Goal: Information Seeking & Learning: Check status

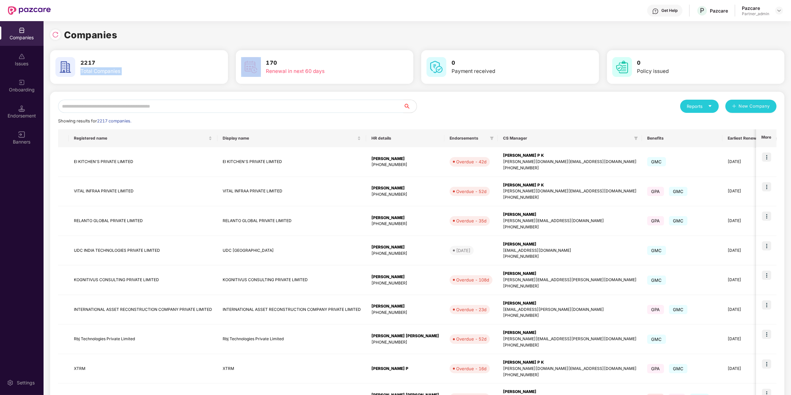
click at [189, 108] on input "text" at bounding box center [230, 106] width 345 height 13
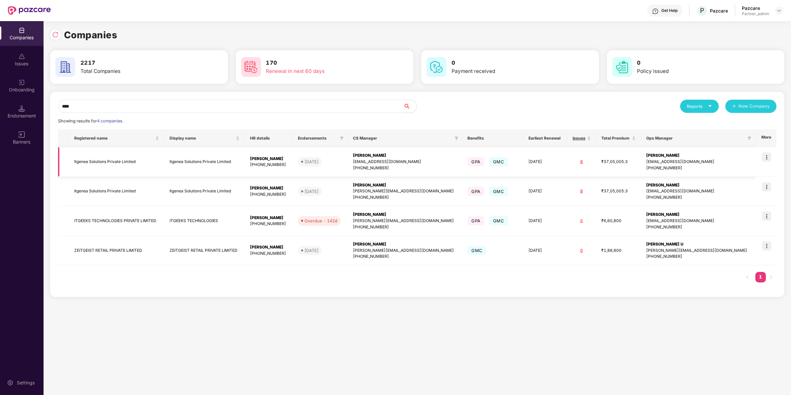
type input "****"
click at [766, 158] on img at bounding box center [766, 156] width 9 height 9
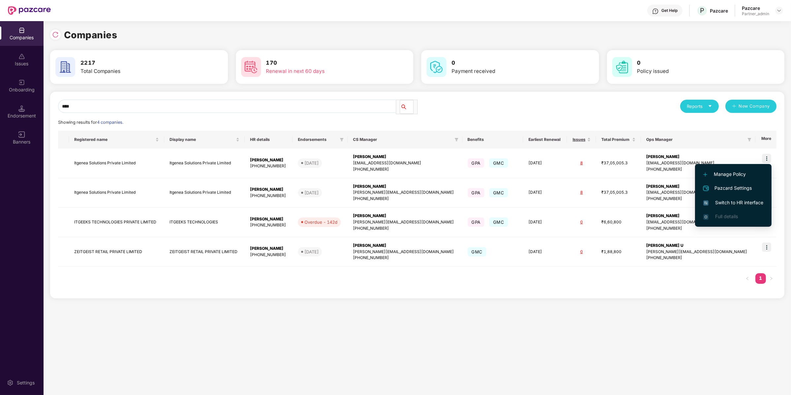
click at [755, 201] on span "Switch to HR interface" at bounding box center [733, 202] width 60 height 7
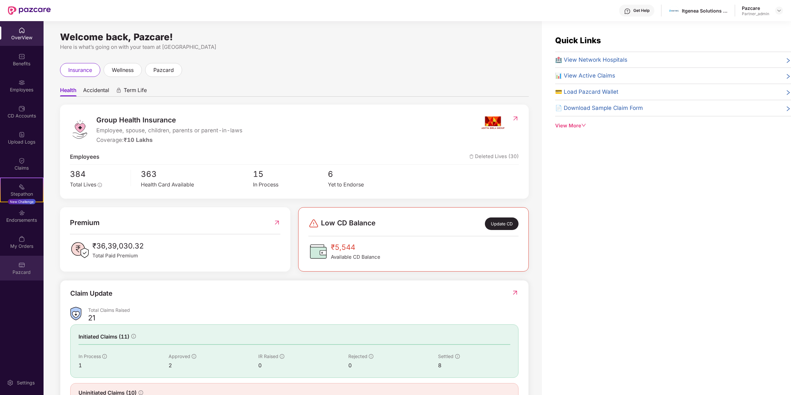
click at [22, 275] on div "Pazcard" at bounding box center [22, 272] width 44 height 7
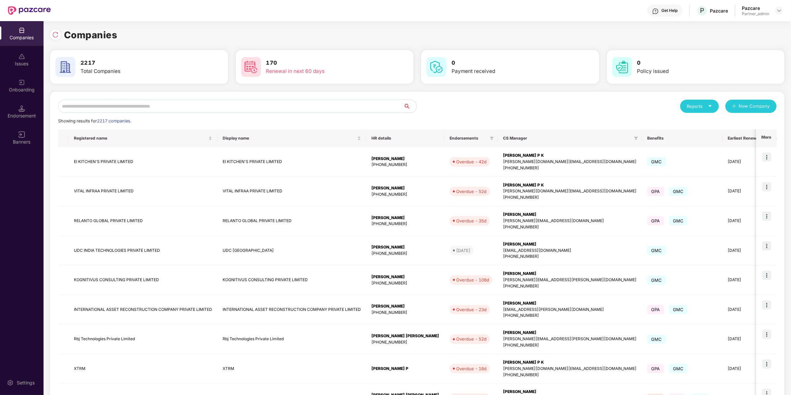
click at [117, 108] on input "text" at bounding box center [230, 106] width 345 height 13
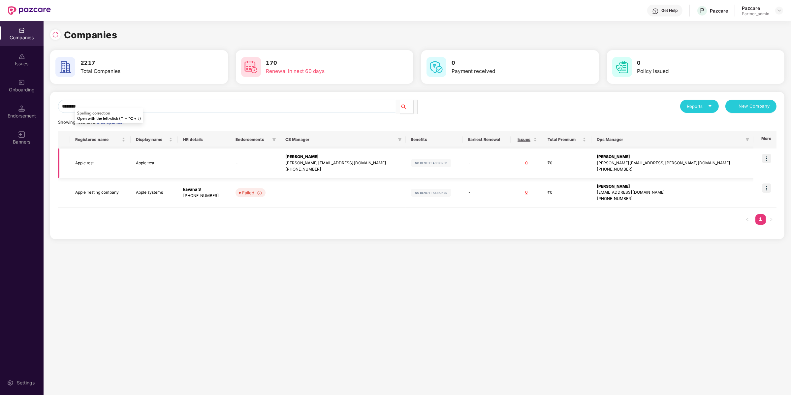
type input "********"
click at [105, 162] on td "Apple test" at bounding box center [100, 163] width 61 height 30
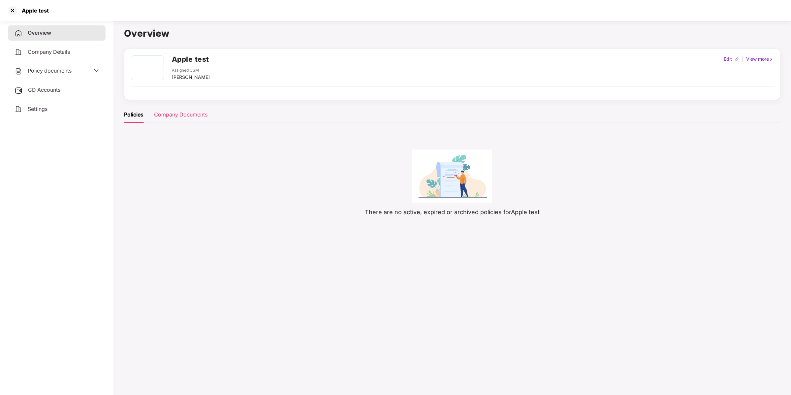
click at [196, 118] on div "Company Documents" at bounding box center [180, 114] width 53 height 16
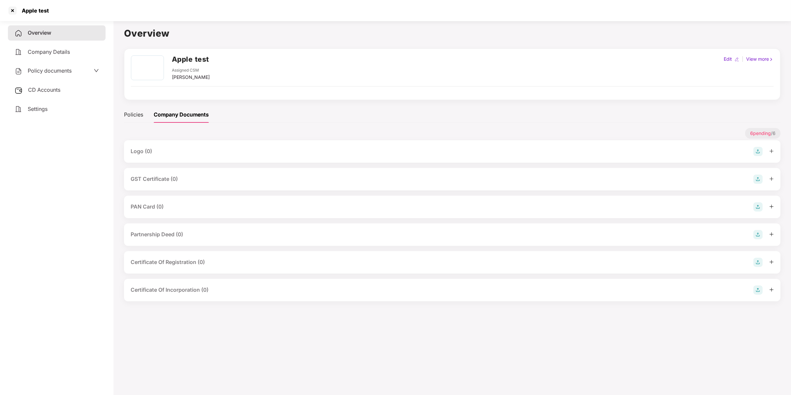
click at [144, 106] on div "Policies Company Documents" at bounding box center [166, 114] width 85 height 16
click at [725, 59] on div "Edit" at bounding box center [727, 58] width 11 height 7
select select "****"
select select "**********"
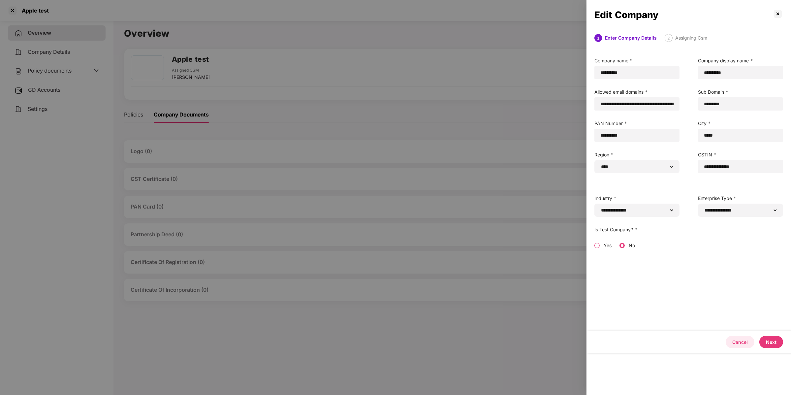
click at [746, 346] on button "Cancel" at bounding box center [739, 342] width 29 height 12
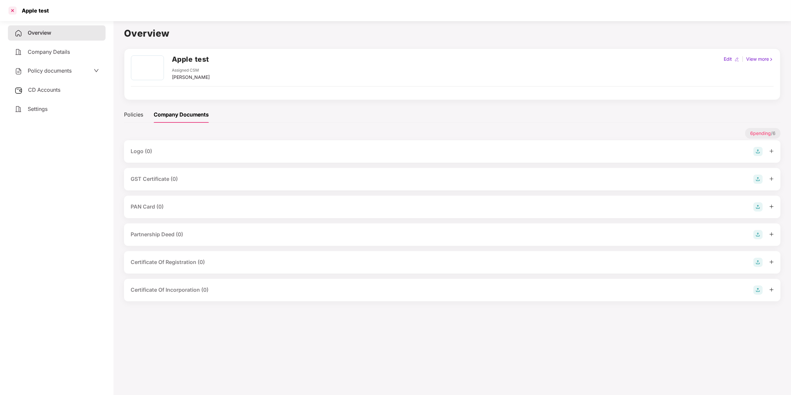
click at [15, 10] on div at bounding box center [12, 10] width 11 height 11
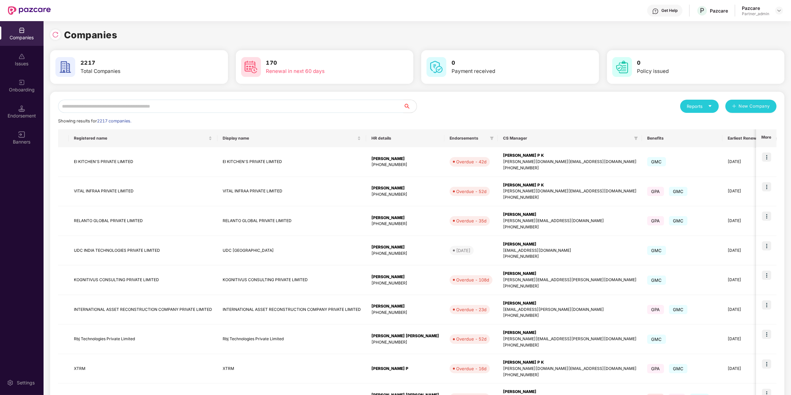
click at [88, 106] on input "text" at bounding box center [230, 106] width 345 height 13
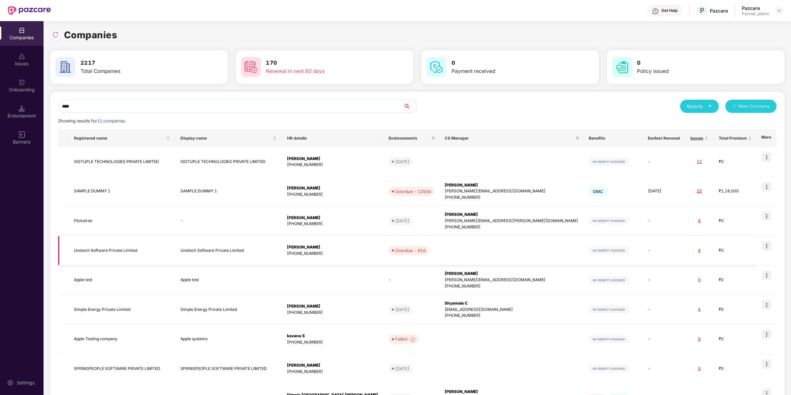
scroll to position [83, 0]
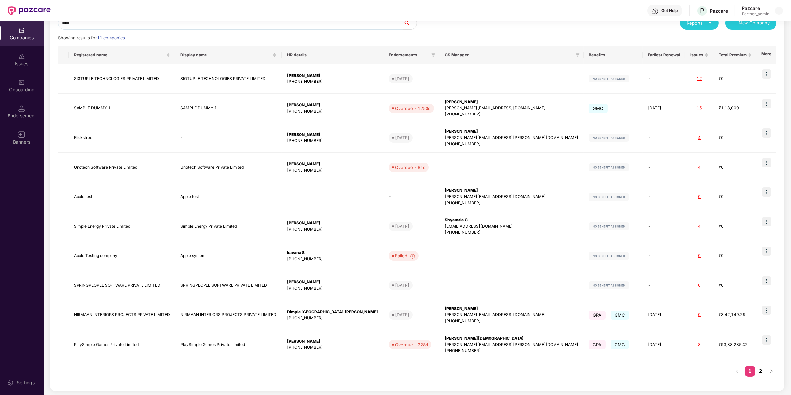
click at [762, 370] on link "2" at bounding box center [760, 371] width 11 height 10
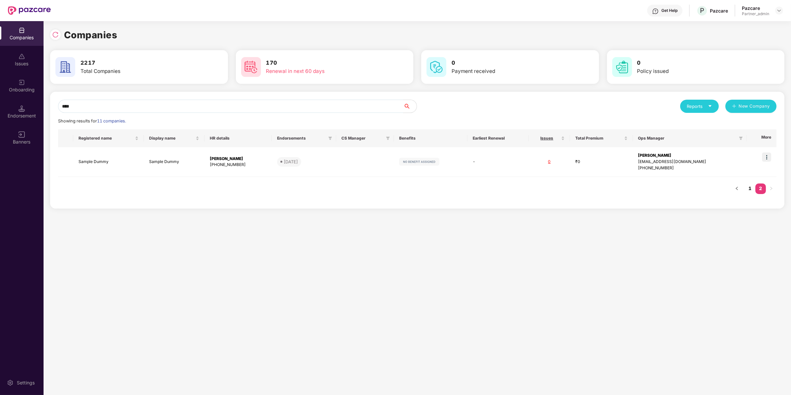
scroll to position [0, 0]
click at [67, 106] on input "***" at bounding box center [230, 106] width 345 height 13
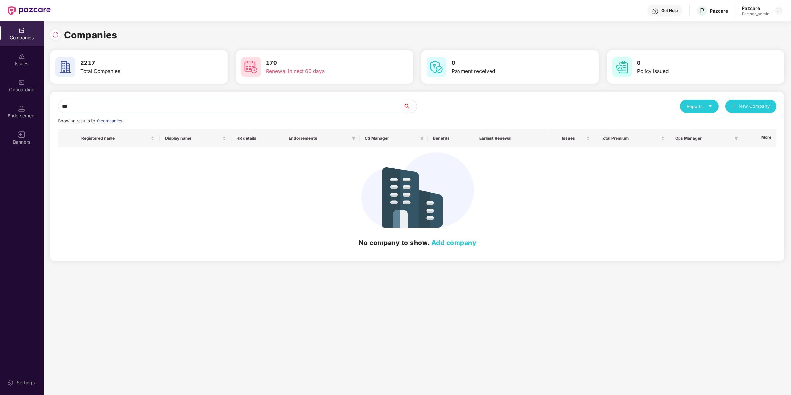
type input "*"
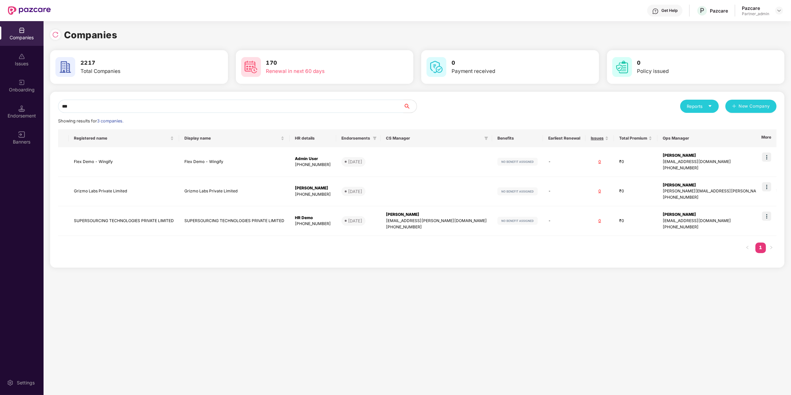
type input "*"
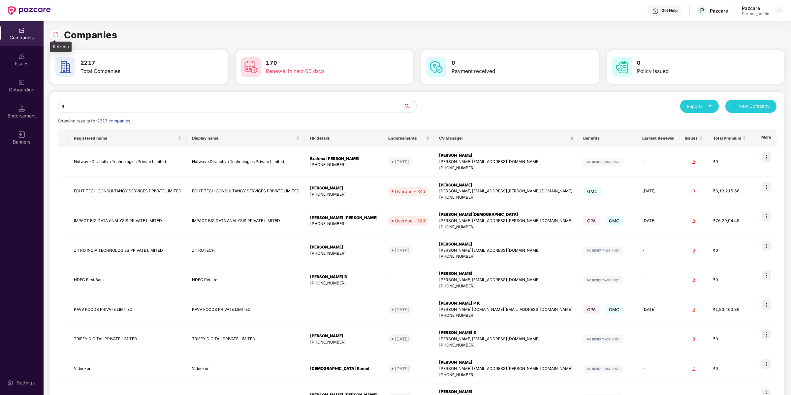
click at [54, 32] on img at bounding box center [55, 34] width 7 height 7
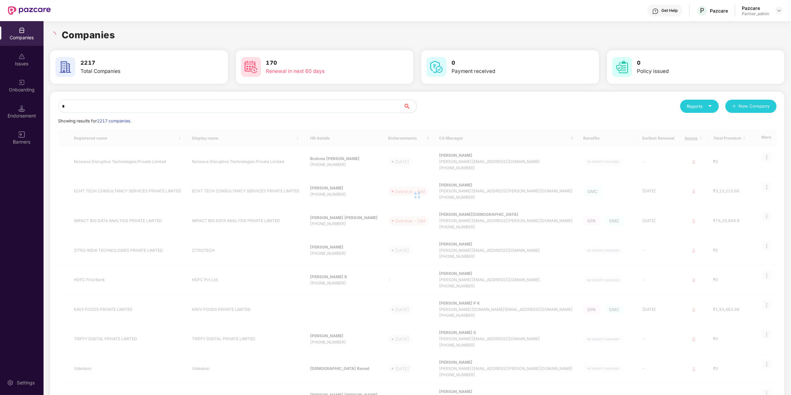
click at [143, 107] on input "text" at bounding box center [230, 106] width 345 height 13
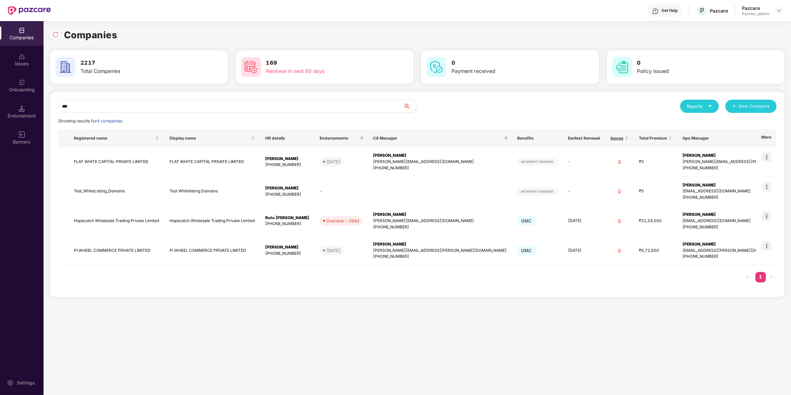
type input "*"
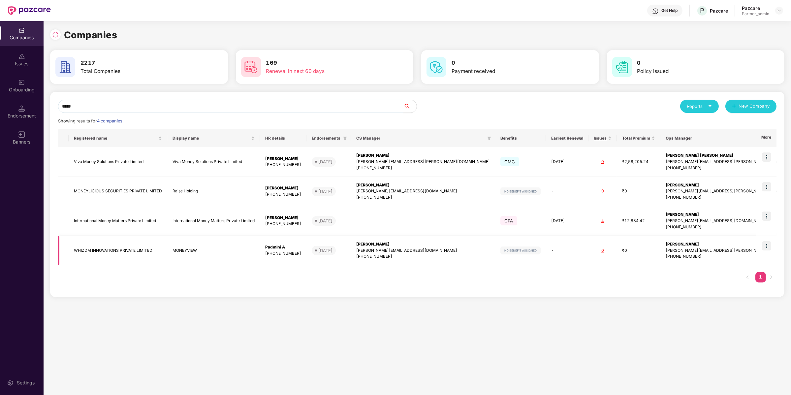
type input "*****"
click at [766, 246] on img at bounding box center [766, 245] width 9 height 9
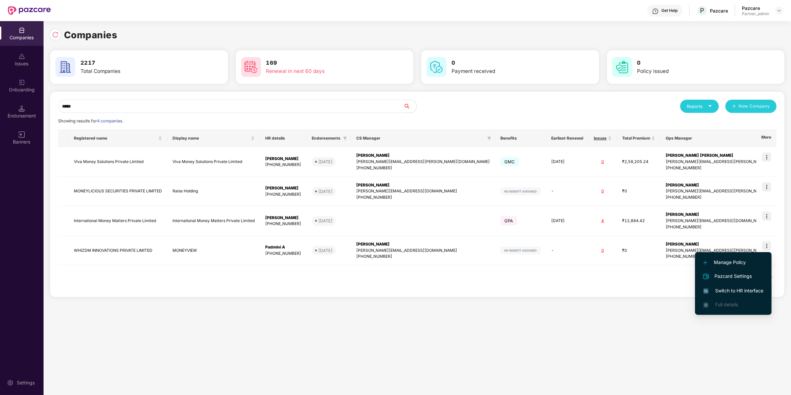
click at [764, 288] on li "Switch to HR interface" at bounding box center [733, 291] width 76 height 14
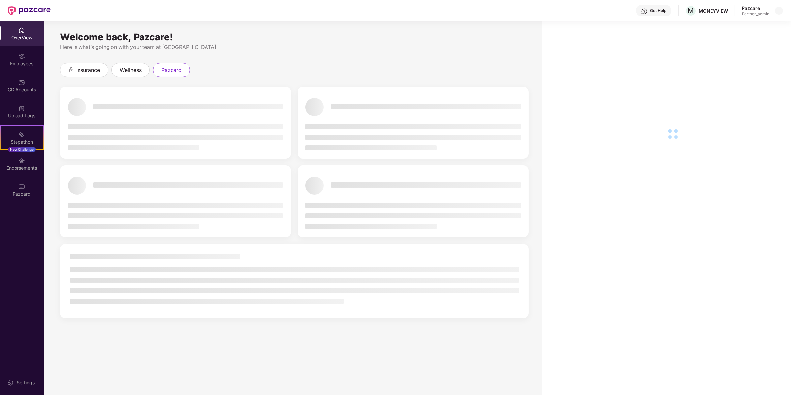
click at [10, 208] on div "OverView Employees CD Accounts Upload Logs Stepathon New Challenge Endorsements…" at bounding box center [22, 208] width 44 height 374
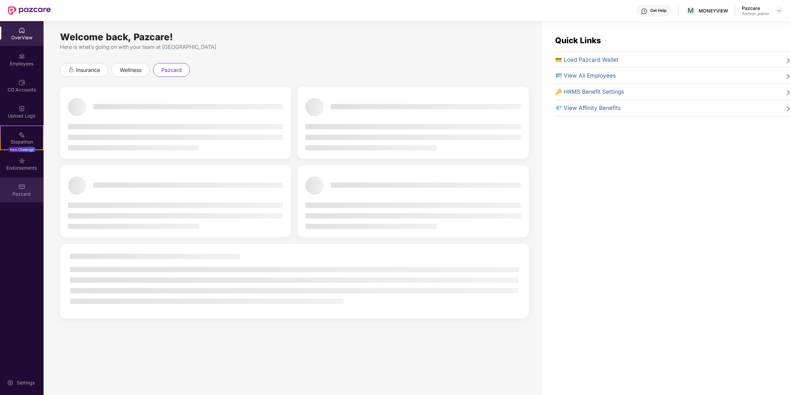
click at [18, 187] on div "Pazcard" at bounding box center [22, 189] width 44 height 25
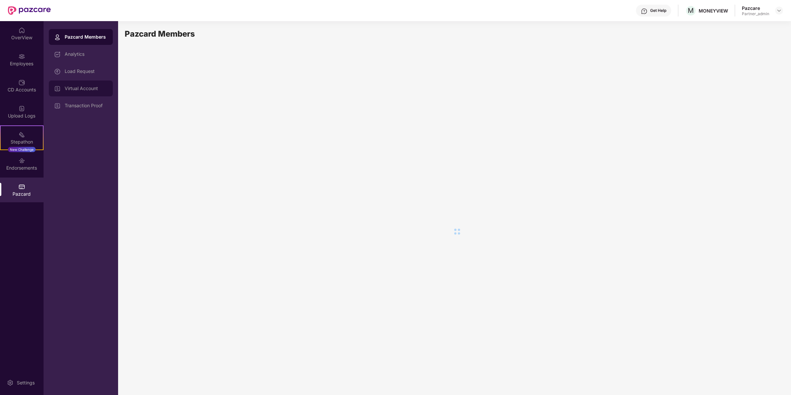
click at [101, 90] on div "Virtual Account" at bounding box center [86, 88] width 43 height 5
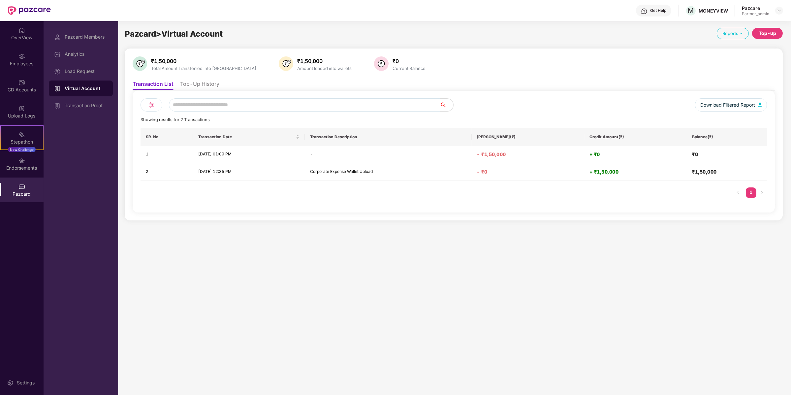
click at [185, 83] on li "Top-Up History" at bounding box center [199, 85] width 39 height 10
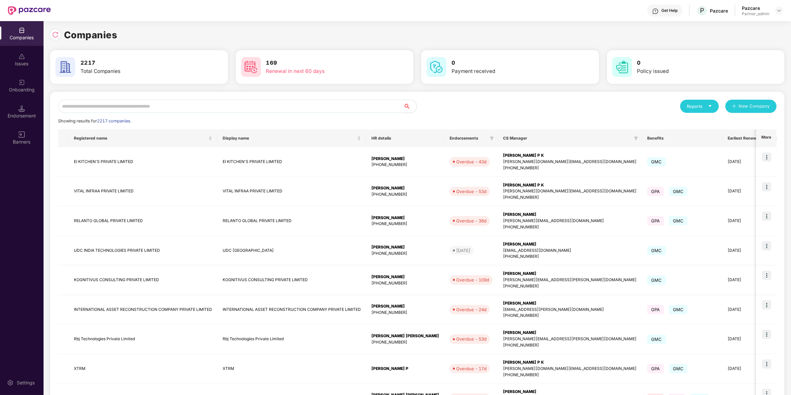
click at [163, 105] on input "text" at bounding box center [230, 106] width 345 height 13
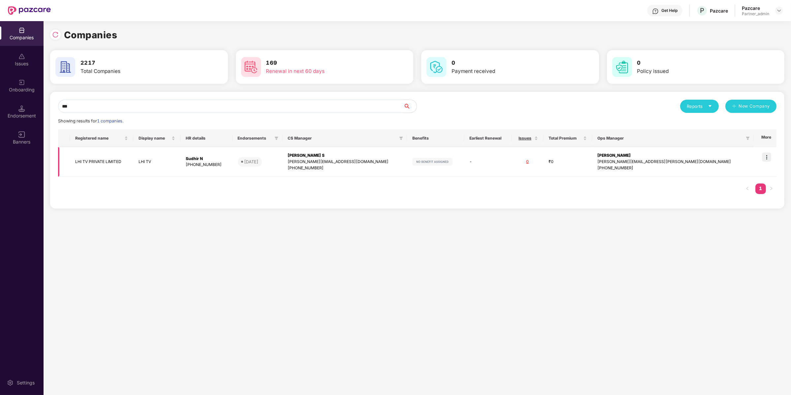
type input "***"
click at [767, 158] on img at bounding box center [766, 158] width 9 height 9
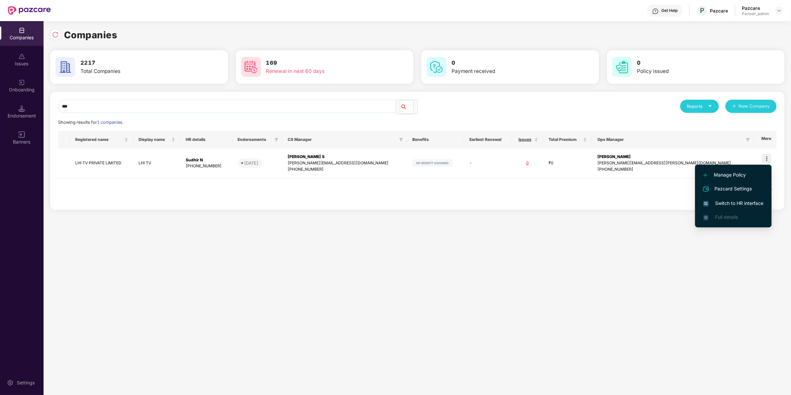
click at [746, 200] on span "Switch to HR interface" at bounding box center [733, 202] width 60 height 7
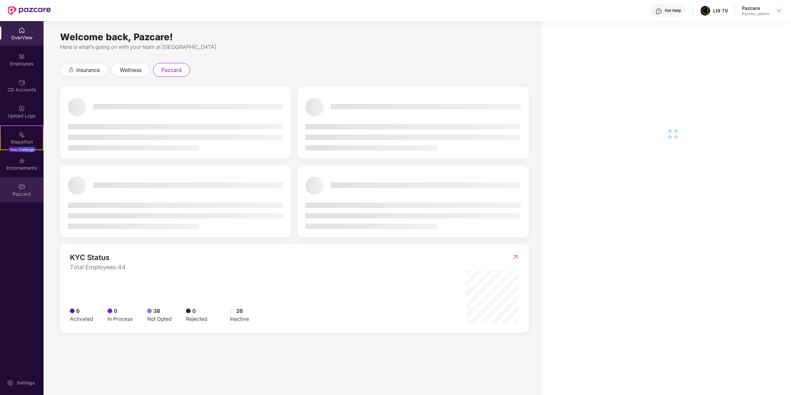
click at [34, 192] on div "Pazcard" at bounding box center [22, 194] width 44 height 7
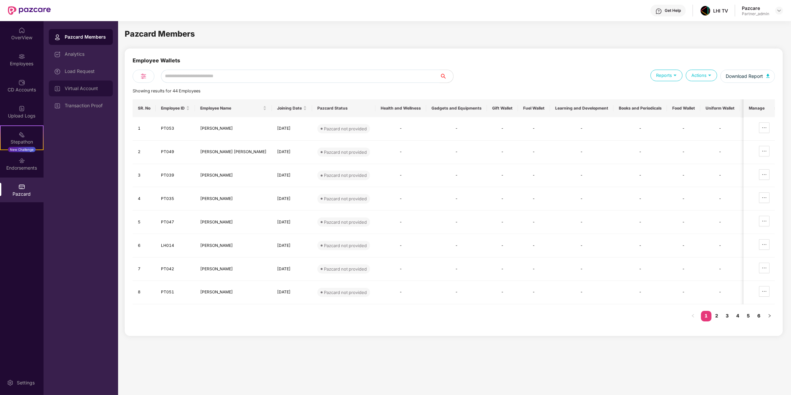
click at [97, 94] on div "Virtual Account" at bounding box center [81, 88] width 64 height 16
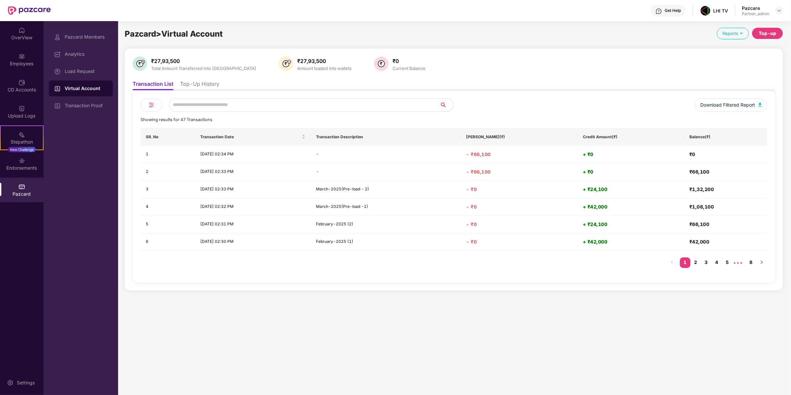
click at [204, 83] on li "Top-Up History" at bounding box center [199, 85] width 39 height 10
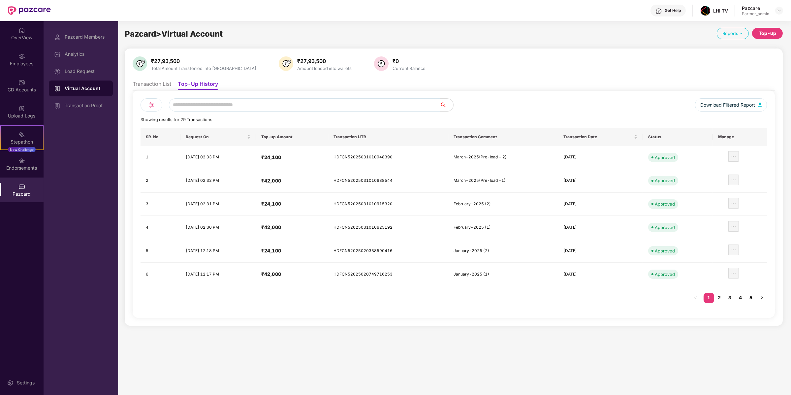
click at [751, 295] on link "5" at bounding box center [750, 297] width 11 height 10
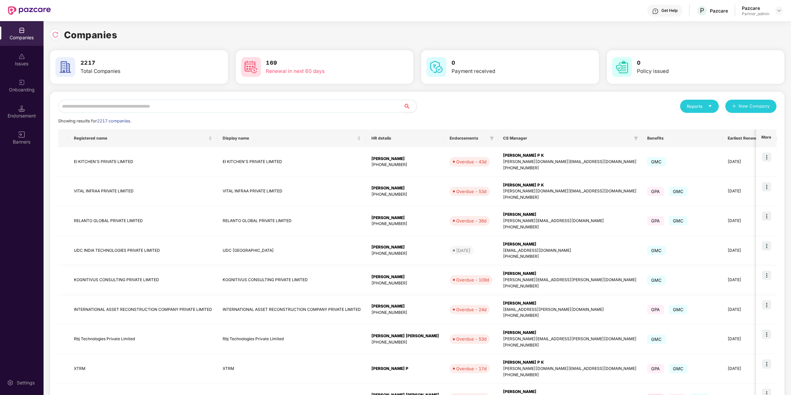
click at [113, 102] on input "text" at bounding box center [230, 106] width 345 height 13
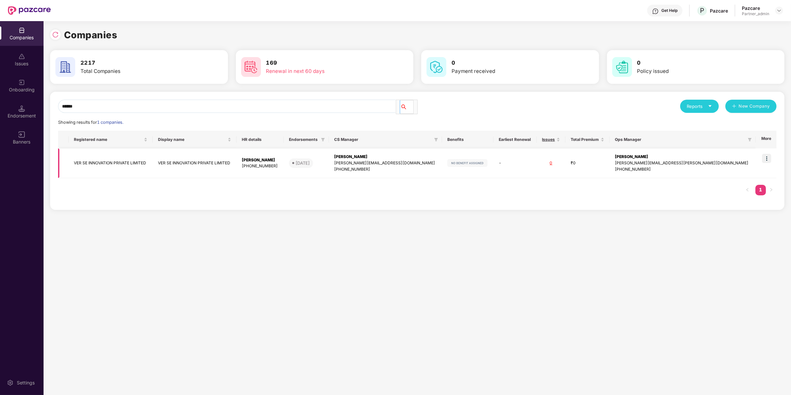
type input "******"
click at [766, 156] on img at bounding box center [766, 158] width 9 height 9
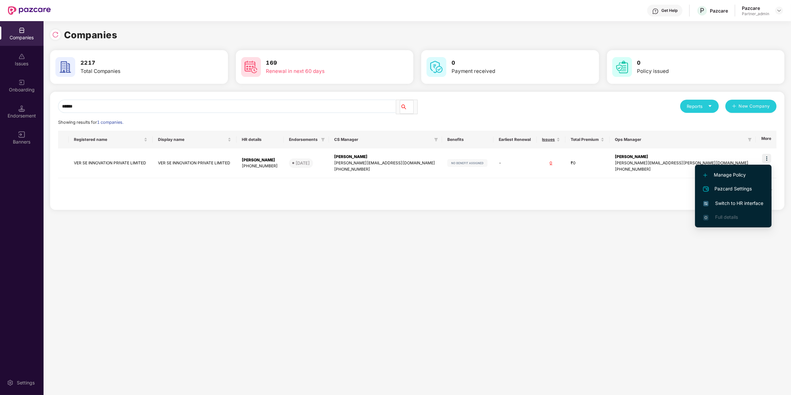
click at [738, 201] on span "Switch to HR interface" at bounding box center [733, 202] width 60 height 7
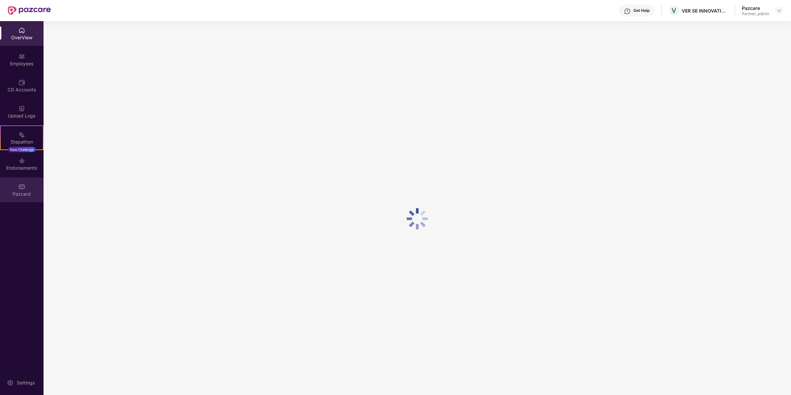
click at [27, 180] on div "Pazcard" at bounding box center [22, 189] width 44 height 25
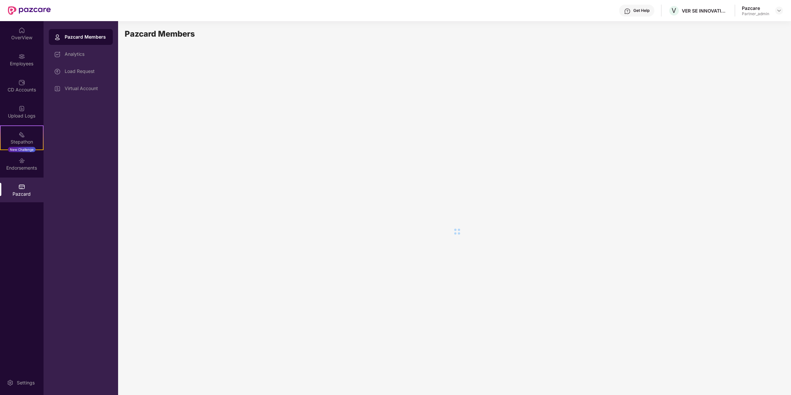
click at [23, 181] on div "Pazcard" at bounding box center [22, 189] width 44 height 25
click at [102, 76] on div "Load Request" at bounding box center [81, 71] width 64 height 16
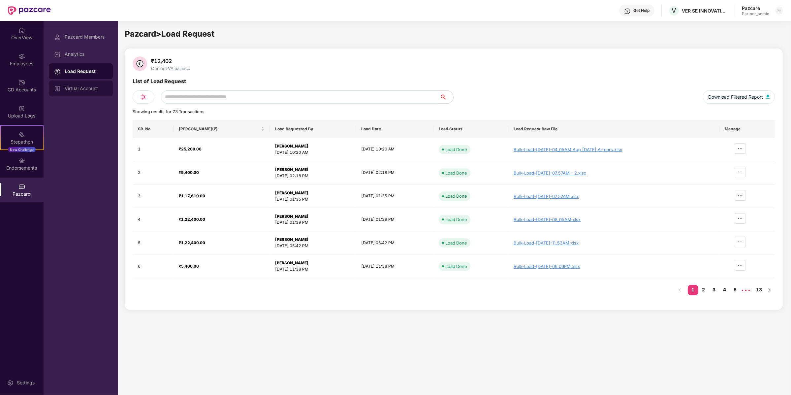
click at [92, 86] on div "Virtual Account" at bounding box center [86, 88] width 43 height 5
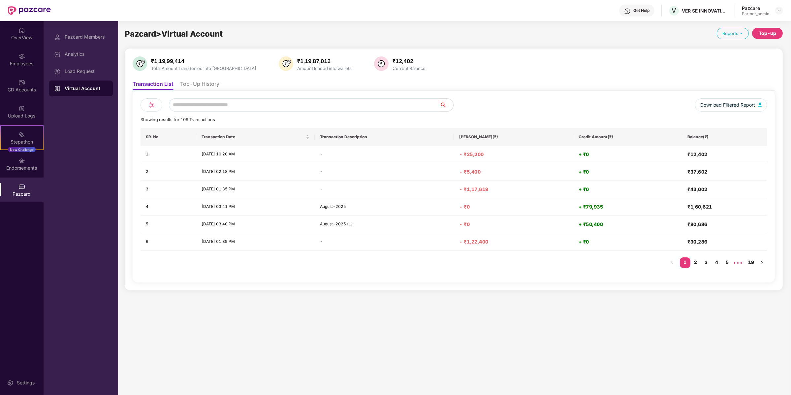
click at [198, 84] on li "Top-Up History" at bounding box center [199, 85] width 39 height 10
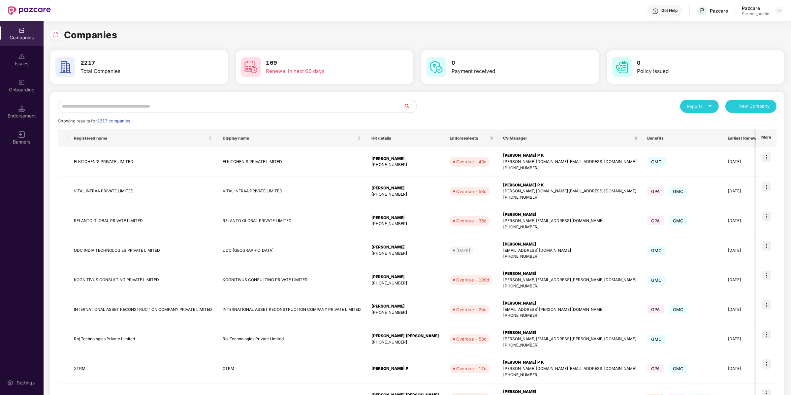
click at [104, 99] on div "Reports New Company Showing results for 2217 companies. Registered name Display…" at bounding box center [417, 283] width 734 height 382
click at [103, 104] on input "text" at bounding box center [230, 106] width 345 height 13
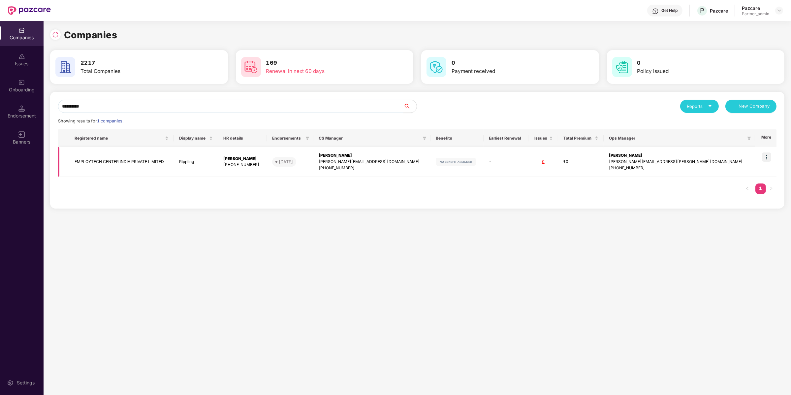
type input "**********"
click at [772, 159] on td at bounding box center [765, 162] width 21 height 30
click at [768, 159] on img at bounding box center [766, 158] width 9 height 9
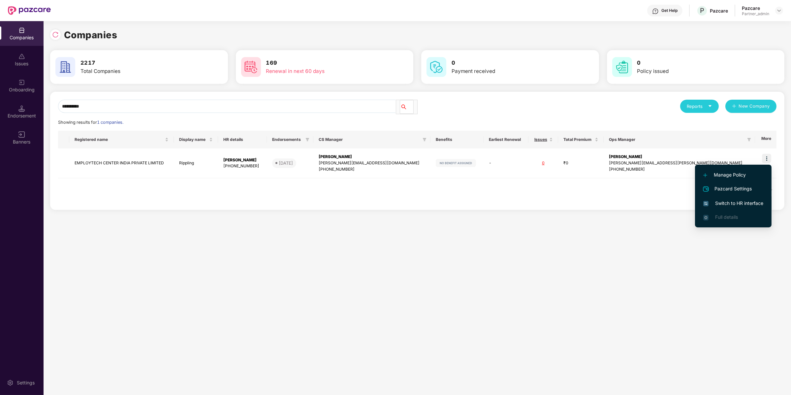
click at [760, 202] on span "Switch to HR interface" at bounding box center [733, 202] width 60 height 7
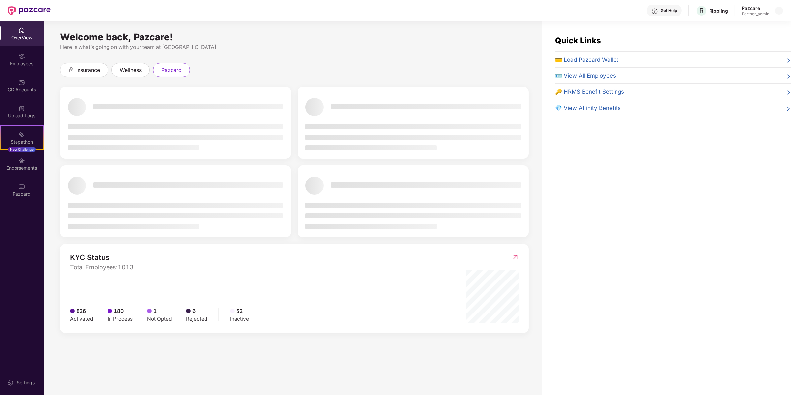
click at [40, 205] on div "OverView Employees CD Accounts Upload Logs Stepathon New Challenge Endorsements…" at bounding box center [22, 208] width 44 height 374
click at [30, 191] on div "Pazcard" at bounding box center [22, 194] width 44 height 7
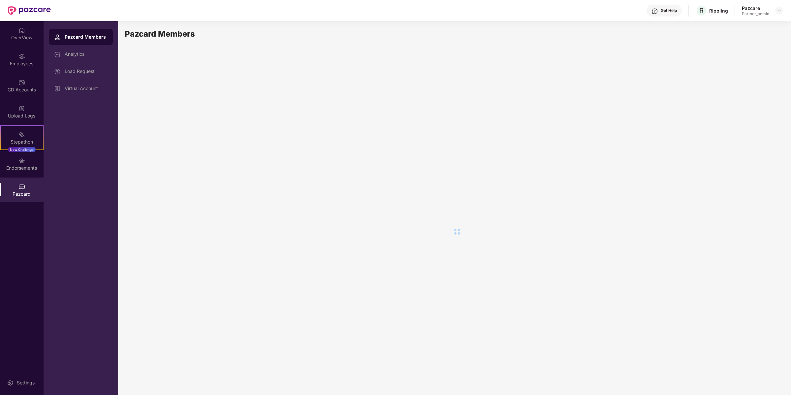
click at [80, 62] on div "Pazcard Members Analytics Load Request Virtual Account" at bounding box center [81, 62] width 64 height 67
click at [80, 65] on div "Load Request" at bounding box center [81, 71] width 64 height 16
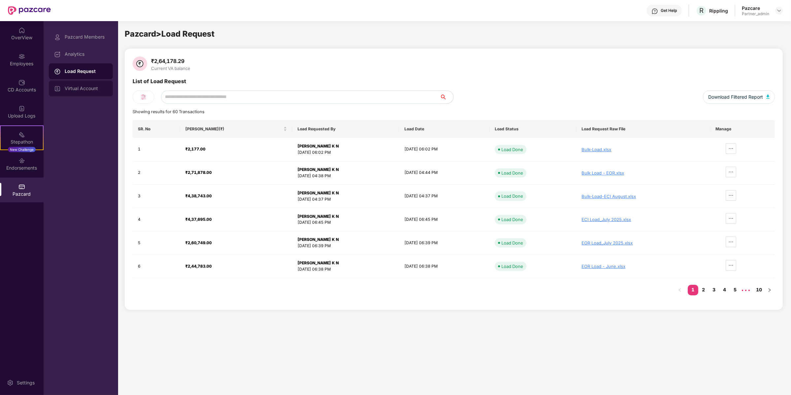
click at [86, 86] on div "Virtual Account" at bounding box center [86, 88] width 43 height 5
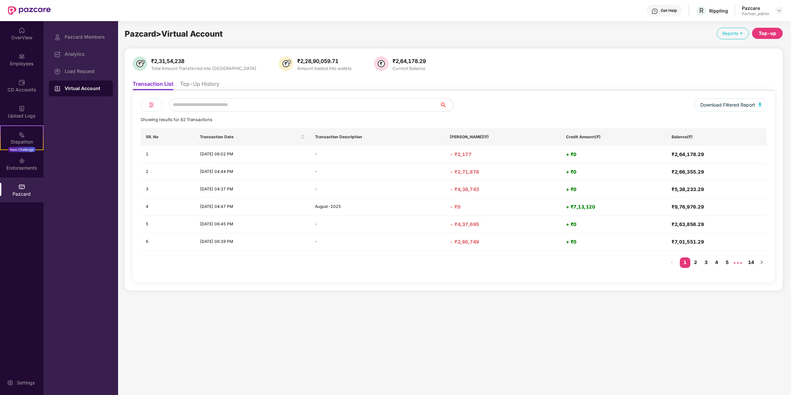
click at [151, 102] on img at bounding box center [151, 105] width 8 height 8
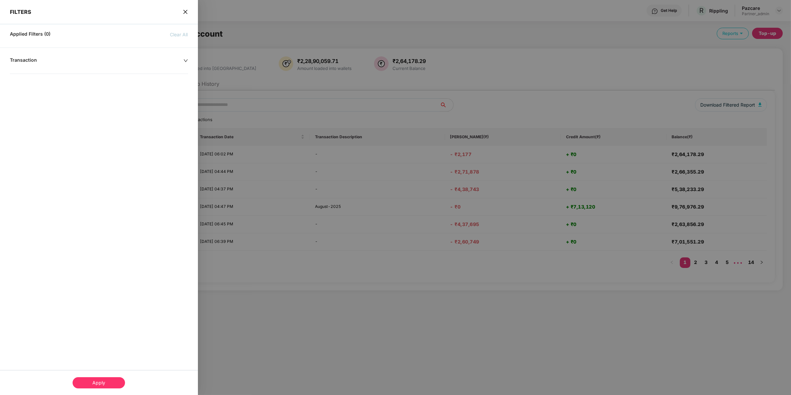
click at [152, 107] on div "Transaction" at bounding box center [99, 83] width 198 height 52
click at [144, 60] on div "Transaction" at bounding box center [96, 60] width 173 height 7
click at [57, 87] on div "From To" at bounding box center [99, 76] width 198 height 25
click at [54, 84] on input at bounding box center [49, 80] width 70 height 7
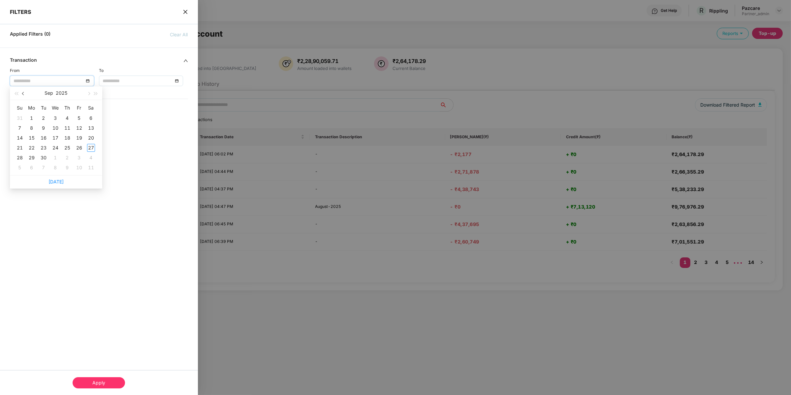
click at [22, 94] on button "button" at bounding box center [23, 92] width 7 height 13
click at [57, 92] on button "2025" at bounding box center [62, 92] width 12 height 13
type input "**********"
click at [61, 129] on div "2023" at bounding box center [56, 133] width 20 height 8
type input "**********"
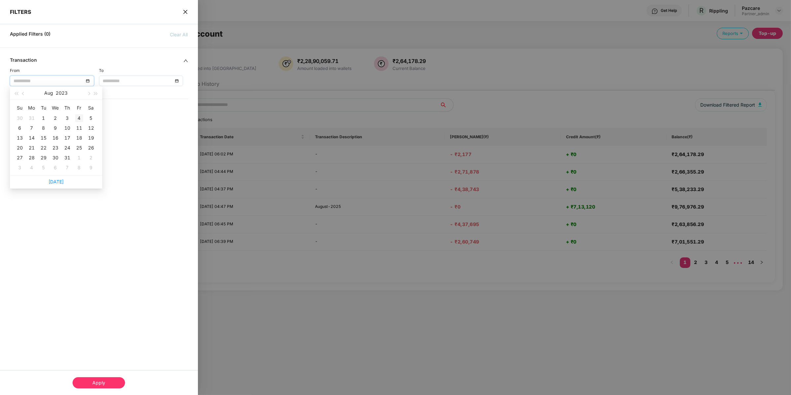
type input "**********"
click at [20, 93] on button "button" at bounding box center [23, 92] width 7 height 13
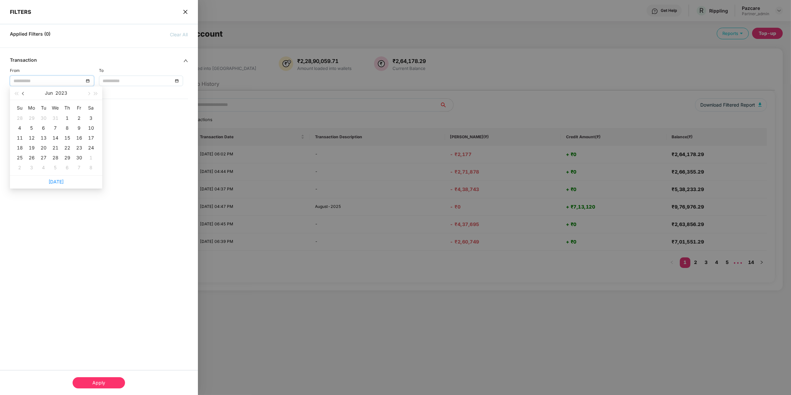
click at [21, 93] on button "button" at bounding box center [23, 92] width 7 height 13
click at [23, 92] on span "button" at bounding box center [23, 93] width 3 height 3
type input "**********"
click at [89, 117] on div "1" at bounding box center [91, 118] width 8 height 8
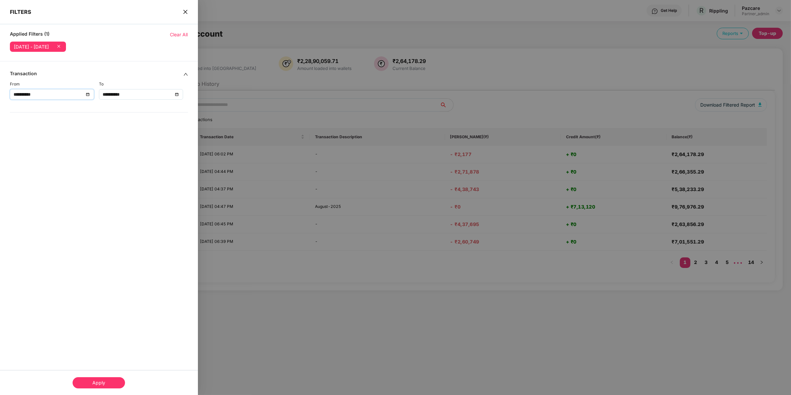
click at [115, 92] on input "**********" at bounding box center [138, 94] width 70 height 7
click at [177, 106] on span "button" at bounding box center [177, 107] width 3 height 3
click at [174, 103] on button "button" at bounding box center [177, 106] width 7 height 13
click at [152, 107] on button "2023" at bounding box center [150, 106] width 12 height 13
click at [174, 142] on div "2024" at bounding box center [174, 146] width 20 height 8
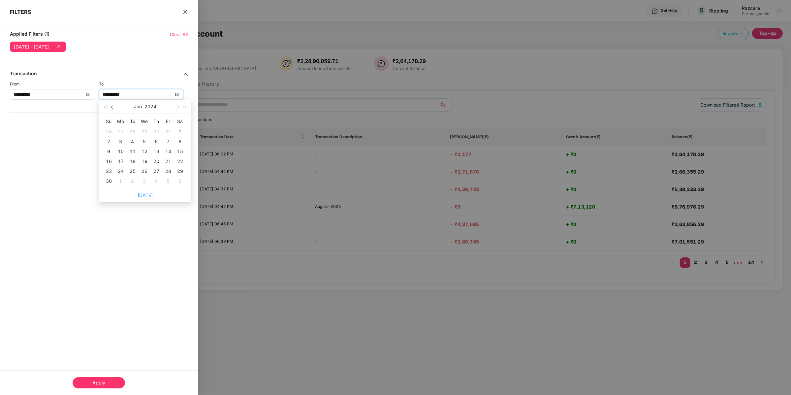
click at [112, 109] on button "button" at bounding box center [112, 106] width 7 height 13
click at [114, 109] on button "button" at bounding box center [112, 106] width 7 height 13
type input "**********"
click at [111, 181] on div "31" at bounding box center [109, 181] width 8 height 8
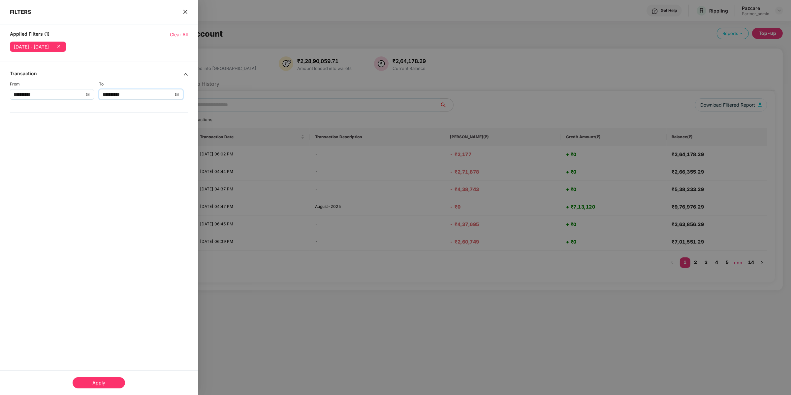
click at [111, 382] on div "Apply" at bounding box center [99, 382] width 52 height 11
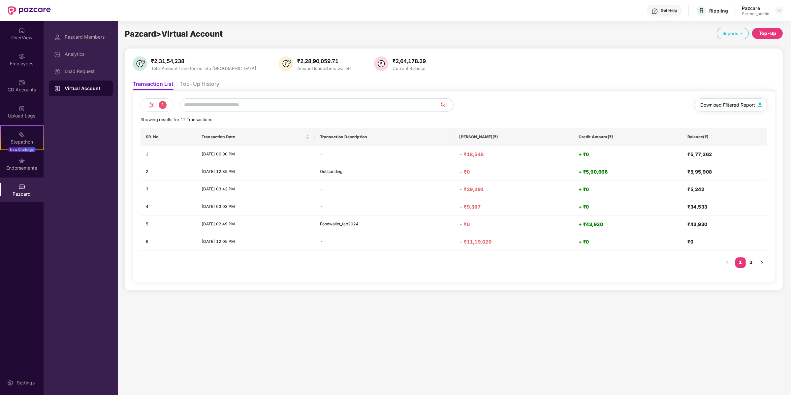
click at [737, 104] on span "Download Filtered Report" at bounding box center [727, 104] width 55 height 7
click at [188, 83] on li "Top-Up History" at bounding box center [199, 85] width 39 height 10
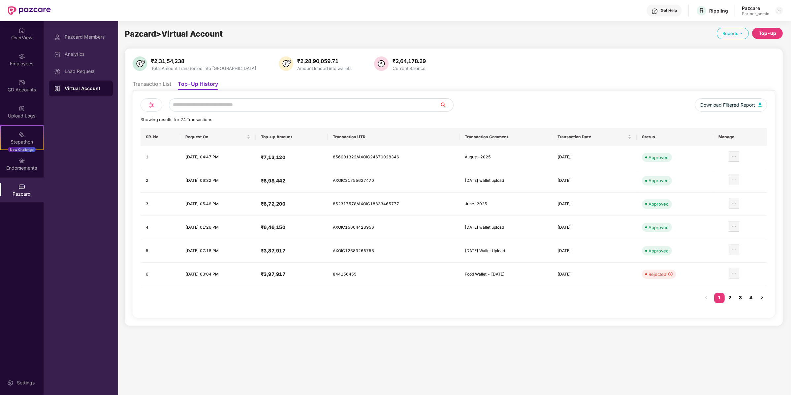
click at [744, 294] on link "3" at bounding box center [740, 297] width 11 height 10
click at [751, 294] on link "4" at bounding box center [750, 297] width 11 height 10
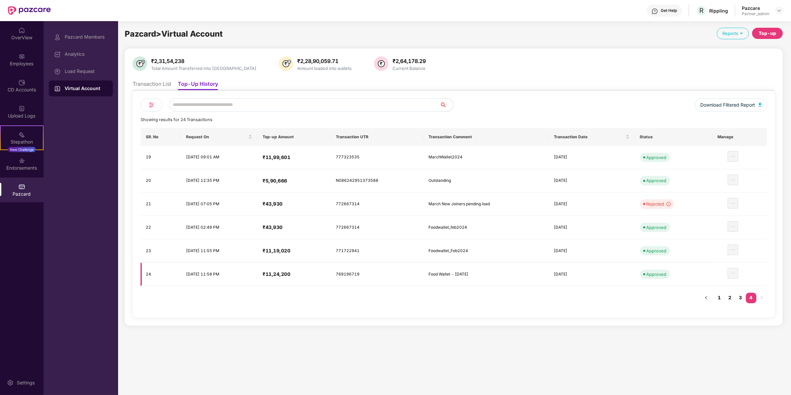
click at [452, 274] on div "Food Wallet - Jan2024" at bounding box center [459, 274] width 63 height 6
click at [737, 297] on link "3" at bounding box center [740, 297] width 11 height 10
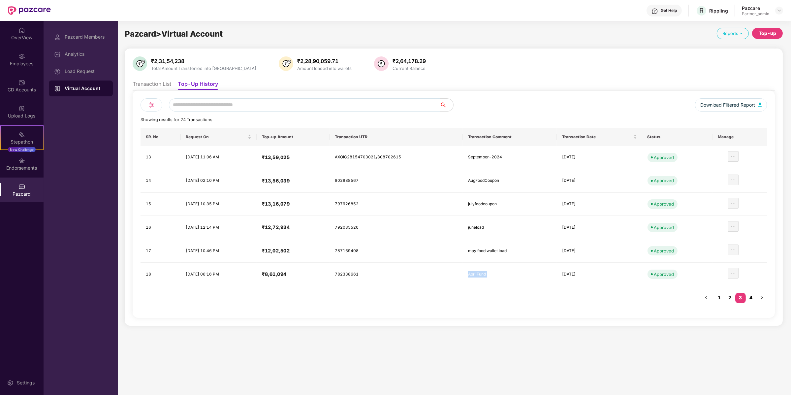
click at [750, 296] on link "4" at bounding box center [750, 297] width 11 height 10
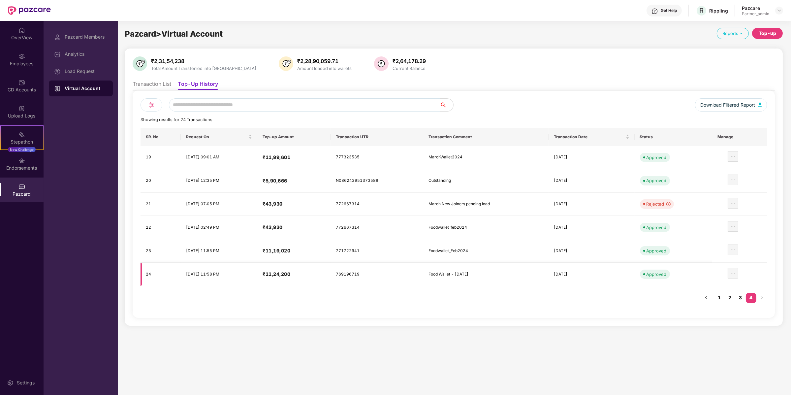
click at [557, 277] on td "22 Feb 2024" at bounding box center [591, 273] width 86 height 23
click at [741, 293] on link "3" at bounding box center [740, 297] width 11 height 10
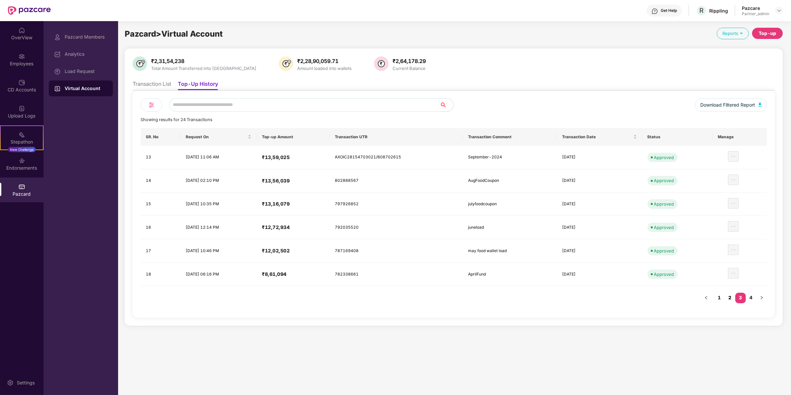
click at [732, 295] on link "2" at bounding box center [729, 297] width 11 height 10
click at [89, 76] on div "Load Request" at bounding box center [81, 71] width 64 height 16
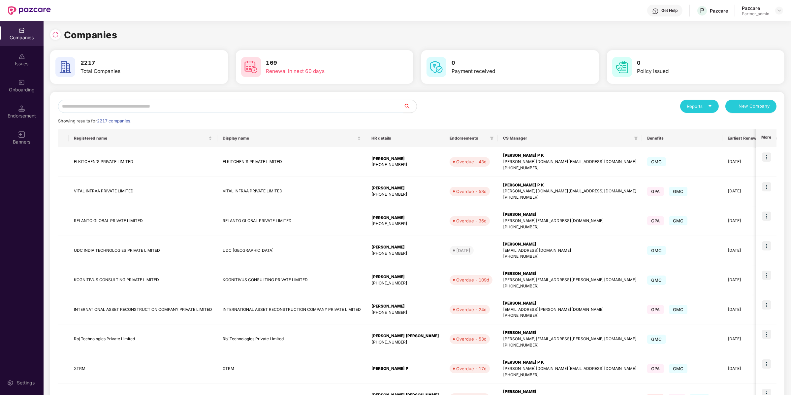
click at [126, 101] on input "text" at bounding box center [230, 106] width 345 height 13
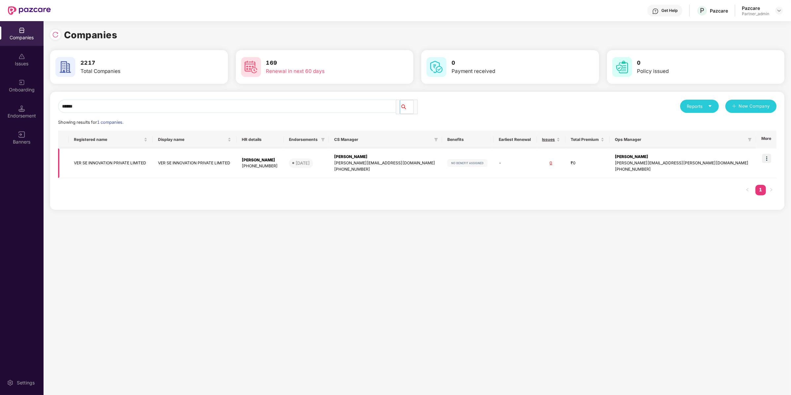
type input "******"
click at [767, 161] on img at bounding box center [766, 158] width 9 height 9
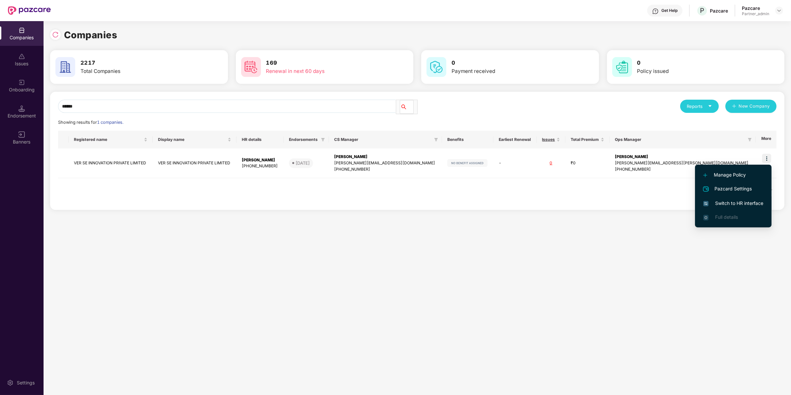
click at [752, 201] on span "Switch to HR interface" at bounding box center [733, 202] width 60 height 7
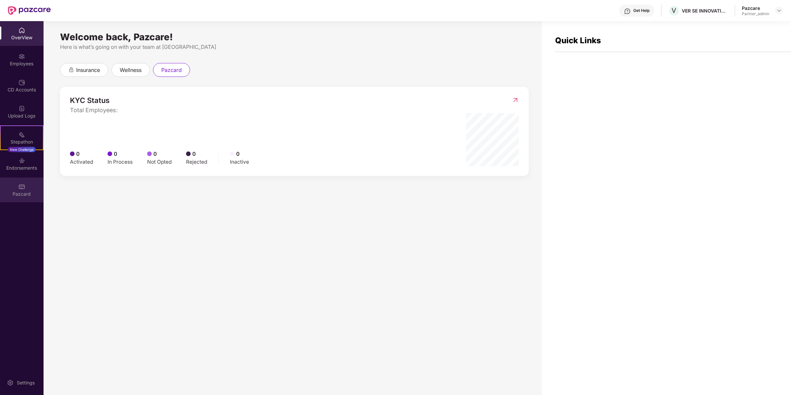
click at [42, 181] on div "Pazcard" at bounding box center [22, 189] width 44 height 25
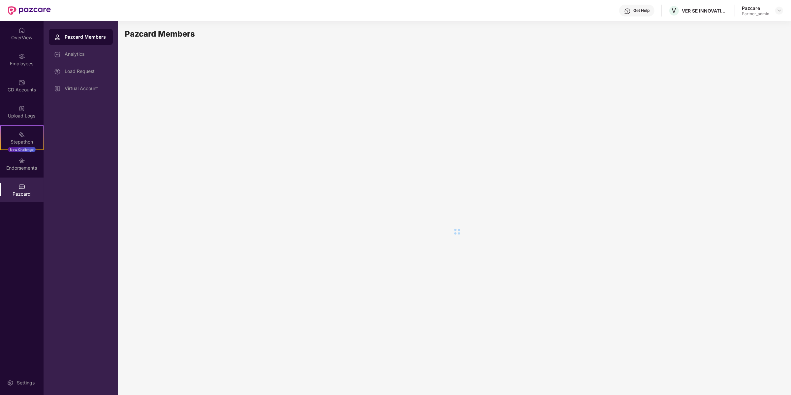
click at [33, 185] on div "Pazcard" at bounding box center [22, 189] width 44 height 25
click at [96, 81] on div "Virtual Account" at bounding box center [81, 88] width 64 height 16
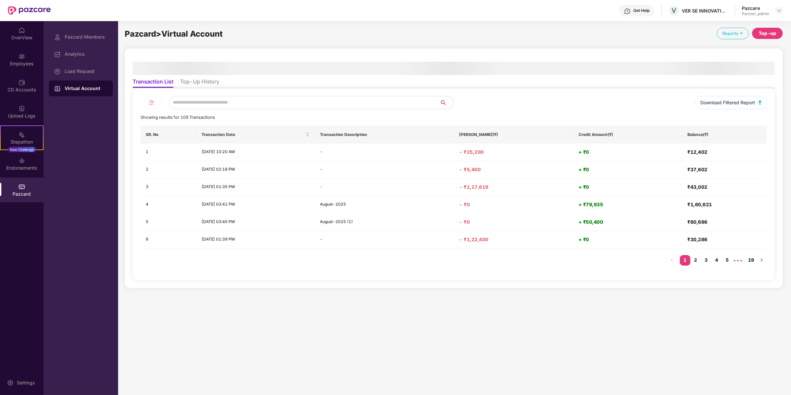
click at [199, 75] on ul "Transaction List Top-Up History" at bounding box center [454, 81] width 642 height 13
click at [199, 78] on li "Top-Up History" at bounding box center [199, 83] width 39 height 10
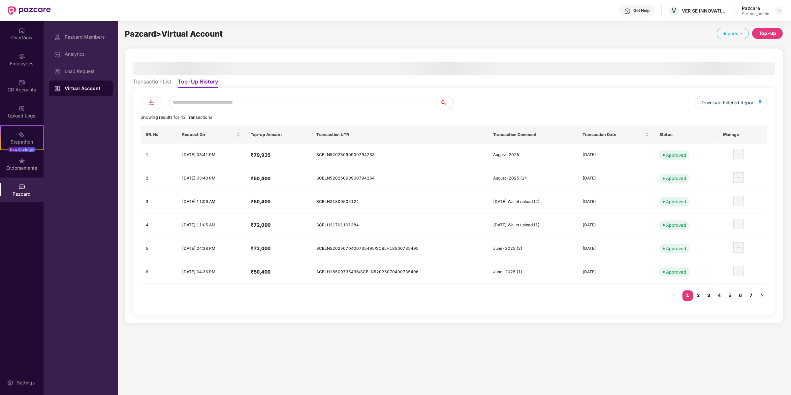
click at [749, 292] on link "7" at bounding box center [750, 295] width 11 height 10
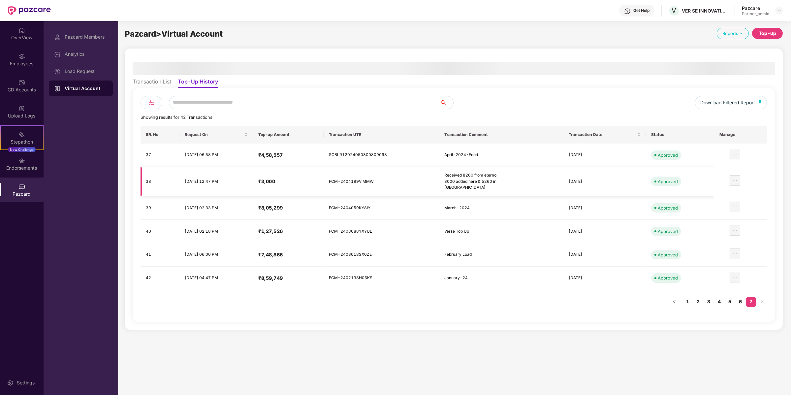
click at [475, 176] on div "Received 8260 from eterno, 3000 added here & 5260 in Eterno" at bounding box center [475, 181] width 63 height 19
click at [484, 179] on div "Received 8260 from eterno, 3000 added here & 5260 in Eterno" at bounding box center [475, 181] width 63 height 19
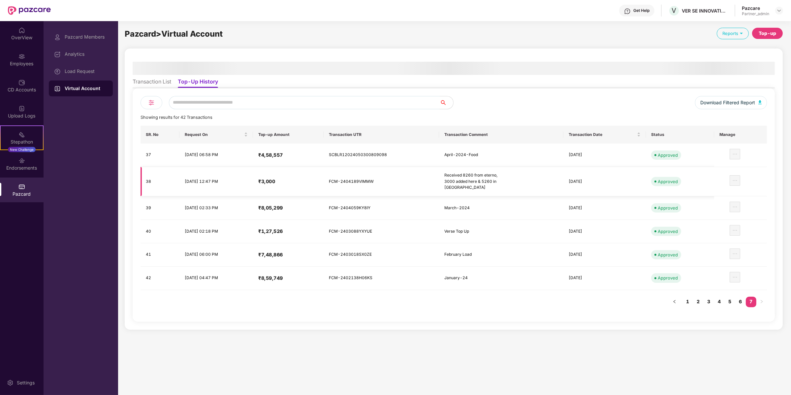
click at [484, 179] on div "Received 8260 from eterno, 3000 added here & 5260 in Eterno" at bounding box center [475, 181] width 63 height 19
click at [740, 300] on link "6" at bounding box center [740, 301] width 11 height 10
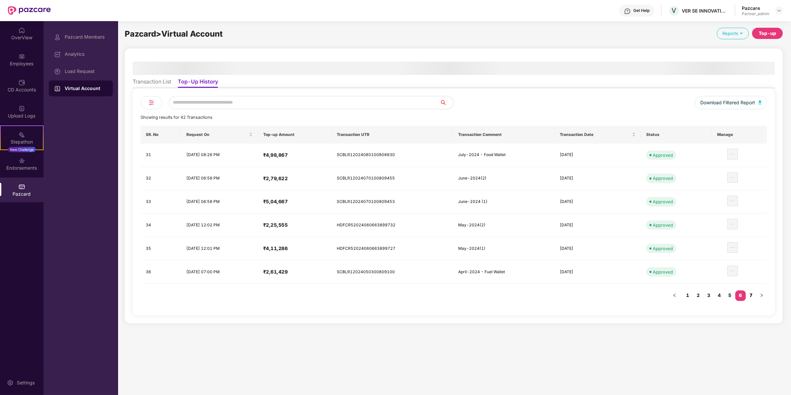
click at [749, 292] on link "7" at bounding box center [750, 295] width 11 height 10
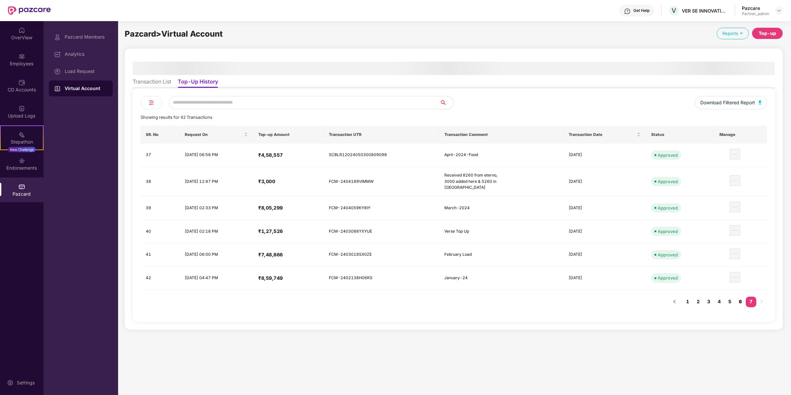
click at [741, 300] on link "6" at bounding box center [740, 301] width 11 height 10
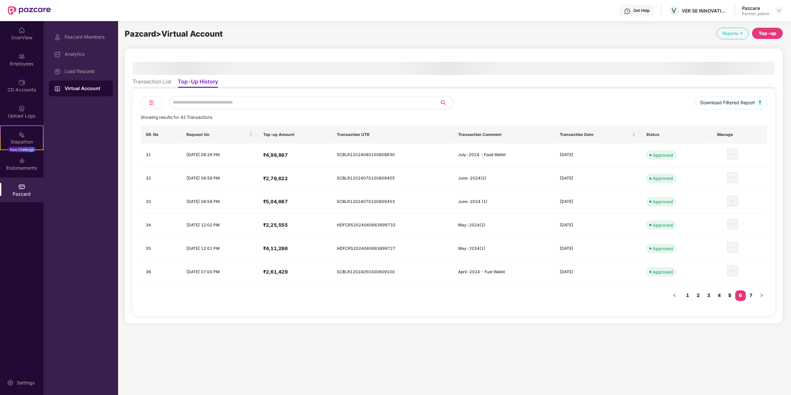
click at [733, 291] on link "5" at bounding box center [729, 295] width 11 height 10
click at [721, 294] on link "4" at bounding box center [719, 295] width 11 height 10
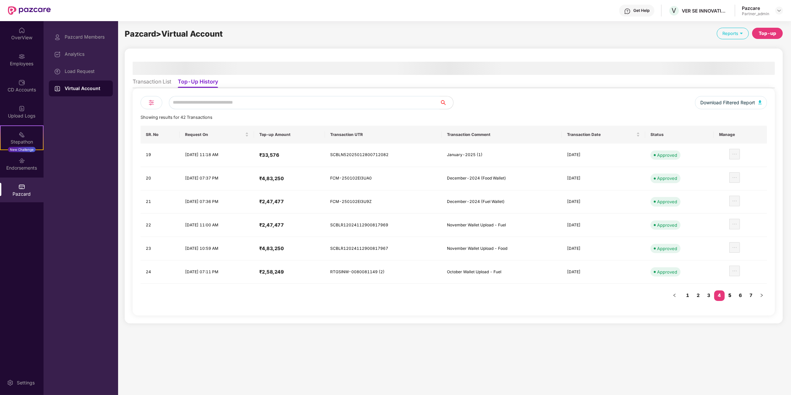
click at [727, 293] on link "5" at bounding box center [729, 295] width 11 height 10
click at [720, 292] on link "4" at bounding box center [719, 295] width 11 height 10
click at [731, 294] on link "5" at bounding box center [729, 295] width 11 height 10
click at [722, 292] on link "4" at bounding box center [719, 295] width 11 height 10
click at [729, 292] on link "5" at bounding box center [729, 295] width 11 height 10
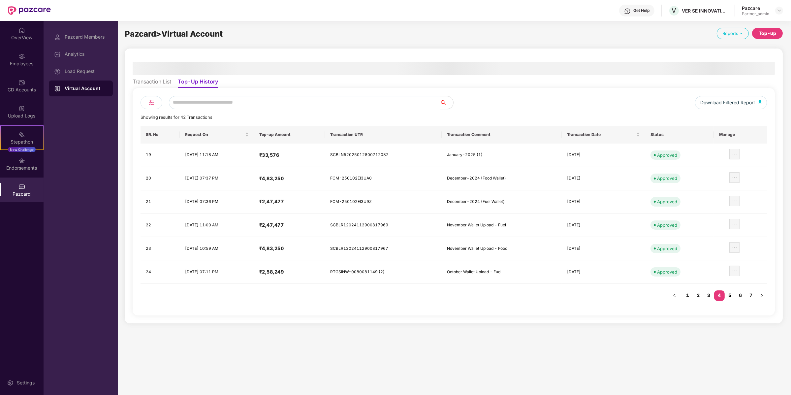
click at [729, 292] on div "SR. No Request On Top-up Amount Transaction UTR Transaction Comment Transaction…" at bounding box center [453, 217] width 626 height 182
click at [718, 294] on link "4" at bounding box center [719, 295] width 11 height 10
click at [705, 290] on link "3" at bounding box center [708, 295] width 11 height 10
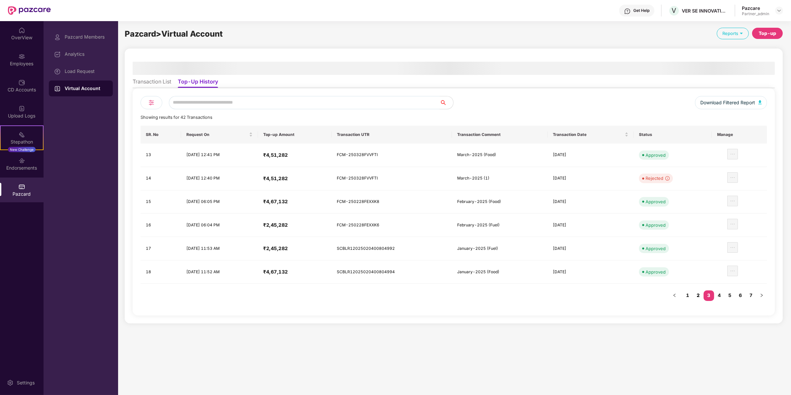
click at [699, 296] on link "2" at bounding box center [698, 295] width 11 height 10
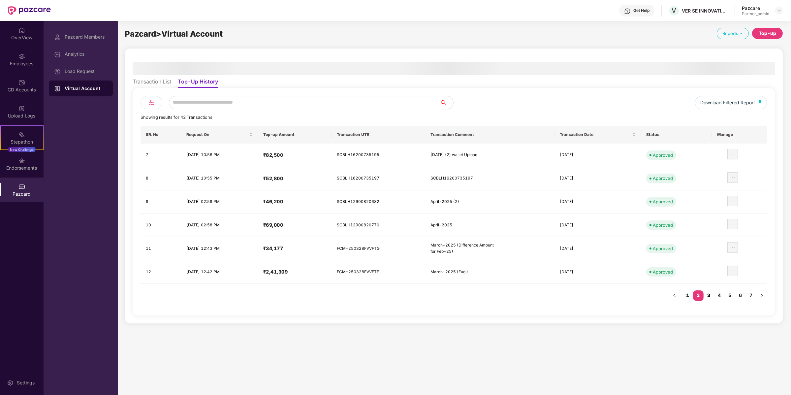
click at [711, 294] on link "3" at bounding box center [708, 295] width 11 height 10
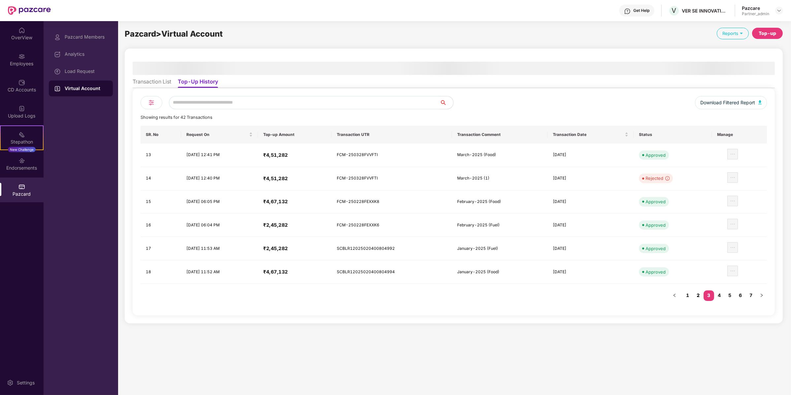
click at [698, 293] on link "2" at bounding box center [698, 295] width 11 height 10
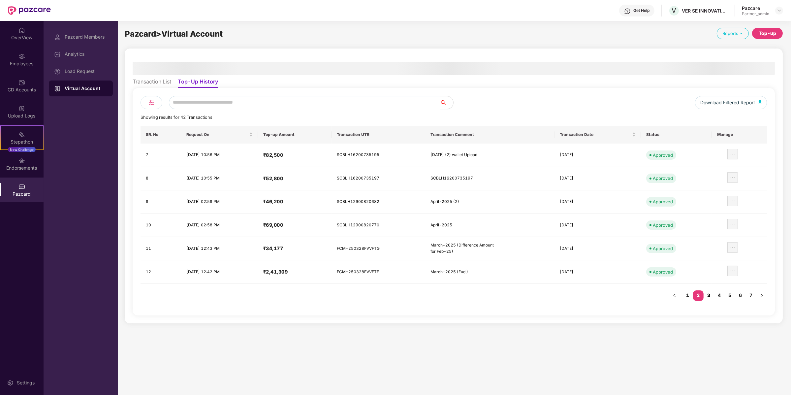
click at [710, 294] on link "3" at bounding box center [708, 295] width 11 height 10
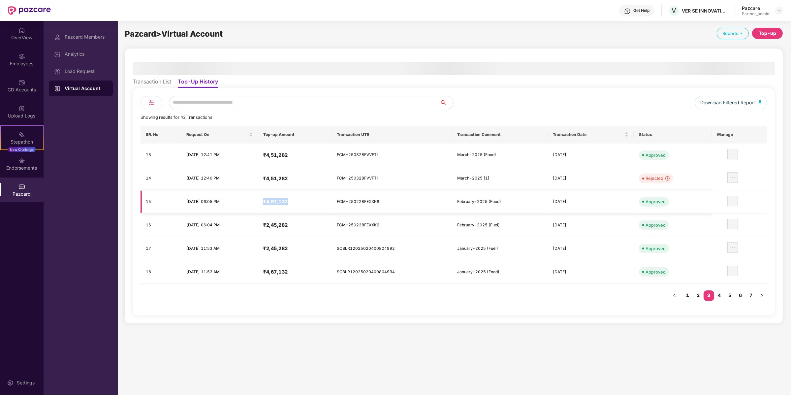
drag, startPoint x: 283, startPoint y: 201, endPoint x: 308, endPoint y: 203, distance: 25.1
click at [308, 203] on h4 "₹4,67,132" at bounding box center [294, 201] width 63 height 7
click at [698, 293] on link "2" at bounding box center [698, 295] width 11 height 10
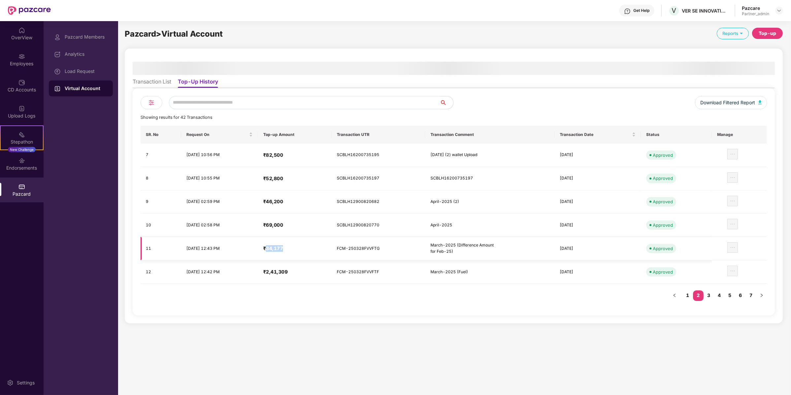
drag, startPoint x: 285, startPoint y: 248, endPoint x: 309, endPoint y: 247, distance: 23.8
click at [309, 247] on h4 "₹34,177" at bounding box center [294, 248] width 63 height 7
click at [366, 221] on td "SCBLH12900820770" at bounding box center [378, 224] width 94 height 23
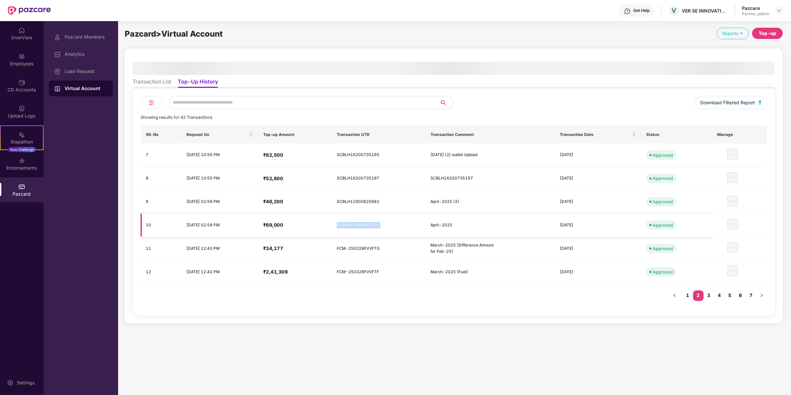
click at [366, 221] on td "SCBLH12900820770" at bounding box center [378, 224] width 94 height 23
click at [370, 249] on td "FCM-250328FVVFTG" at bounding box center [378, 248] width 94 height 23
click at [683, 299] on div "SR. No Request On Top-up Amount Transaction UTR Transaction Comment Transaction…" at bounding box center [453, 217] width 626 height 182
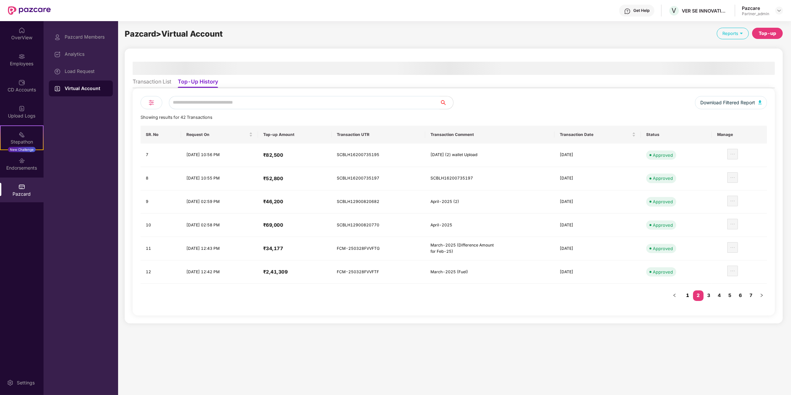
click at [683, 296] on link "1" at bounding box center [687, 295] width 11 height 10
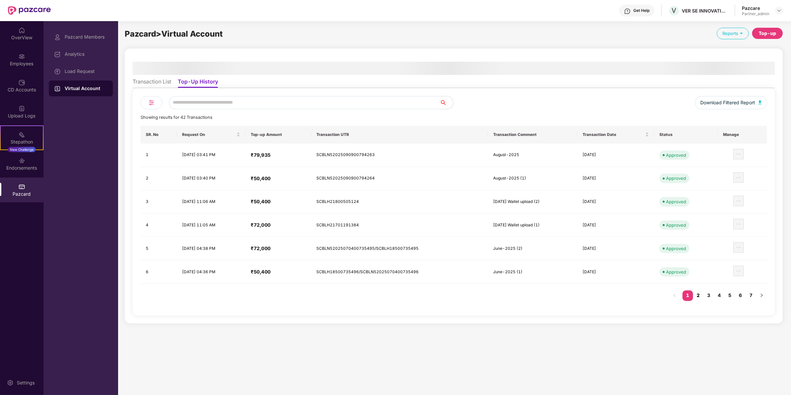
click at [700, 294] on link "2" at bounding box center [698, 295] width 11 height 10
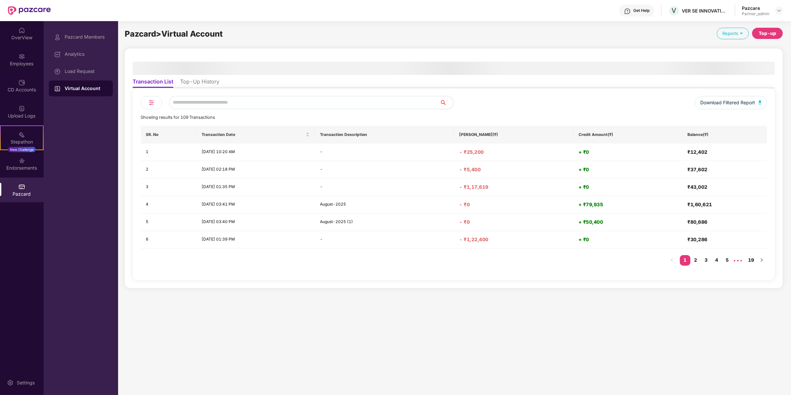
click at [175, 66] on div at bounding box center [454, 68] width 642 height 13
click at [188, 77] on ul "Transaction List Top-Up History" at bounding box center [454, 81] width 642 height 13
click at [191, 85] on li "Top-Up History" at bounding box center [199, 83] width 39 height 10
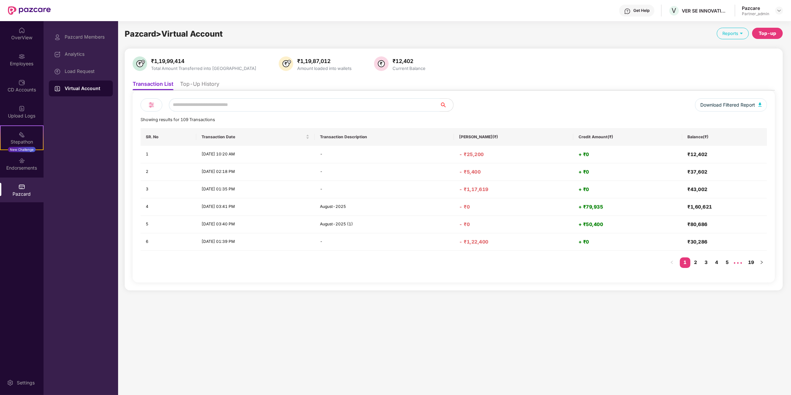
click at [208, 83] on li "Top-Up History" at bounding box center [199, 85] width 39 height 10
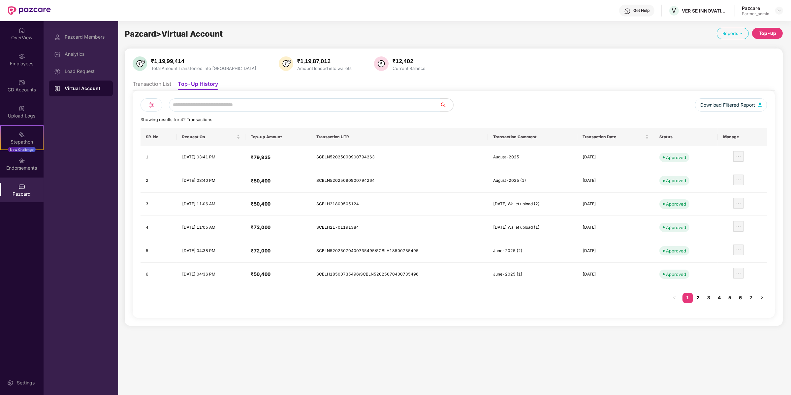
click at [701, 295] on link "2" at bounding box center [698, 297] width 11 height 10
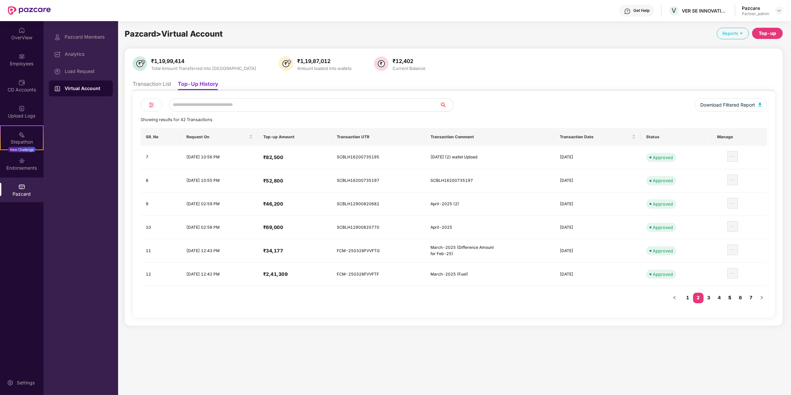
click at [734, 294] on link "5" at bounding box center [729, 297] width 11 height 10
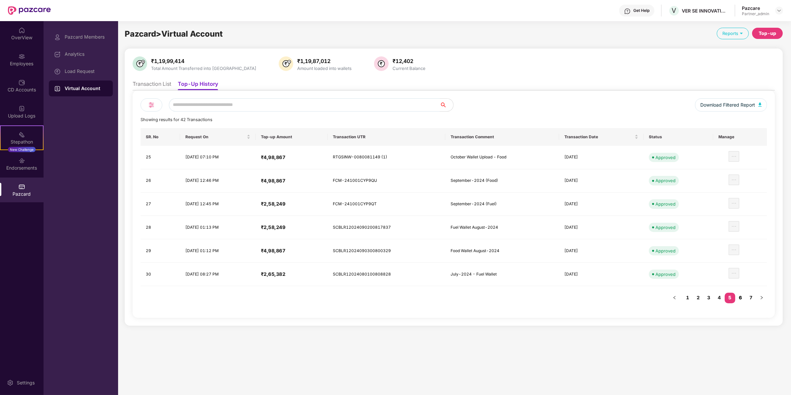
click at [741, 297] on link "6" at bounding box center [740, 297] width 11 height 10
click at [752, 296] on link "7" at bounding box center [750, 297] width 11 height 10
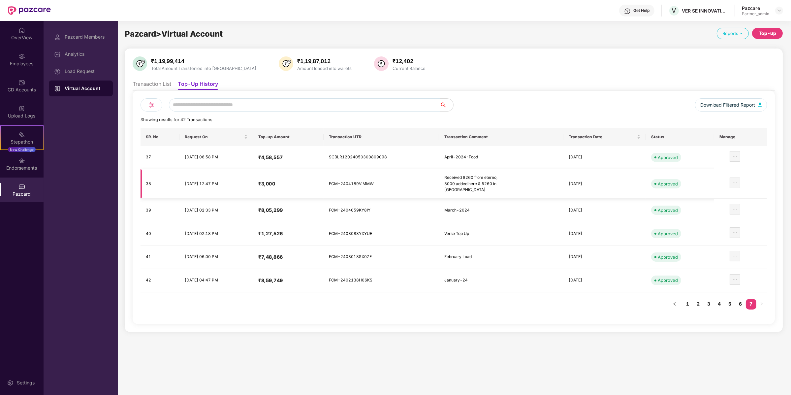
click at [498, 185] on div "Received 8260 from eterno, 3000 added here & 5260 in Eterno" at bounding box center [475, 183] width 63 height 19
click at [495, 188] on div "Received 8260 from eterno, 3000 added here & 5260 in Eterno" at bounding box center [475, 183] width 63 height 19
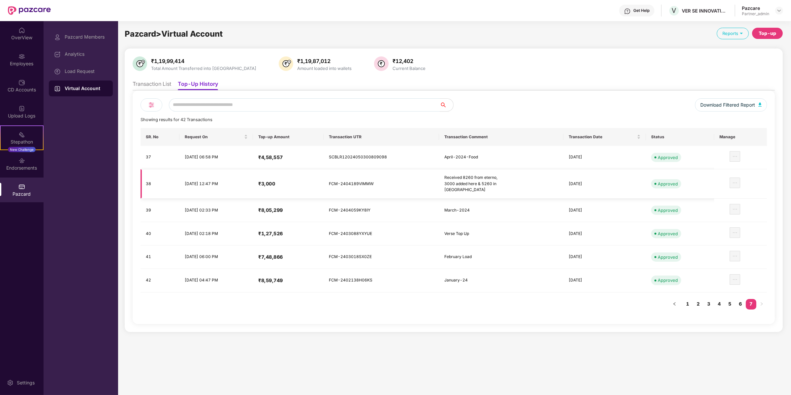
click at [495, 188] on div "Received 8260 from eterno, 3000 added here & 5260 in Eterno" at bounding box center [475, 183] width 63 height 19
click at [478, 178] on div "Received 8260 from eterno, 3000 added here & 5260 in Eterno" at bounding box center [475, 183] width 63 height 19
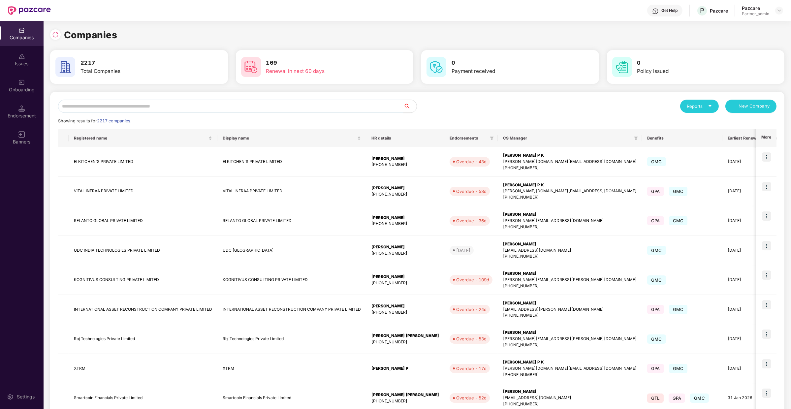
click at [153, 109] on input "text" at bounding box center [230, 106] width 345 height 13
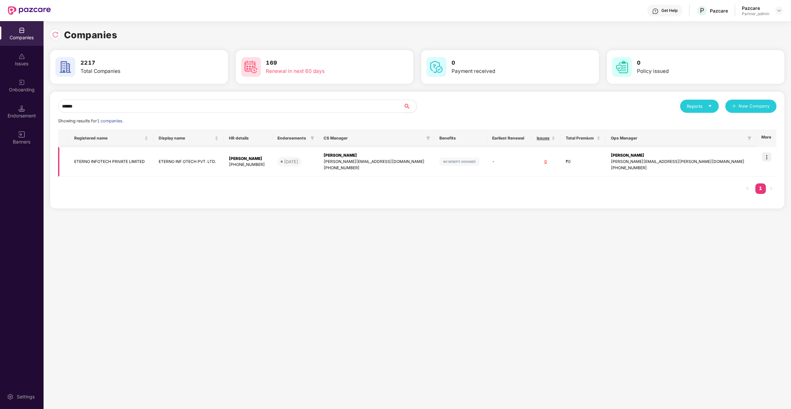
type input "******"
click at [770, 154] on img at bounding box center [766, 156] width 9 height 9
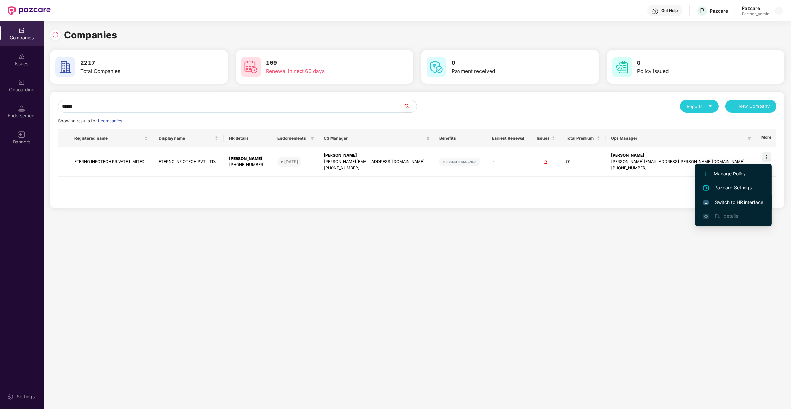
click at [749, 202] on span "Switch to HR interface" at bounding box center [733, 201] width 60 height 7
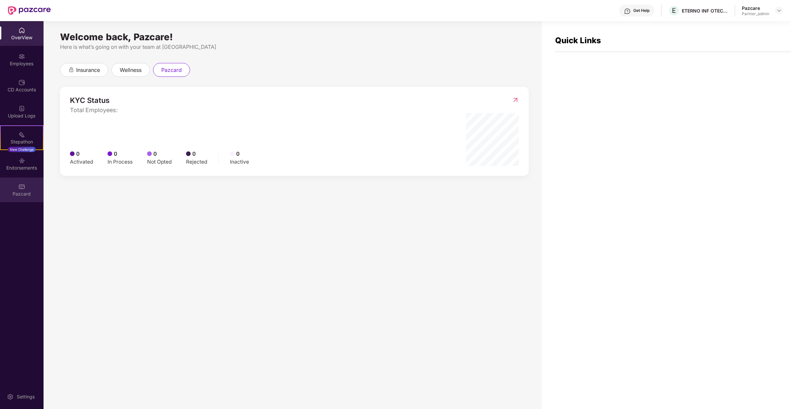
click at [30, 188] on div "Pazcard" at bounding box center [22, 189] width 44 height 25
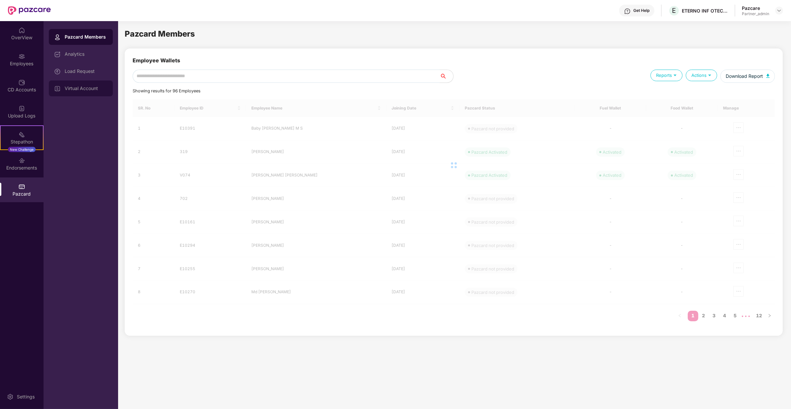
click at [87, 88] on div "Virtual Account" at bounding box center [86, 88] width 43 height 5
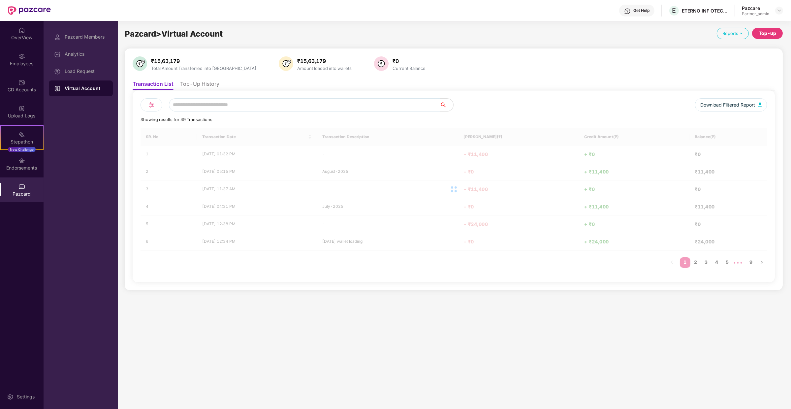
click at [200, 75] on div "₹15,63,179 Total Amount Transferred into VA ₹15,63,179 Amount loaded into walle…" at bounding box center [454, 169] width 642 height 226
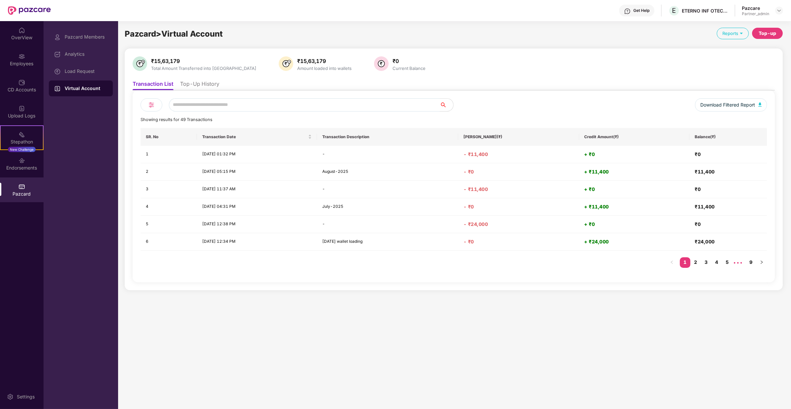
click at [200, 83] on li "Top-Up History" at bounding box center [199, 85] width 39 height 10
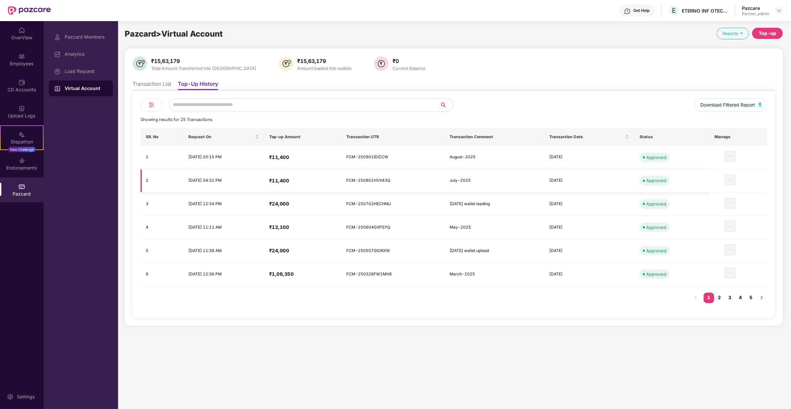
click at [720, 295] on link "2" at bounding box center [719, 297] width 11 height 10
click at [735, 296] on link "3" at bounding box center [729, 297] width 11 height 10
click at [739, 296] on link "4" at bounding box center [740, 297] width 11 height 10
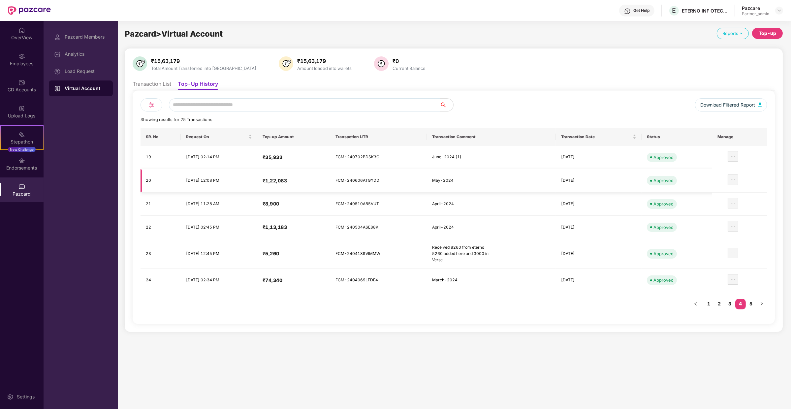
click at [753, 299] on link "5" at bounding box center [750, 304] width 11 height 10
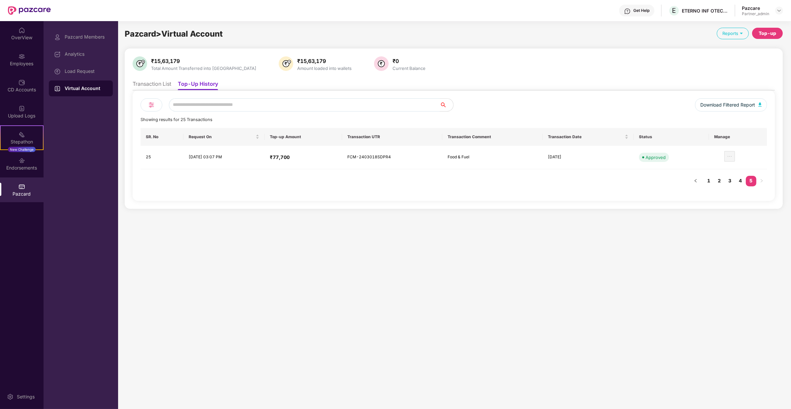
click at [740, 181] on link "4" at bounding box center [740, 181] width 11 height 10
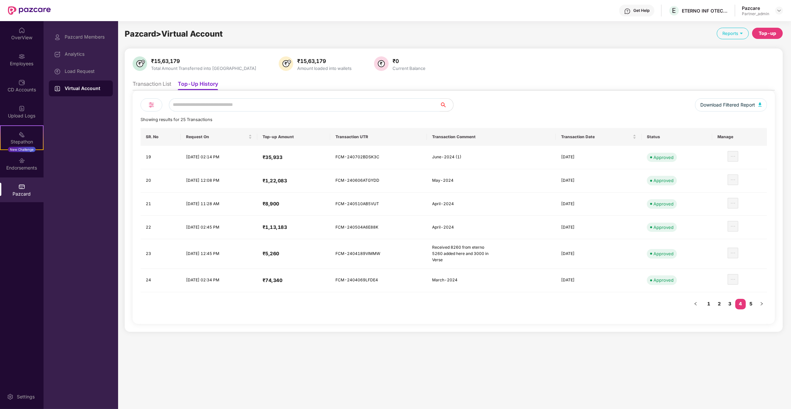
click at [88, 72] on div "Load Request" at bounding box center [86, 71] width 43 height 5
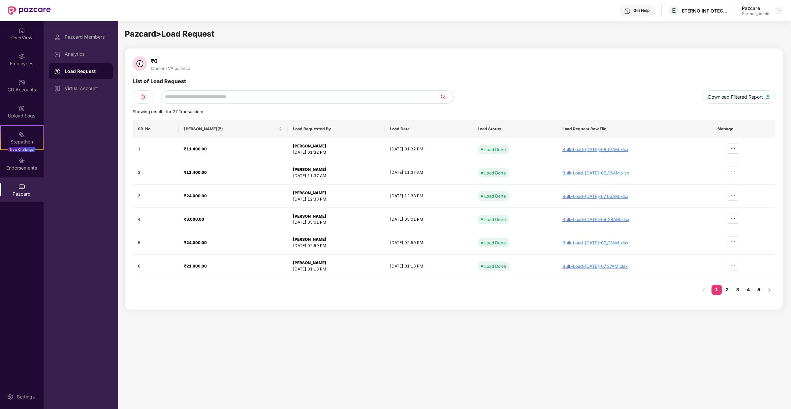
drag, startPoint x: 554, startPoint y: 174, endPoint x: 760, endPoint y: 288, distance: 235.4
click at [760, 288] on link "5" at bounding box center [758, 290] width 11 height 10
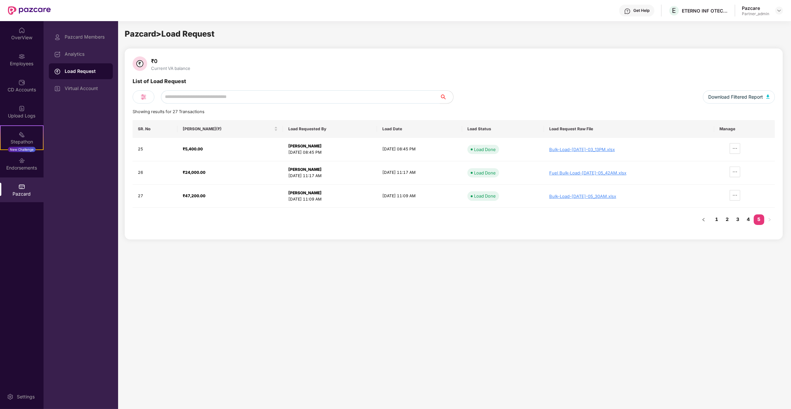
click at [748, 220] on link "4" at bounding box center [748, 219] width 11 height 10
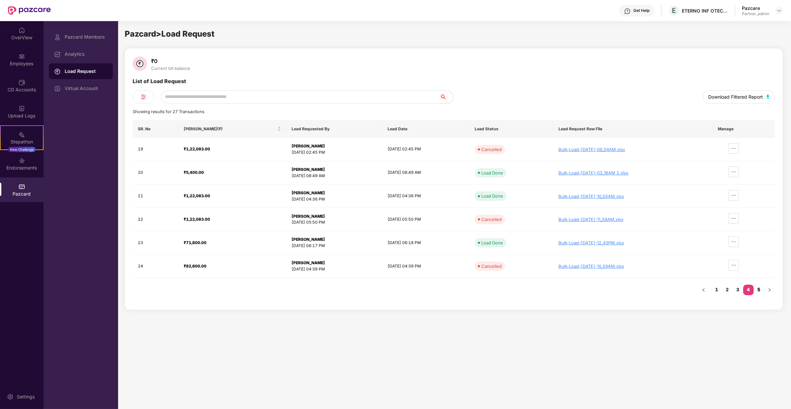
click at [710, 95] on span "Download Filtered Report" at bounding box center [735, 96] width 55 height 7
click at [79, 93] on div "Virtual Account" at bounding box center [81, 88] width 64 height 16
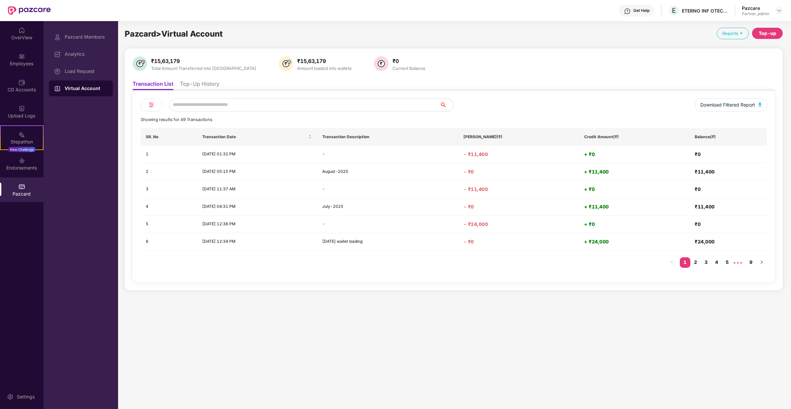
click at [206, 84] on li "Top-Up History" at bounding box center [199, 85] width 39 height 10
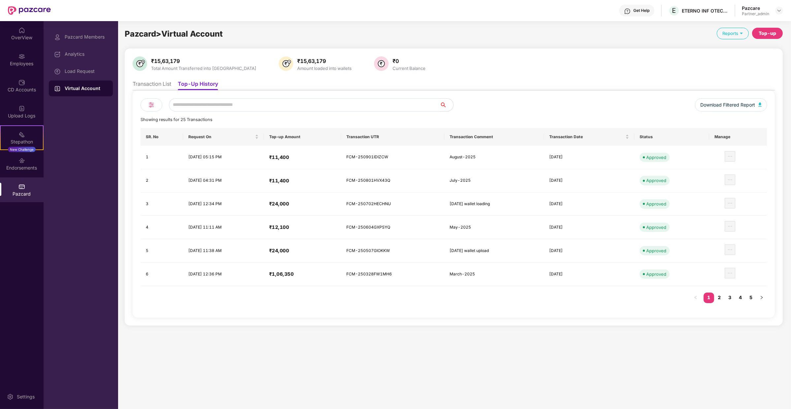
click at [165, 88] on li "Transaction List" at bounding box center [152, 85] width 39 height 10
click at [164, 83] on li "Transaction List" at bounding box center [152, 85] width 39 height 10
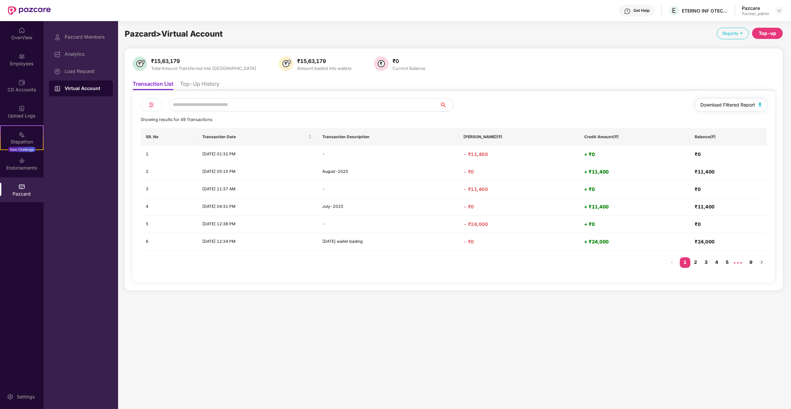
click at [730, 106] on span "Download Filtered Report" at bounding box center [727, 104] width 55 height 7
click at [586, 74] on div "₹15,63,179 Total Amount Transferred into VA ₹15,63,179 Amount loaded into walle…" at bounding box center [454, 169] width 642 height 226
click at [683, 67] on div "₹15,63,179 Total Amount Transferred into VA ₹15,63,179 Amount loaded into walle…" at bounding box center [454, 64] width 642 height 16
click at [30, 193] on div "Pazcard" at bounding box center [22, 194] width 44 height 7
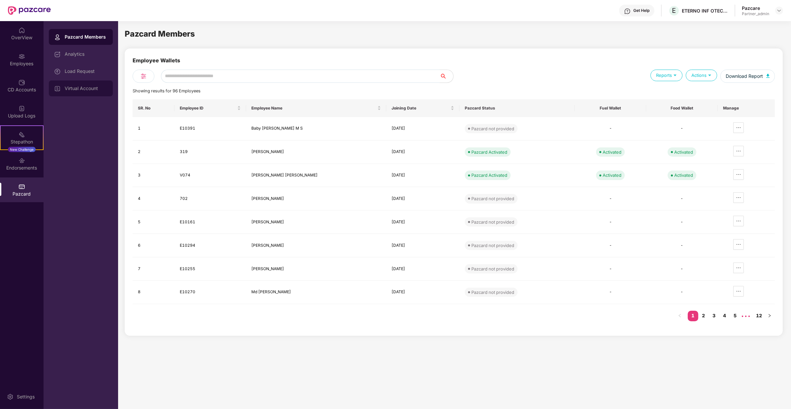
click at [76, 82] on div "Virtual Account" at bounding box center [81, 88] width 64 height 16
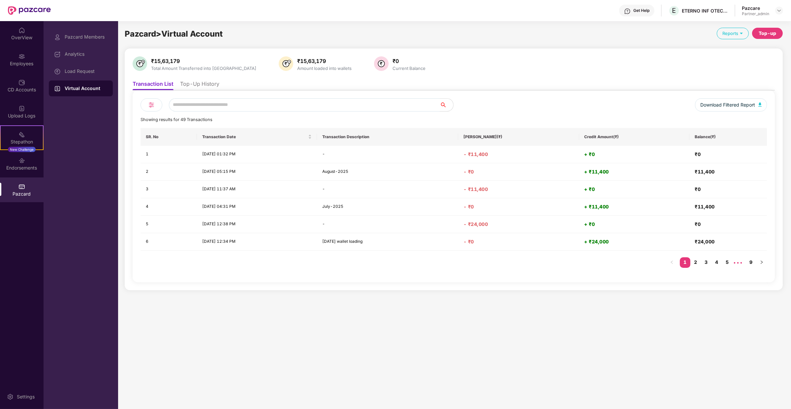
click at [195, 88] on li "Top-Up History" at bounding box center [199, 85] width 39 height 10
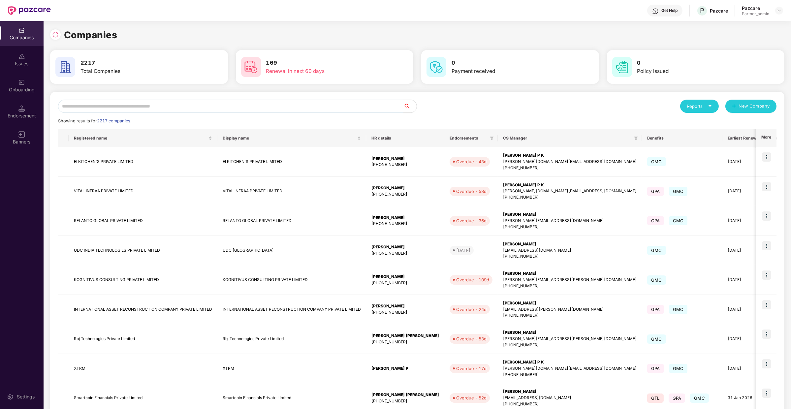
click at [162, 104] on input "text" at bounding box center [230, 106] width 345 height 13
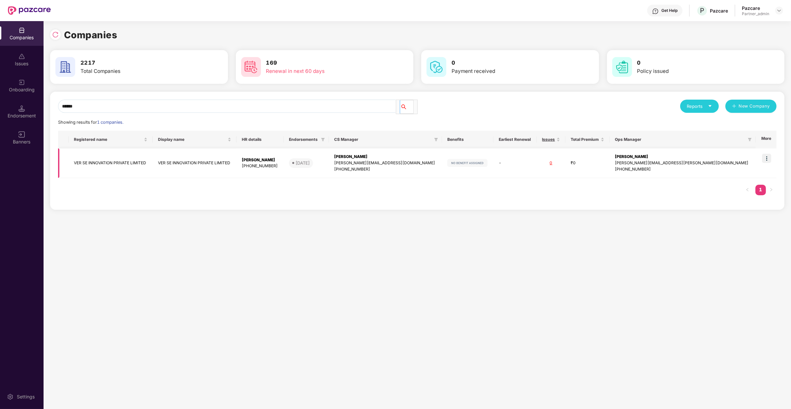
type input "******"
click at [768, 160] on img at bounding box center [766, 158] width 9 height 9
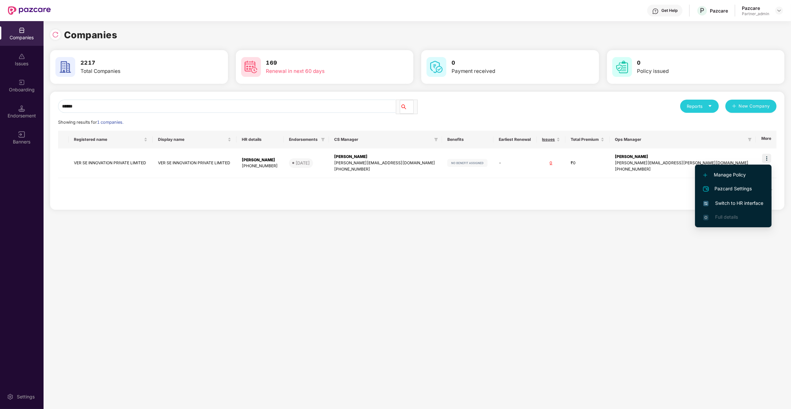
click at [738, 208] on li "Switch to HR interface" at bounding box center [733, 203] width 76 height 14
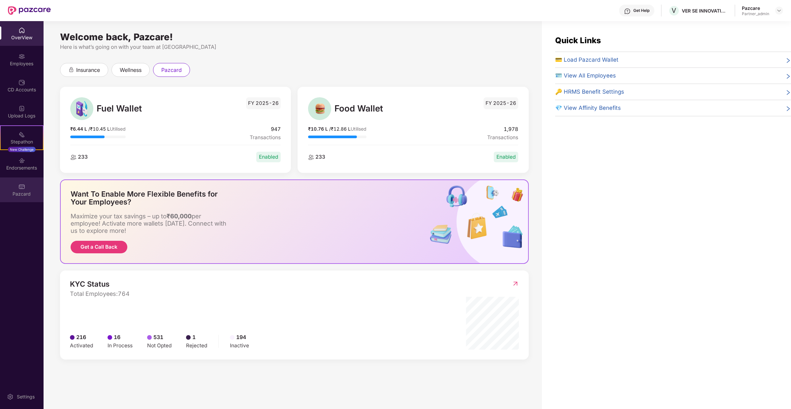
click at [26, 185] on div "Pazcard" at bounding box center [22, 189] width 44 height 25
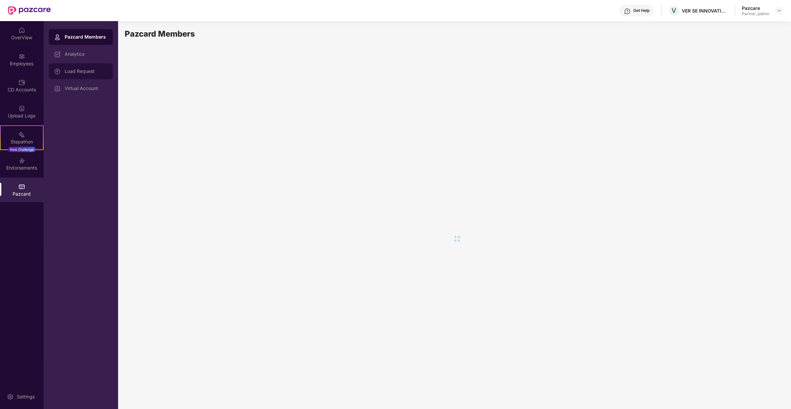
click at [103, 69] on div "Load Request" at bounding box center [86, 71] width 43 height 5
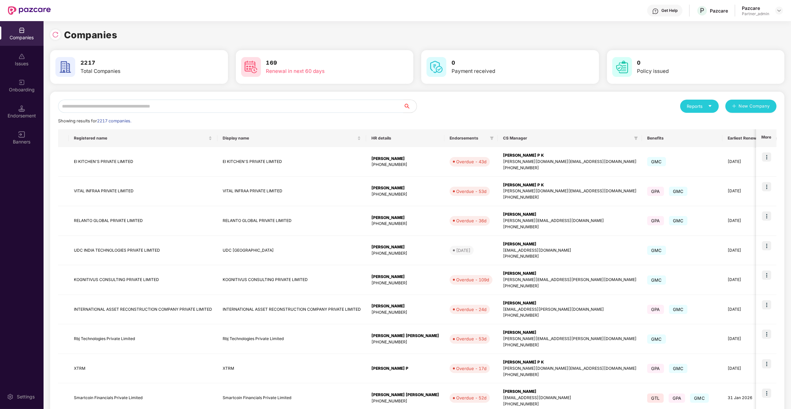
click at [162, 106] on input "text" at bounding box center [230, 106] width 345 height 13
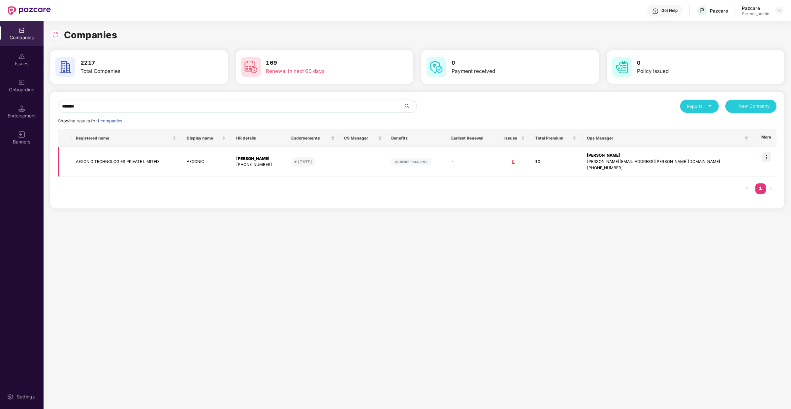
type input "*******"
click at [767, 159] on img at bounding box center [766, 156] width 9 height 9
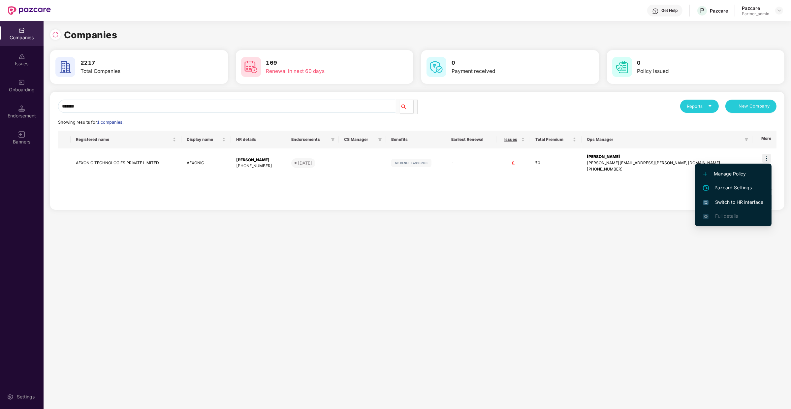
click at [745, 201] on span "Switch to HR interface" at bounding box center [733, 201] width 60 height 7
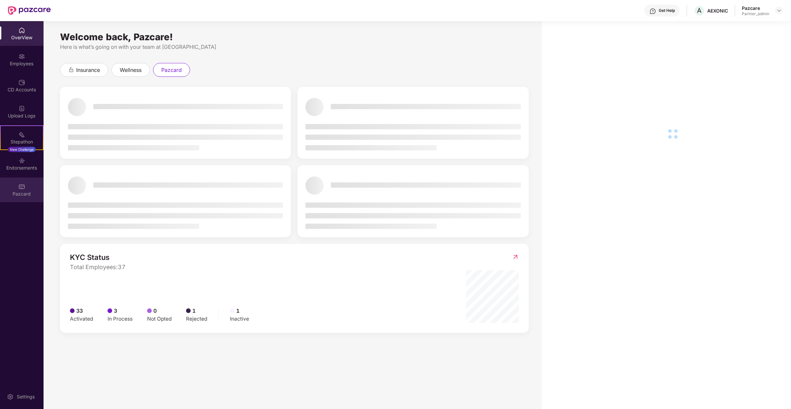
click at [35, 193] on div "Pazcard" at bounding box center [22, 194] width 44 height 7
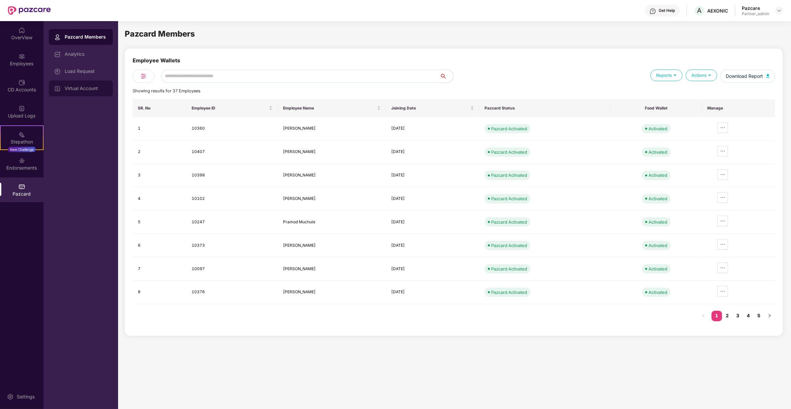
drag, startPoint x: 106, startPoint y: 80, endPoint x: 100, endPoint y: 90, distance: 11.4
click at [100, 90] on div "Virtual Account" at bounding box center [86, 88] width 43 height 5
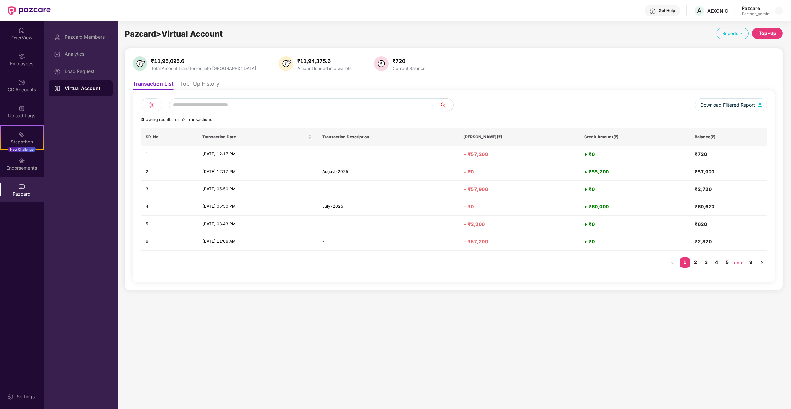
click at [193, 88] on li "Top-Up History" at bounding box center [199, 85] width 39 height 10
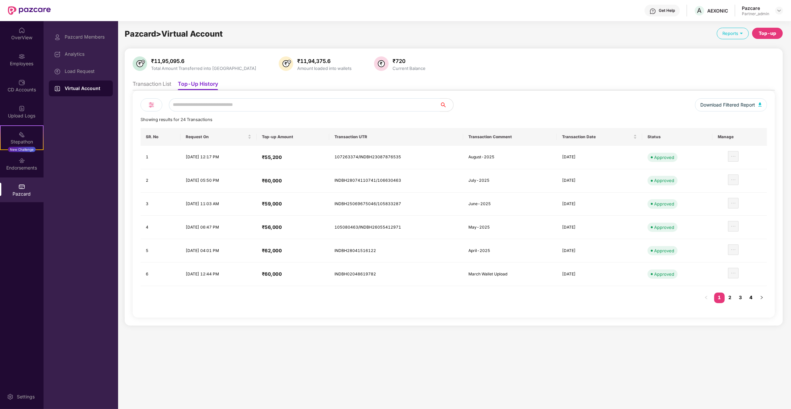
click at [754, 296] on link "4" at bounding box center [750, 297] width 11 height 10
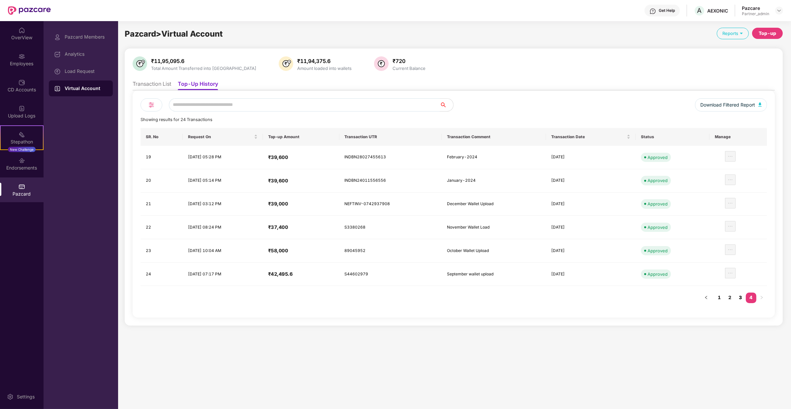
click at [737, 293] on link "3" at bounding box center [740, 297] width 11 height 10
click at [731, 297] on link "2" at bounding box center [729, 297] width 11 height 10
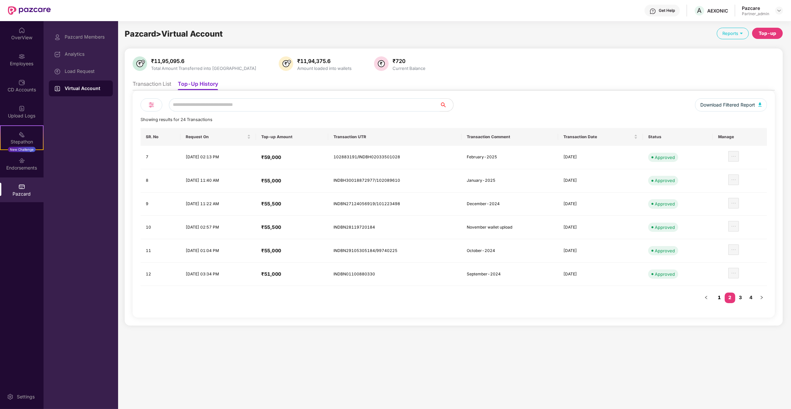
click at [719, 293] on link "1" at bounding box center [719, 297] width 11 height 10
click at [728, 292] on link "2" at bounding box center [729, 297] width 11 height 10
click at [79, 63] on div "Pazcard Members Analytics Load Request Virtual Account" at bounding box center [81, 62] width 64 height 67
click at [80, 69] on div "Load Request" at bounding box center [86, 71] width 43 height 5
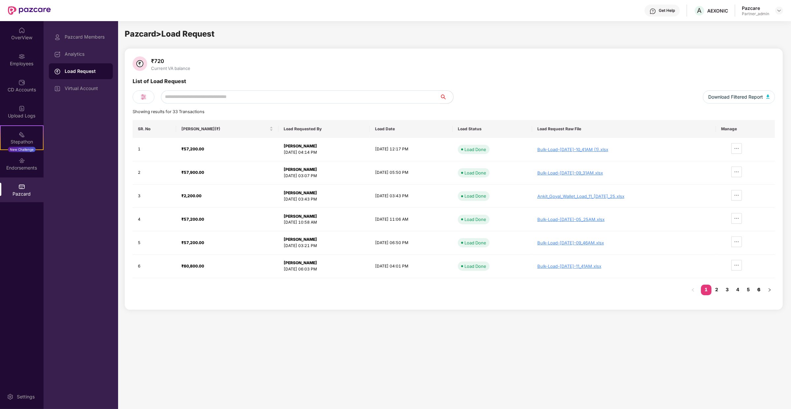
click at [757, 287] on link "6" at bounding box center [758, 290] width 11 height 10
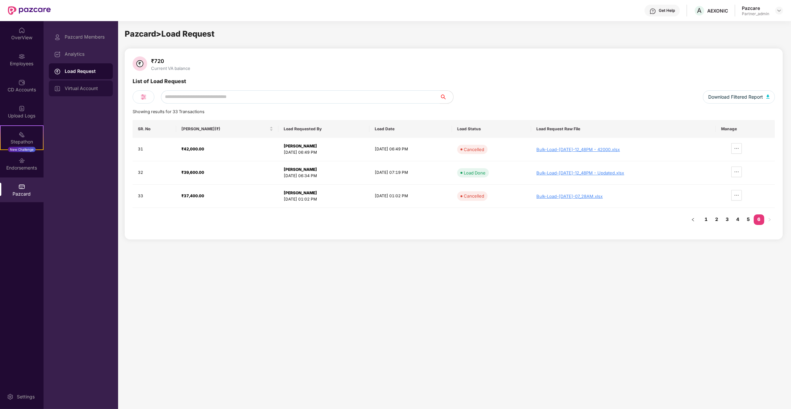
click at [92, 91] on div "Virtual Account" at bounding box center [86, 88] width 43 height 5
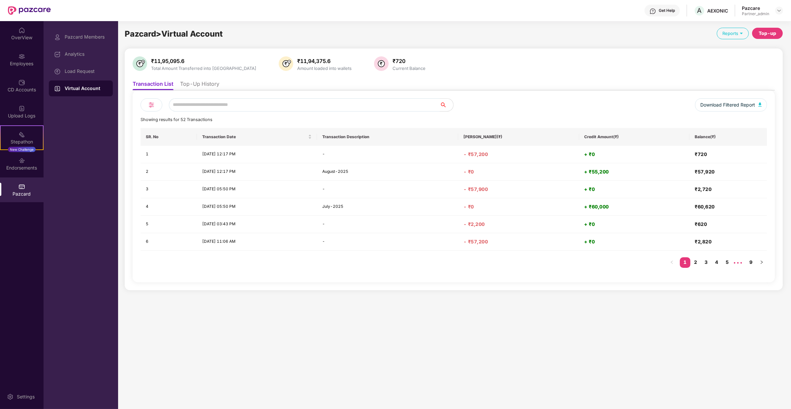
click at [204, 83] on li "Top-Up History" at bounding box center [199, 85] width 39 height 10
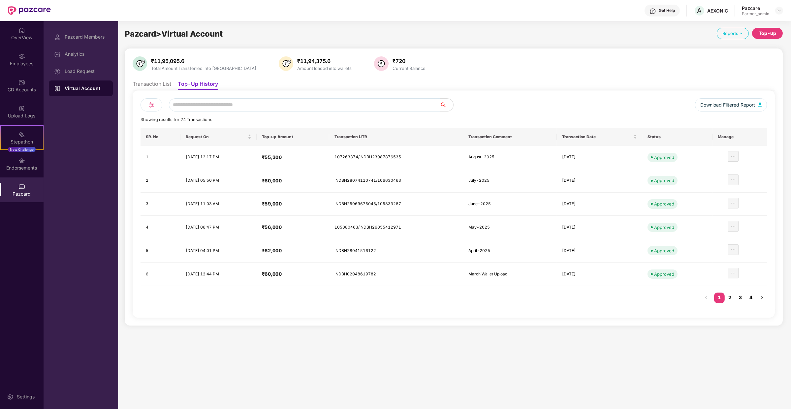
click at [752, 294] on link "4" at bounding box center [750, 297] width 11 height 10
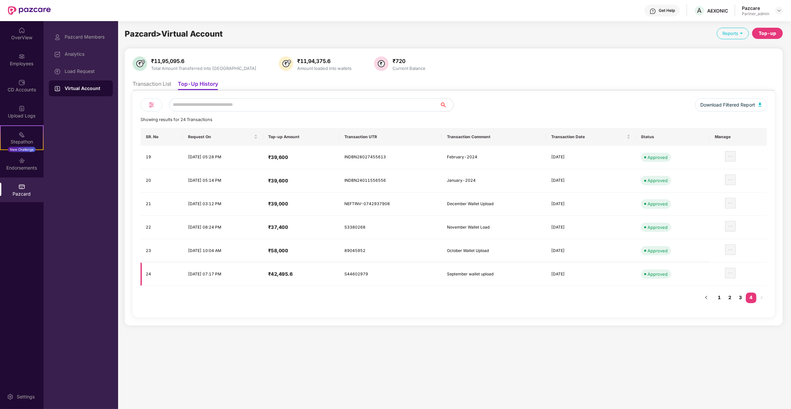
click at [293, 271] on h4 "₹42,495.6" at bounding box center [301, 274] width 66 height 7
click at [94, 76] on div "Load Request" at bounding box center [81, 71] width 64 height 16
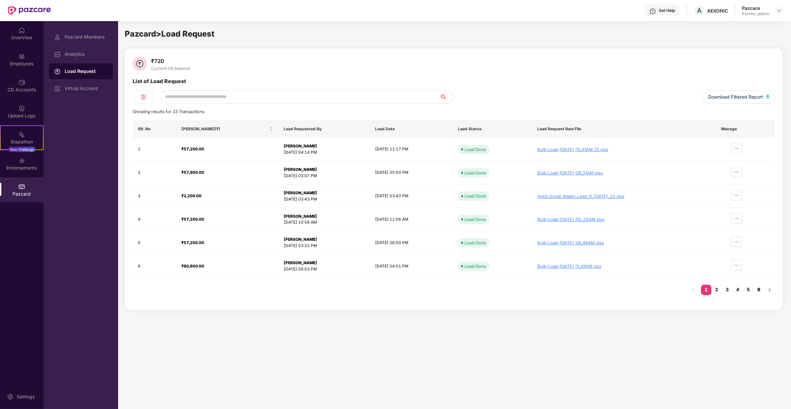
click at [754, 286] on link "6" at bounding box center [758, 290] width 11 height 10
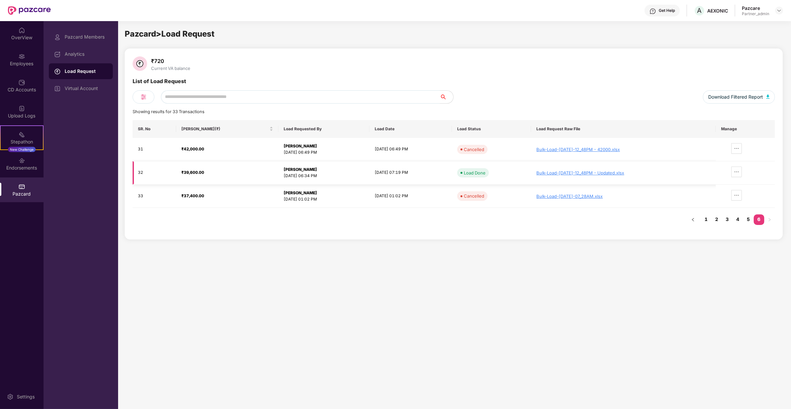
click at [320, 175] on div "27 Sep 2023, 06:34 PM" at bounding box center [324, 176] width 80 height 6
click at [747, 219] on link "5" at bounding box center [748, 219] width 11 height 10
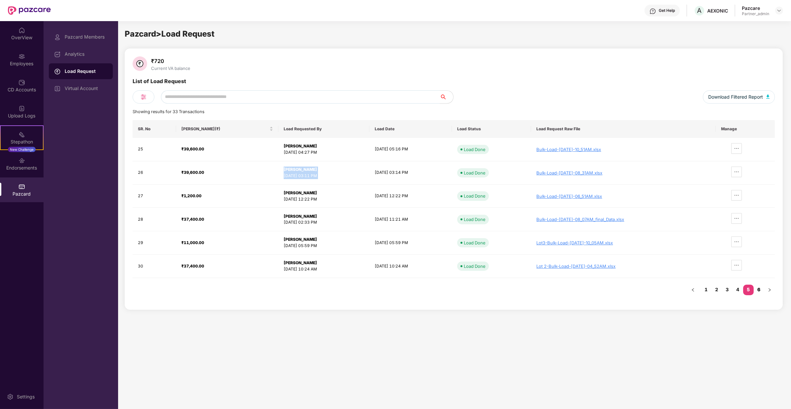
click at [758, 288] on link "6" at bounding box center [758, 290] width 11 height 10
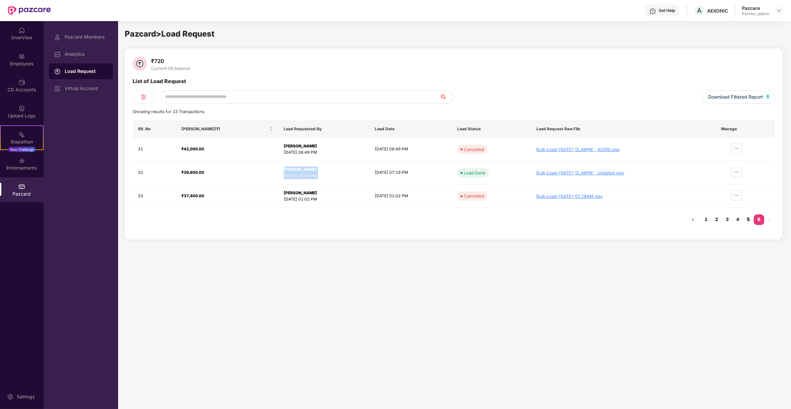
click at [746, 216] on link "5" at bounding box center [748, 219] width 11 height 10
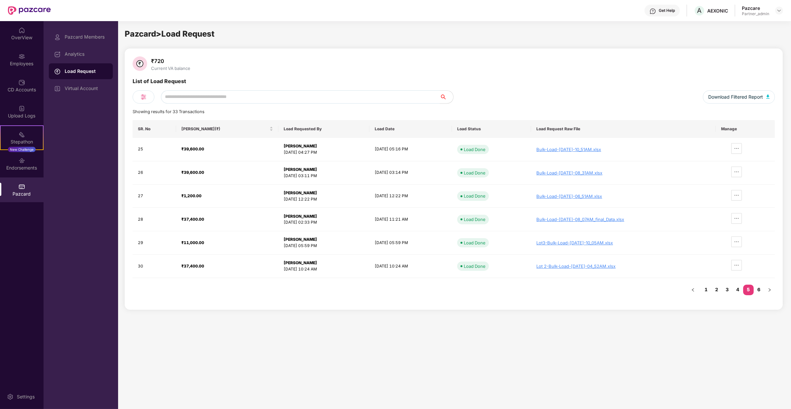
click at [243, 283] on div "SR. No Load Amount(₹) Load Requested By Load Date Load Status Load Request Raw …" at bounding box center [454, 211] width 642 height 182
click at [738, 286] on link "4" at bounding box center [737, 290] width 11 height 10
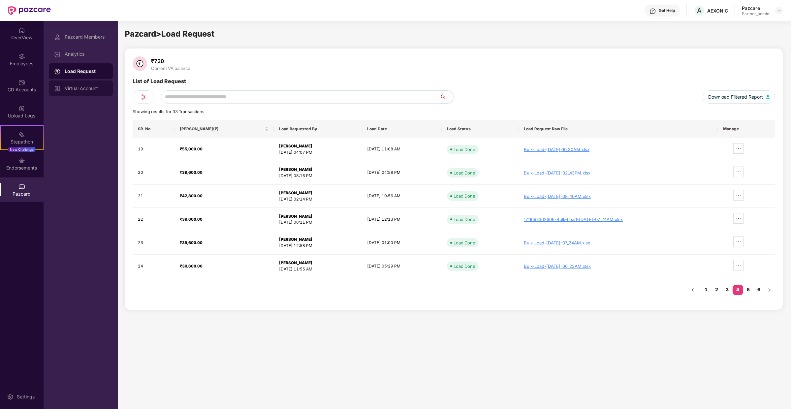
click at [82, 88] on div "Virtual Account" at bounding box center [86, 88] width 43 height 5
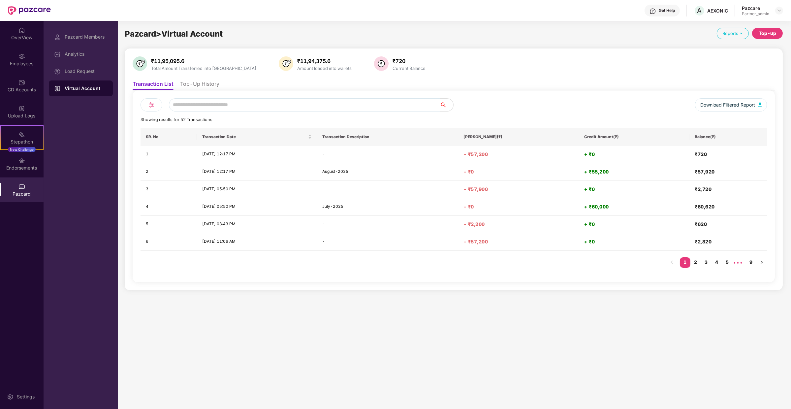
click at [206, 84] on li "Top-Up History" at bounding box center [199, 85] width 39 height 10
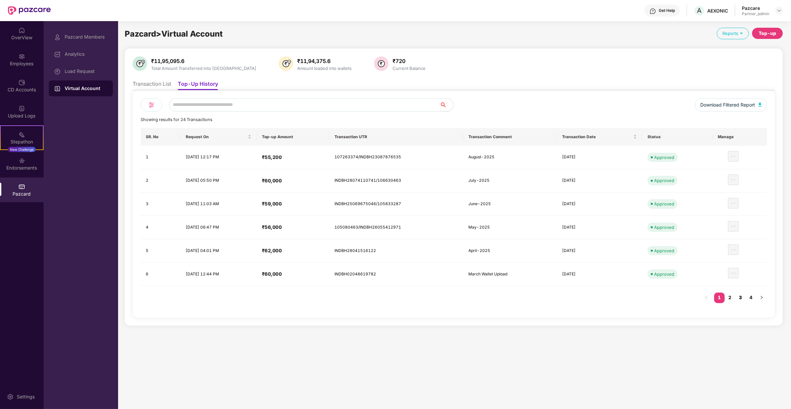
click at [744, 296] on link "3" at bounding box center [740, 297] width 11 height 10
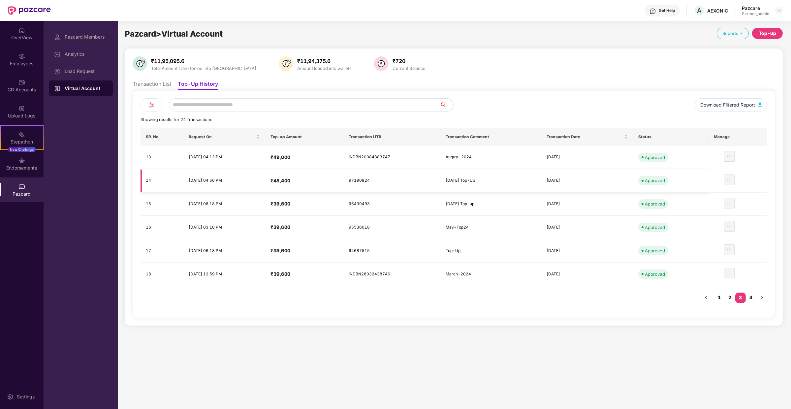
drag, startPoint x: 492, startPoint y: 178, endPoint x: 384, endPoint y: 188, distance: 108.2
click at [384, 188] on tr "14 26 Jul 2024, 04:50 PM ₹48,400 97190824 24 July Top-Up 25 Jul 2024 Approved" at bounding box center [453, 180] width 626 height 23
click at [533, 74] on div "₹11,95,095.6 Total Amount Transferred into VA ₹11,94,375.6 Amount loaded into w…" at bounding box center [454, 186] width 642 height 261
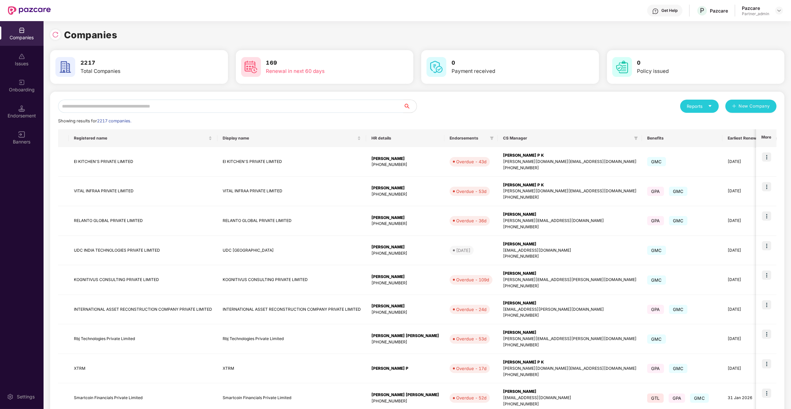
click at [155, 107] on input "text" at bounding box center [230, 106] width 345 height 13
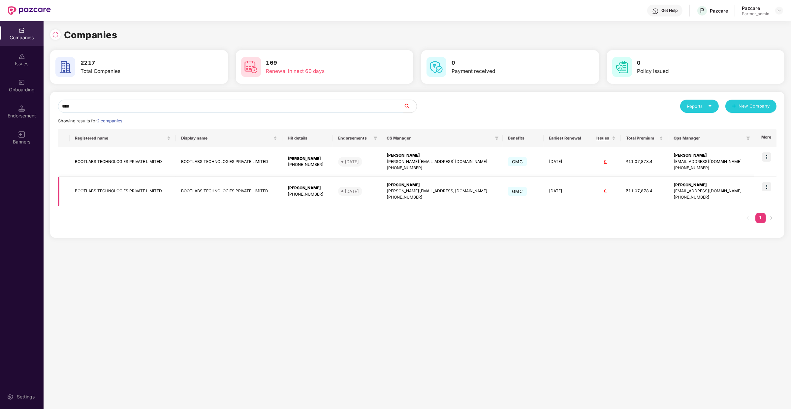
type input "****"
click at [765, 185] on img at bounding box center [766, 186] width 9 height 9
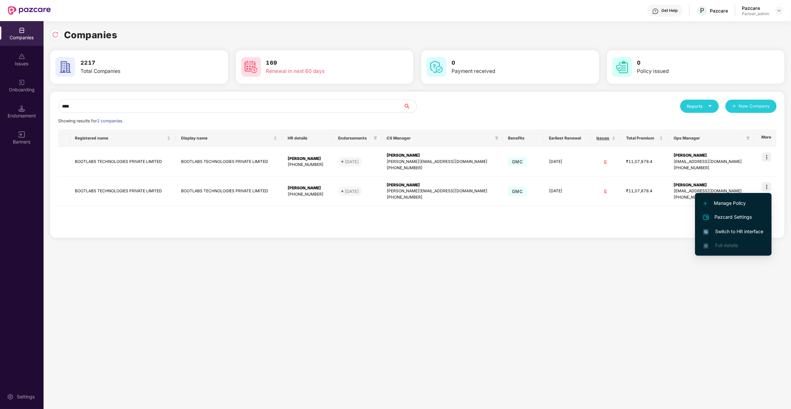
click at [746, 229] on span "Switch to HR interface" at bounding box center [733, 231] width 60 height 7
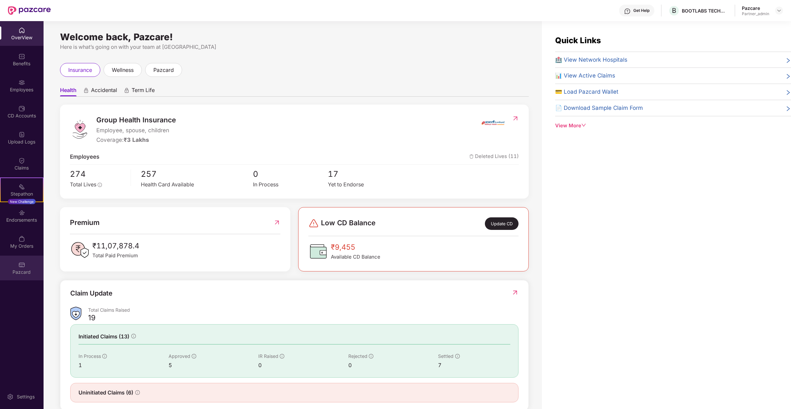
click at [29, 269] on div "Pazcard" at bounding box center [22, 272] width 44 height 7
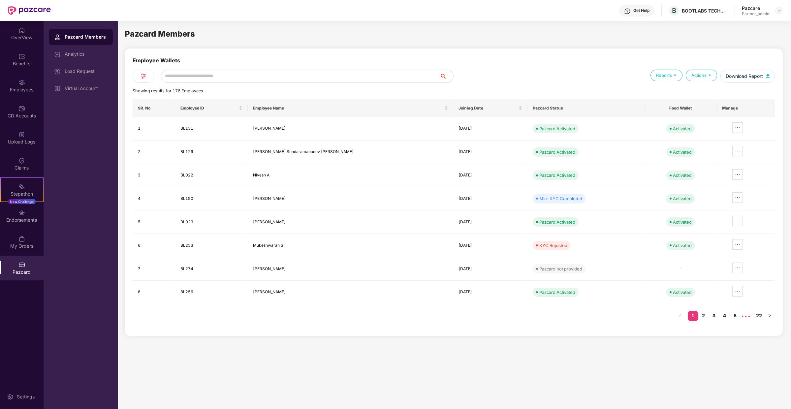
click at [80, 91] on div "Virtual Account" at bounding box center [86, 88] width 43 height 5
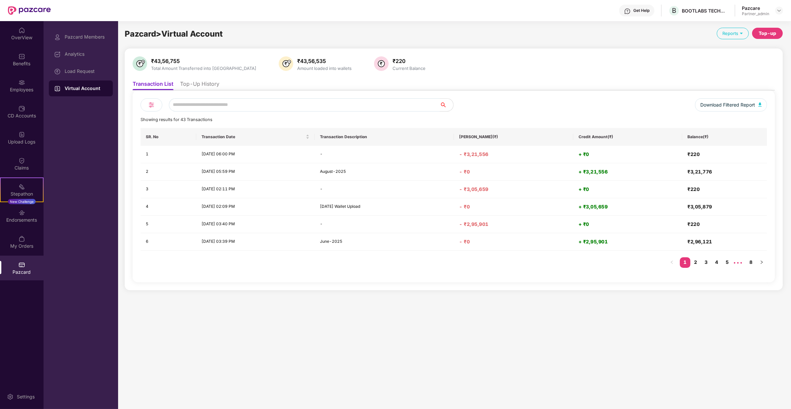
click at [209, 82] on li "Top-Up History" at bounding box center [199, 85] width 39 height 10
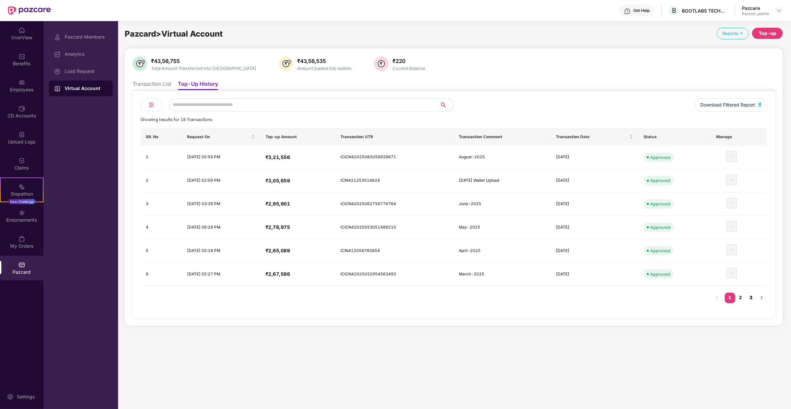
click at [752, 294] on link "3" at bounding box center [750, 297] width 11 height 10
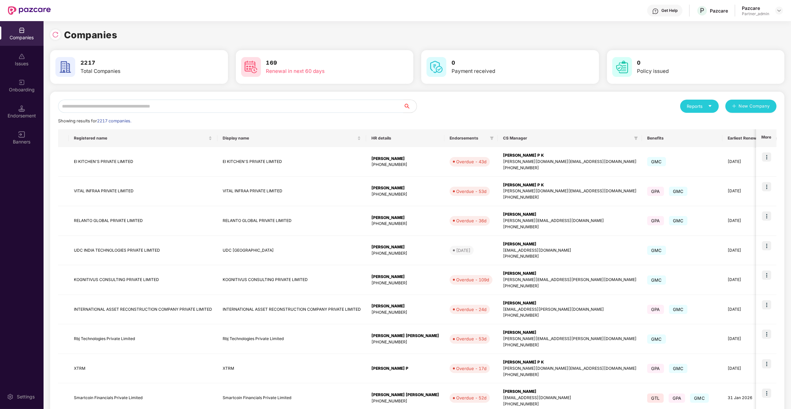
click at [137, 103] on input "text" at bounding box center [230, 106] width 345 height 13
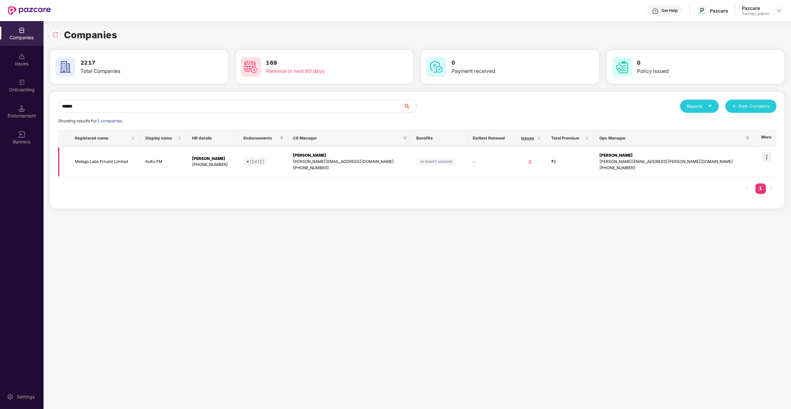
type input "******"
click at [769, 156] on img at bounding box center [766, 156] width 9 height 9
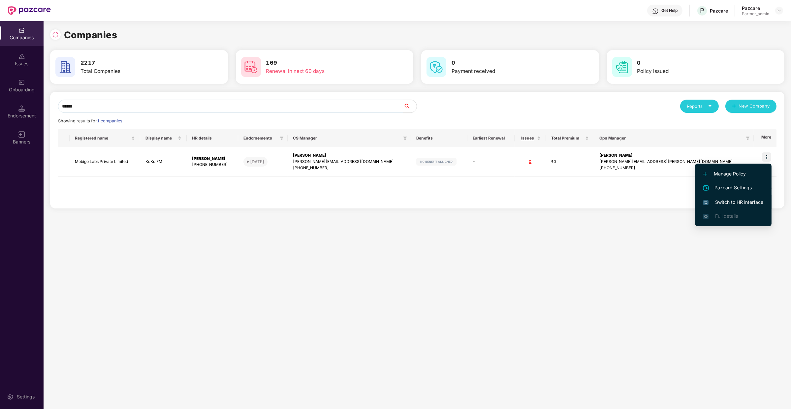
click at [737, 205] on span "Switch to HR interface" at bounding box center [733, 201] width 60 height 7
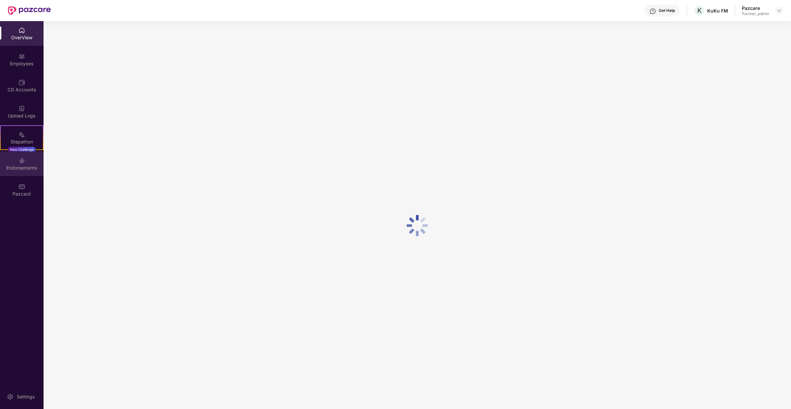
click at [32, 163] on div "Endorsements" at bounding box center [22, 163] width 44 height 25
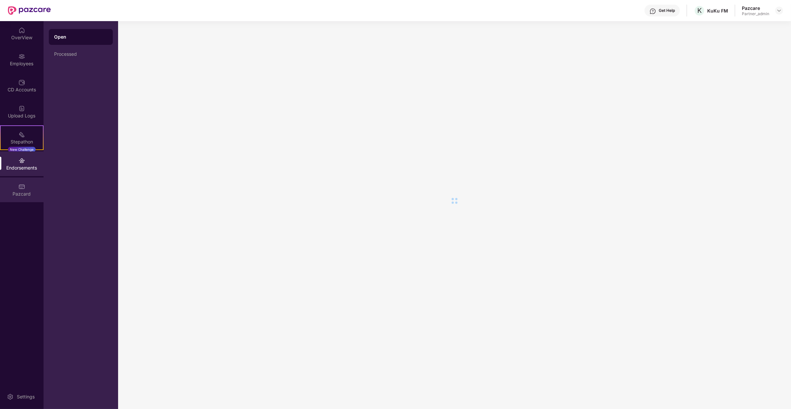
click at [26, 189] on div "Pazcard" at bounding box center [22, 189] width 44 height 25
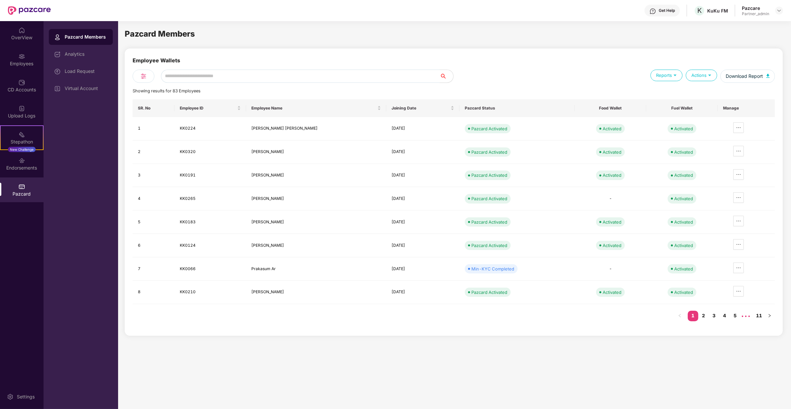
click at [105, 89] on div "Virtual Account" at bounding box center [86, 88] width 43 height 5
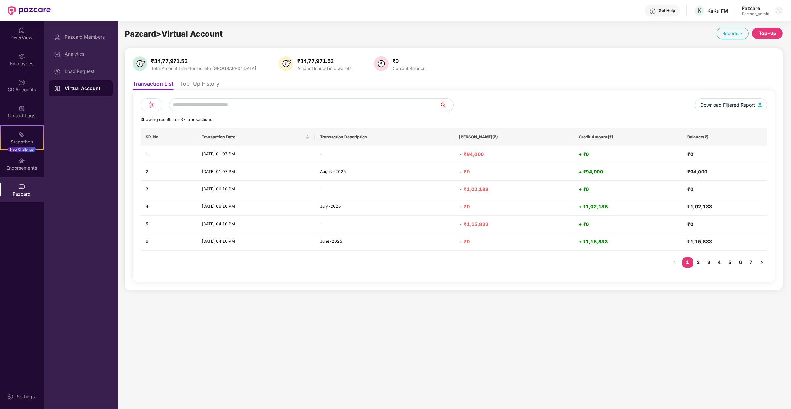
click at [210, 89] on li "Top-Up History" at bounding box center [199, 85] width 39 height 10
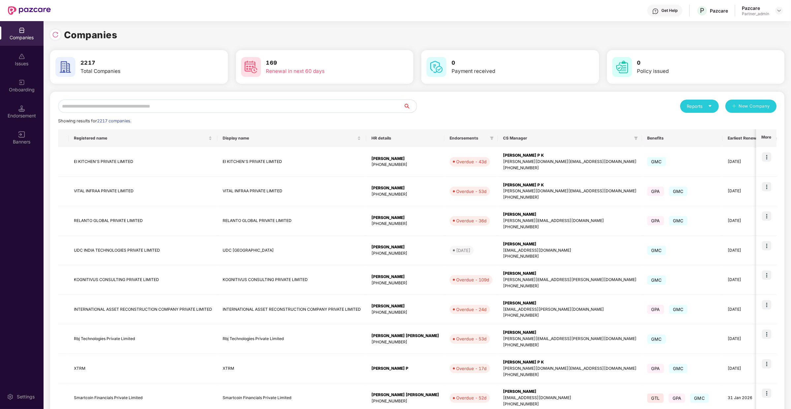
click at [249, 111] on input "text" at bounding box center [230, 106] width 345 height 13
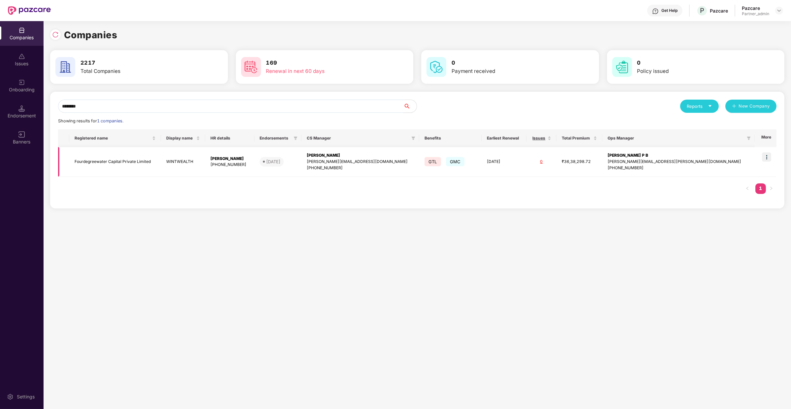
type input "********"
click at [768, 157] on img at bounding box center [766, 156] width 9 height 9
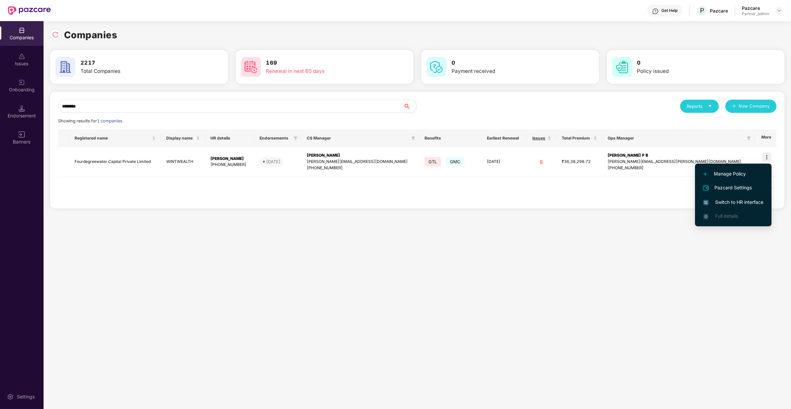
click at [747, 205] on span "Switch to HR interface" at bounding box center [733, 201] width 60 height 7
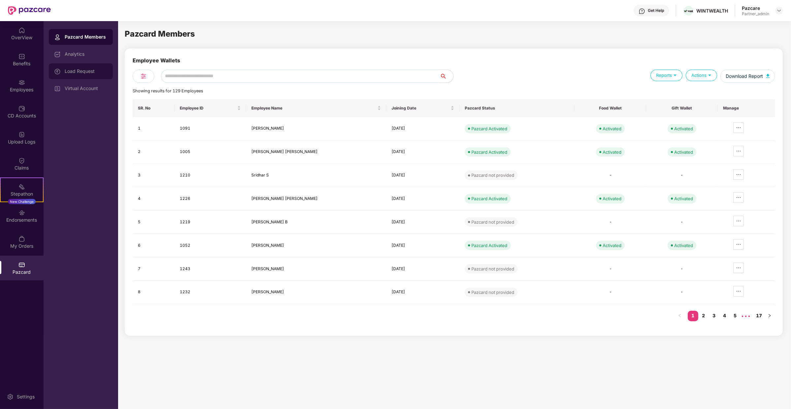
click at [101, 73] on div "Load Request" at bounding box center [86, 71] width 43 height 5
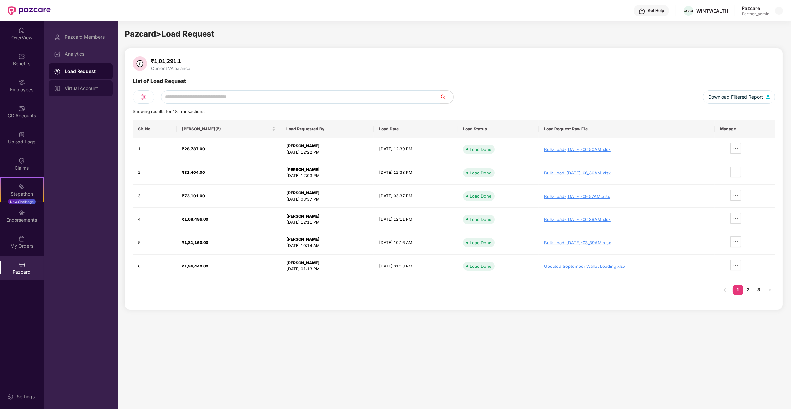
click at [102, 91] on div "Virtual Account" at bounding box center [81, 88] width 64 height 16
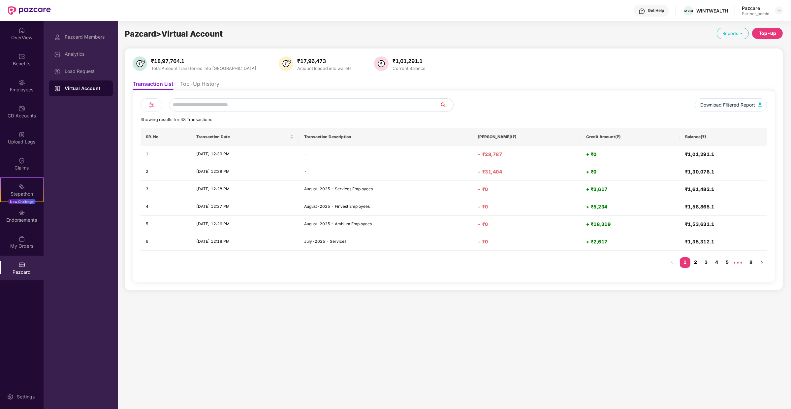
click at [694, 260] on link "2" at bounding box center [695, 262] width 11 height 10
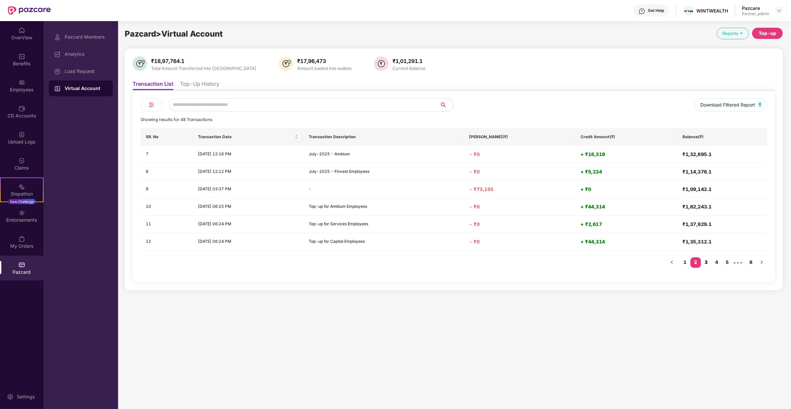
click at [705, 260] on link "3" at bounding box center [706, 262] width 11 height 10
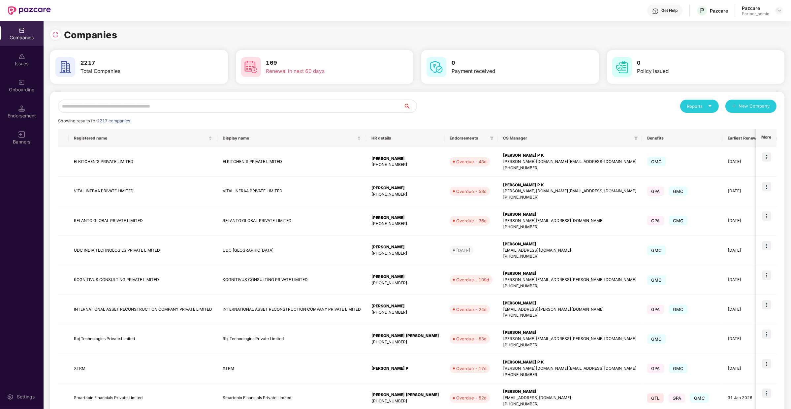
click at [171, 105] on input "text" at bounding box center [230, 106] width 345 height 13
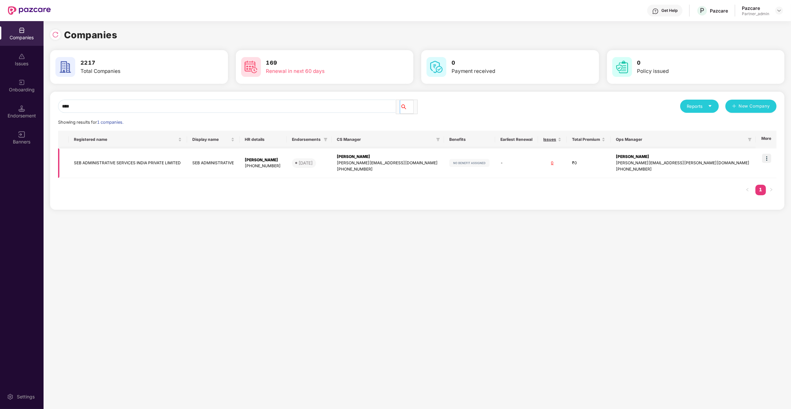
type input "***"
click at [764, 160] on img at bounding box center [766, 158] width 9 height 9
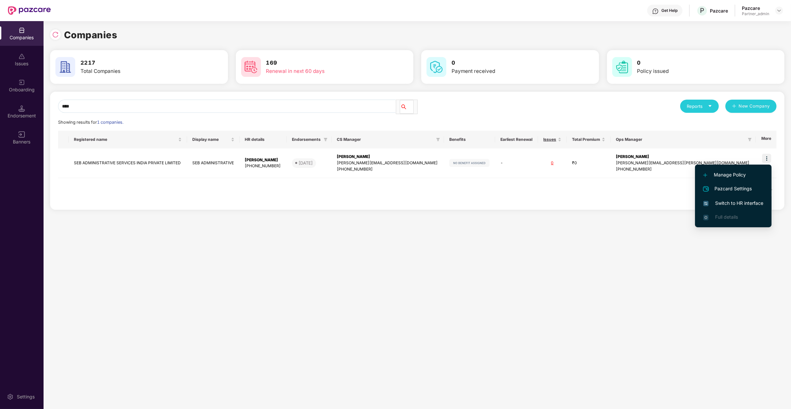
click at [748, 201] on span "Switch to HR interface" at bounding box center [733, 202] width 60 height 7
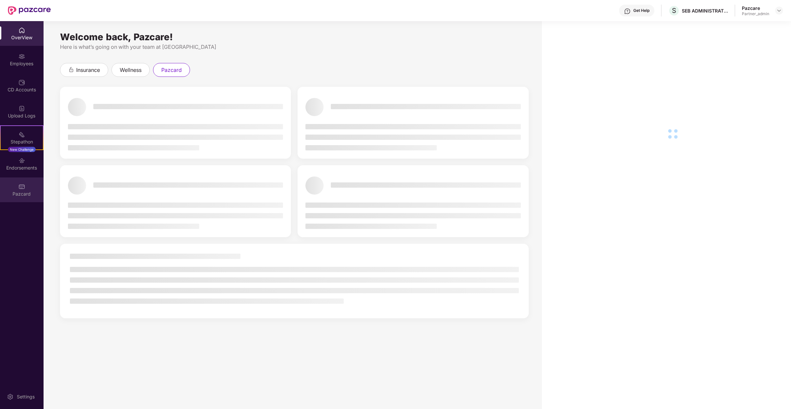
click at [26, 190] on div "Pazcard" at bounding box center [22, 189] width 44 height 25
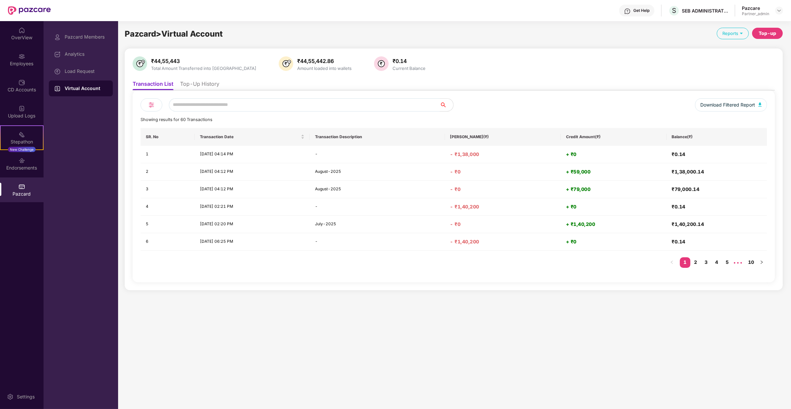
click at [191, 84] on li "Top-Up History" at bounding box center [199, 85] width 39 height 10
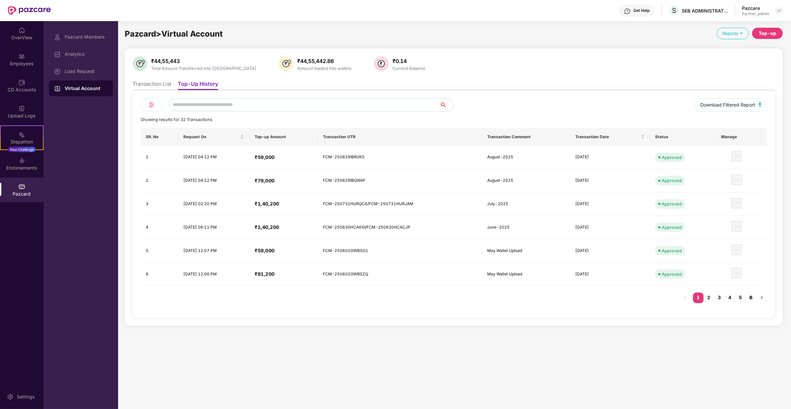
click at [753, 297] on link "6" at bounding box center [750, 297] width 11 height 10
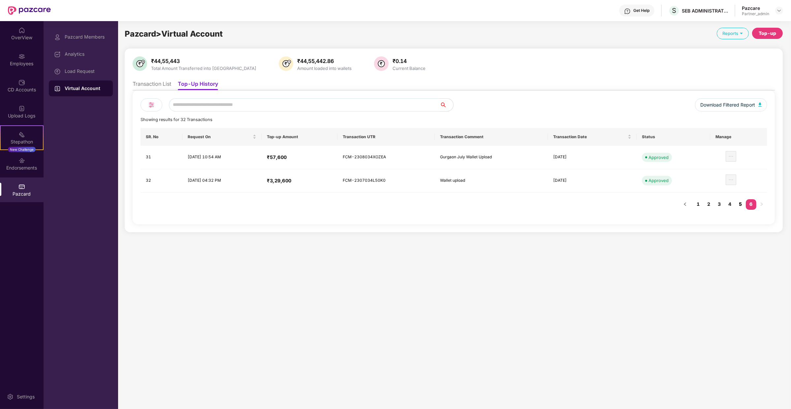
click at [740, 204] on link "5" at bounding box center [740, 204] width 11 height 10
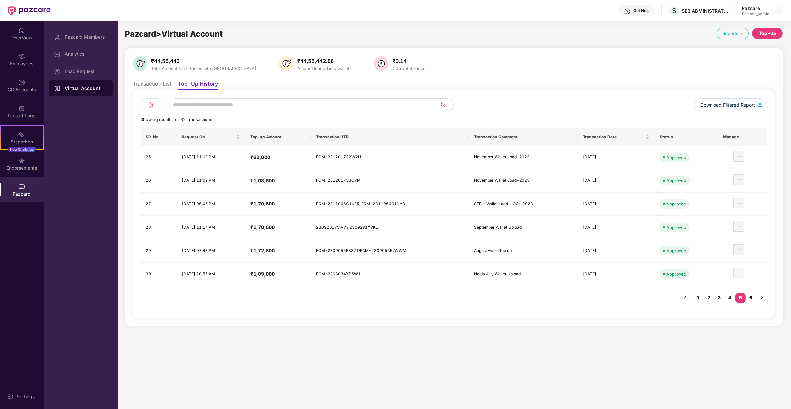
click at [747, 296] on link "6" at bounding box center [750, 297] width 11 height 10
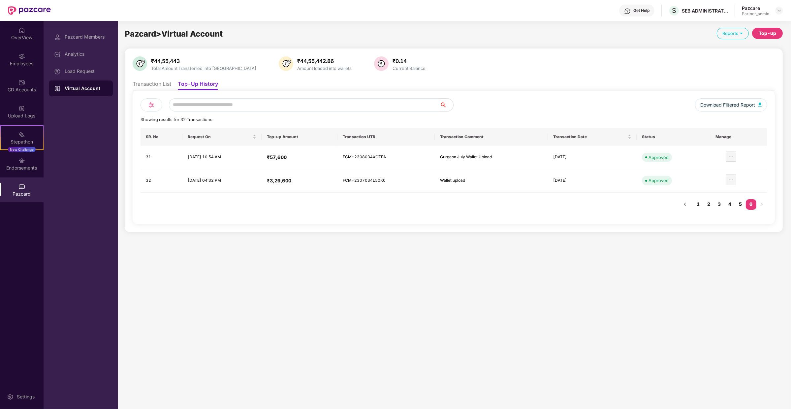
click at [739, 205] on link "5" at bounding box center [740, 204] width 11 height 10
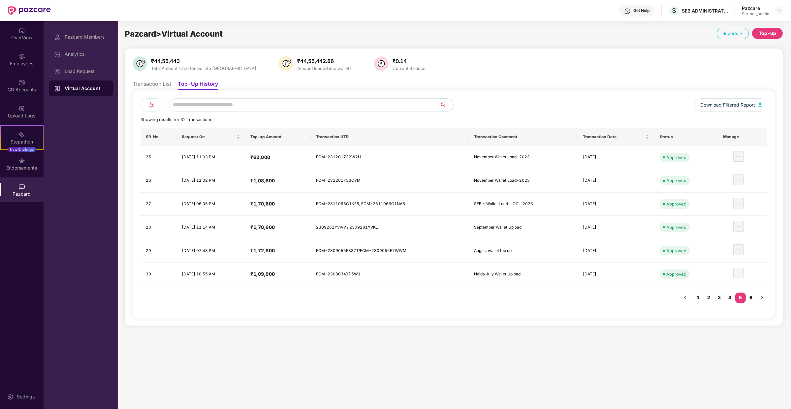
click at [751, 294] on link "6" at bounding box center [750, 297] width 11 height 10
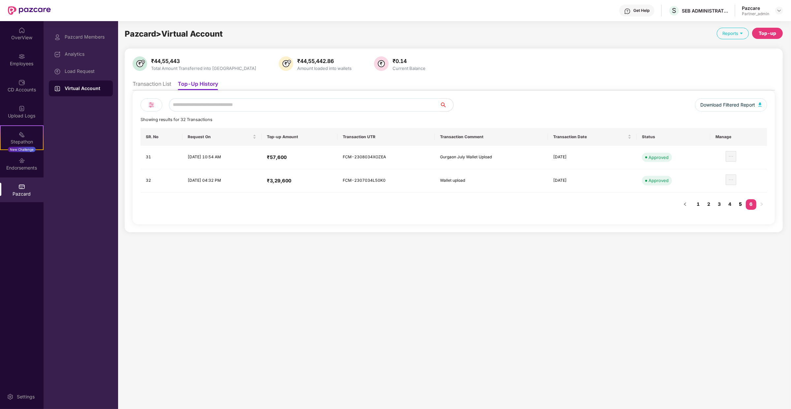
click at [743, 202] on link "5" at bounding box center [740, 204] width 11 height 10
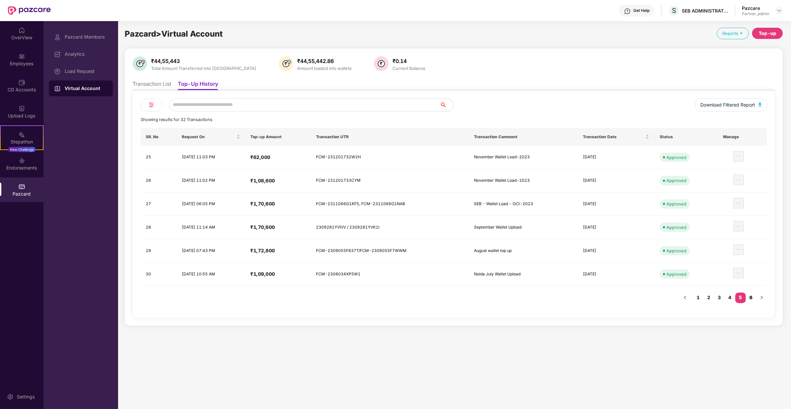
click at [749, 294] on link "6" at bounding box center [750, 297] width 11 height 10
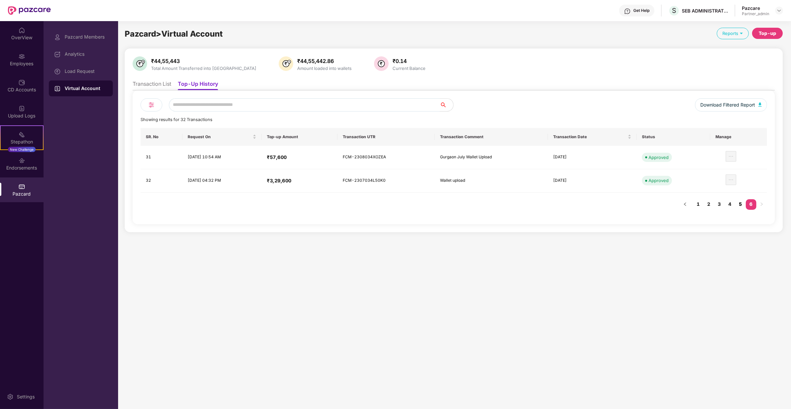
click at [742, 201] on link "5" at bounding box center [740, 204] width 11 height 10
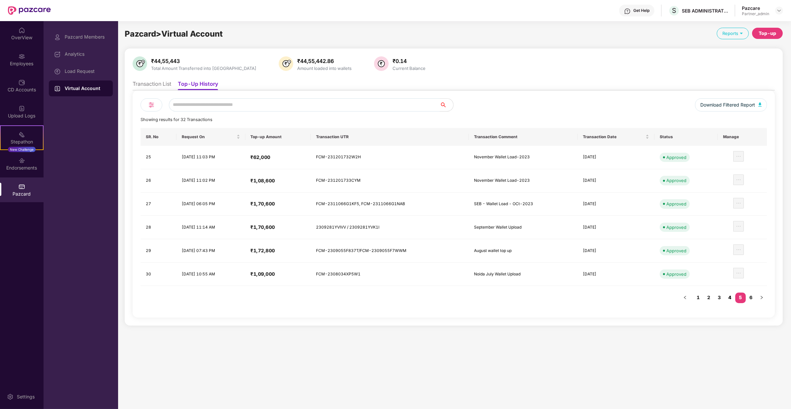
click at [730, 297] on link "4" at bounding box center [729, 297] width 11 height 10
click at [720, 296] on link "3" at bounding box center [719, 297] width 11 height 10
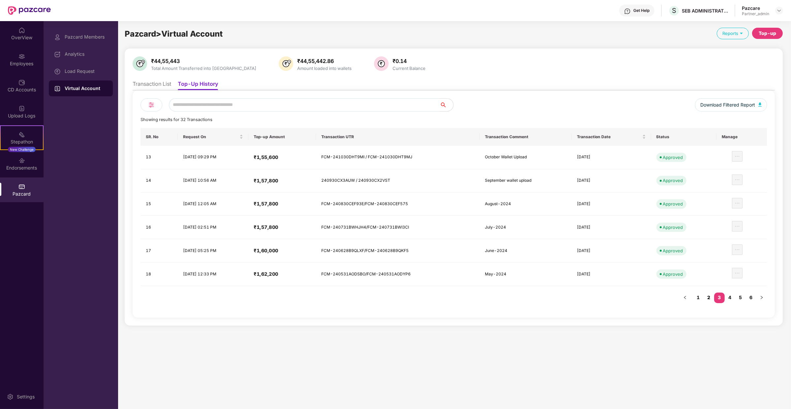
click at [708, 296] on link "2" at bounding box center [708, 297] width 11 height 10
click at [165, 85] on li "Transaction List" at bounding box center [152, 85] width 39 height 10
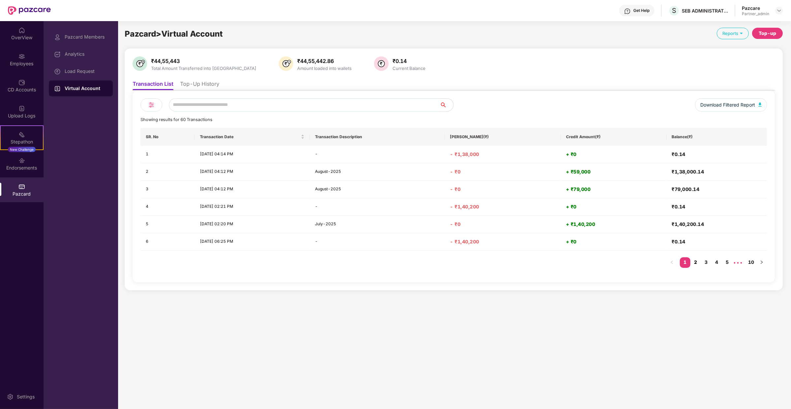
click at [698, 260] on link "2" at bounding box center [695, 262] width 11 height 10
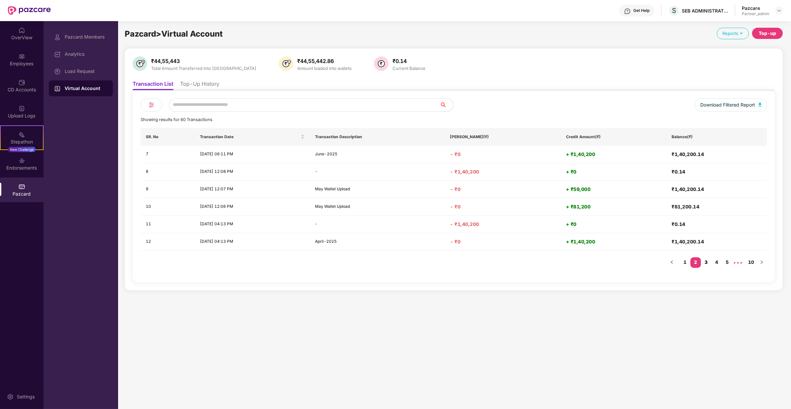
click at [703, 260] on link "3" at bounding box center [706, 262] width 11 height 10
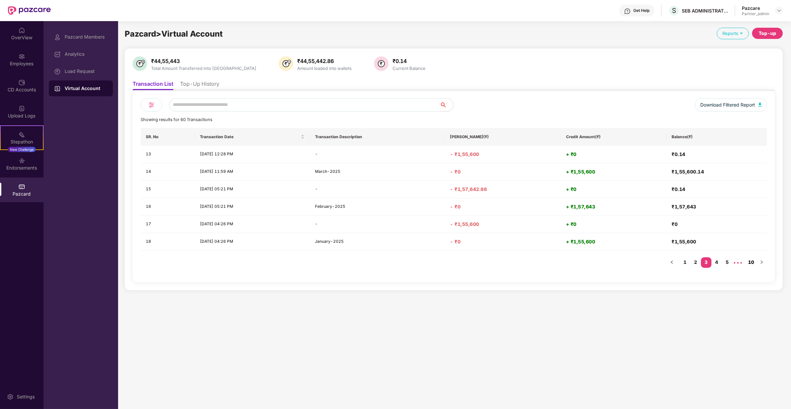
click at [751, 262] on link "10" at bounding box center [750, 262] width 11 height 10
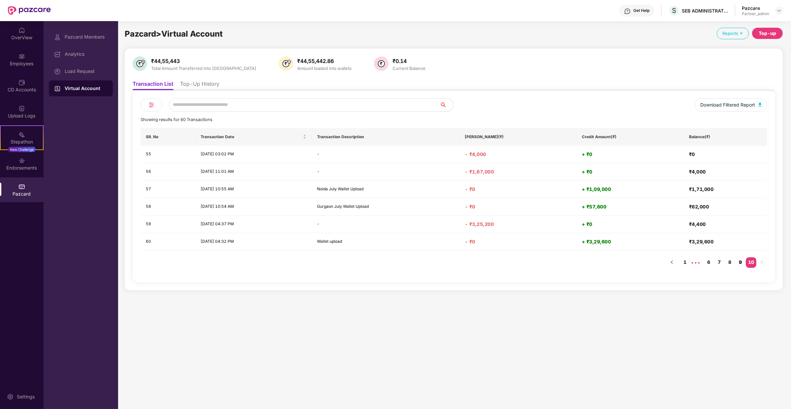
click at [739, 261] on link "9" at bounding box center [740, 262] width 11 height 10
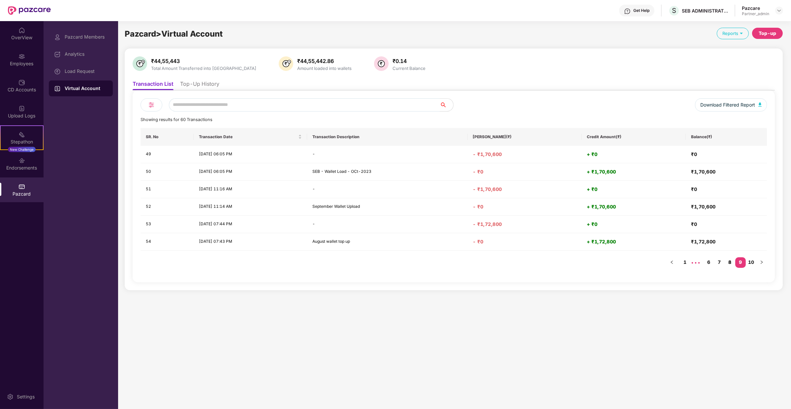
click at [730, 261] on link "8" at bounding box center [729, 262] width 11 height 10
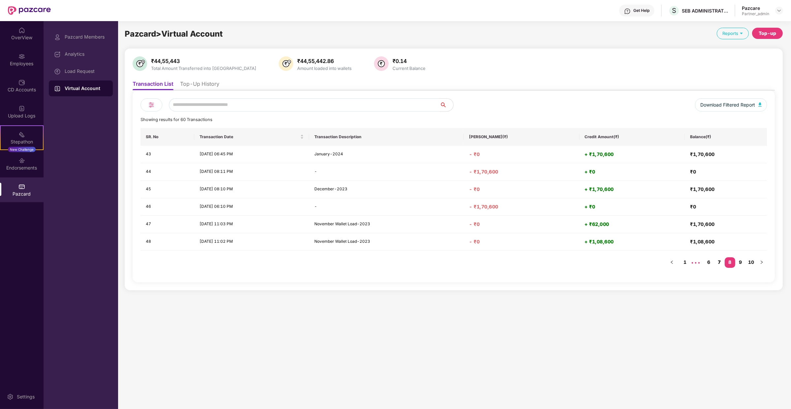
click at [719, 262] on link "7" at bounding box center [719, 262] width 11 height 10
click at [707, 261] on link "6" at bounding box center [708, 262] width 11 height 10
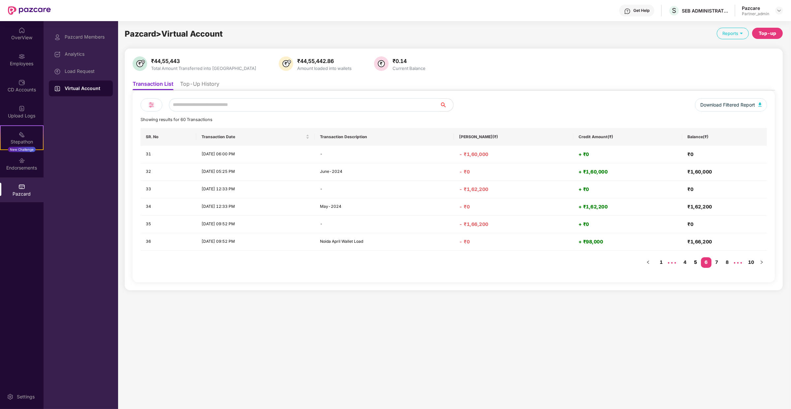
click at [693, 262] on link "5" at bounding box center [695, 262] width 11 height 10
click at [693, 259] on link "4" at bounding box center [695, 262] width 11 height 10
click at [695, 260] on link "3" at bounding box center [695, 262] width 11 height 10
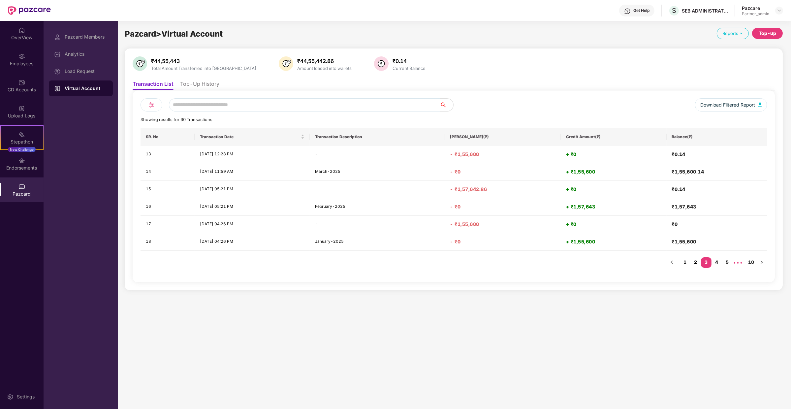
click at [695, 260] on link "2" at bounding box center [695, 262] width 11 height 10
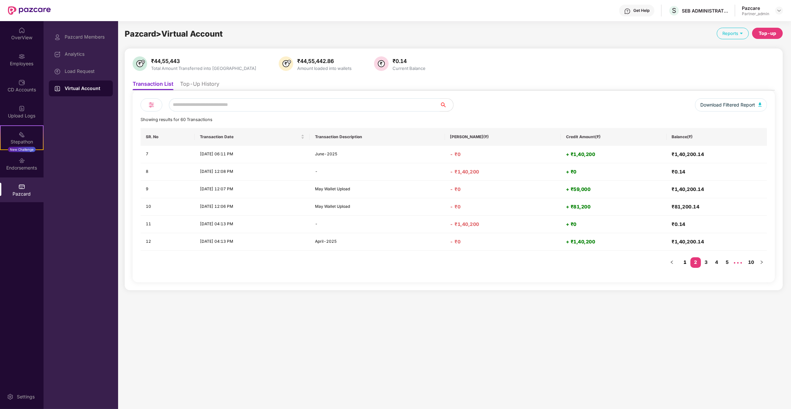
click at [684, 260] on link "1" at bounding box center [685, 262] width 11 height 10
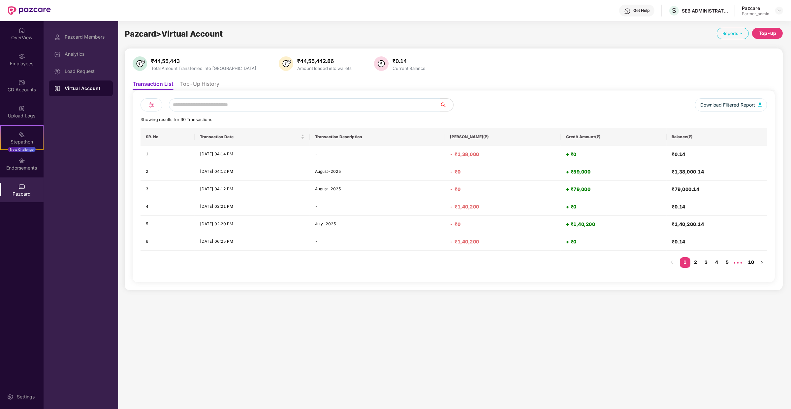
click at [751, 262] on link "10" at bounding box center [750, 262] width 11 height 10
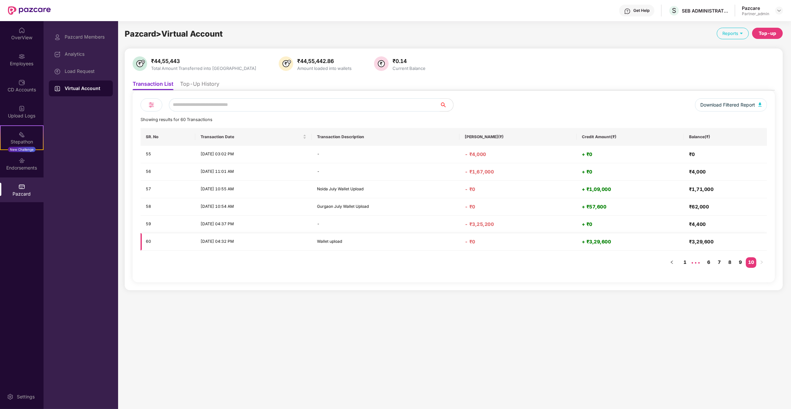
click at [597, 244] on h4 "+ ₹3,29,600" at bounding box center [630, 241] width 97 height 7
click at [595, 226] on h4 "+ ₹0" at bounding box center [630, 224] width 97 height 7
click at [94, 69] on div "Load Request" at bounding box center [86, 71] width 43 height 5
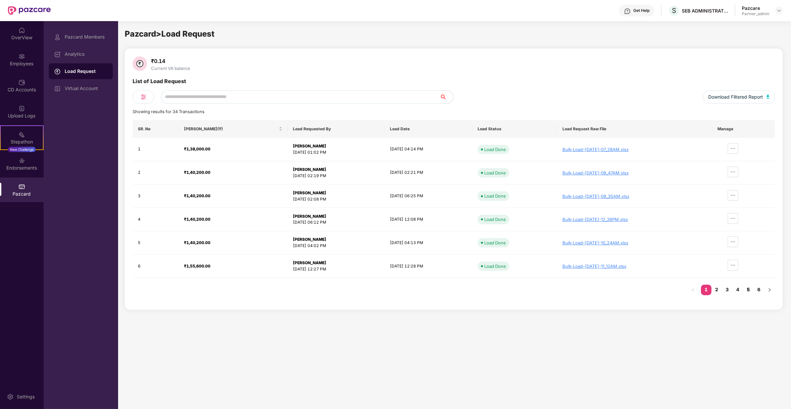
click at [751, 291] on link "5" at bounding box center [748, 290] width 11 height 10
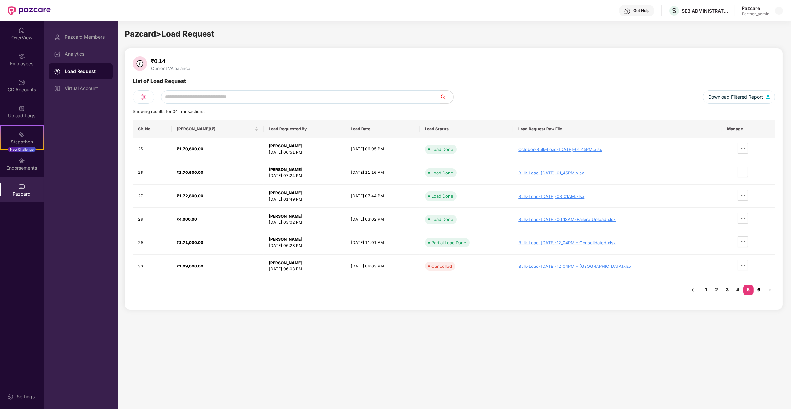
click at [760, 292] on link "6" at bounding box center [758, 290] width 11 height 10
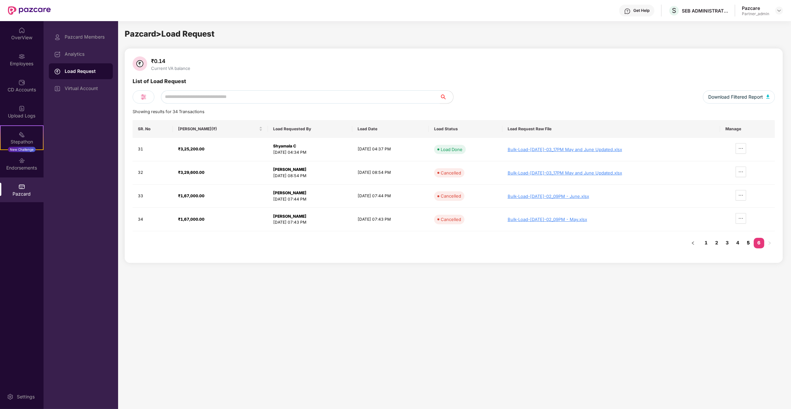
click at [748, 240] on link "5" at bounding box center [748, 243] width 11 height 10
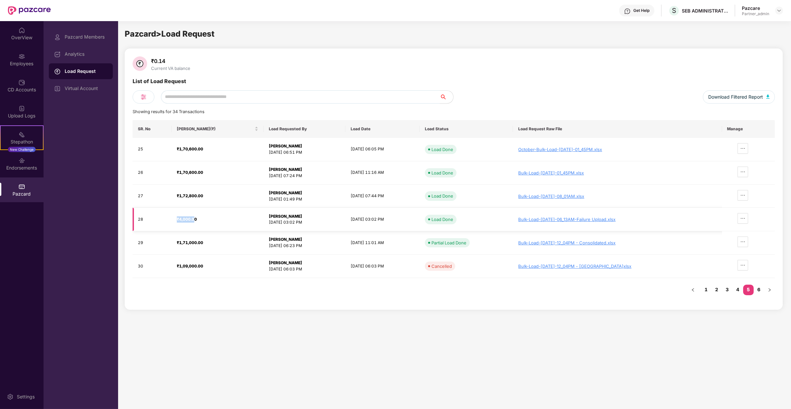
drag, startPoint x: 195, startPoint y: 219, endPoint x: 174, endPoint y: 219, distance: 21.1
click at [174, 219] on td "₹4,000.00" at bounding box center [217, 219] width 92 height 23
click at [183, 217] on strong "₹4,000.00" at bounding box center [187, 219] width 20 height 5
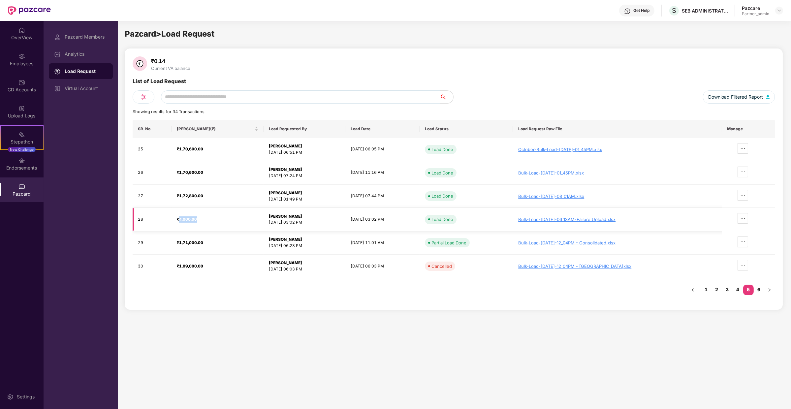
click at [183, 217] on strong "₹4,000.00" at bounding box center [187, 219] width 20 height 5
click at [90, 88] on div "Virtual Account" at bounding box center [86, 88] width 43 height 5
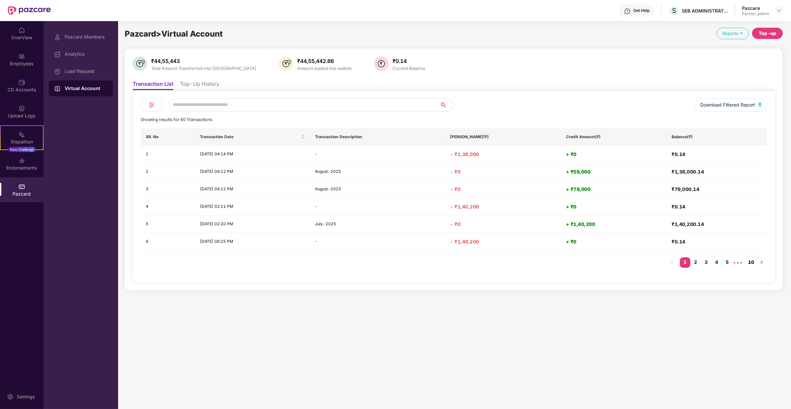
click at [753, 262] on link "10" at bounding box center [750, 262] width 11 height 10
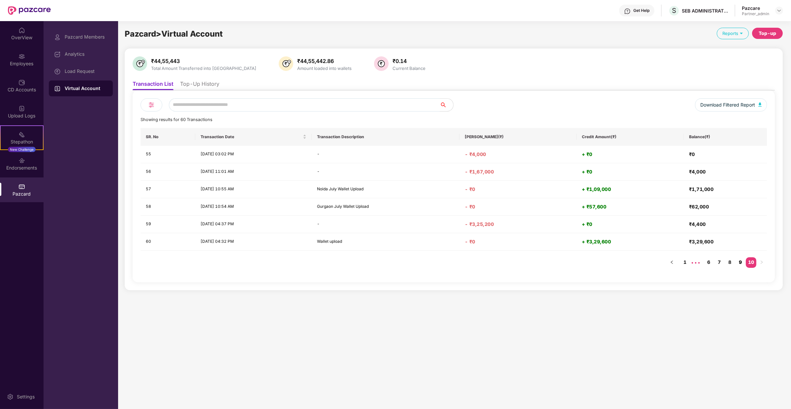
click at [739, 260] on link "9" at bounding box center [740, 262] width 11 height 10
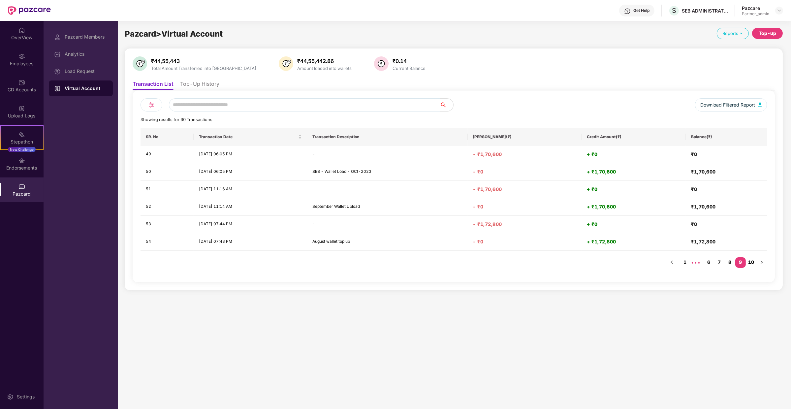
click at [749, 260] on link "10" at bounding box center [750, 262] width 11 height 10
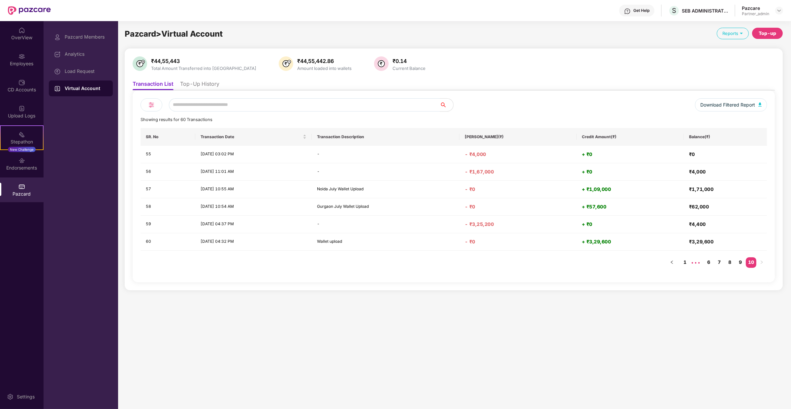
click at [196, 86] on li "Top-Up History" at bounding box center [199, 85] width 39 height 10
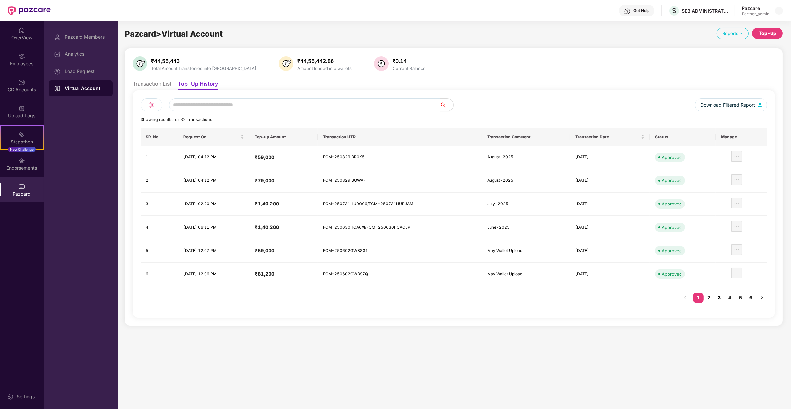
click at [724, 293] on link "3" at bounding box center [719, 297] width 11 height 10
click at [732, 296] on link "4" at bounding box center [729, 297] width 11 height 10
click at [157, 79] on ul "Transaction List Top-Up History" at bounding box center [454, 83] width 642 height 13
click at [157, 86] on li "Transaction List" at bounding box center [152, 85] width 39 height 10
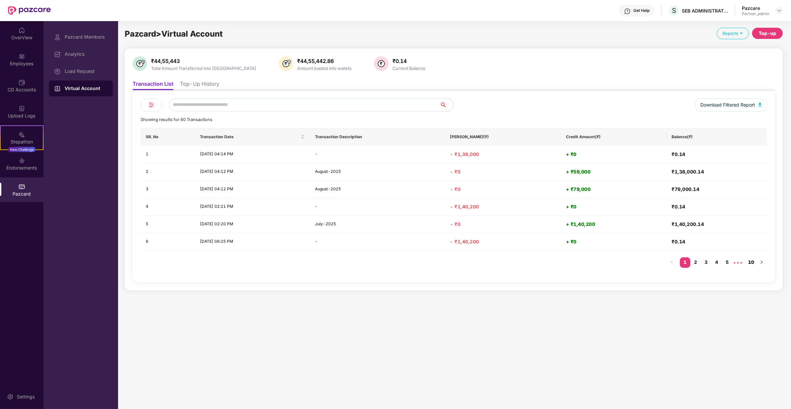
click at [751, 260] on link "10" at bounding box center [750, 262] width 11 height 10
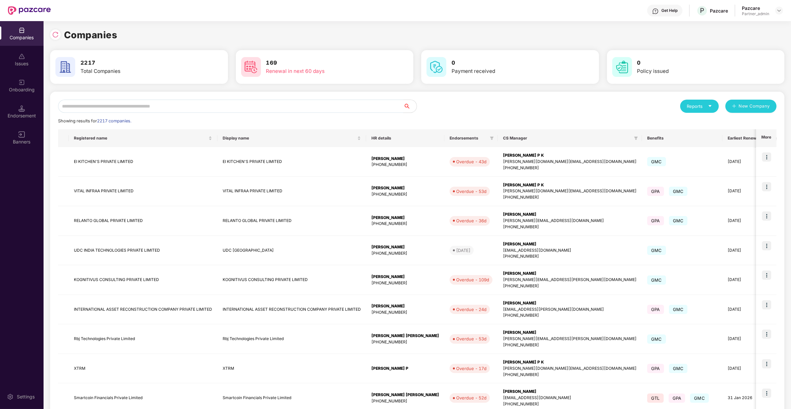
click at [184, 103] on input "text" at bounding box center [230, 106] width 345 height 13
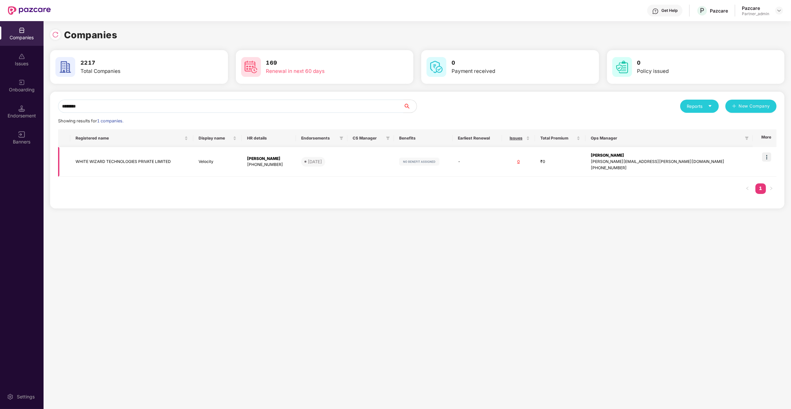
type input "********"
click at [767, 157] on img at bounding box center [766, 156] width 9 height 9
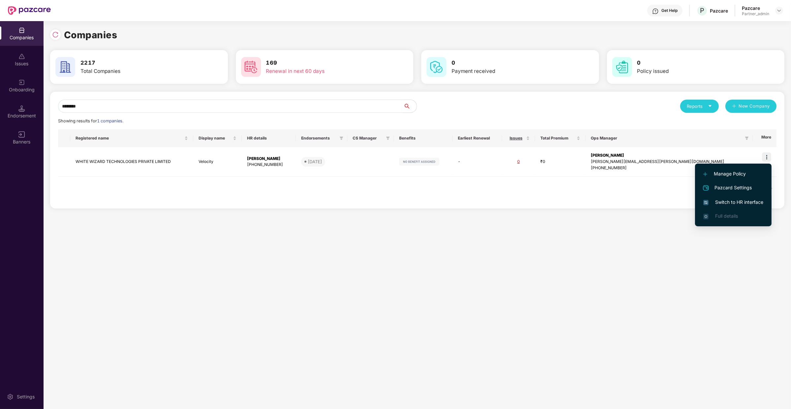
click at [733, 202] on span "Switch to HR interface" at bounding box center [733, 201] width 60 height 7
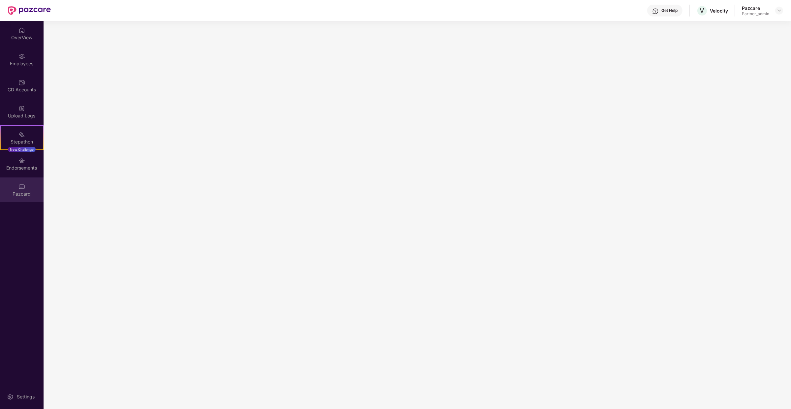
click at [24, 195] on div "Pazcard" at bounding box center [22, 194] width 44 height 7
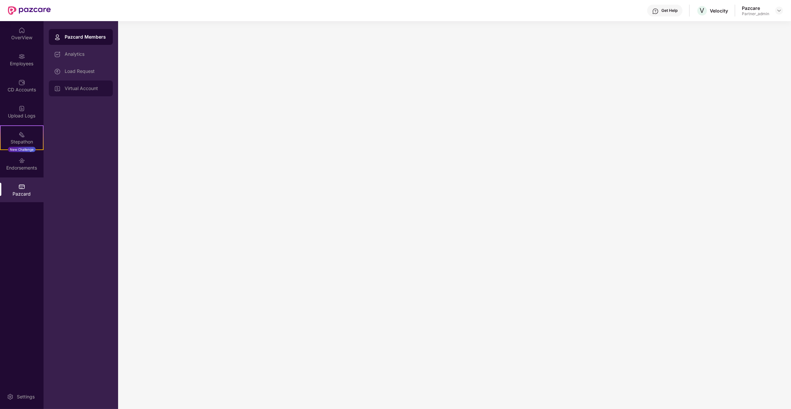
click at [78, 82] on div "Virtual Account" at bounding box center [81, 88] width 64 height 16
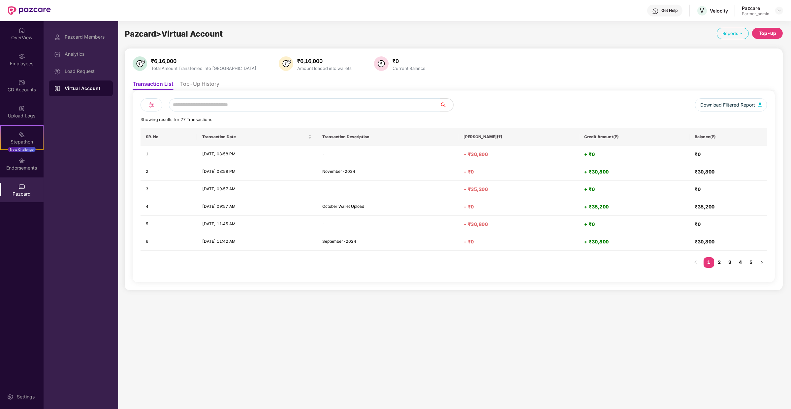
click at [210, 84] on li "Top-Up History" at bounding box center [199, 85] width 39 height 10
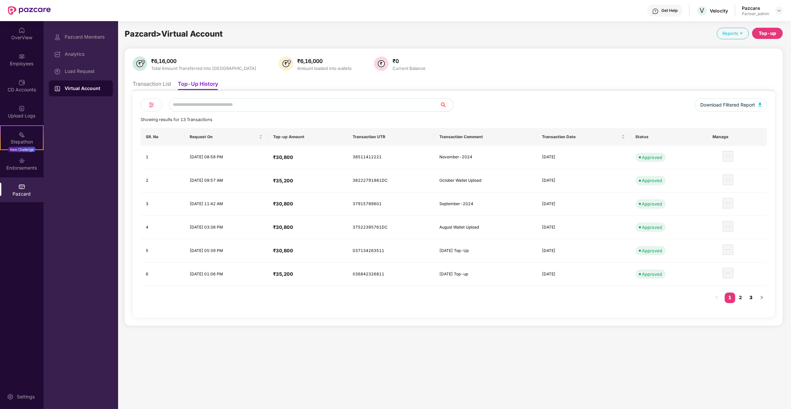
click at [749, 295] on link "3" at bounding box center [750, 297] width 11 height 10
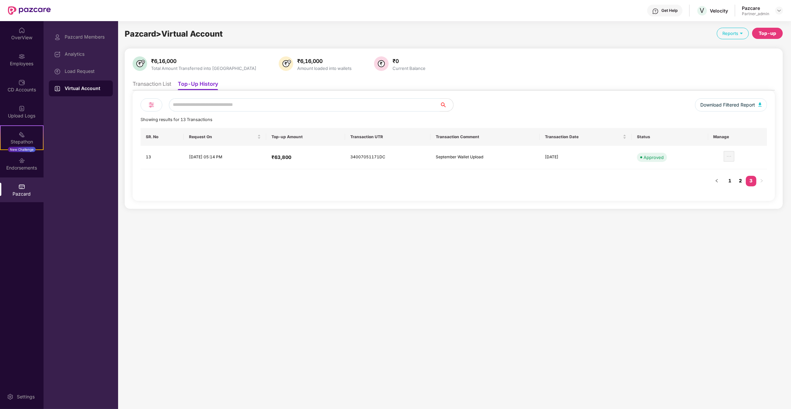
click at [743, 181] on link "2" at bounding box center [740, 181] width 11 height 10
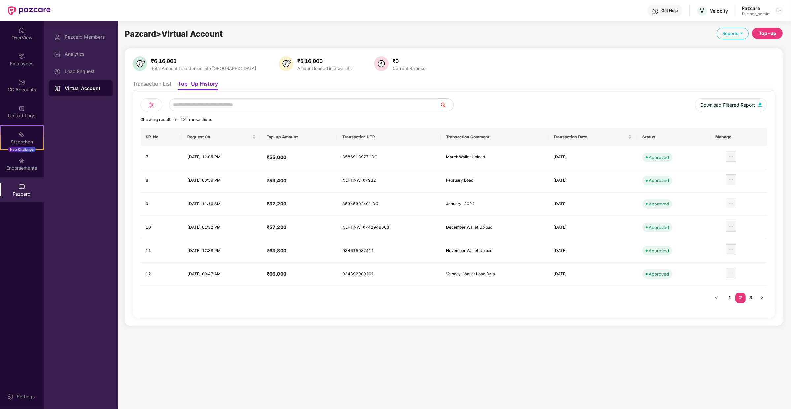
click at [729, 294] on link "1" at bounding box center [729, 297] width 11 height 10
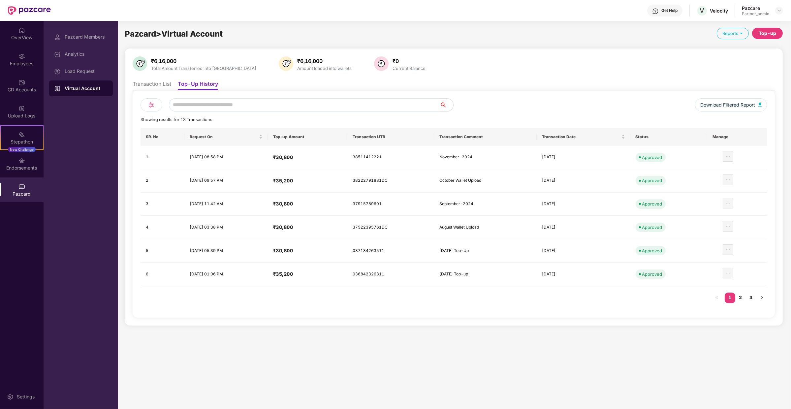
click at [164, 85] on li "Transaction List" at bounding box center [152, 85] width 39 height 10
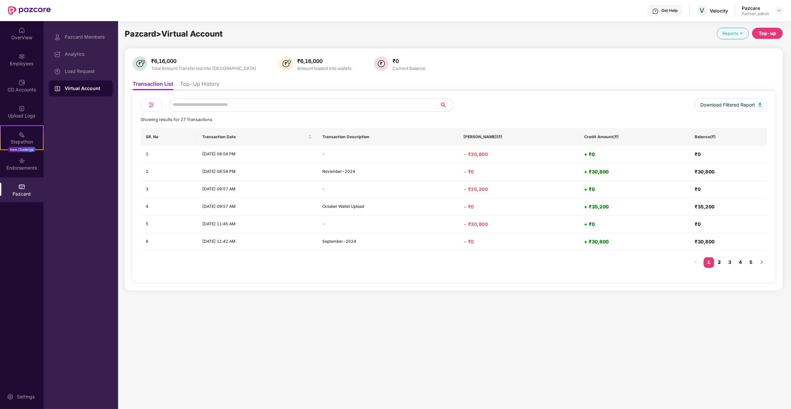
click at [716, 259] on link "2" at bounding box center [719, 262] width 11 height 10
click at [732, 260] on link "3" at bounding box center [729, 262] width 11 height 10
click at [741, 261] on link "4" at bounding box center [740, 262] width 11 height 10
click at [751, 261] on link "5" at bounding box center [750, 262] width 11 height 10
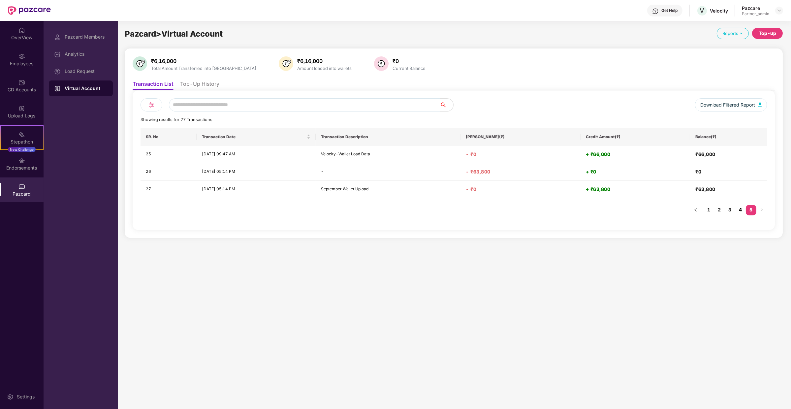
click at [739, 205] on link "4" at bounding box center [740, 210] width 11 height 10
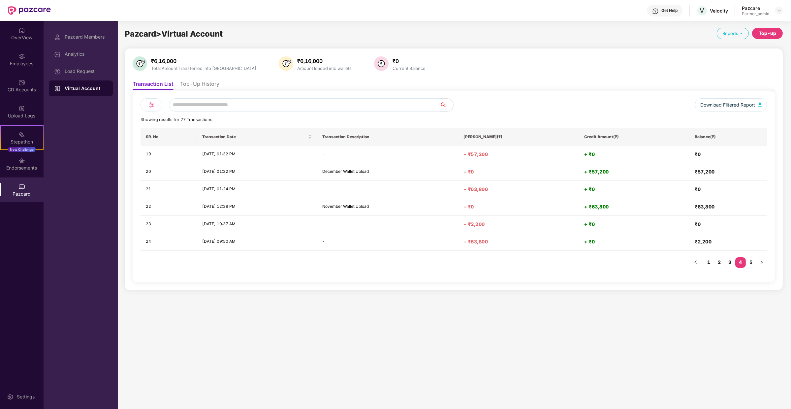
click at [209, 85] on li "Top-Up History" at bounding box center [199, 85] width 39 height 10
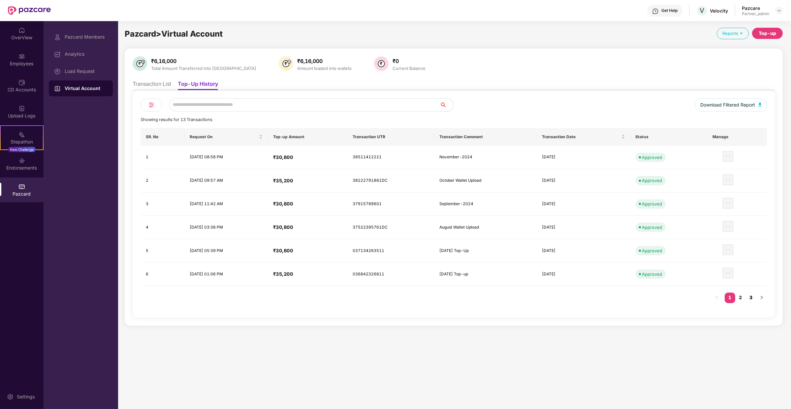
click at [750, 294] on link "3" at bounding box center [750, 297] width 11 height 10
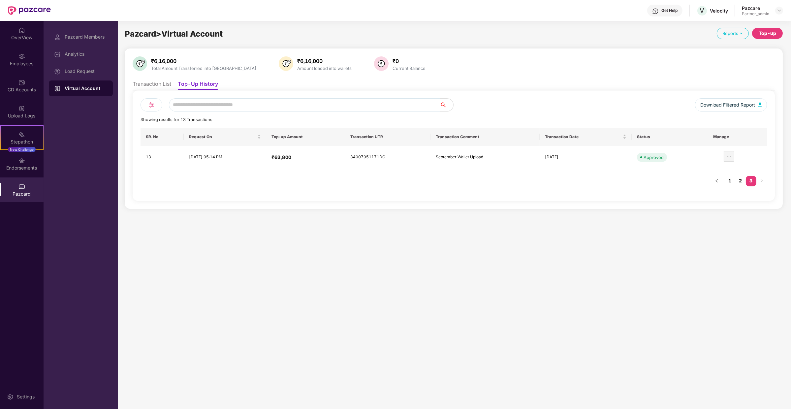
click at [742, 183] on link "2" at bounding box center [740, 181] width 11 height 10
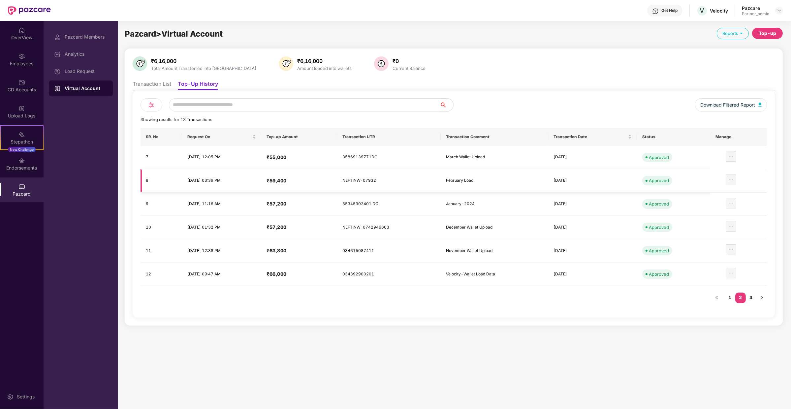
click at [290, 179] on h4 "₹59,400" at bounding box center [298, 180] width 65 height 7
click at [731, 294] on link "1" at bounding box center [729, 297] width 11 height 10
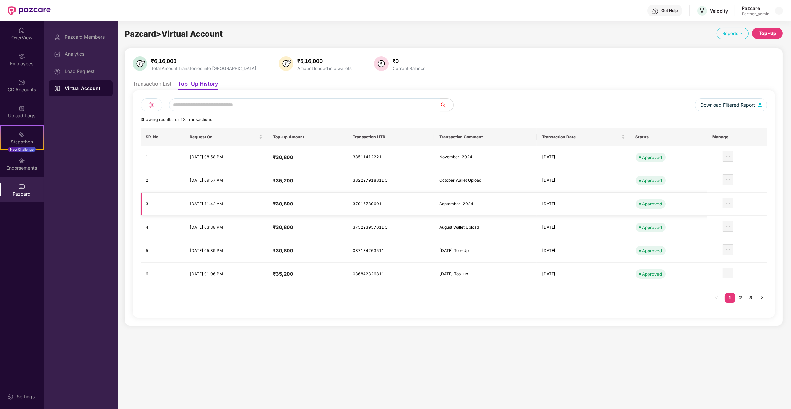
drag, startPoint x: 320, startPoint y: 202, endPoint x: 283, endPoint y: 202, distance: 37.9
click at [283, 202] on tr "3 14 Oct 2024, 11:42 AM ₹30,800 37915789601 September-2024 11 Oct 2024 Approved" at bounding box center [453, 204] width 626 height 23
click at [314, 204] on h4 "₹30,800" at bounding box center [307, 203] width 69 height 7
click at [312, 204] on h4 "₹30,800" at bounding box center [307, 203] width 69 height 7
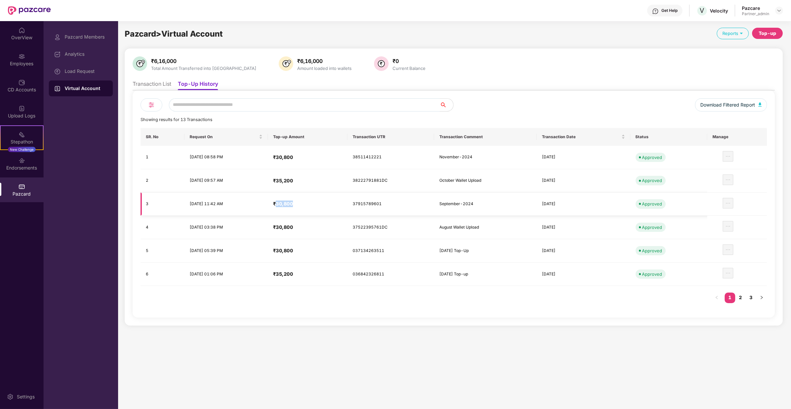
click at [310, 201] on h4 "₹30,800" at bounding box center [307, 203] width 69 height 7
drag, startPoint x: 315, startPoint y: 249, endPoint x: 313, endPoint y: 240, distance: 9.4
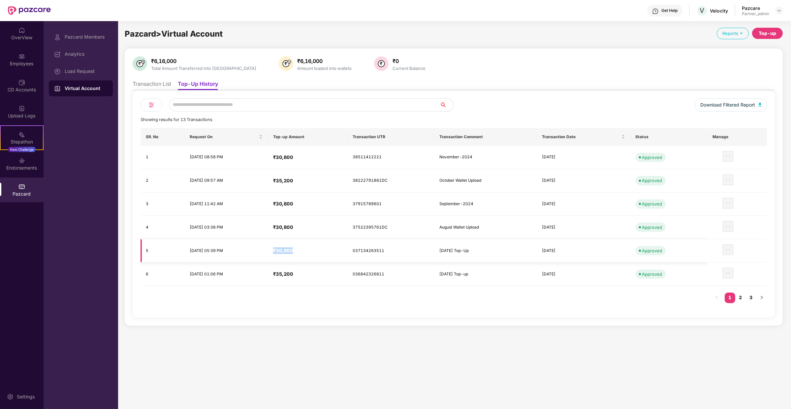
click at [313, 240] on td "₹30,800" at bounding box center [307, 250] width 79 height 23
drag, startPoint x: 315, startPoint y: 250, endPoint x: 301, endPoint y: 249, distance: 13.3
click at [301, 249] on h4 "₹30,800" at bounding box center [307, 250] width 69 height 7
drag, startPoint x: 319, startPoint y: 236, endPoint x: 297, endPoint y: 227, distance: 23.0
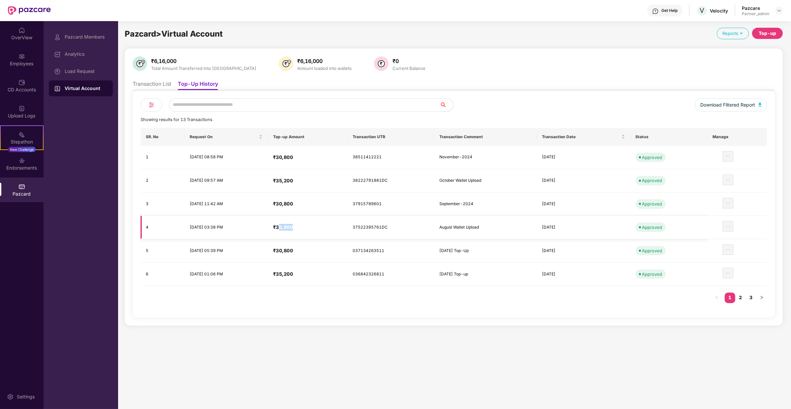
click at [297, 227] on td "₹30,800" at bounding box center [307, 227] width 79 height 23
click at [307, 226] on h4 "₹30,800" at bounding box center [307, 227] width 69 height 7
click at [302, 226] on h4 "₹30,800" at bounding box center [307, 227] width 69 height 7
click at [313, 229] on td "₹30,800" at bounding box center [307, 227] width 79 height 23
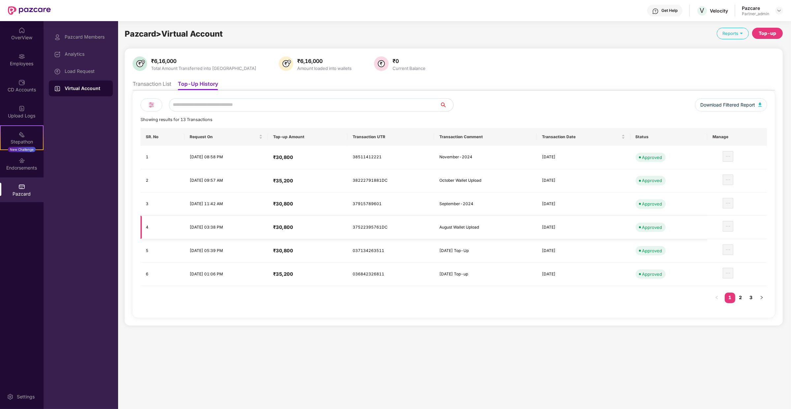
click at [313, 229] on td "₹30,800" at bounding box center [307, 227] width 79 height 23
click at [385, 225] on td "37522395761DC" at bounding box center [390, 227] width 86 height 23
copy td "37522395761DC"
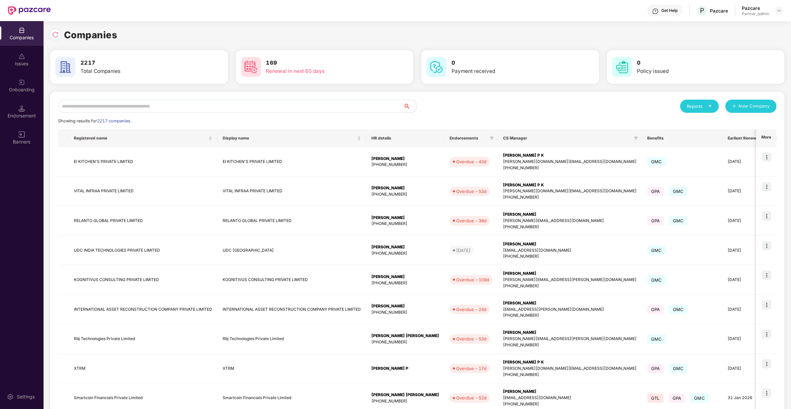
click at [99, 109] on input "text" at bounding box center [230, 106] width 345 height 13
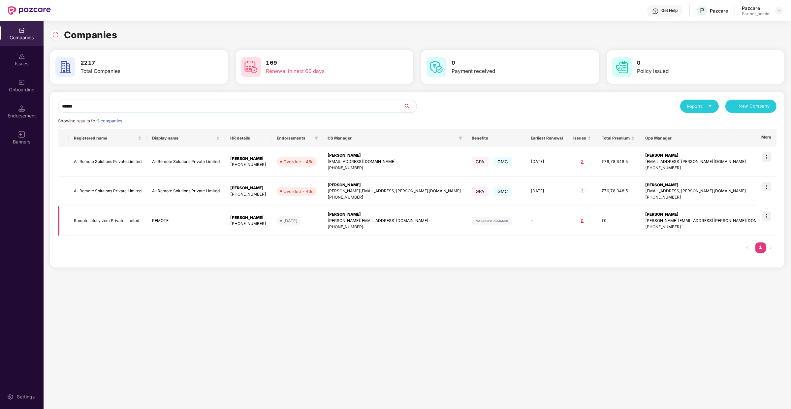
type input "******"
click at [767, 213] on img at bounding box center [766, 215] width 9 height 9
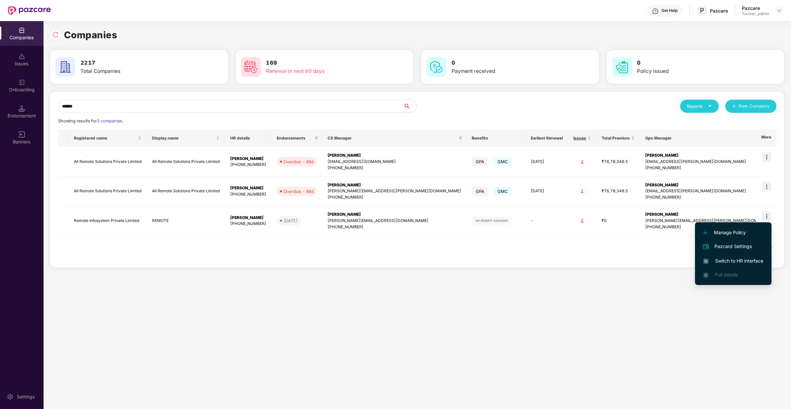
click at [736, 261] on span "Switch to HR interface" at bounding box center [733, 260] width 60 height 7
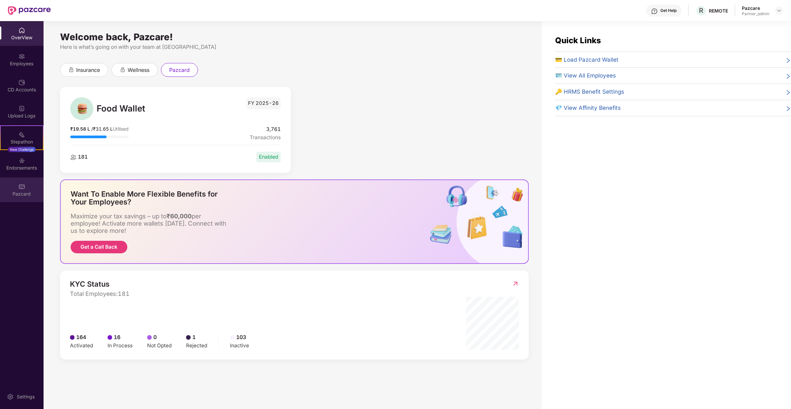
click at [29, 189] on div "Pazcard" at bounding box center [22, 189] width 44 height 25
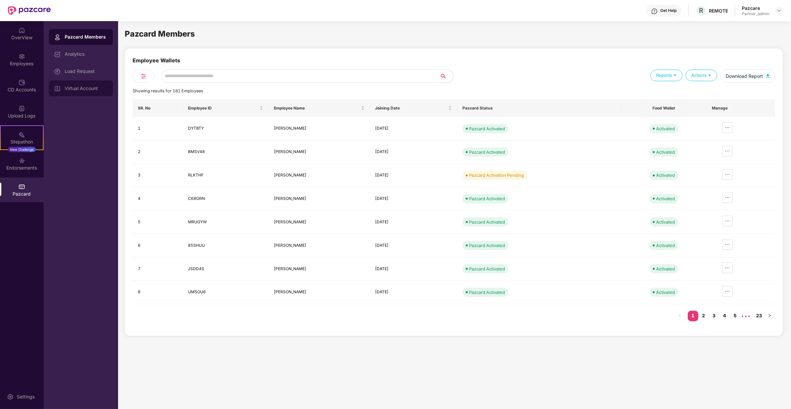
click at [87, 83] on div "Virtual Account" at bounding box center [81, 88] width 64 height 16
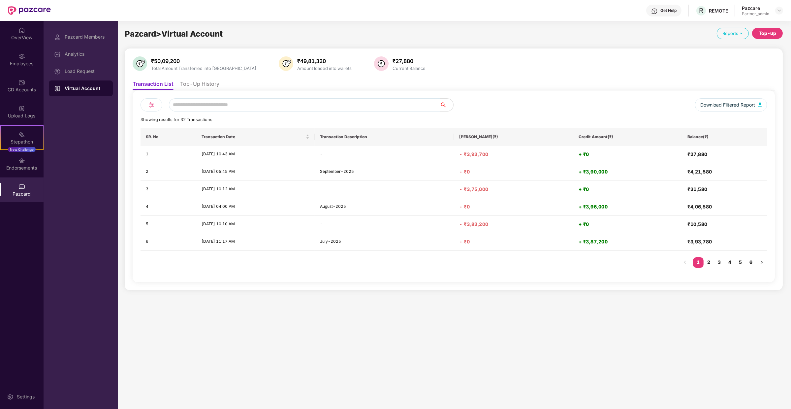
click at [208, 83] on li "Top-Up History" at bounding box center [199, 85] width 39 height 10
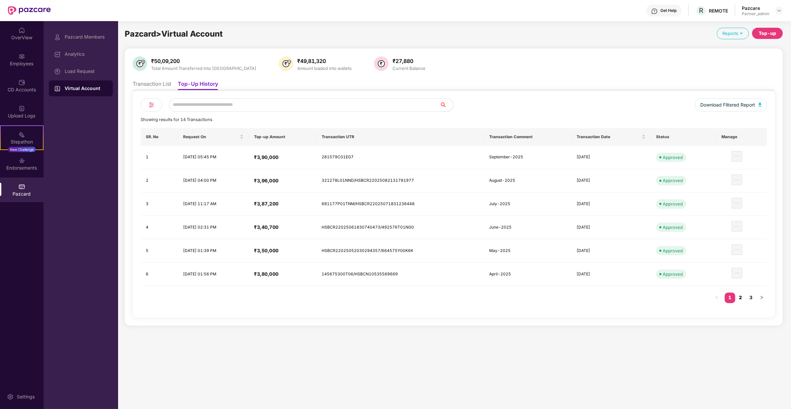
click at [742, 299] on link "2" at bounding box center [740, 297] width 11 height 10
click at [751, 294] on link "3" at bounding box center [750, 297] width 11 height 10
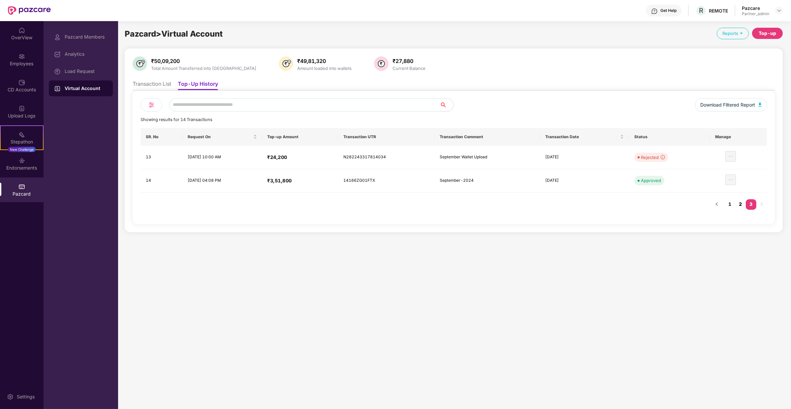
click at [744, 205] on link "2" at bounding box center [740, 204] width 11 height 10
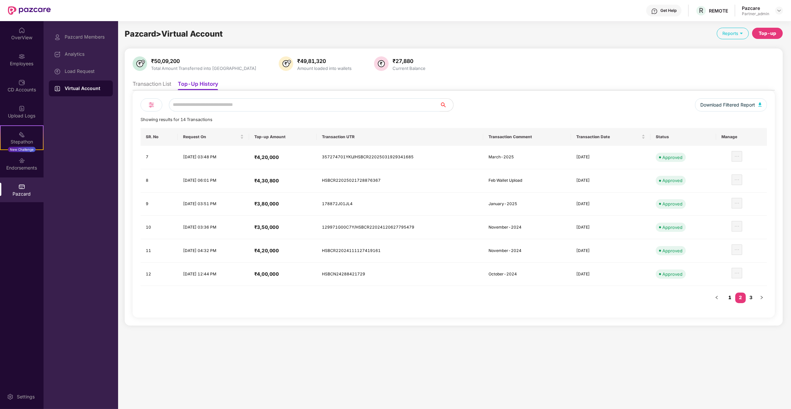
click at [732, 298] on link "1" at bounding box center [729, 297] width 11 height 10
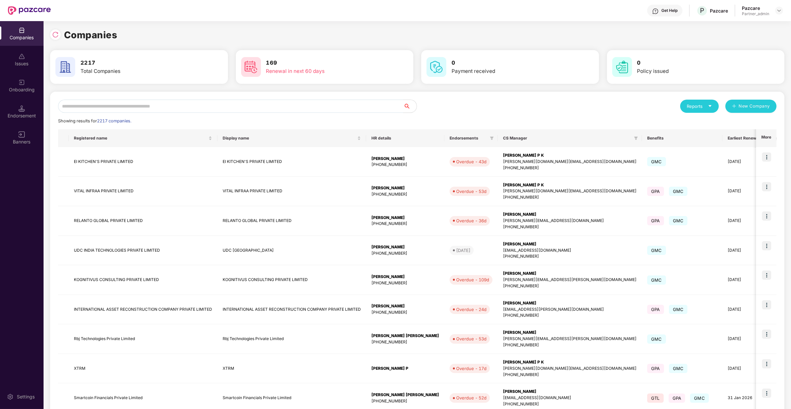
click at [115, 98] on div "Reports New Company Showing results for 2217 companies. Registered name Display…" at bounding box center [417, 283] width 734 height 382
click at [115, 102] on input "text" at bounding box center [230, 106] width 345 height 13
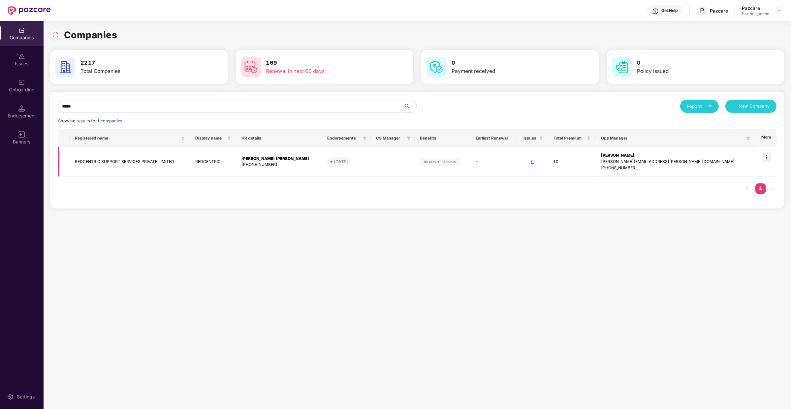
type input "*****"
click at [767, 157] on img at bounding box center [766, 156] width 9 height 9
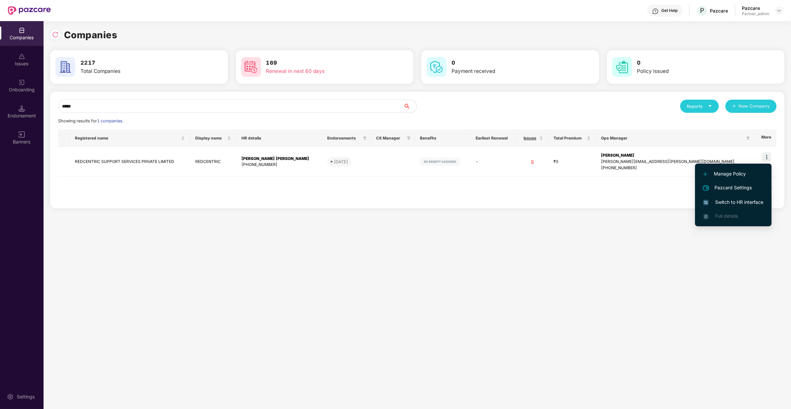
click at [747, 198] on li "Switch to HR interface" at bounding box center [733, 202] width 76 height 14
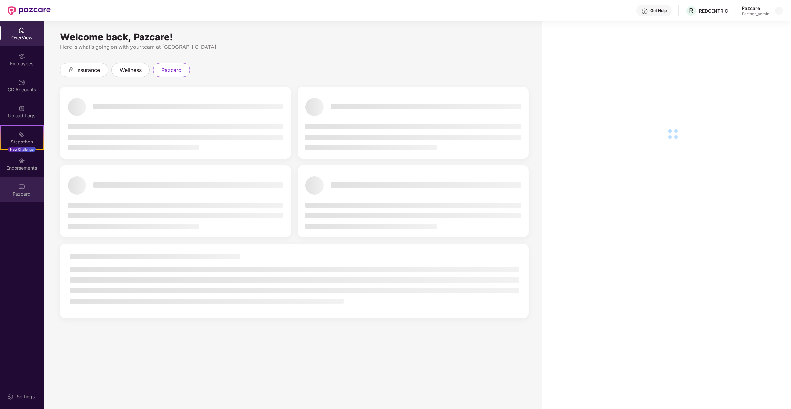
click at [25, 187] on div "Pazcard" at bounding box center [22, 189] width 44 height 25
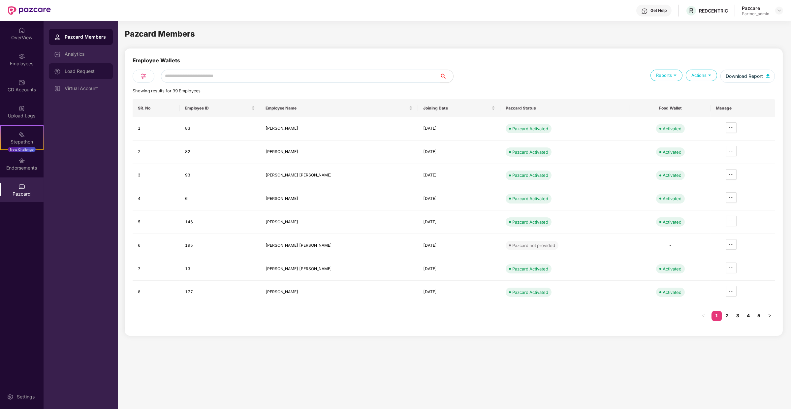
click at [100, 69] on div "Load Request" at bounding box center [86, 71] width 43 height 5
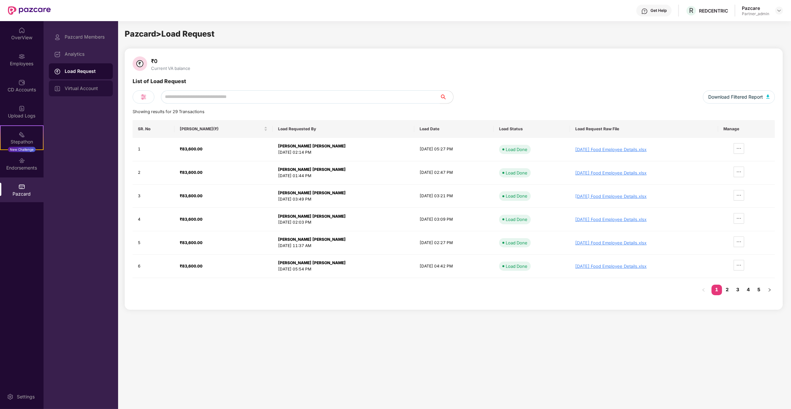
click at [94, 83] on div "Virtual Account" at bounding box center [81, 88] width 64 height 16
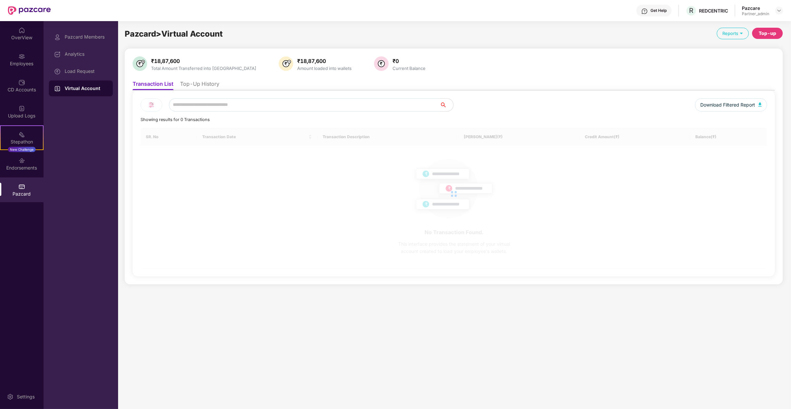
click at [197, 86] on li "Top-Up History" at bounding box center [199, 85] width 39 height 10
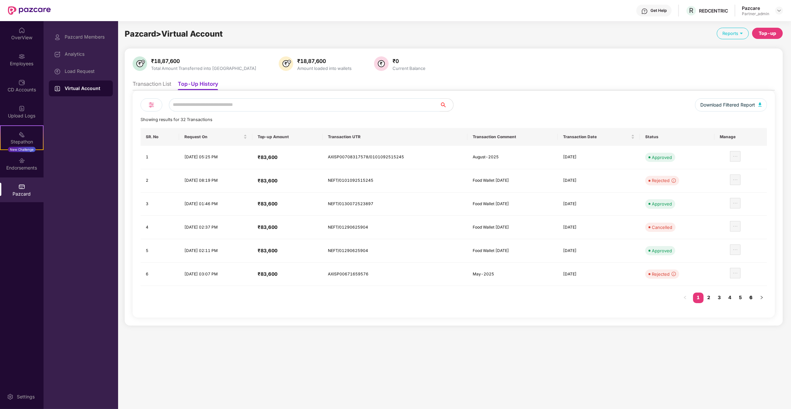
click at [755, 295] on link "6" at bounding box center [750, 297] width 11 height 10
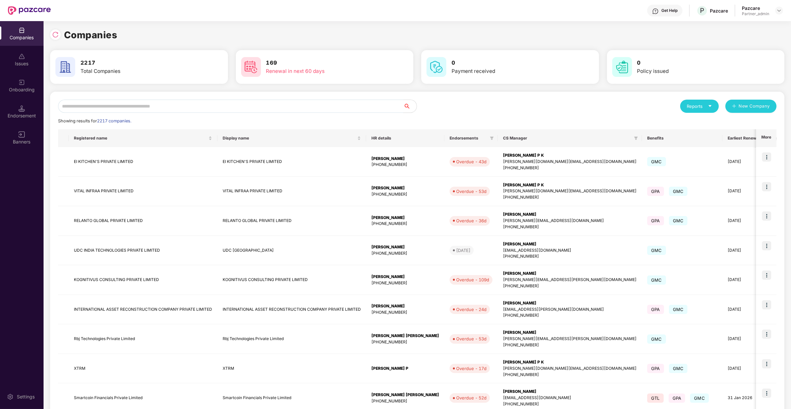
click at [97, 112] on input "text" at bounding box center [230, 106] width 345 height 13
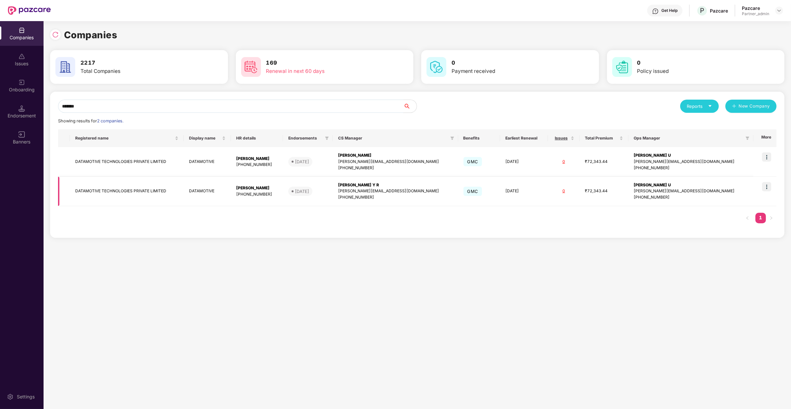
type input "*******"
click at [774, 188] on td at bounding box center [764, 192] width 23 height 30
click at [763, 184] on img at bounding box center [766, 186] width 9 height 9
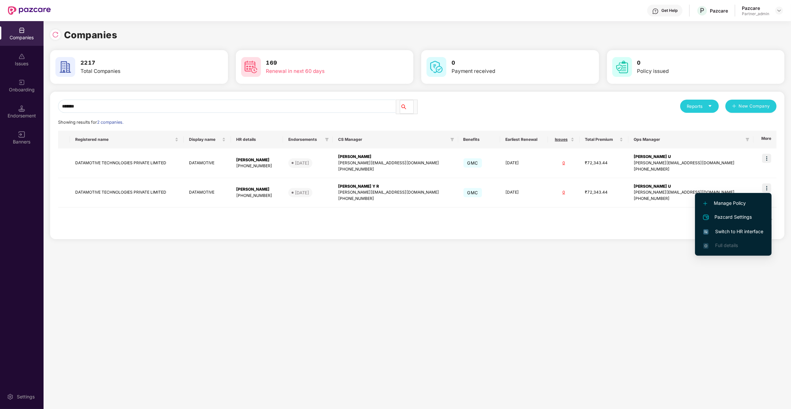
click at [744, 232] on span "Switch to HR interface" at bounding box center [733, 231] width 60 height 7
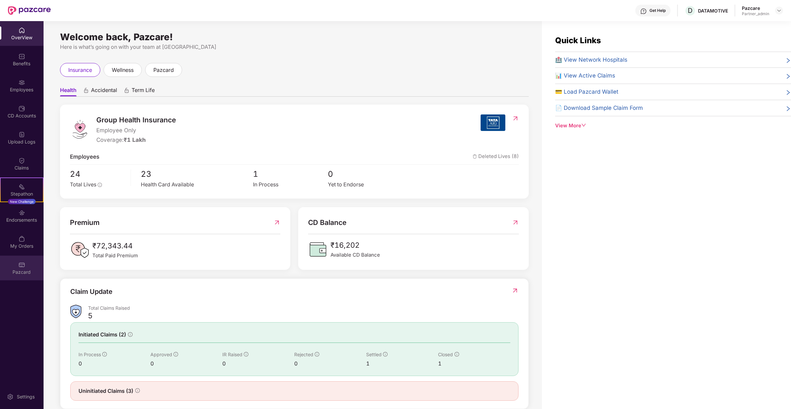
click at [29, 268] on div "Pazcard" at bounding box center [22, 268] width 44 height 25
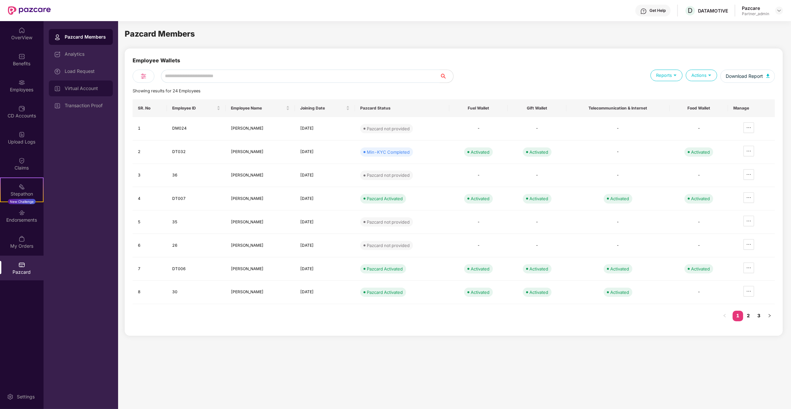
click at [88, 87] on div "Virtual Account" at bounding box center [86, 88] width 43 height 5
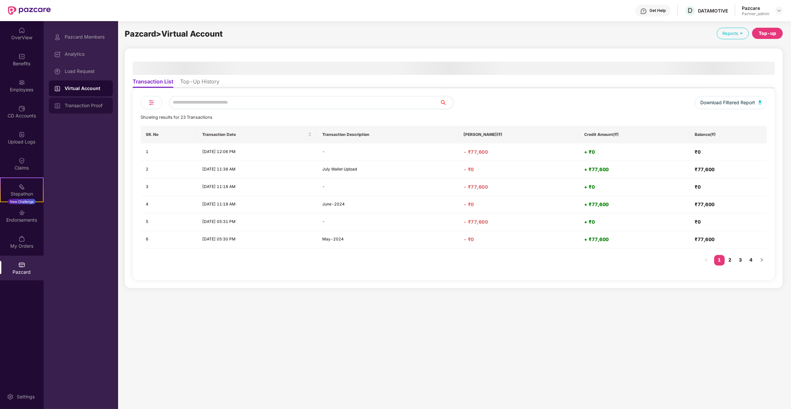
click at [107, 104] on div "Transaction Proof" at bounding box center [81, 106] width 64 height 16
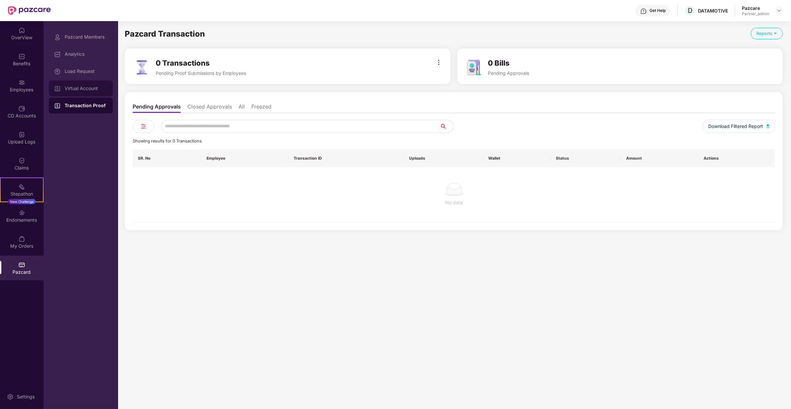
click at [103, 89] on div "Virtual Account" at bounding box center [86, 88] width 43 height 5
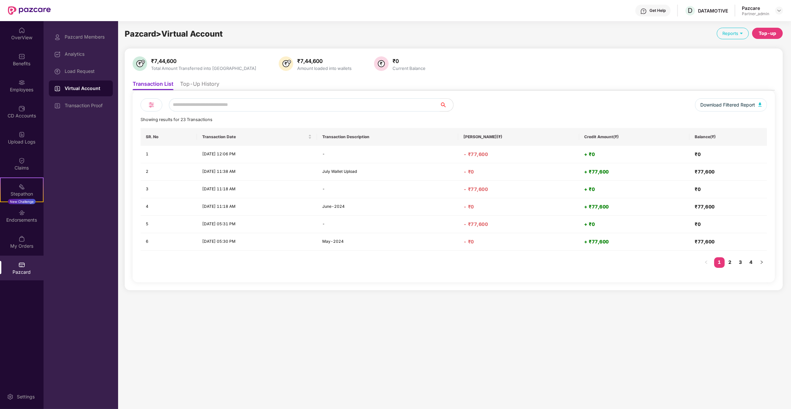
click at [200, 85] on li "Top-Up History" at bounding box center [199, 85] width 39 height 10
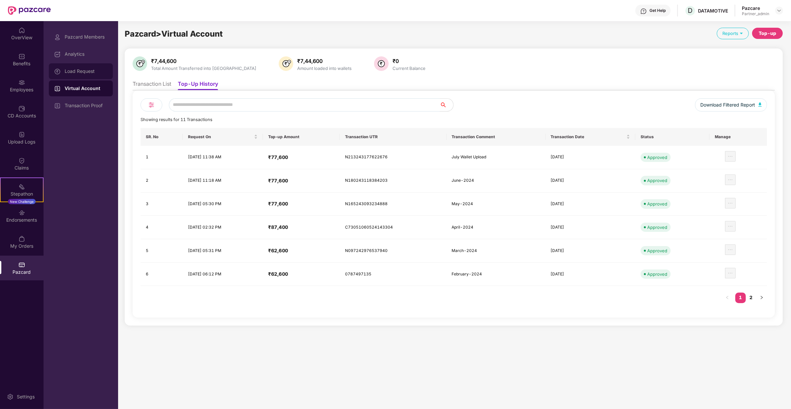
click at [93, 69] on div "Load Request" at bounding box center [86, 71] width 43 height 5
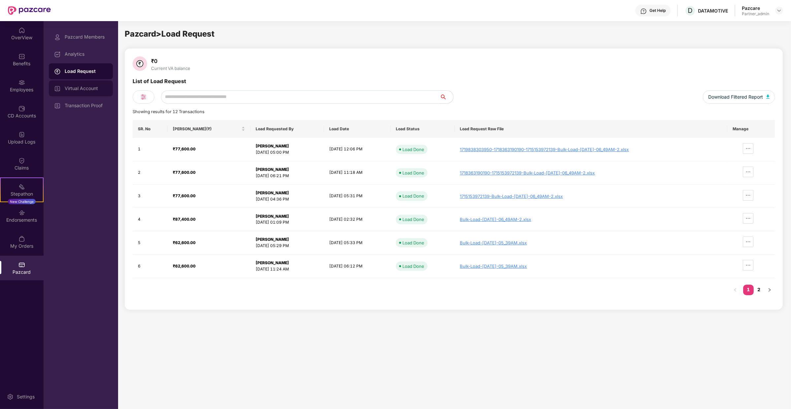
click at [97, 93] on div "Virtual Account" at bounding box center [81, 88] width 64 height 16
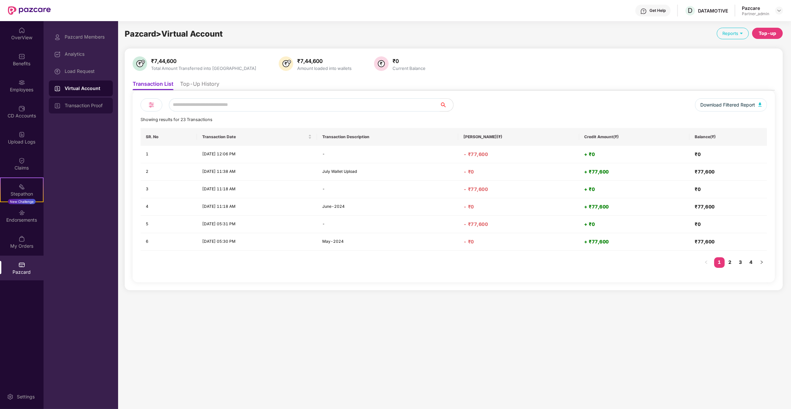
click at [92, 98] on div "Transaction Proof" at bounding box center [81, 106] width 64 height 16
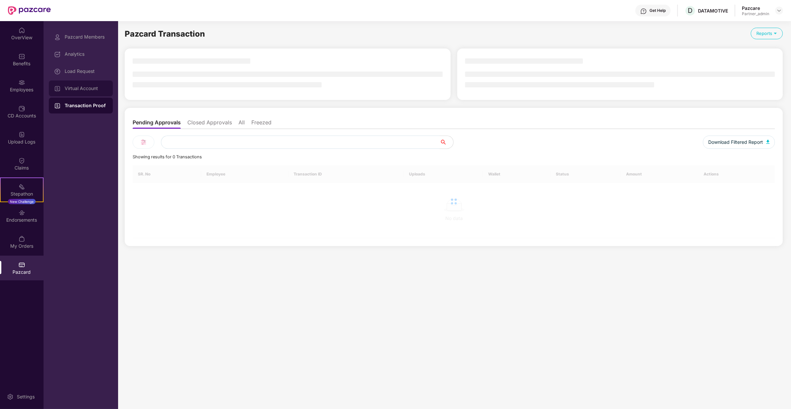
click at [97, 86] on div "Virtual Account" at bounding box center [86, 88] width 43 height 5
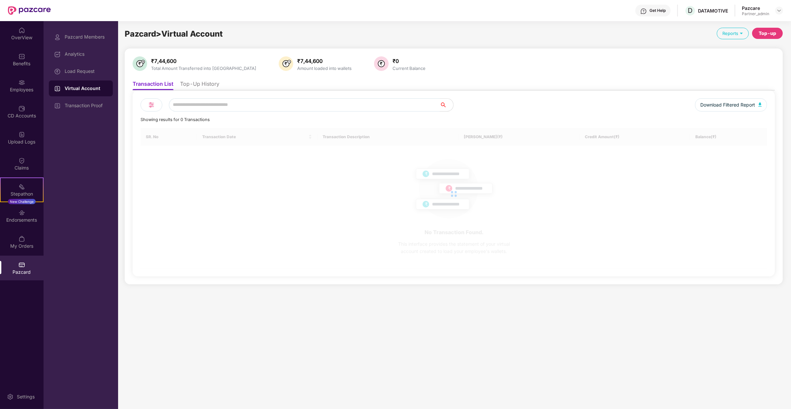
click at [212, 84] on li "Top-Up History" at bounding box center [199, 85] width 39 height 10
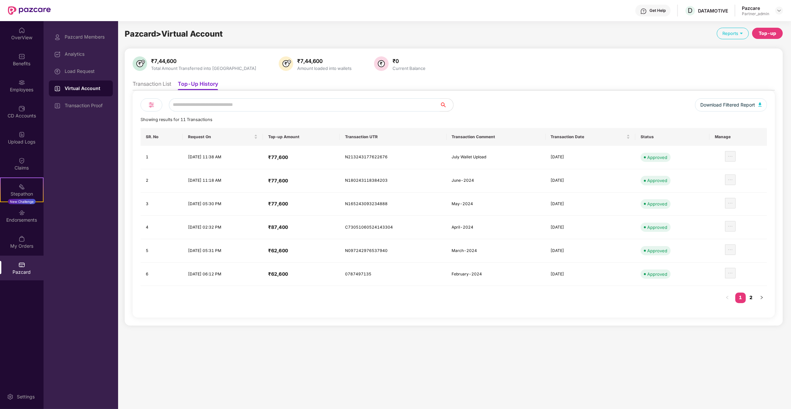
click at [749, 293] on link "2" at bounding box center [750, 297] width 11 height 10
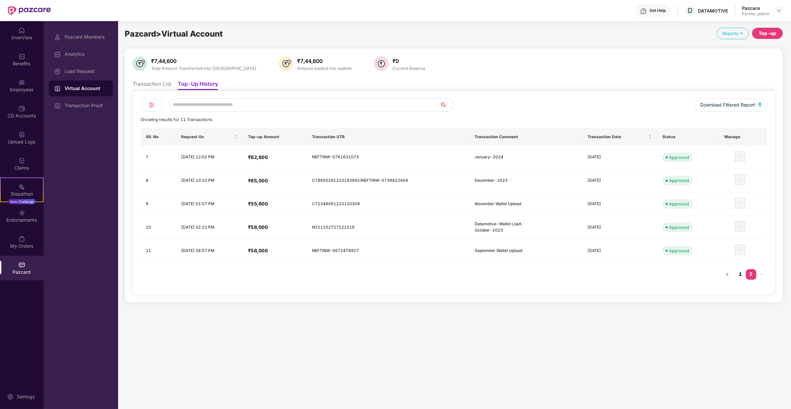
click at [741, 275] on link "1" at bounding box center [740, 274] width 11 height 10
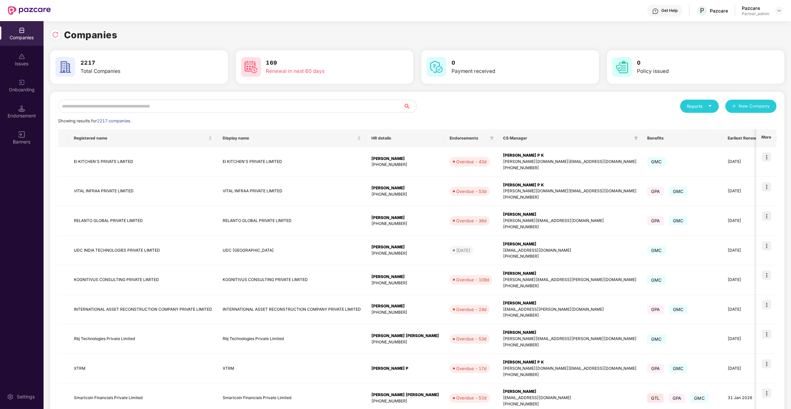
click at [114, 99] on div "Reports New Company Showing results for 2217 companies. Registered name Display…" at bounding box center [417, 283] width 734 height 382
click at [115, 106] on input "text" at bounding box center [230, 106] width 345 height 13
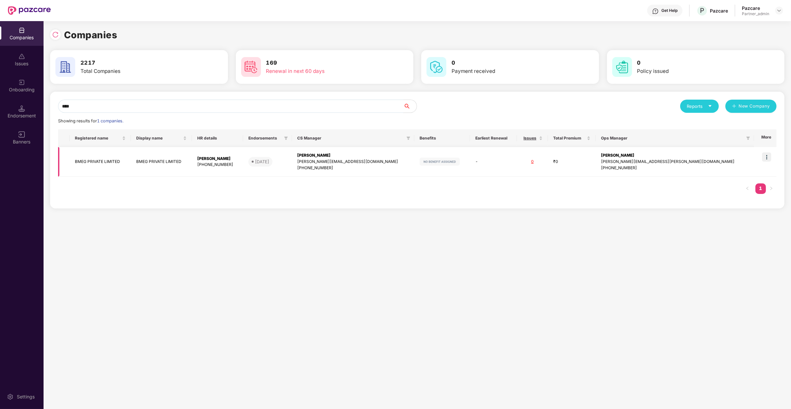
type input "****"
click at [763, 152] on td at bounding box center [765, 162] width 22 height 30
click at [766, 160] on img at bounding box center [766, 156] width 9 height 9
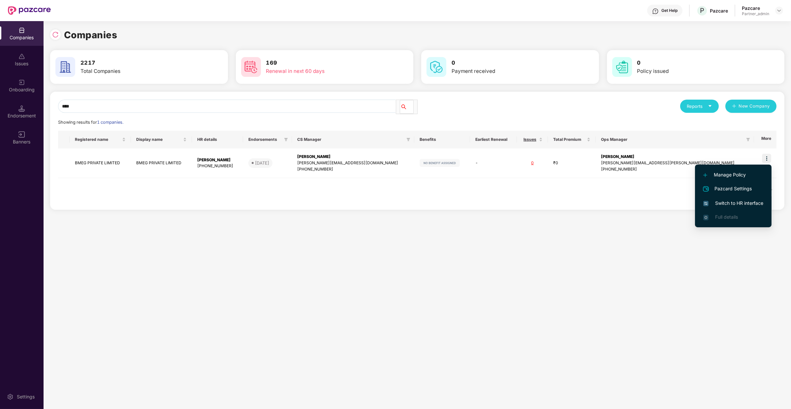
click at [749, 200] on span "Switch to HR interface" at bounding box center [733, 202] width 60 height 7
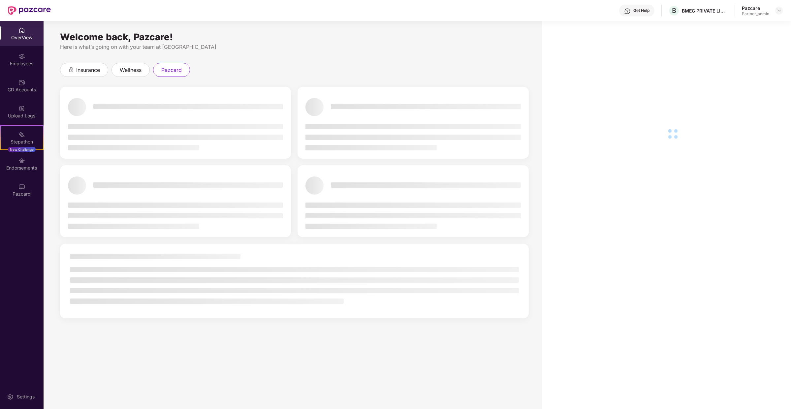
click at [18, 191] on div "Pazcard" at bounding box center [22, 194] width 44 height 7
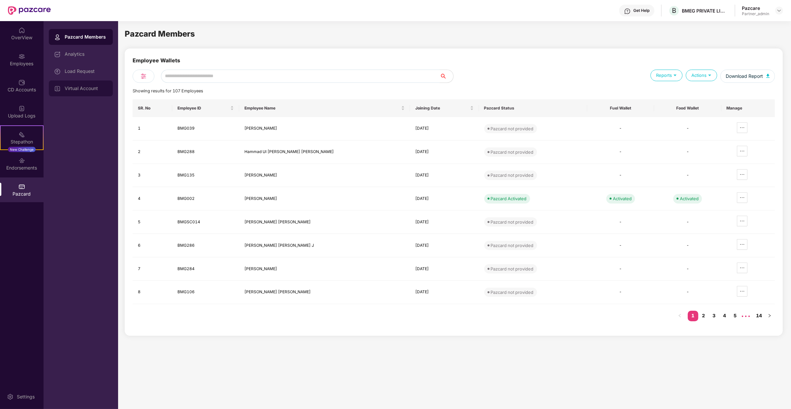
click at [97, 89] on div "Virtual Account" at bounding box center [86, 88] width 43 height 5
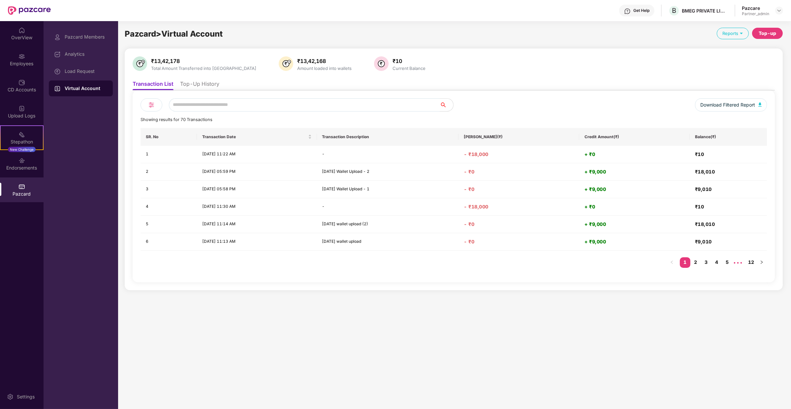
click at [196, 91] on div "Download Filtered Report Showing results for 70 Transactions SR. No Transaction…" at bounding box center [454, 186] width 642 height 192
click at [199, 84] on li "Top-Up History" at bounding box center [199, 85] width 39 height 10
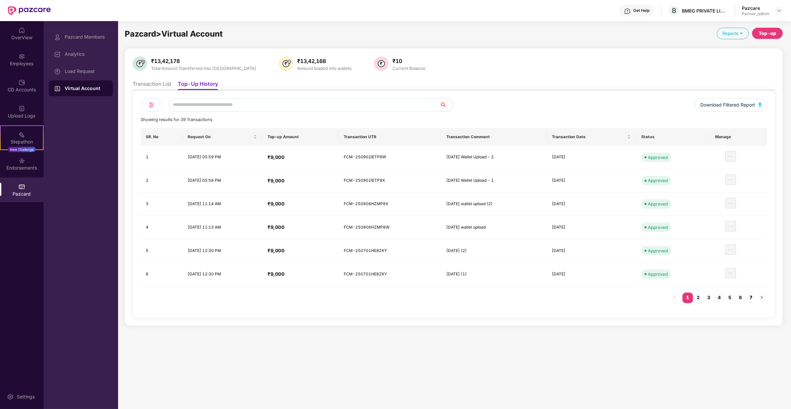
click at [754, 296] on link "7" at bounding box center [750, 297] width 11 height 10
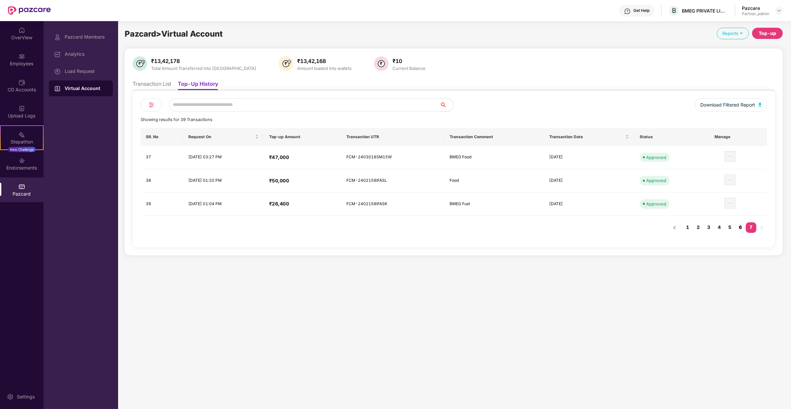
click at [740, 229] on link "6" at bounding box center [740, 227] width 11 height 10
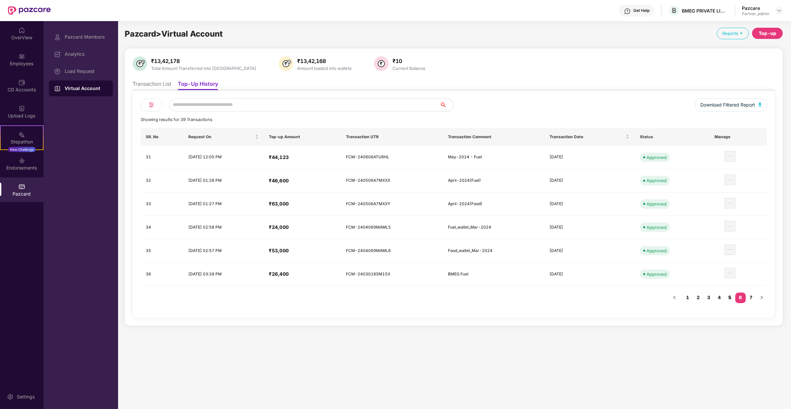
click at [731, 295] on link "5" at bounding box center [729, 297] width 11 height 10
click at [159, 77] on ul "Transaction List Top-Up History" at bounding box center [454, 83] width 642 height 13
click at [159, 84] on li "Transaction List" at bounding box center [152, 85] width 39 height 10
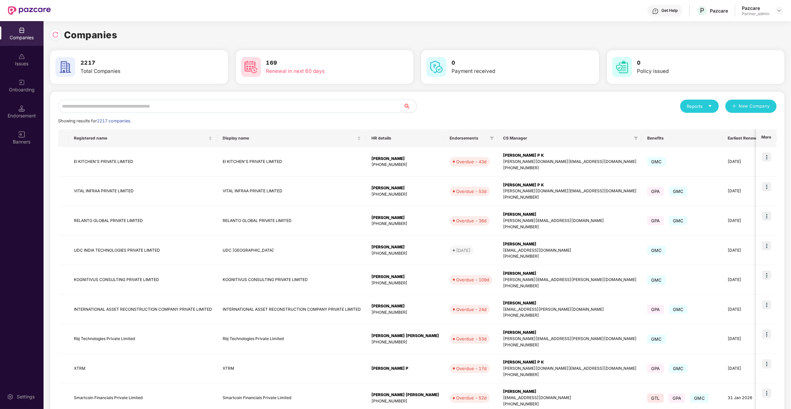
click at [172, 105] on input "text" at bounding box center [230, 106] width 345 height 13
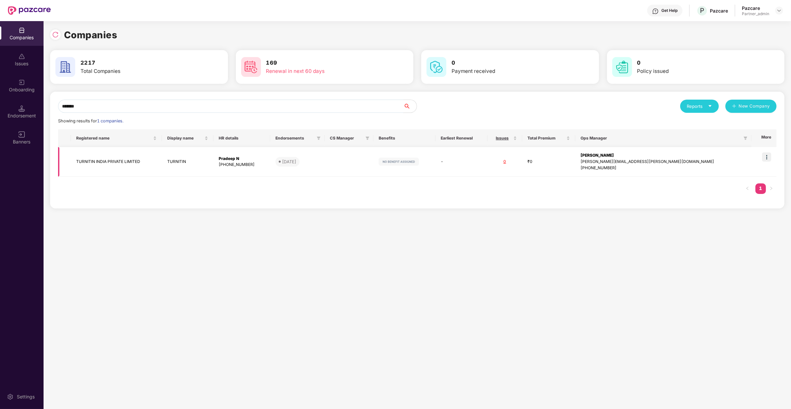
type input "*******"
click at [764, 159] on img at bounding box center [766, 156] width 9 height 9
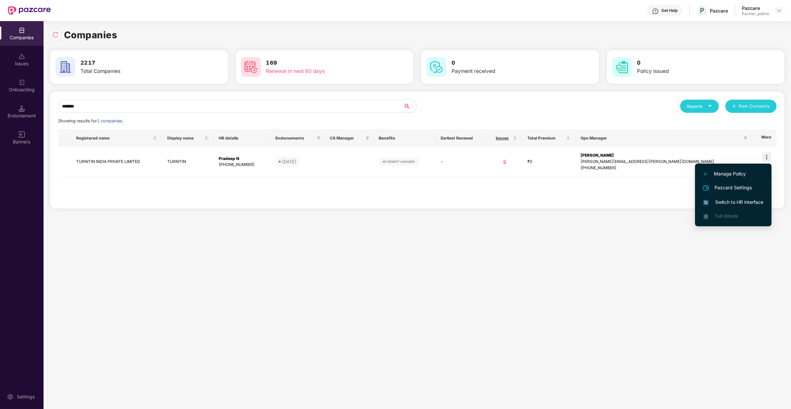
click at [737, 199] on span "Switch to HR interface" at bounding box center [733, 201] width 60 height 7
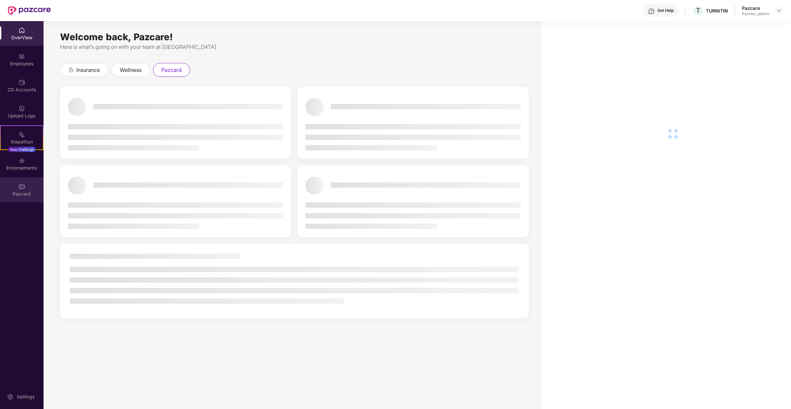
click at [17, 188] on div "Pazcard" at bounding box center [22, 189] width 44 height 25
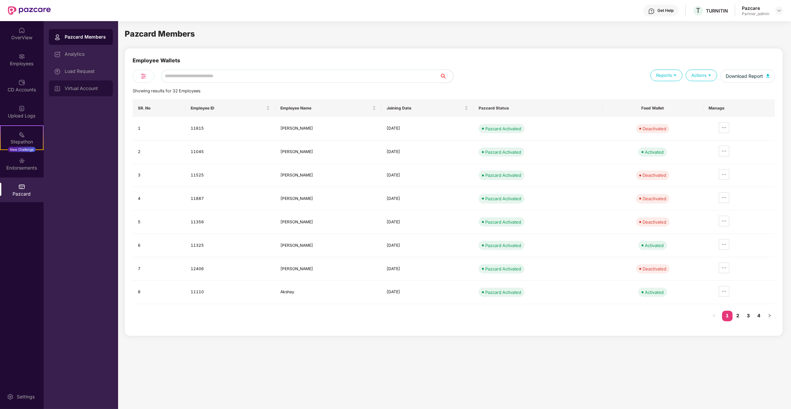
click at [83, 89] on div "Virtual Account" at bounding box center [86, 88] width 43 height 5
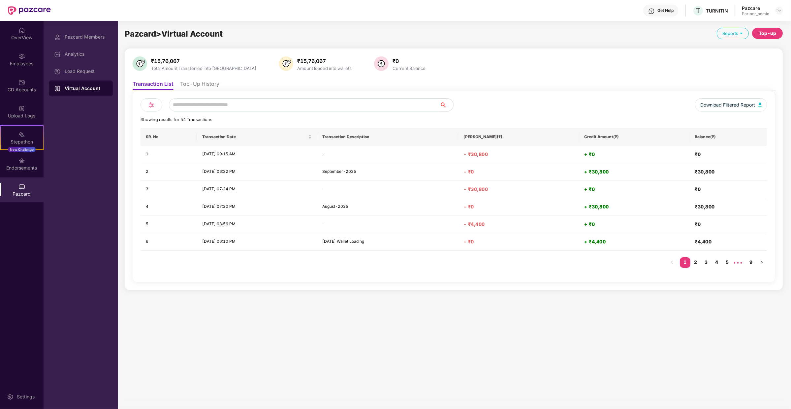
click at [192, 85] on li "Top-Up History" at bounding box center [199, 85] width 39 height 10
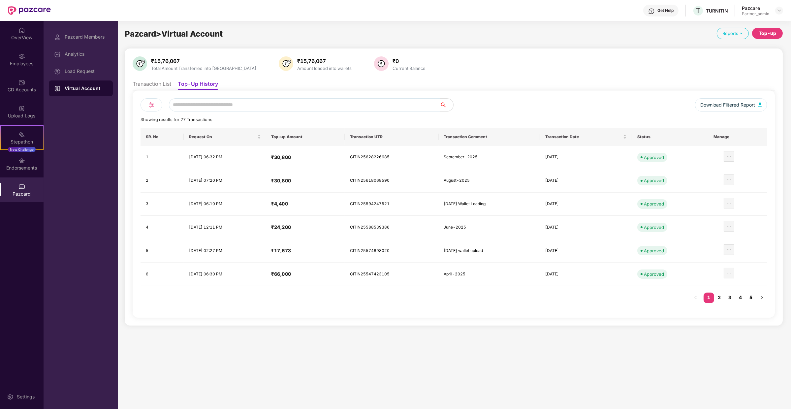
click at [754, 293] on link "5" at bounding box center [750, 297] width 11 height 10
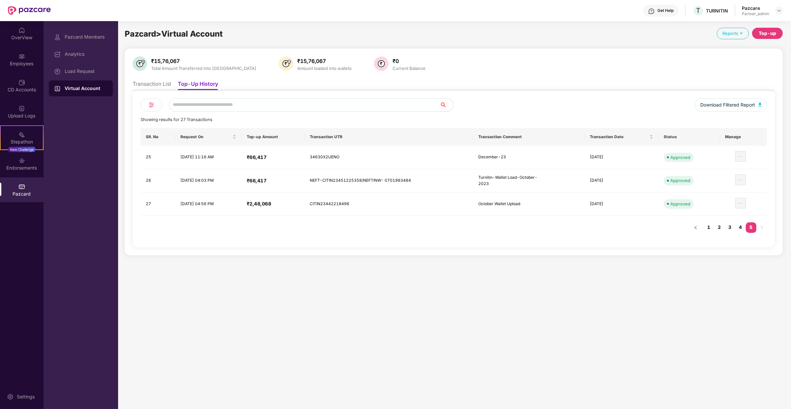
click at [153, 79] on ul "Transaction List Top-Up History" at bounding box center [454, 83] width 642 height 13
click at [153, 82] on li "Transaction List" at bounding box center [152, 85] width 39 height 10
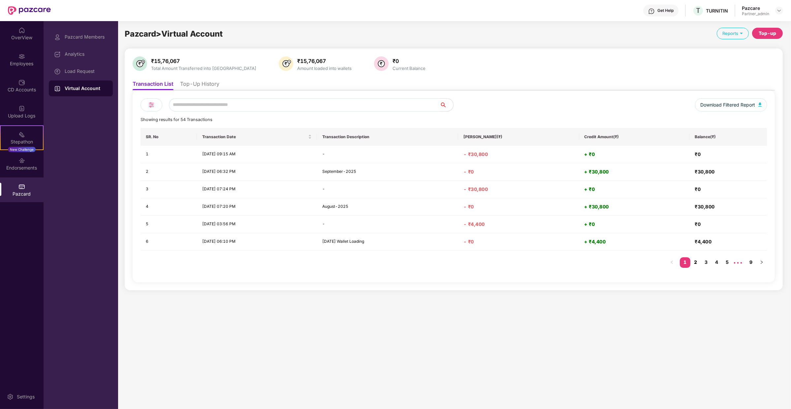
click at [699, 262] on link "2" at bounding box center [695, 262] width 11 height 10
click at [704, 261] on link "3" at bounding box center [706, 262] width 11 height 10
click at [716, 262] on link "4" at bounding box center [716, 262] width 11 height 10
click at [209, 90] on div "Download Filtered Report Showing results for 54 Transactions SR. No Transaction…" at bounding box center [454, 186] width 642 height 192
click at [207, 77] on ul "Transaction List Top-Up History" at bounding box center [454, 83] width 642 height 13
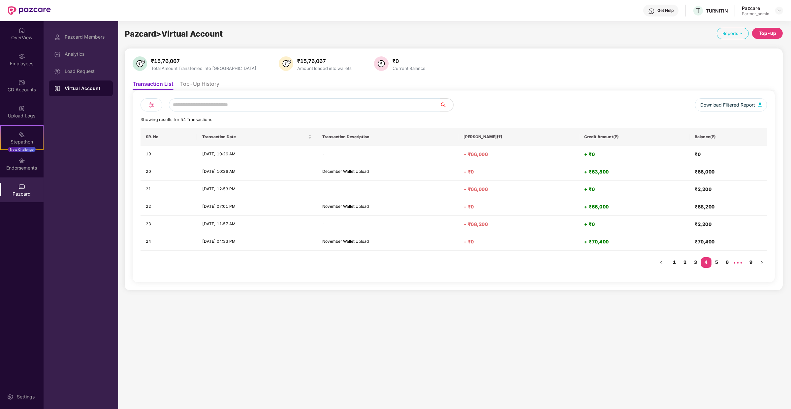
click at [207, 82] on li "Top-Up History" at bounding box center [199, 85] width 39 height 10
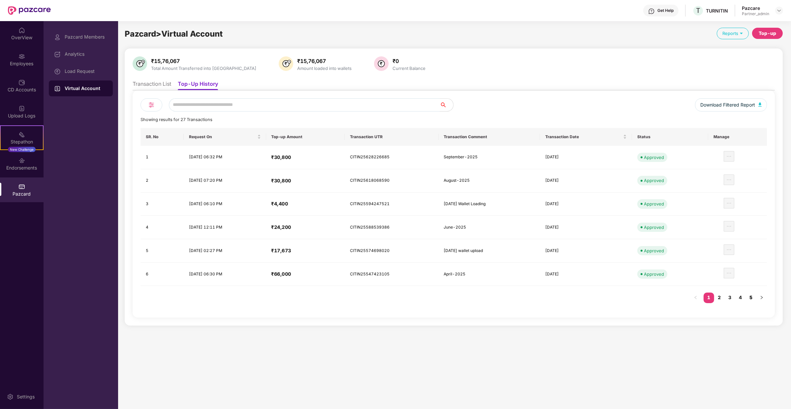
click at [753, 295] on link "5" at bounding box center [750, 297] width 11 height 10
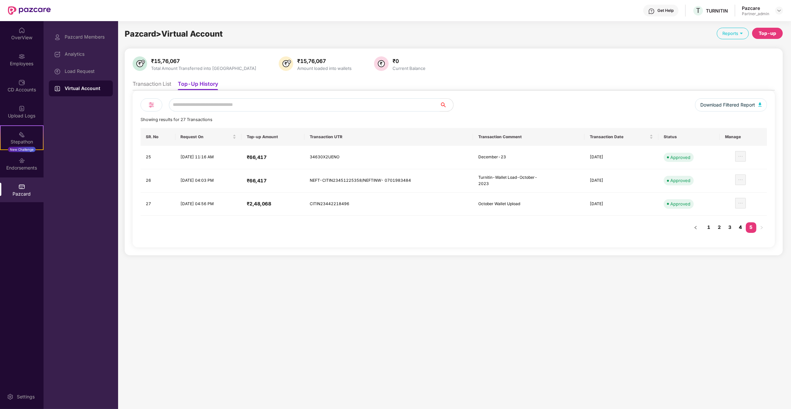
click at [743, 228] on link "4" at bounding box center [740, 227] width 11 height 10
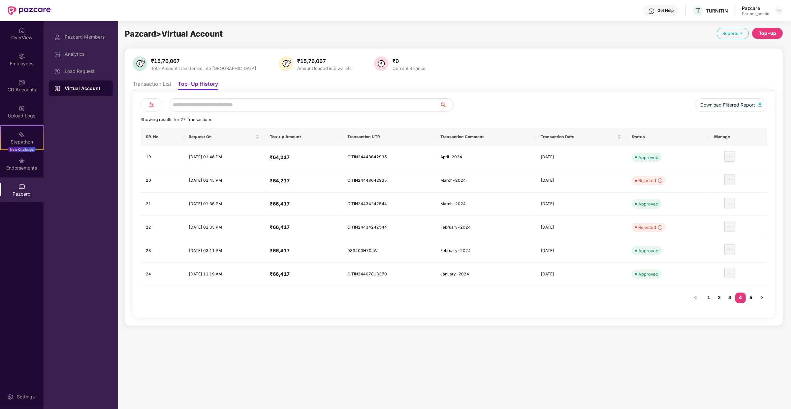
click at [751, 296] on link "5" at bounding box center [750, 297] width 11 height 10
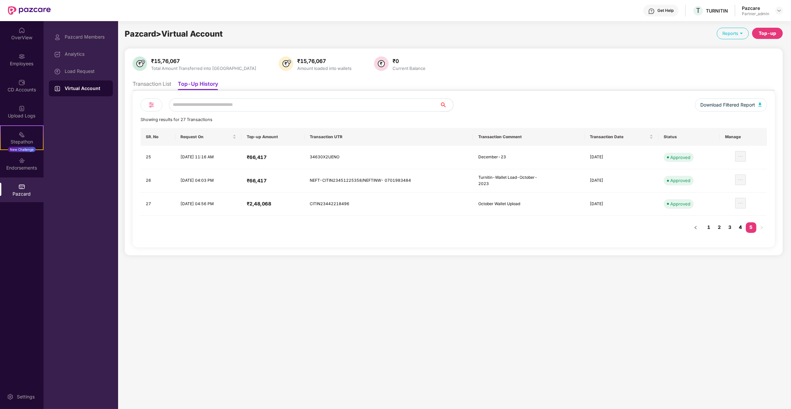
click at [741, 228] on link "4" at bounding box center [740, 227] width 11 height 10
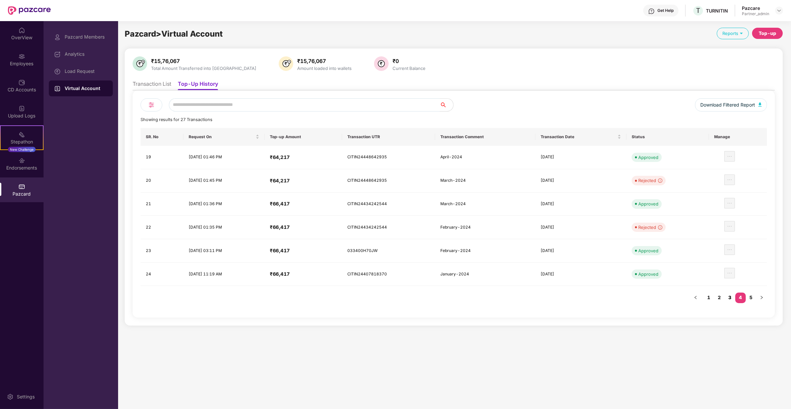
click at [728, 297] on link "3" at bounding box center [729, 297] width 11 height 10
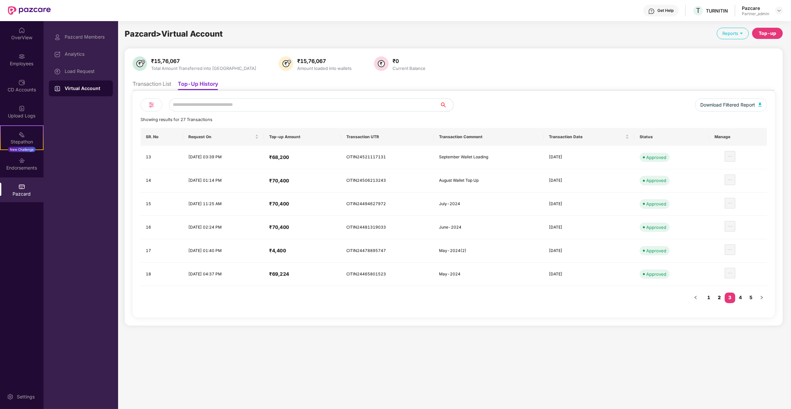
click at [723, 295] on link "2" at bounding box center [719, 297] width 11 height 10
click at [303, 227] on h4 "₹66,000" at bounding box center [303, 227] width 67 height 7
click at [542, 227] on td "November Wallet Upload" at bounding box center [489, 227] width 106 height 23
click at [711, 293] on link "1" at bounding box center [708, 297] width 11 height 10
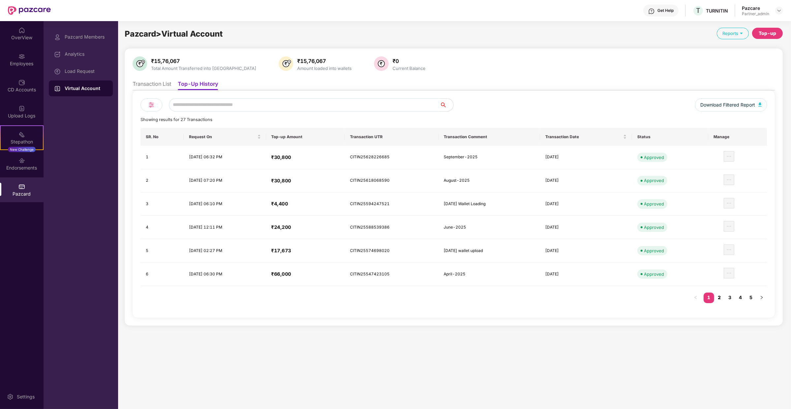
click at [722, 296] on link "2" at bounding box center [719, 297] width 11 height 10
click at [490, 230] on td "November Wallet Upload" at bounding box center [489, 227] width 106 height 23
click at [497, 224] on div "November Wallet Upload" at bounding box center [472, 227] width 63 height 6
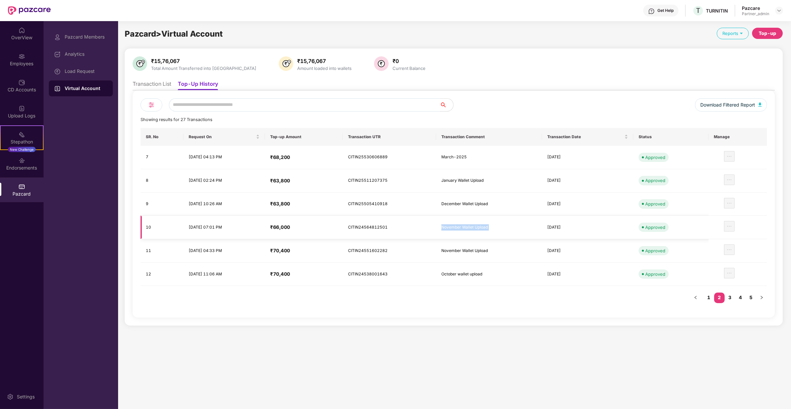
click at [497, 224] on div "November Wallet Upload" at bounding box center [472, 227] width 63 height 6
click at [496, 224] on div "November Wallet Upload" at bounding box center [472, 227] width 63 height 6
drag, startPoint x: 496, startPoint y: 224, endPoint x: 394, endPoint y: 204, distance: 104.3
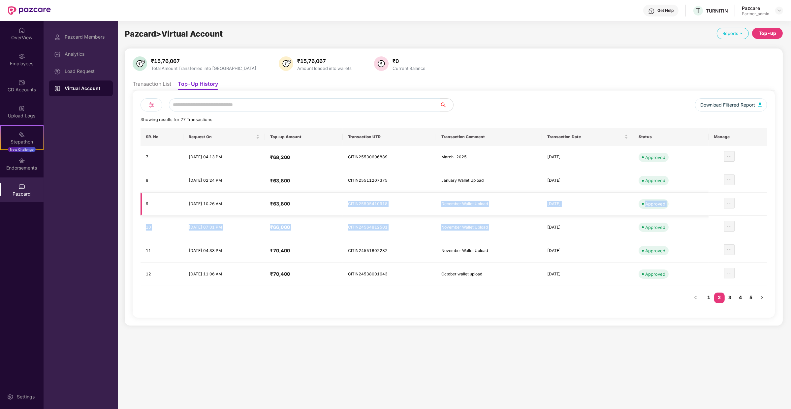
click at [394, 204] on tbody "7 19 Mar 2025, 04:13 PM ₹68,200 CITIN25530606889 March-2025 05 Mar 2025 Approve…" at bounding box center [453, 216] width 626 height 140
click at [394, 204] on td "CITIN25505410918" at bounding box center [389, 204] width 93 height 23
click at [711, 294] on link "1" at bounding box center [708, 297] width 11 height 10
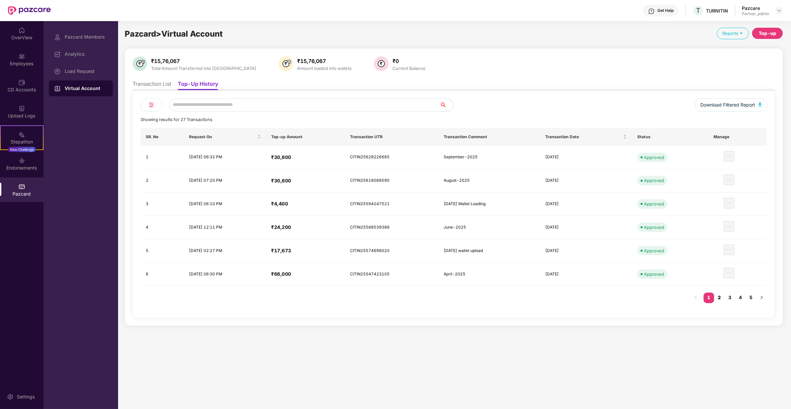
click at [720, 296] on link "2" at bounding box center [719, 297] width 11 height 10
click at [706, 292] on link "1" at bounding box center [708, 297] width 11 height 10
click at [720, 296] on link "2" at bounding box center [719, 297] width 11 height 10
click at [709, 296] on link "1" at bounding box center [708, 297] width 11 height 10
click at [720, 297] on link "2" at bounding box center [719, 297] width 11 height 10
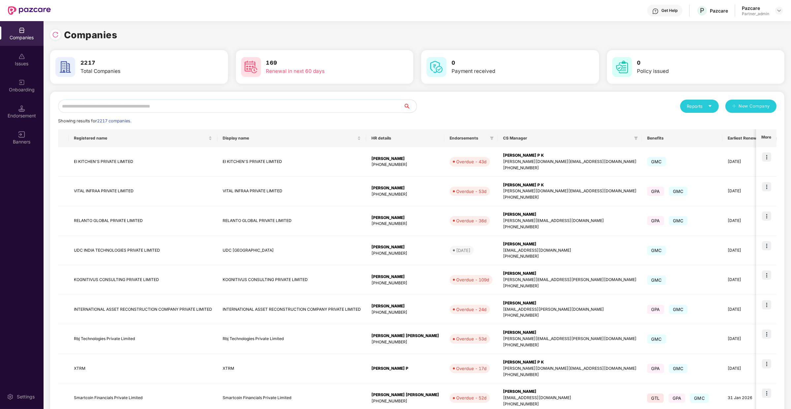
click at [114, 107] on input "text" at bounding box center [230, 106] width 345 height 13
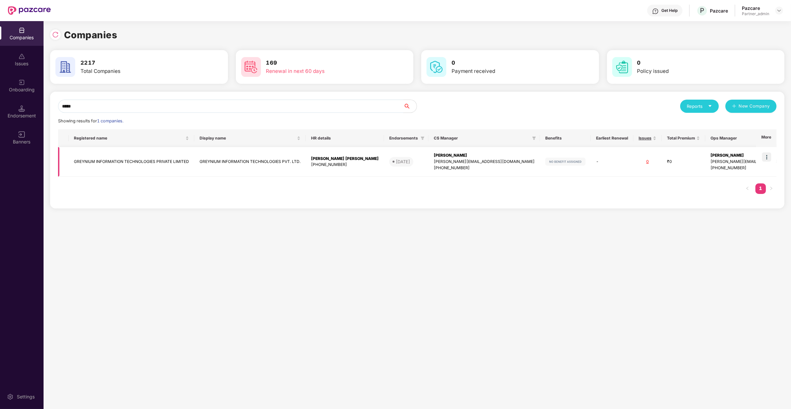
type input "*****"
click at [768, 158] on img at bounding box center [766, 156] width 9 height 9
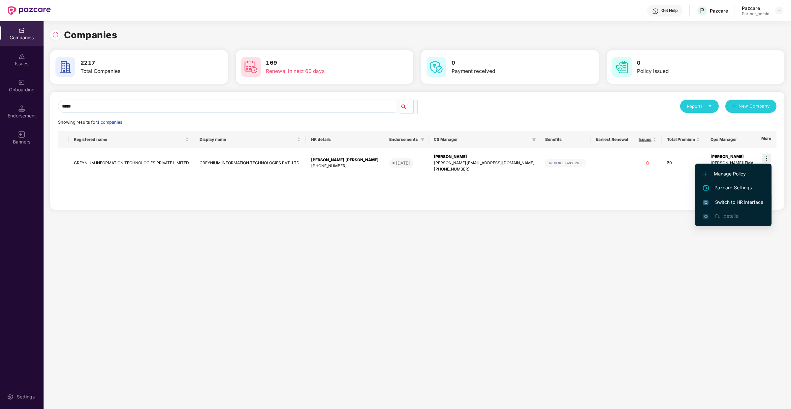
click at [738, 201] on span "Switch to HR interface" at bounding box center [733, 201] width 60 height 7
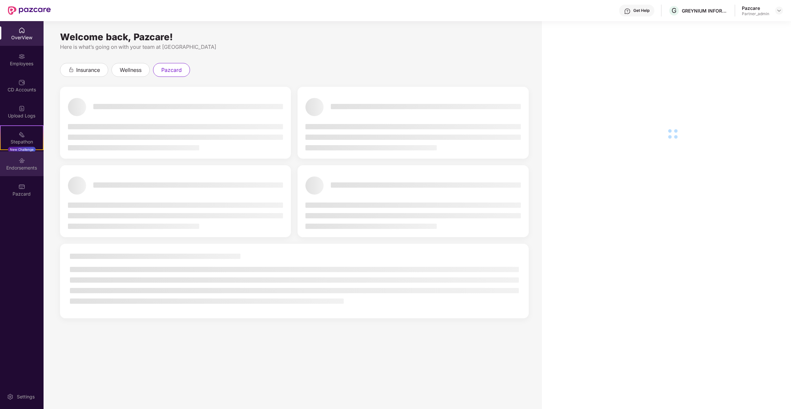
click at [27, 168] on div "Endorsements" at bounding box center [22, 168] width 44 height 7
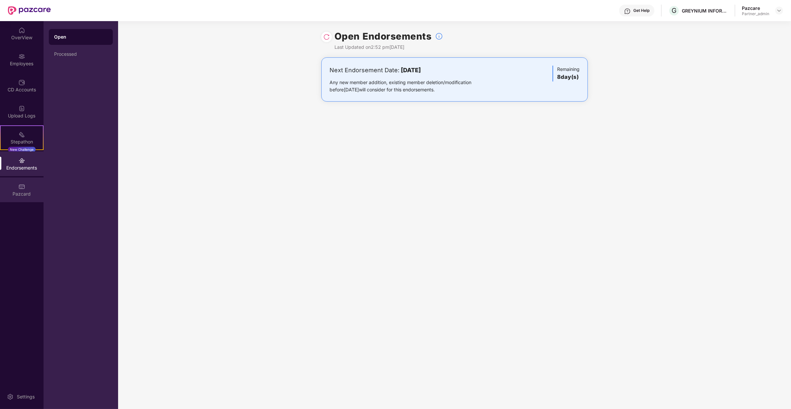
click at [23, 181] on div "Pazcard" at bounding box center [22, 189] width 44 height 25
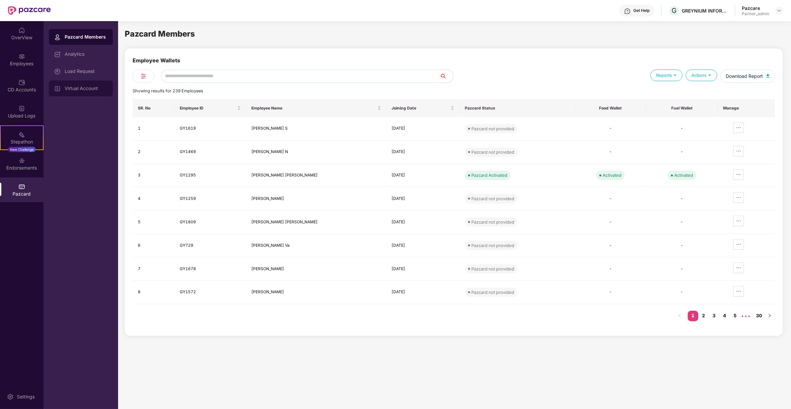
click at [96, 86] on div "Virtual Account" at bounding box center [86, 88] width 43 height 5
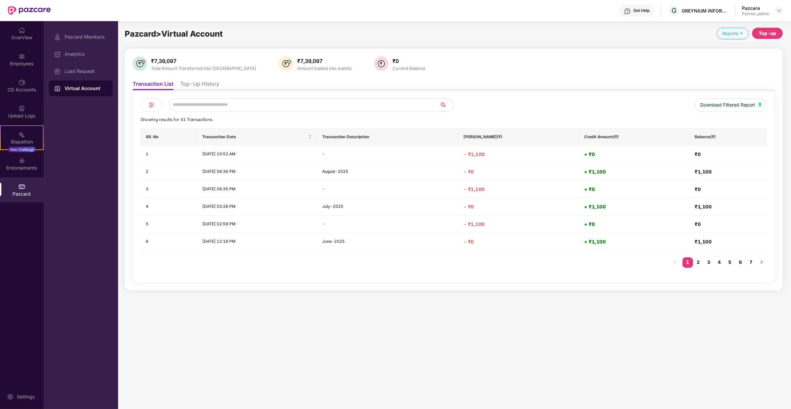
click at [195, 83] on li "Top-Up History" at bounding box center [199, 85] width 39 height 10
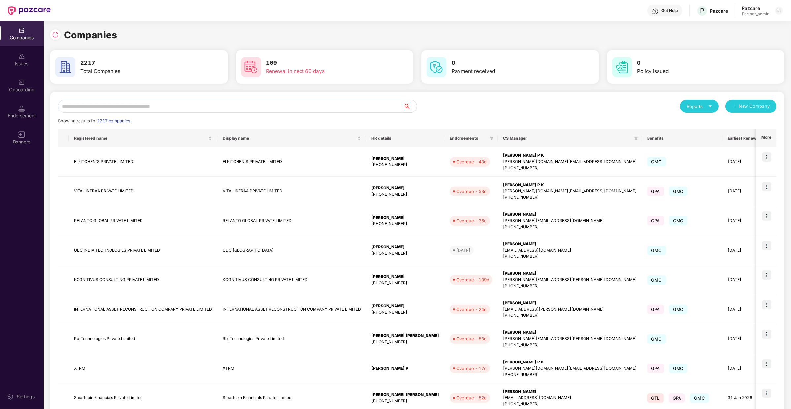
click at [129, 116] on div "Reports New Company Showing results for 2217 companies. Registered name Display…" at bounding box center [417, 283] width 718 height 366
click at [129, 108] on input "text" at bounding box center [230, 106] width 345 height 13
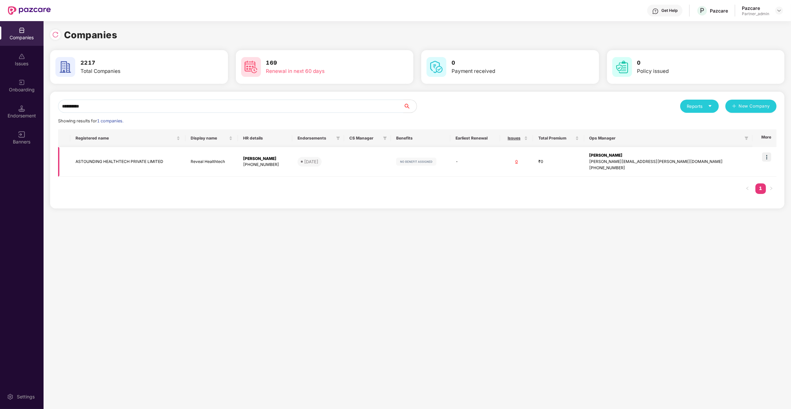
type input "**********"
click at [769, 158] on img at bounding box center [766, 156] width 9 height 9
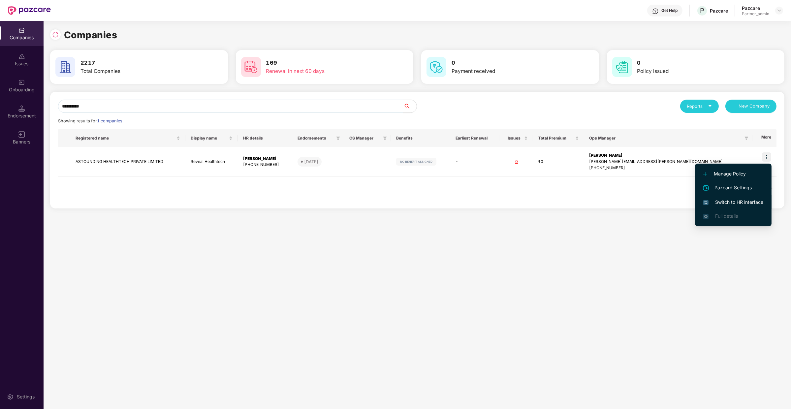
click at [747, 202] on span "Switch to HR interface" at bounding box center [733, 201] width 60 height 7
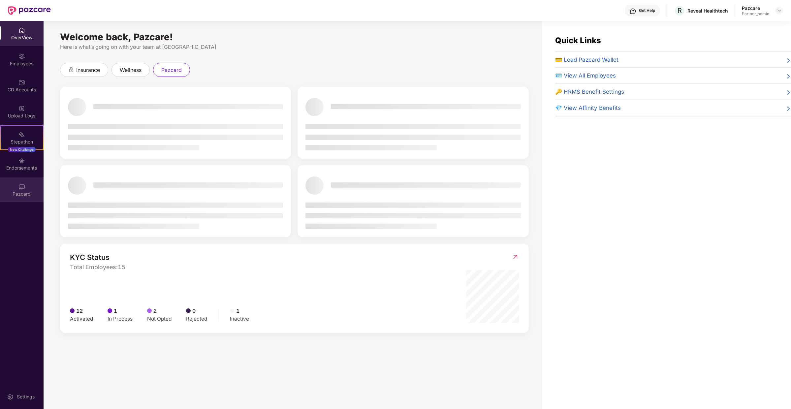
click at [38, 191] on div "Pazcard" at bounding box center [22, 194] width 44 height 7
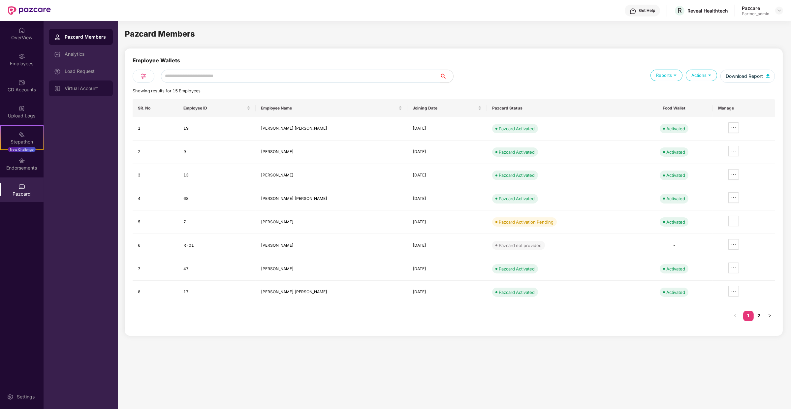
click at [100, 87] on div "Virtual Account" at bounding box center [86, 88] width 43 height 5
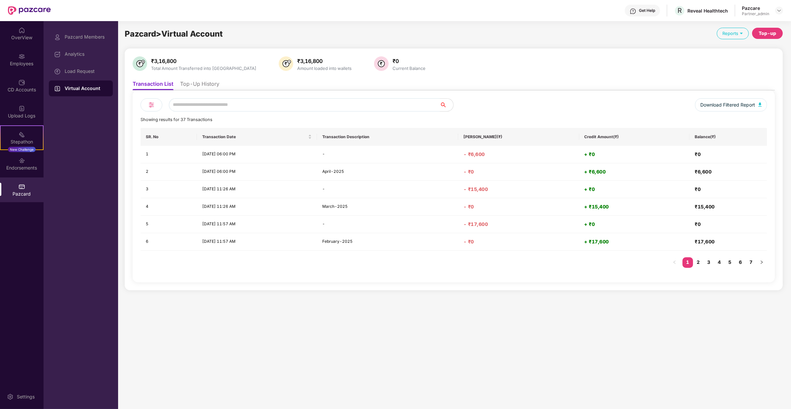
click at [231, 90] on div "Download Filtered Report Showing results for 37 Transactions SR. No Transaction…" at bounding box center [454, 186] width 642 height 192
click at [215, 89] on li "Top-Up History" at bounding box center [199, 85] width 39 height 10
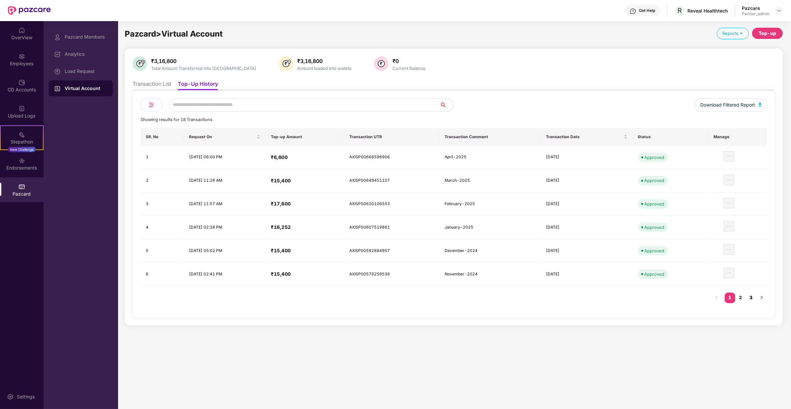
click at [750, 293] on link "3" at bounding box center [750, 297] width 11 height 10
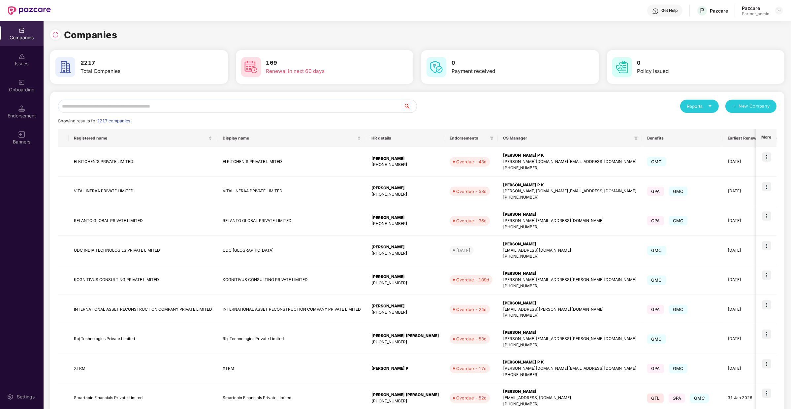
click at [122, 94] on div "Reports New Company Showing results for 2217 companies. Registered name Display…" at bounding box center [417, 283] width 734 height 382
click at [119, 106] on input "text" at bounding box center [230, 106] width 345 height 13
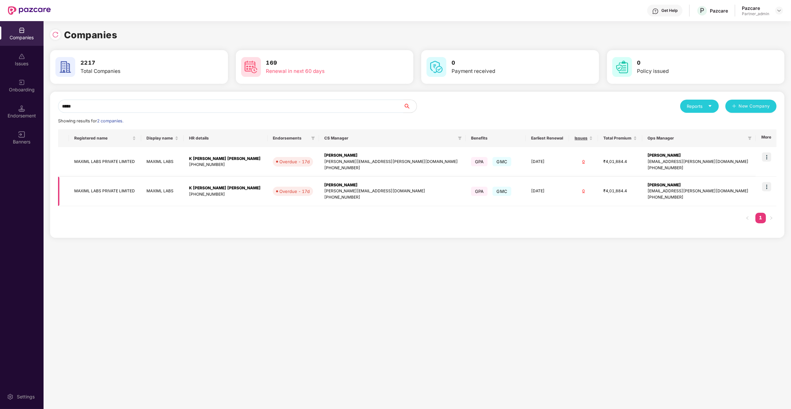
type input "*****"
click at [768, 183] on img at bounding box center [766, 186] width 9 height 9
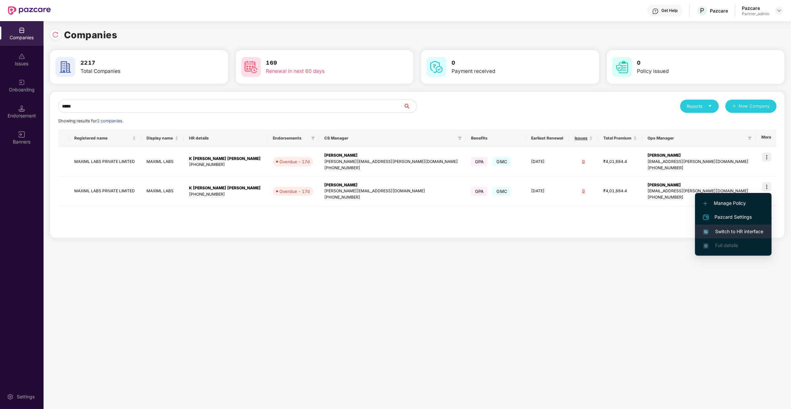
click at [714, 234] on span "Switch to HR interface" at bounding box center [733, 231] width 60 height 7
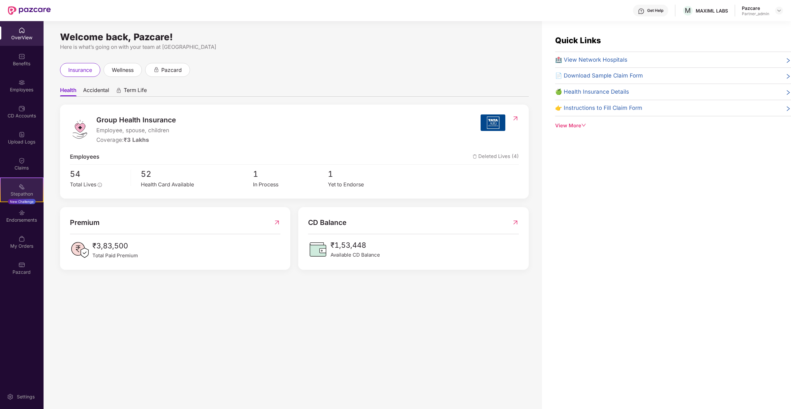
scroll to position [21, 0]
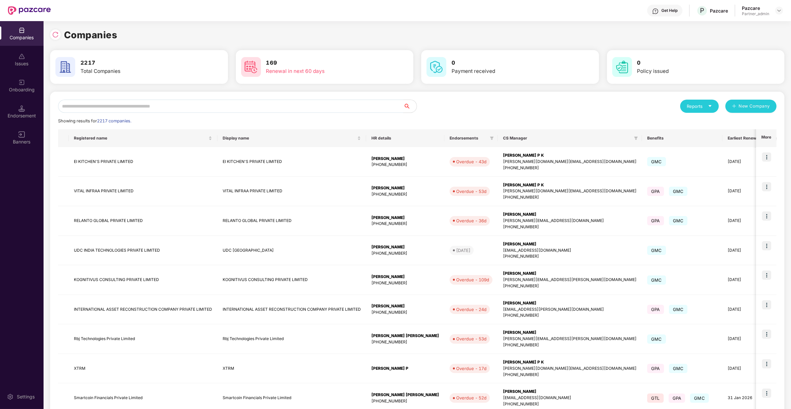
click at [115, 106] on input "text" at bounding box center [230, 106] width 345 height 13
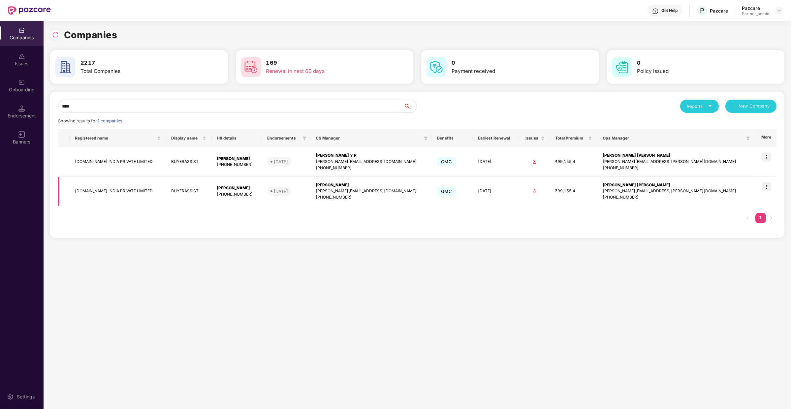
type input "****"
click at [766, 188] on img at bounding box center [766, 186] width 9 height 9
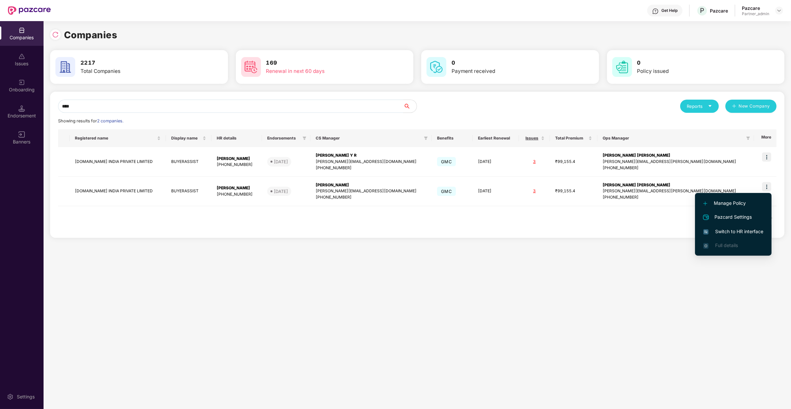
click at [754, 232] on span "Switch to HR interface" at bounding box center [733, 231] width 60 height 7
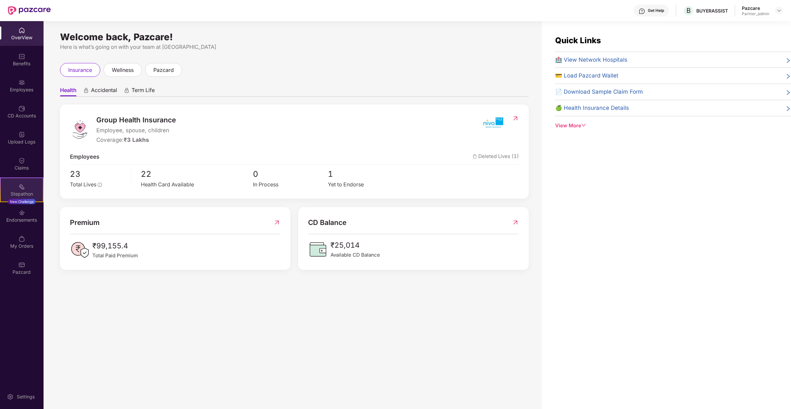
scroll to position [21, 0]
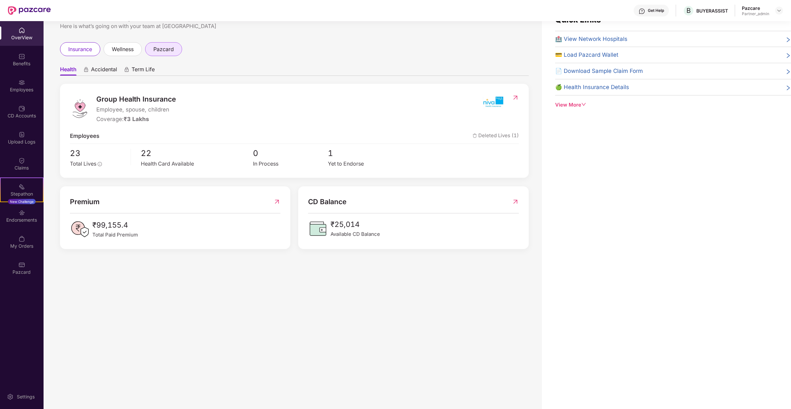
click at [153, 44] on div "pazcard" at bounding box center [163, 49] width 37 height 14
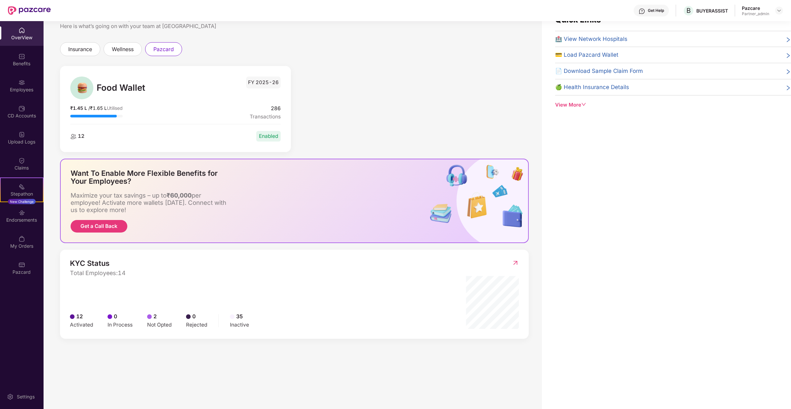
click at [105, 136] on div "12 Enabled" at bounding box center [175, 136] width 210 height 11
click at [95, 86] on div "Food Wallet" at bounding box center [120, 87] width 100 height 23
click at [91, 90] on div at bounding box center [81, 87] width 23 height 23
click at [252, 111] on span "286" at bounding box center [265, 109] width 31 height 8
click at [20, 272] on div "Pazcard" at bounding box center [22, 272] width 44 height 7
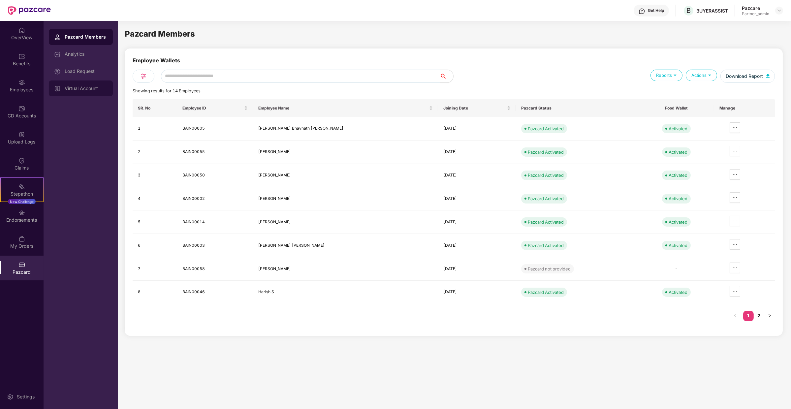
click at [87, 91] on div "Virtual Account" at bounding box center [81, 88] width 64 height 16
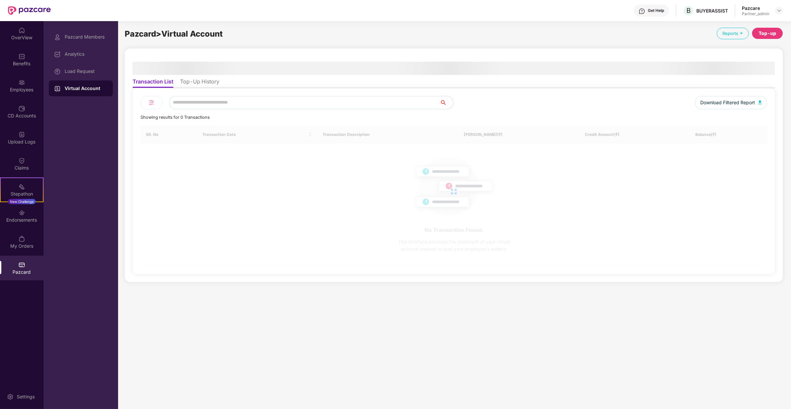
click at [197, 83] on li "Top-Up History" at bounding box center [199, 83] width 39 height 10
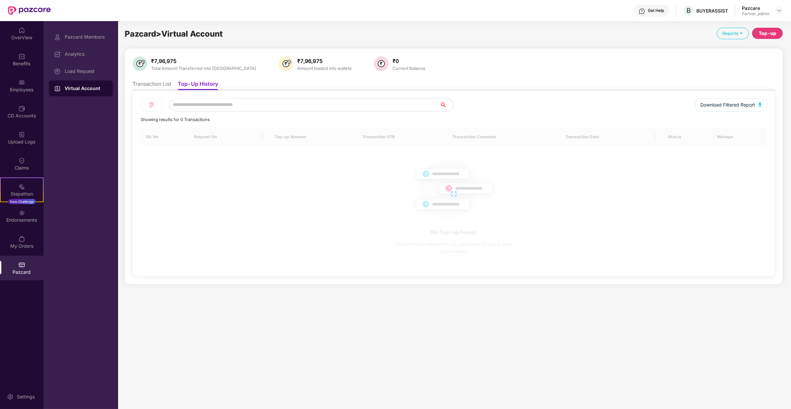
click at [207, 81] on li "Top-Up History" at bounding box center [198, 85] width 40 height 10
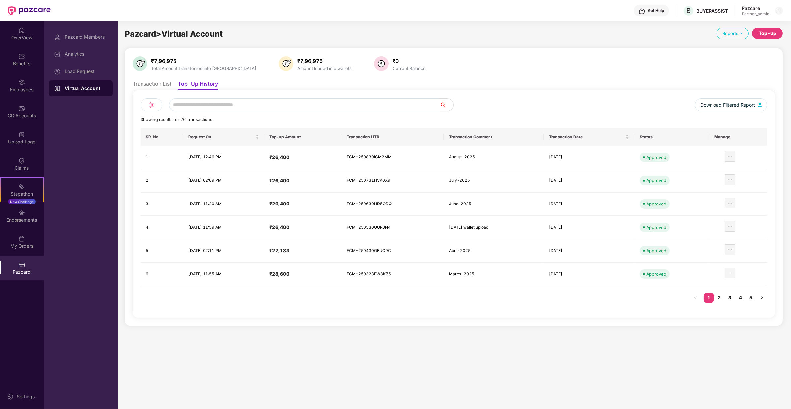
click at [725, 297] on link "3" at bounding box center [729, 297] width 11 height 10
click at [154, 85] on li "Transaction List" at bounding box center [152, 85] width 39 height 10
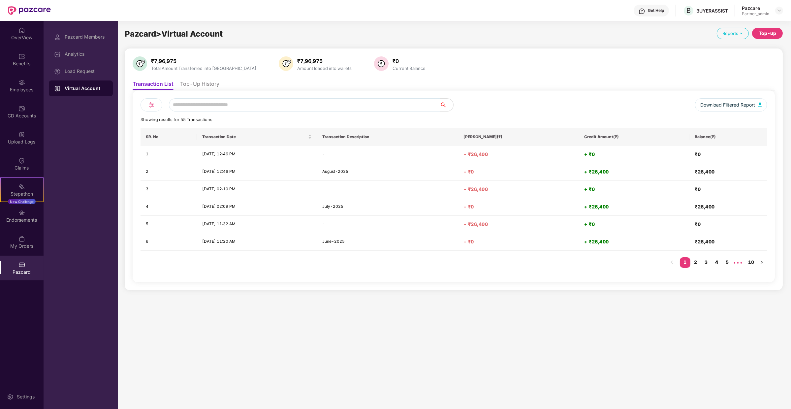
click at [715, 264] on link "4" at bounding box center [716, 262] width 11 height 10
click at [719, 263] on link "5" at bounding box center [716, 262] width 11 height 10
click at [717, 262] on link "6" at bounding box center [716, 262] width 11 height 10
click at [210, 88] on li "Top-Up History" at bounding box center [199, 85] width 39 height 10
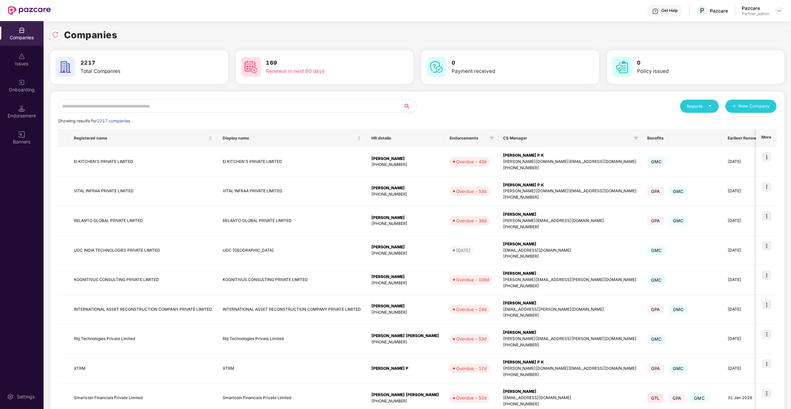
click at [143, 108] on input "text" at bounding box center [230, 106] width 345 height 13
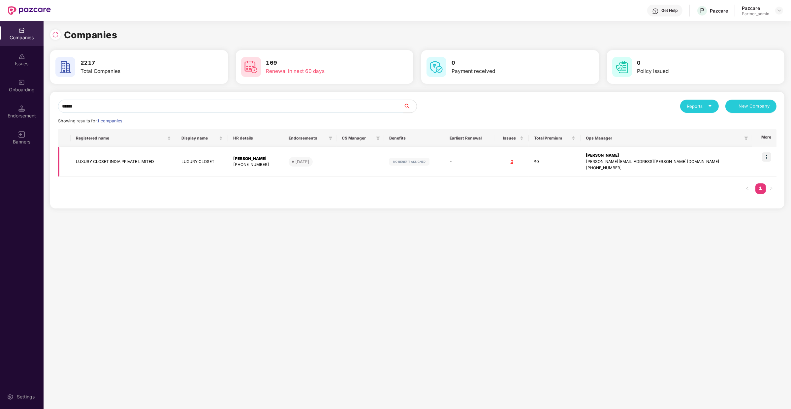
type input "******"
click at [766, 159] on img at bounding box center [766, 156] width 9 height 9
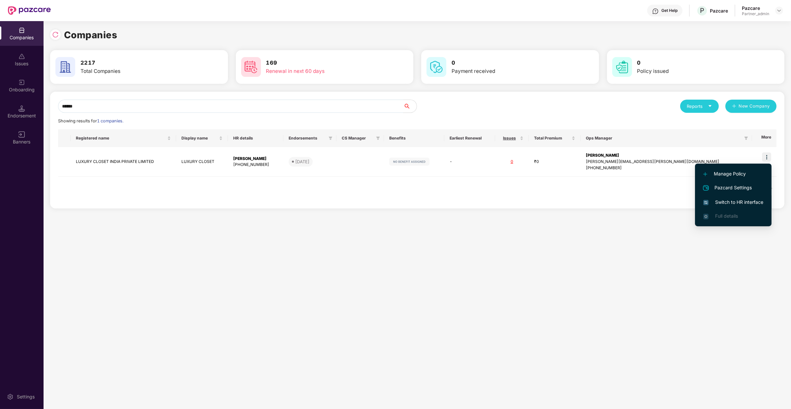
click at [751, 202] on span "Switch to HR interface" at bounding box center [733, 201] width 60 height 7
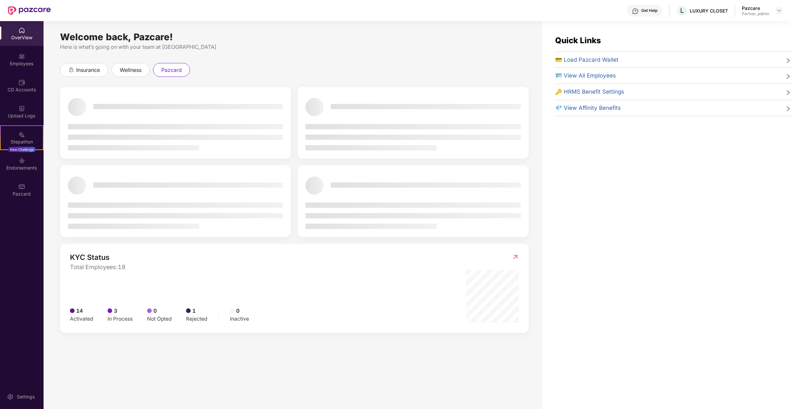
click at [24, 208] on div "OverView Employees CD Accounts Upload Logs Stepathon New Challenge Endorsements…" at bounding box center [22, 215] width 44 height 388
click at [22, 189] on img at bounding box center [21, 186] width 7 height 7
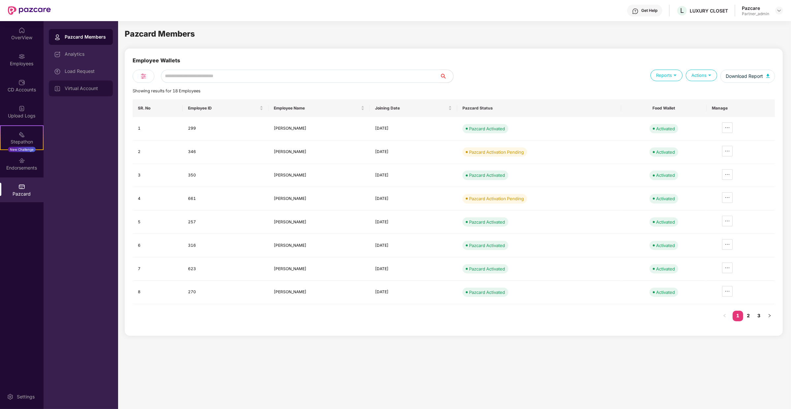
click at [68, 95] on div "Virtual Account" at bounding box center [81, 88] width 64 height 16
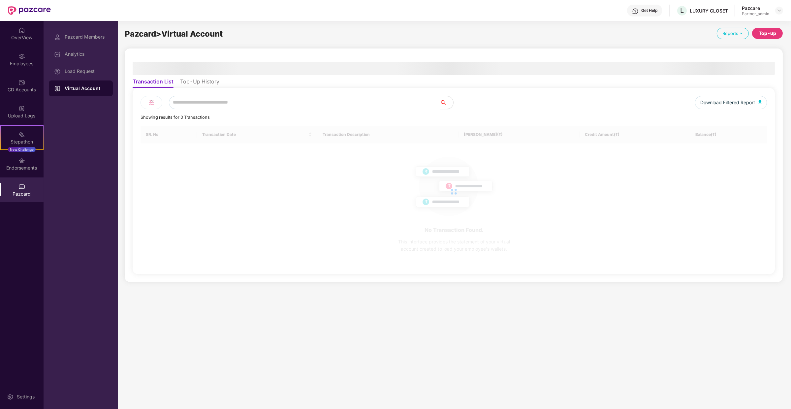
click at [84, 90] on div "Virtual Account" at bounding box center [86, 88] width 43 height 7
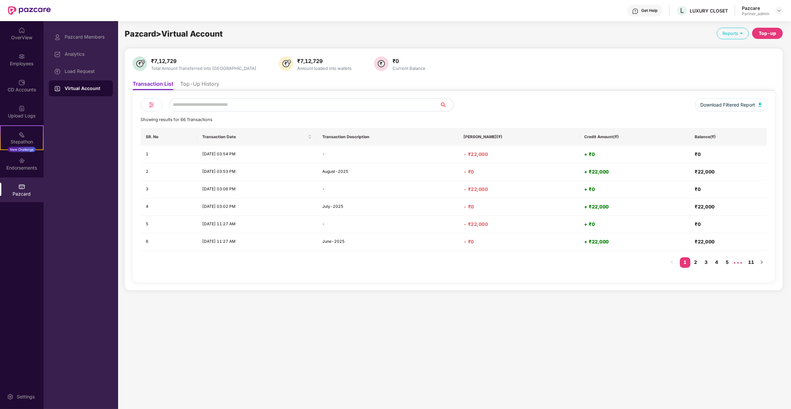
click at [194, 90] on li "Top-Up History" at bounding box center [199, 85] width 39 height 10
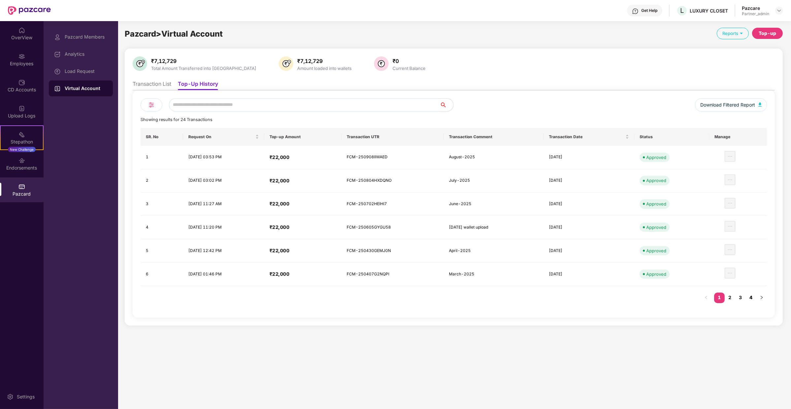
click at [753, 295] on link "4" at bounding box center [750, 297] width 11 height 10
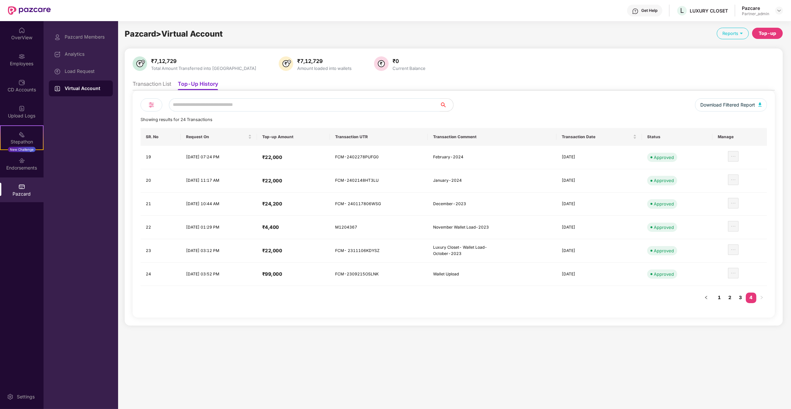
click at [165, 84] on li "Transaction List" at bounding box center [152, 85] width 39 height 10
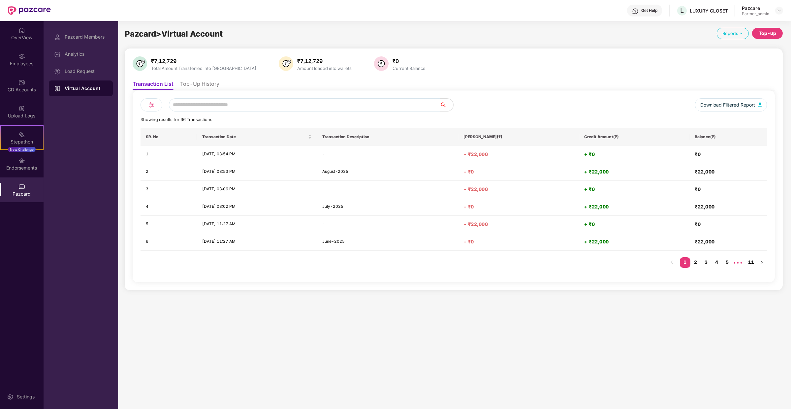
click at [751, 262] on link "11" at bounding box center [750, 262] width 11 height 10
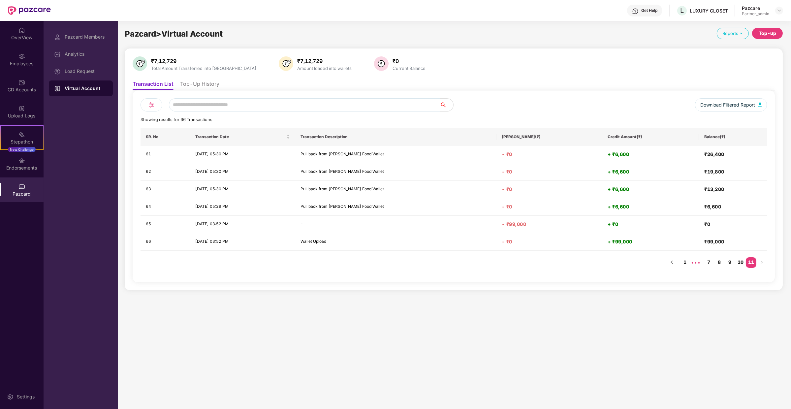
click at [196, 83] on li "Top-Up History" at bounding box center [199, 85] width 39 height 10
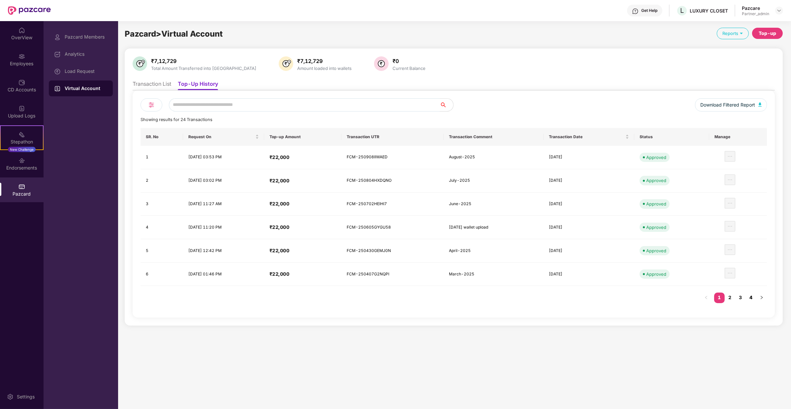
click at [751, 294] on link "4" at bounding box center [750, 297] width 11 height 10
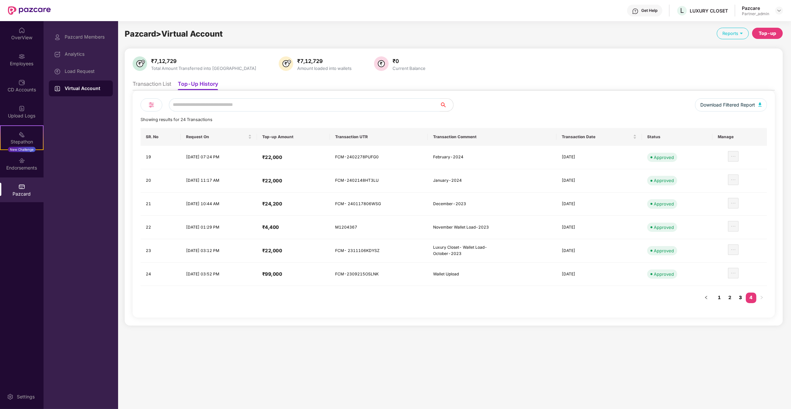
click at [738, 295] on link "3" at bounding box center [740, 297] width 11 height 10
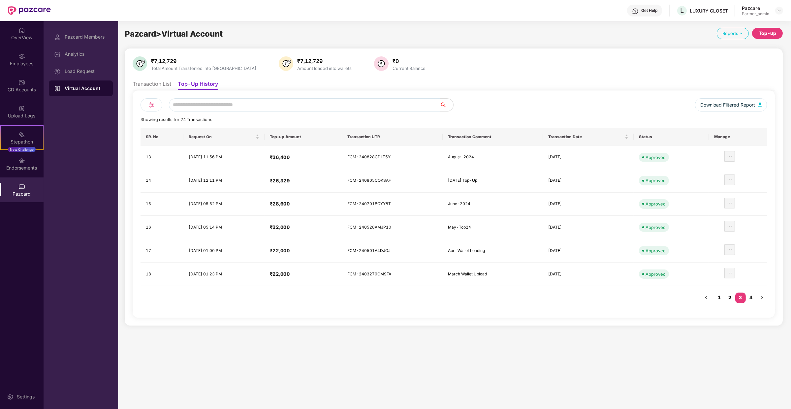
click at [729, 293] on link "2" at bounding box center [729, 297] width 11 height 10
click at [721, 293] on link "1" at bounding box center [719, 297] width 11 height 10
click at [157, 88] on li "Transaction List" at bounding box center [152, 85] width 39 height 10
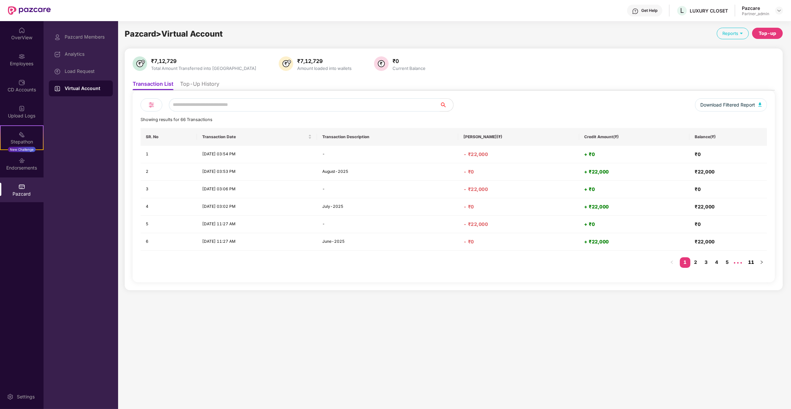
click at [752, 261] on link "11" at bounding box center [750, 262] width 11 height 10
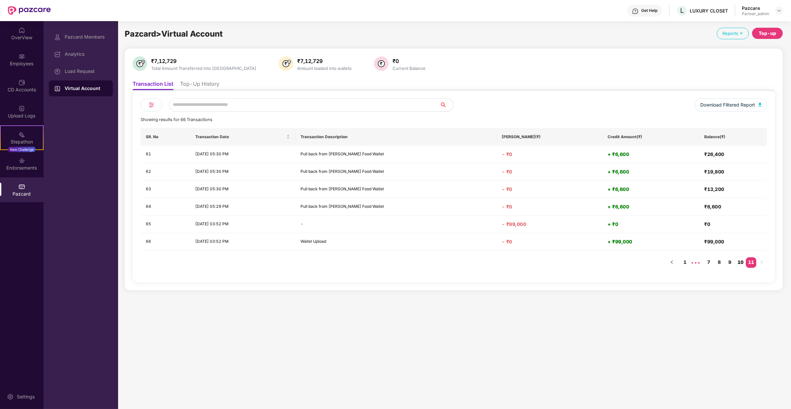
click at [741, 263] on link "10" at bounding box center [740, 262] width 11 height 10
click at [726, 261] on link "9" at bounding box center [729, 262] width 11 height 10
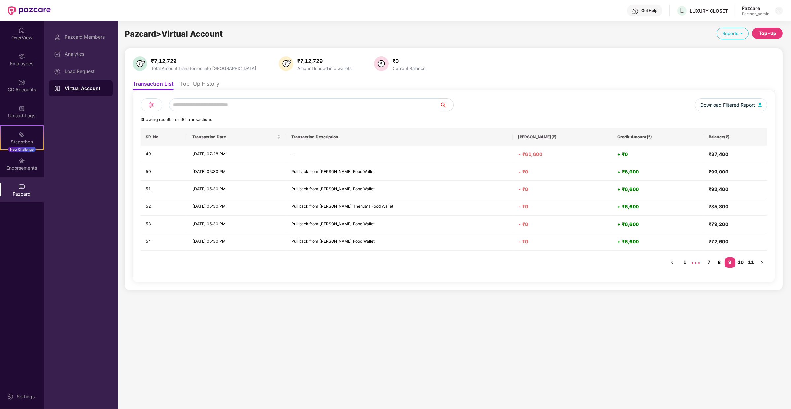
click at [719, 263] on link "8" at bounding box center [719, 262] width 11 height 10
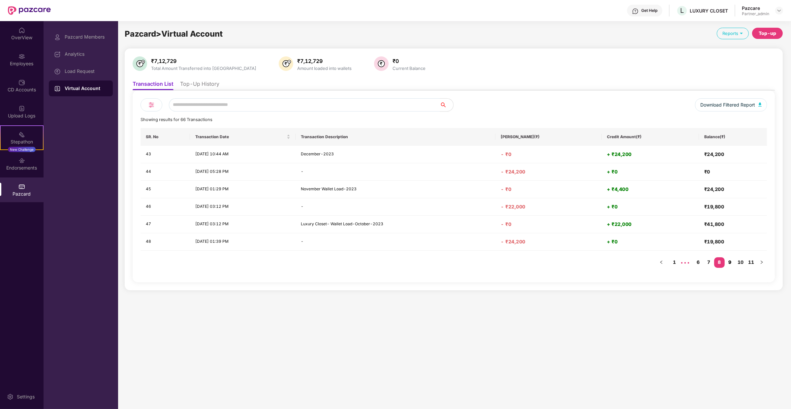
click at [731, 262] on link "9" at bounding box center [729, 262] width 11 height 10
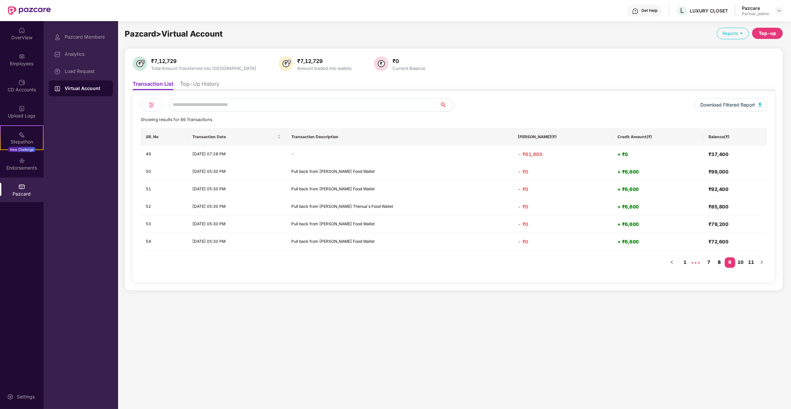
click at [720, 261] on link "8" at bounding box center [719, 262] width 11 height 10
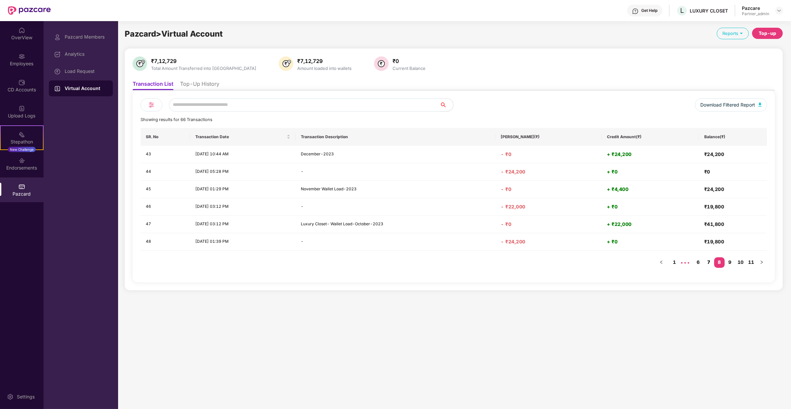
click at [707, 259] on link "7" at bounding box center [708, 262] width 11 height 10
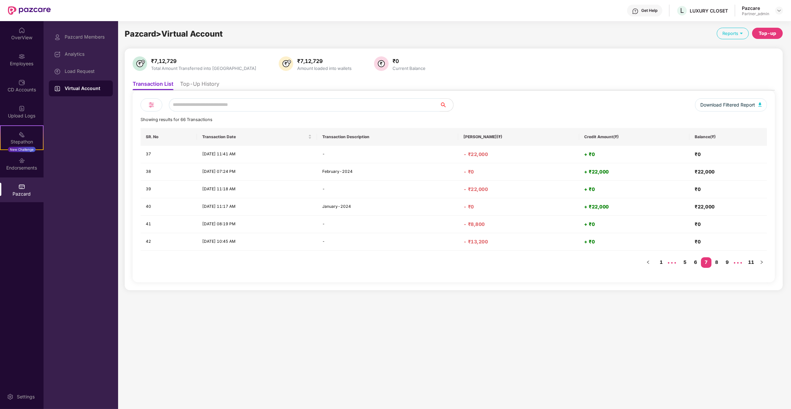
click at [716, 260] on link "8" at bounding box center [716, 262] width 11 height 10
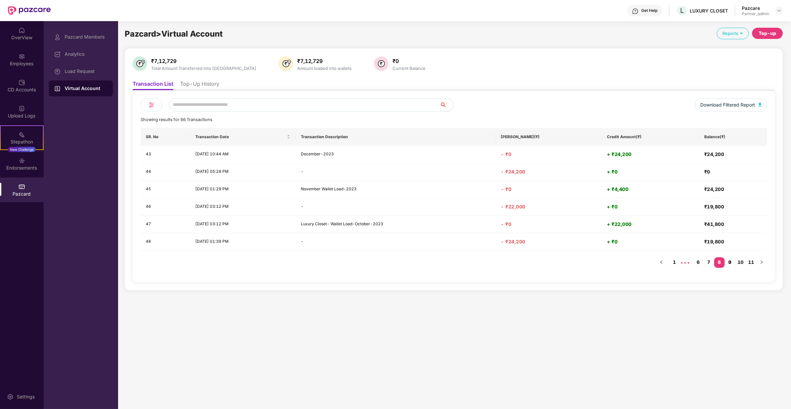
click at [728, 261] on link "9" at bounding box center [729, 262] width 11 height 10
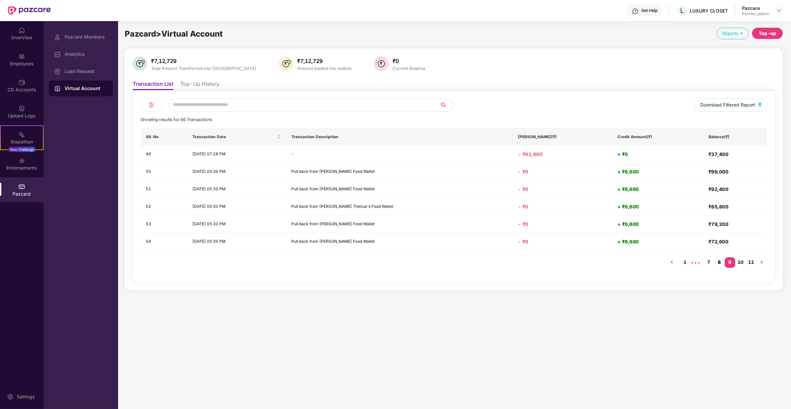
click at [720, 260] on link "8" at bounding box center [719, 262] width 11 height 10
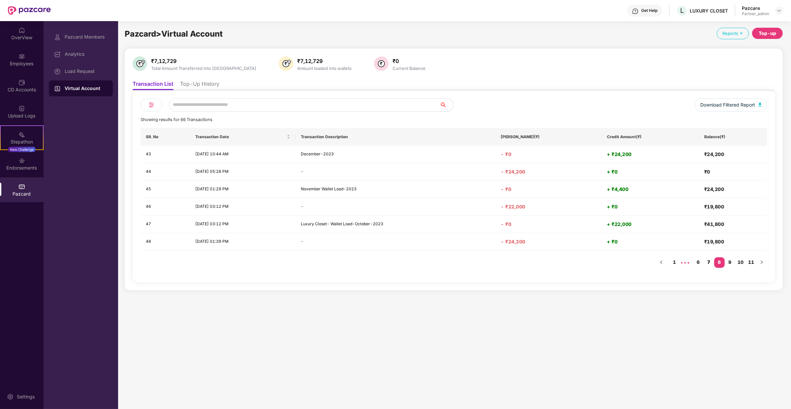
click at [707, 260] on link "7" at bounding box center [708, 262] width 11 height 10
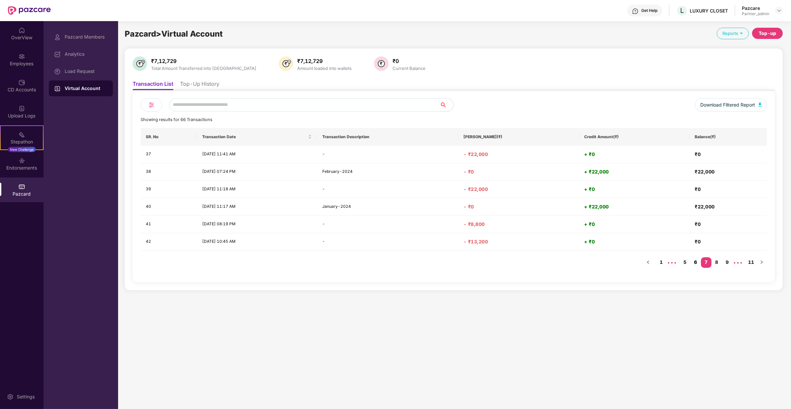
click at [697, 261] on link "6" at bounding box center [695, 262] width 11 height 10
click at [695, 260] on link "5" at bounding box center [695, 262] width 11 height 10
click at [717, 258] on link "6" at bounding box center [716, 262] width 11 height 10
click at [717, 262] on link "7" at bounding box center [716, 262] width 11 height 10
click at [719, 261] on link "8" at bounding box center [716, 262] width 11 height 10
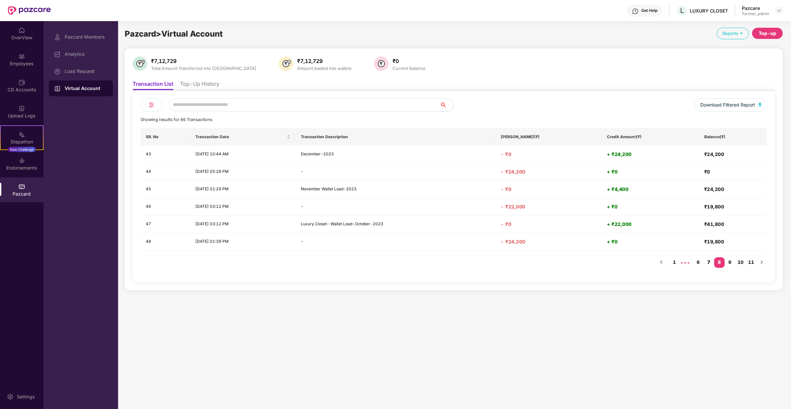
click at [709, 261] on link "7" at bounding box center [708, 262] width 11 height 10
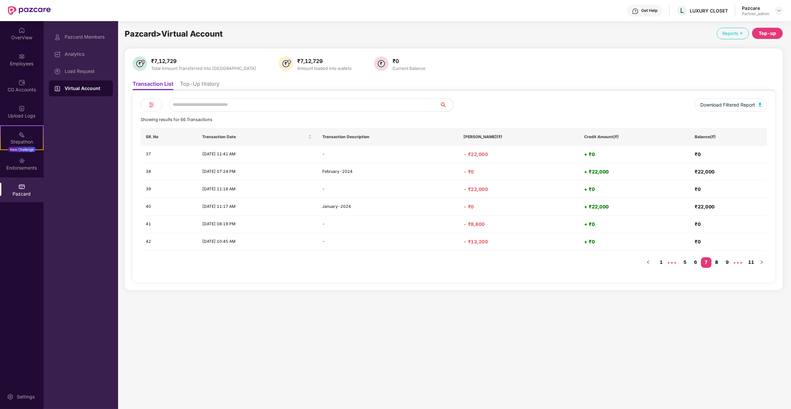
click at [718, 261] on link "8" at bounding box center [716, 262] width 11 height 10
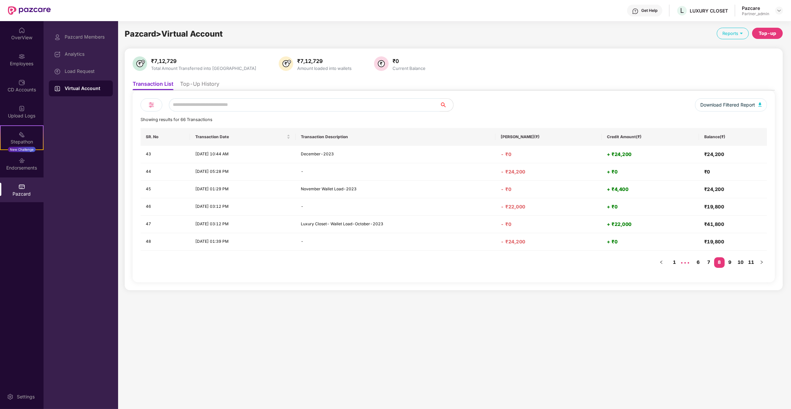
click at [712, 269] on div "SR. No Transaction Date Transaction Description Debit Amount(₹) Credit Amount(₹…" at bounding box center [453, 201] width 626 height 146
click at [710, 264] on link "7" at bounding box center [708, 262] width 11 height 10
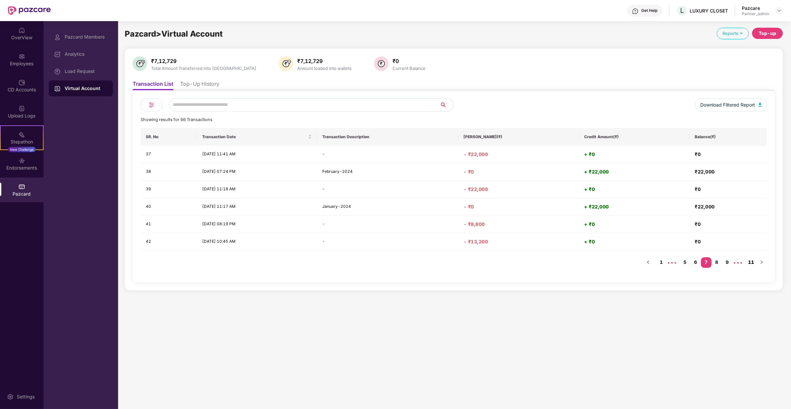
click at [750, 260] on link "11" at bounding box center [750, 262] width 11 height 10
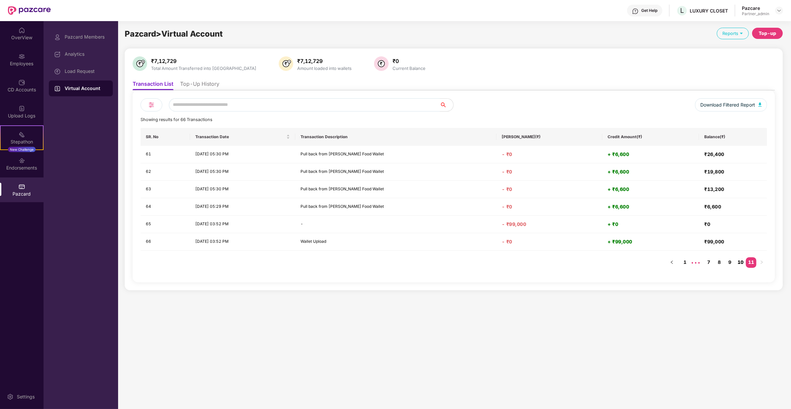
click at [742, 260] on link "10" at bounding box center [740, 262] width 11 height 10
click at [732, 261] on link "9" at bounding box center [729, 262] width 11 height 10
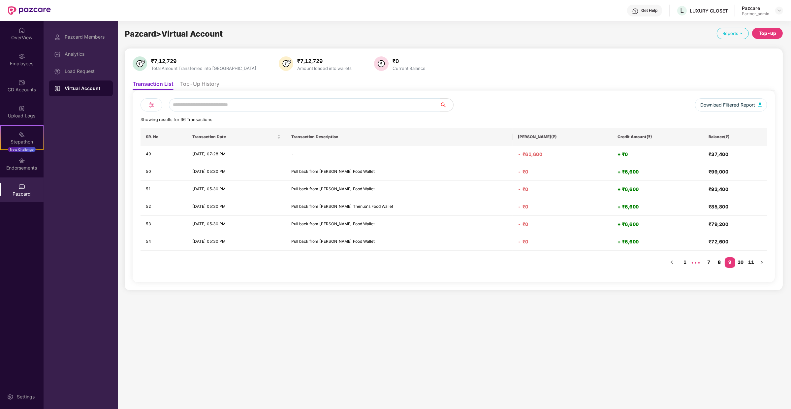
click at [721, 262] on link "8" at bounding box center [719, 262] width 11 height 10
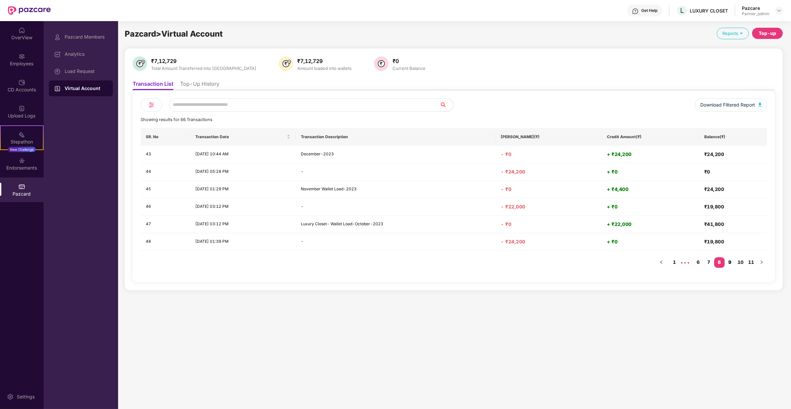
click at [730, 260] on link "9" at bounding box center [729, 262] width 11 height 10
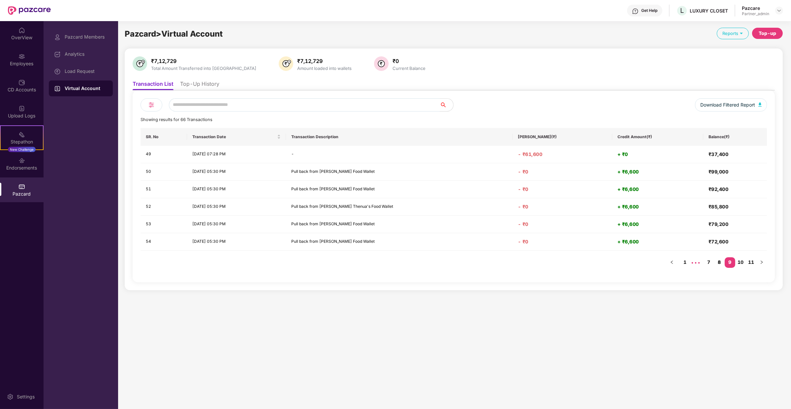
click at [721, 258] on link "8" at bounding box center [719, 262] width 11 height 10
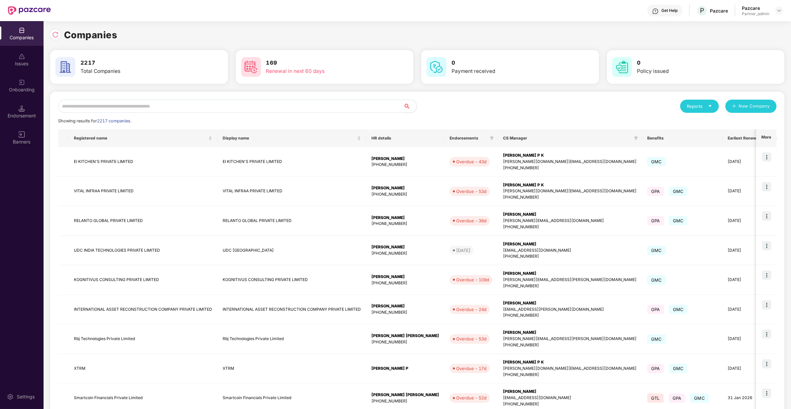
click at [136, 108] on input "text" at bounding box center [230, 106] width 345 height 13
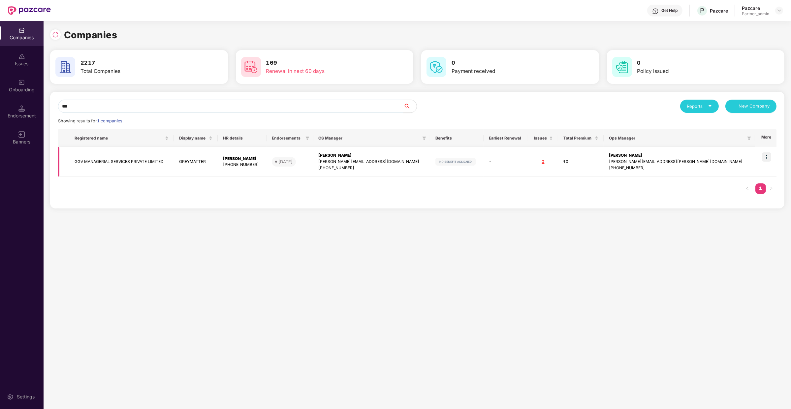
type input "***"
click at [765, 159] on img at bounding box center [766, 156] width 9 height 9
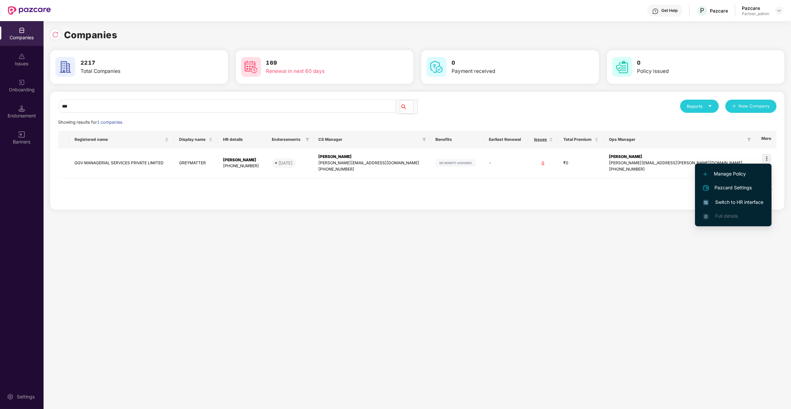
click at [736, 203] on span "Switch to HR interface" at bounding box center [733, 201] width 60 height 7
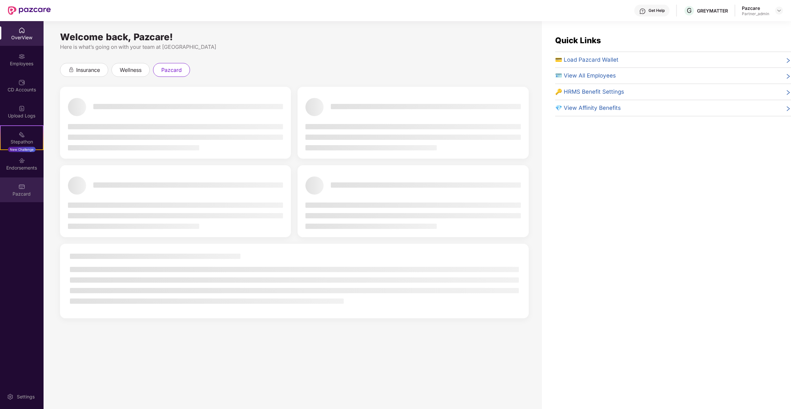
click at [30, 188] on div "Pazcard" at bounding box center [22, 189] width 44 height 25
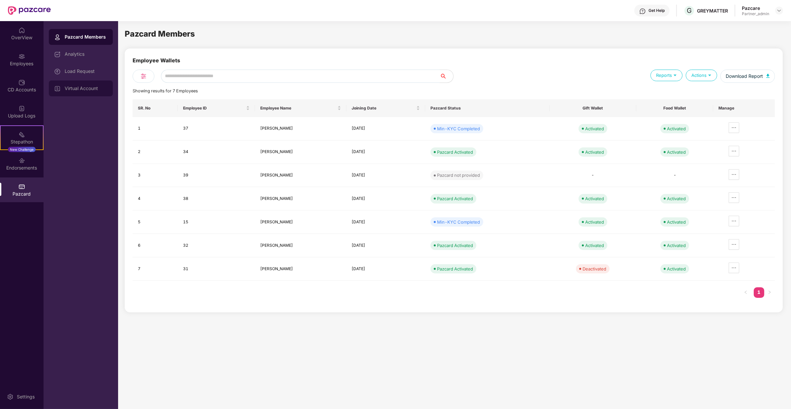
click at [95, 91] on div "Virtual Account" at bounding box center [86, 88] width 43 height 5
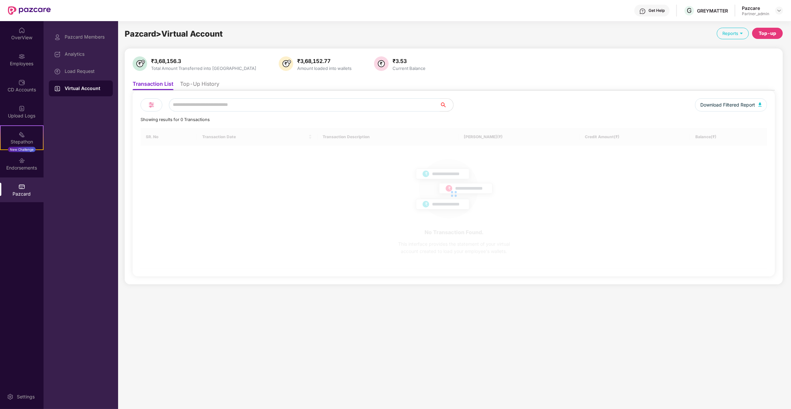
click at [190, 85] on li "Top-Up History" at bounding box center [199, 85] width 39 height 10
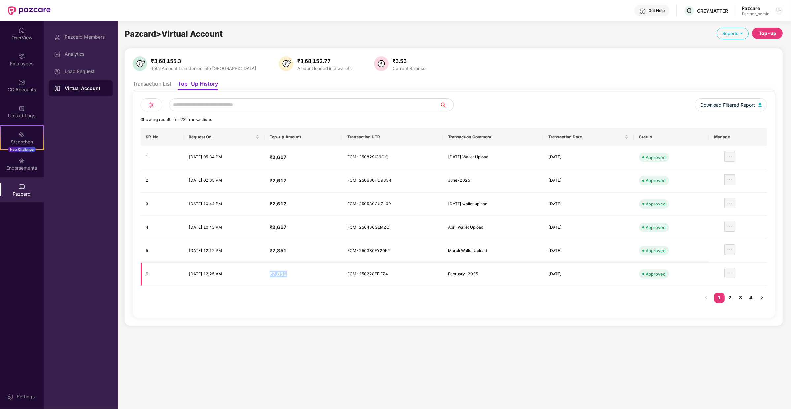
drag, startPoint x: 310, startPoint y: 275, endPoint x: 287, endPoint y: 273, distance: 23.5
click at [287, 273] on td "₹7,851" at bounding box center [302, 273] width 77 height 23
click at [92, 73] on div "Load Request" at bounding box center [86, 71] width 43 height 5
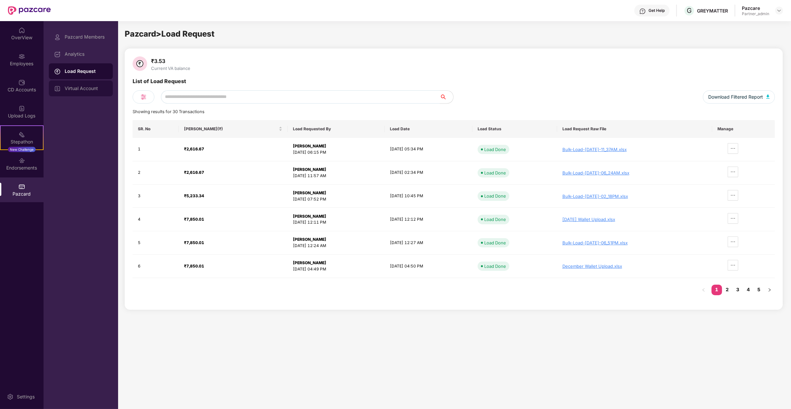
click at [86, 91] on div "Virtual Account" at bounding box center [81, 88] width 64 height 16
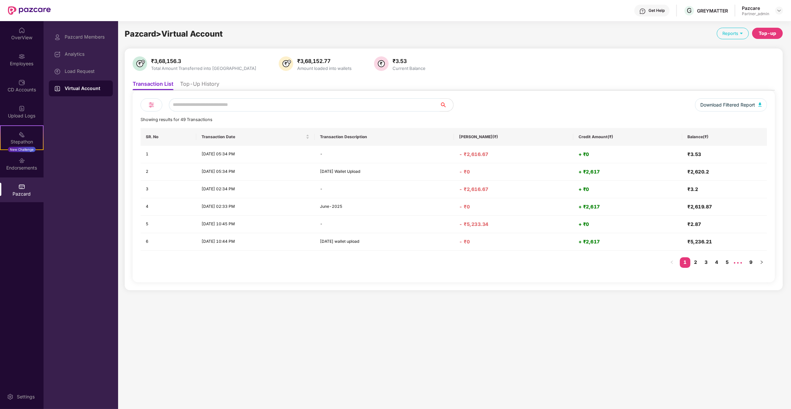
click at [211, 80] on li "Top-Up History" at bounding box center [199, 85] width 39 height 10
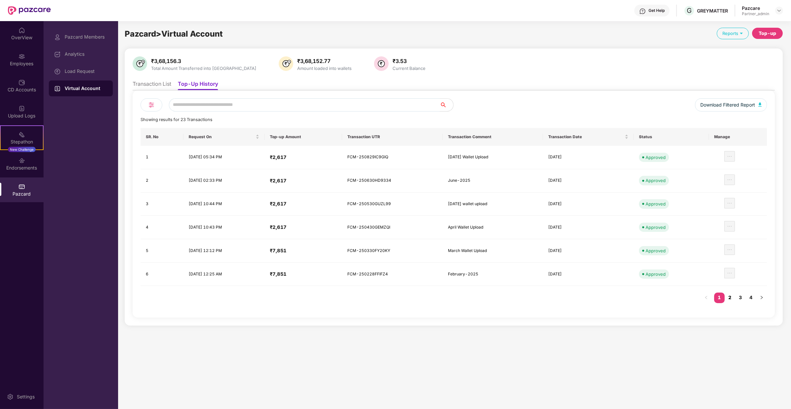
click at [734, 298] on link "2" at bounding box center [729, 297] width 11 height 10
click at [721, 292] on link "1" at bounding box center [719, 297] width 11 height 10
drag, startPoint x: 309, startPoint y: 276, endPoint x: 288, endPoint y: 247, distance: 35.7
click at [288, 247] on tbody "1 03 Sep 2025, 05:34 PM ₹2,617 FCM-250829IC9GIQ August 25 Wallet Upload 29 Aug …" at bounding box center [453, 216] width 626 height 140
click at [288, 247] on h4 "₹7,851" at bounding box center [303, 250] width 67 height 7
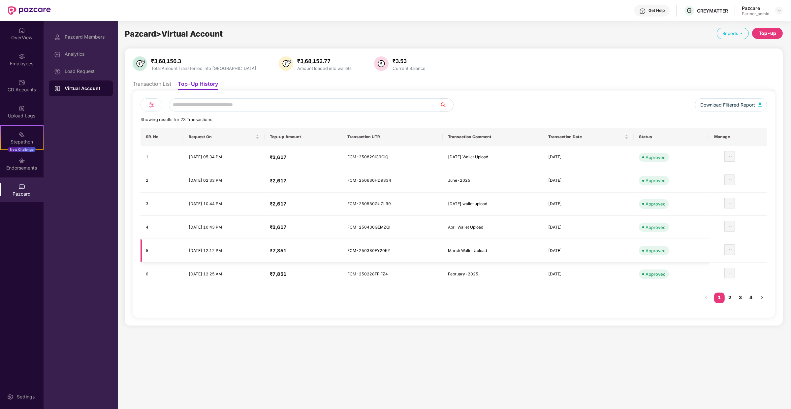
click at [288, 247] on h4 "₹7,851" at bounding box center [303, 250] width 67 height 7
click at [304, 263] on td "₹7,851" at bounding box center [302, 273] width 77 height 23
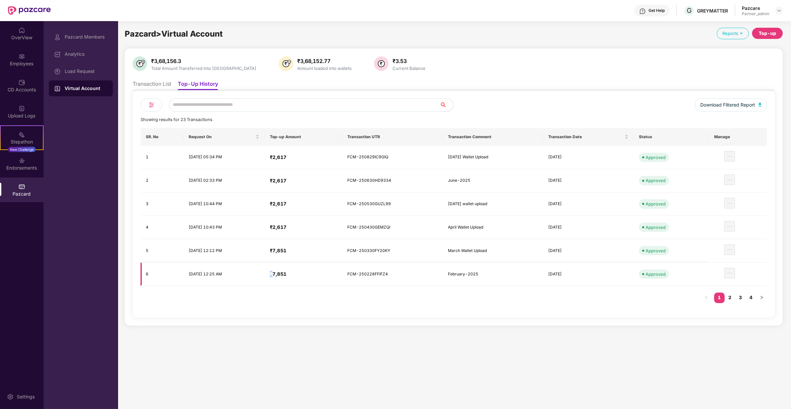
click at [304, 263] on td "₹7,851" at bounding box center [302, 273] width 77 height 23
click at [731, 296] on link "2" at bounding box center [729, 297] width 11 height 10
click at [720, 295] on link "1" at bounding box center [719, 297] width 11 height 10
click at [729, 294] on link "2" at bounding box center [729, 297] width 11 height 10
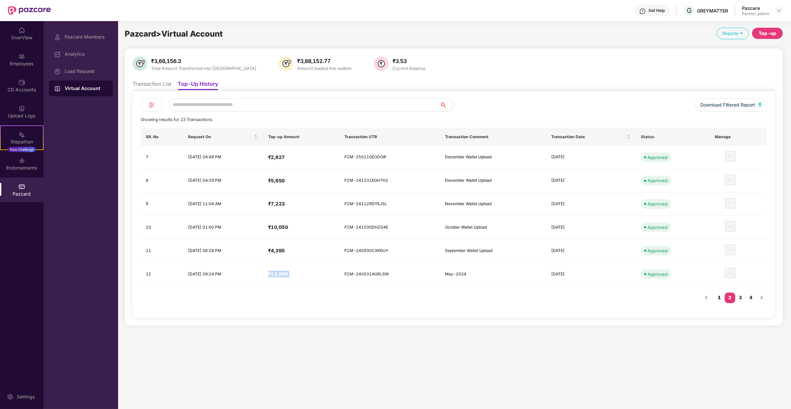
click at [718, 294] on link "1" at bounding box center [719, 297] width 11 height 10
click at [731, 296] on link "2" at bounding box center [729, 297] width 11 height 10
click at [499, 183] on div "December Wallet Upload" at bounding box center [476, 180] width 63 height 6
drag, startPoint x: 499, startPoint y: 183, endPoint x: 493, endPoint y: 161, distance: 23.0
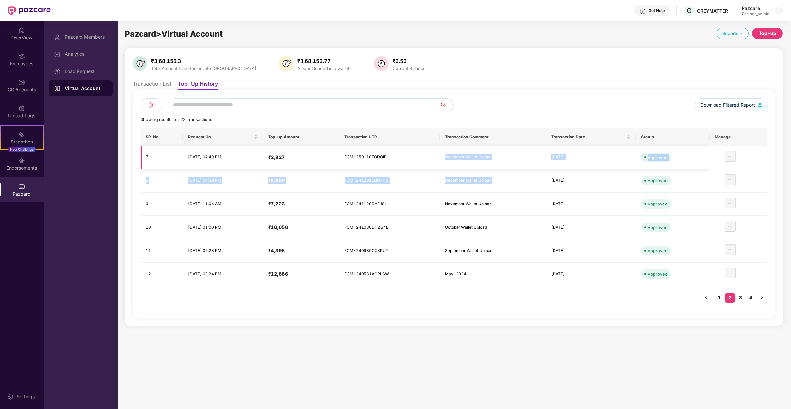
click at [493, 161] on tbody "7 16 Jan 2025, 04:49 PM ₹2,827 FCM-250110EODOIP December Wallet Upload 10 Jan 2…" at bounding box center [453, 216] width 626 height 140
click at [371, 178] on td "FCM-241231EGH7H2" at bounding box center [389, 180] width 101 height 23
click at [717, 298] on link "1" at bounding box center [719, 297] width 11 height 10
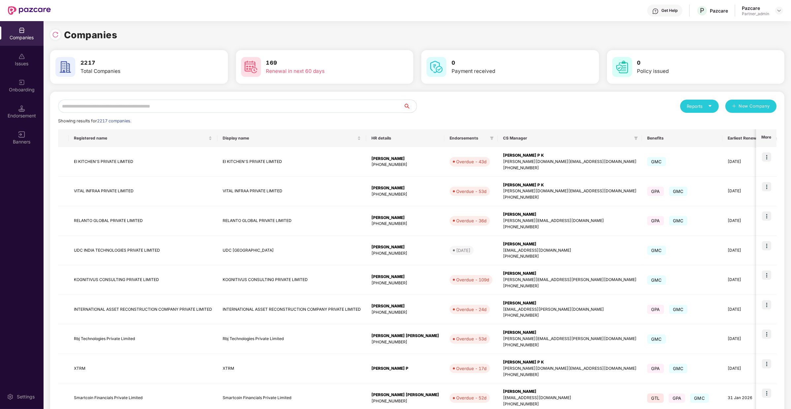
click at [120, 106] on input "text" at bounding box center [230, 106] width 345 height 13
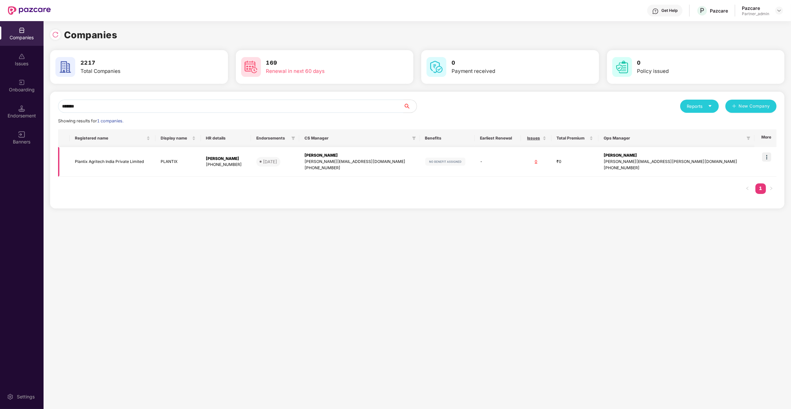
type input "*******"
click at [765, 153] on img at bounding box center [766, 156] width 9 height 9
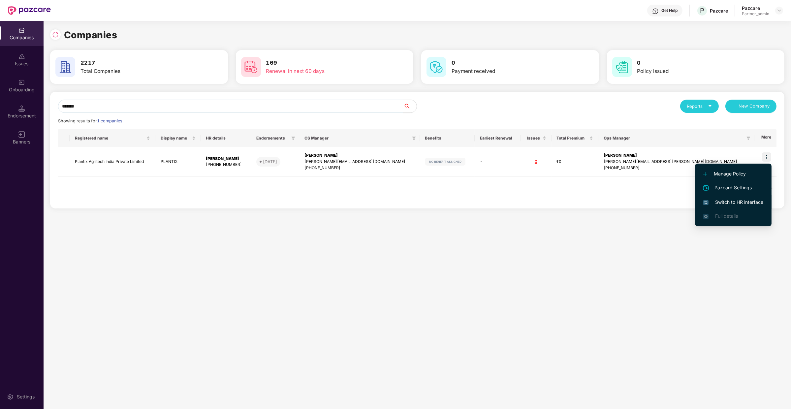
click at [740, 199] on span "Switch to HR interface" at bounding box center [733, 201] width 60 height 7
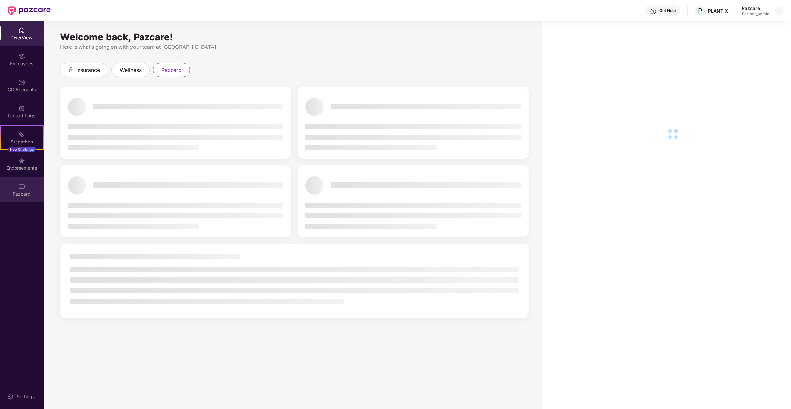
click at [28, 197] on div "Pazcard" at bounding box center [22, 194] width 44 height 7
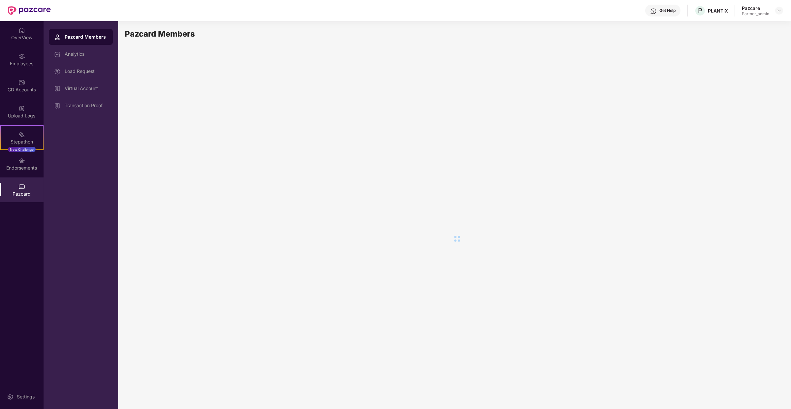
click at [28, 196] on div "Pazcard" at bounding box center [22, 194] width 44 height 7
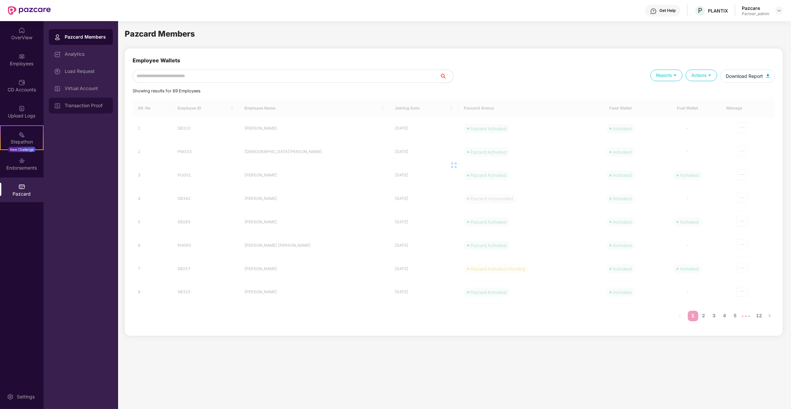
click at [93, 101] on div "Transaction Proof" at bounding box center [81, 106] width 64 height 16
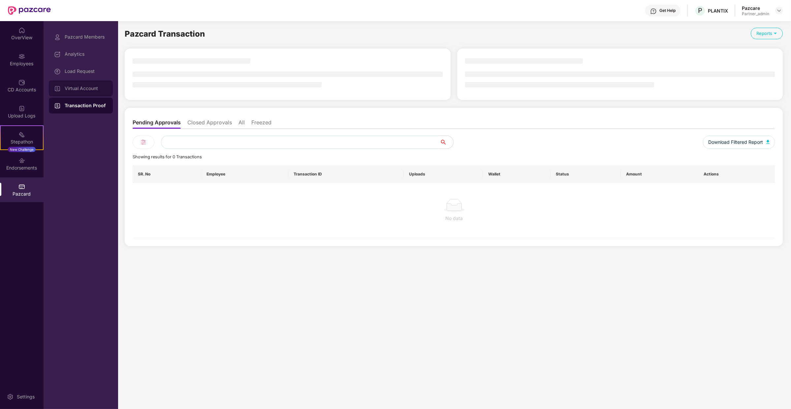
click at [98, 89] on div "Virtual Account" at bounding box center [86, 88] width 43 height 5
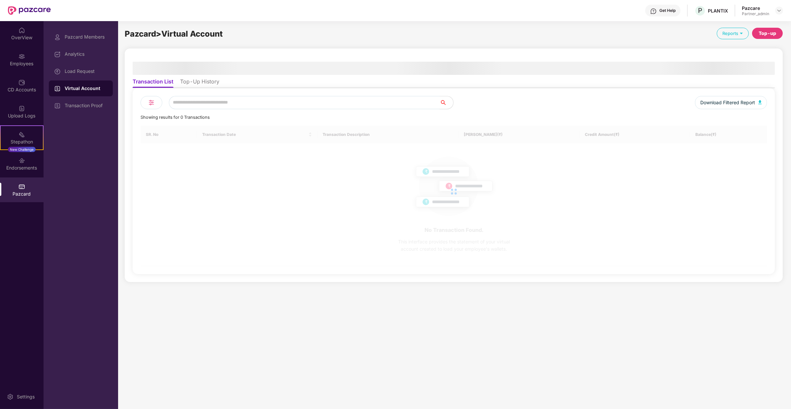
click at [209, 85] on li "Top-Up History" at bounding box center [199, 83] width 39 height 10
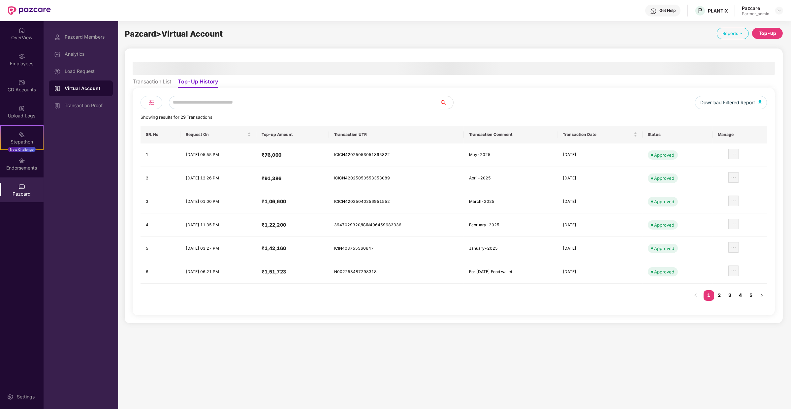
click at [740, 293] on link "4" at bounding box center [740, 295] width 11 height 10
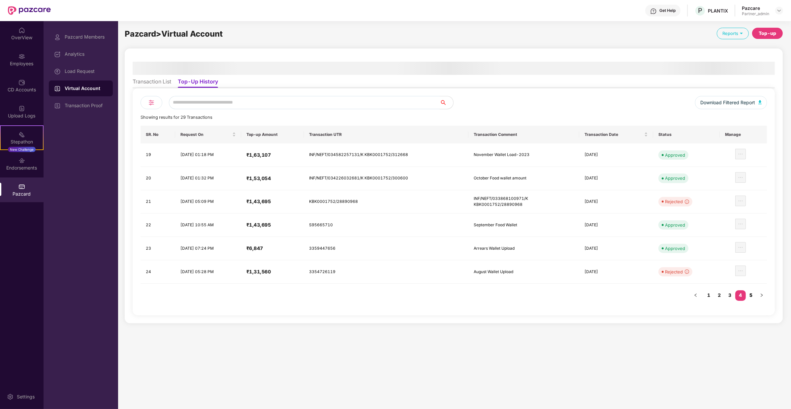
click at [753, 298] on link "5" at bounding box center [750, 295] width 11 height 10
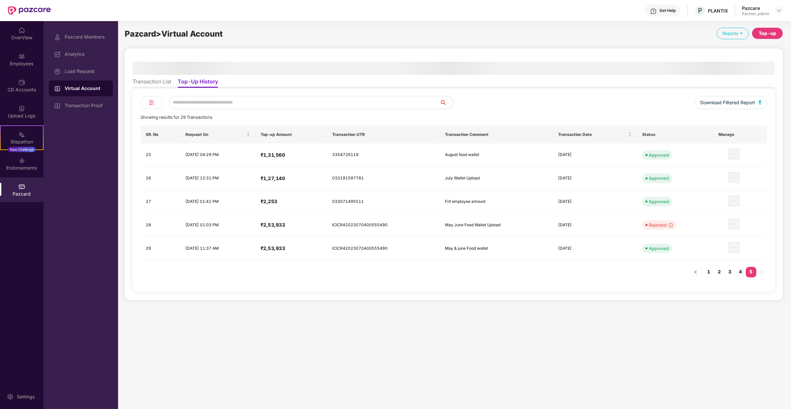
click at [161, 85] on li "Transaction List" at bounding box center [152, 83] width 39 height 10
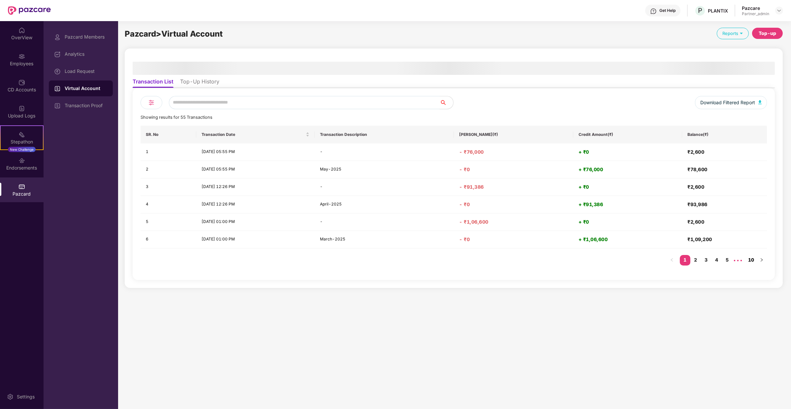
click at [753, 258] on link "10" at bounding box center [750, 260] width 11 height 10
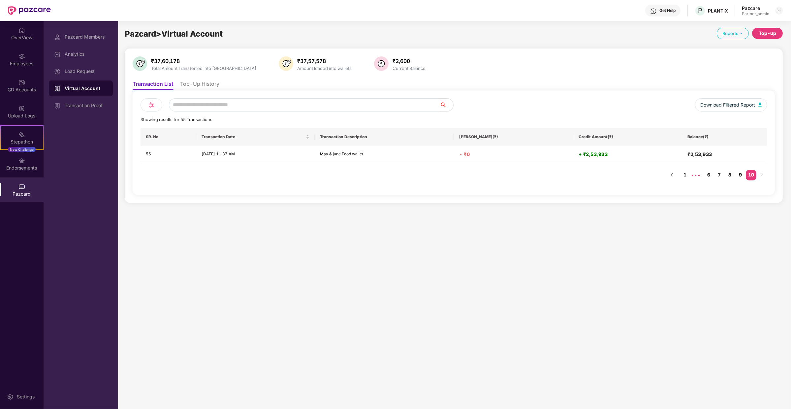
click at [742, 175] on link "9" at bounding box center [740, 175] width 11 height 10
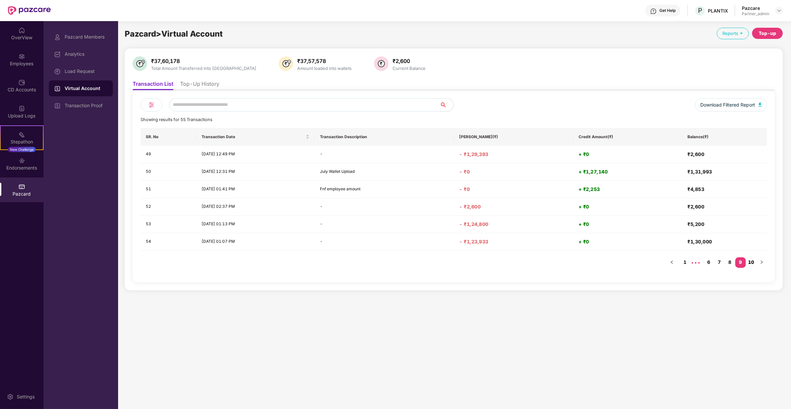
click at [754, 259] on link "10" at bounding box center [750, 262] width 11 height 10
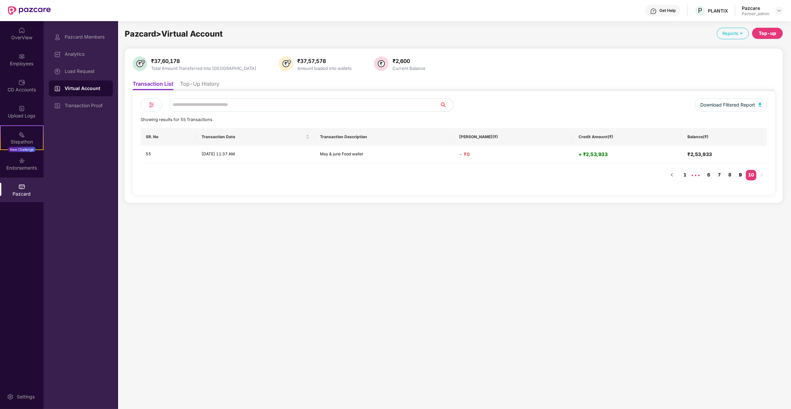
click at [739, 176] on link "9" at bounding box center [740, 175] width 11 height 10
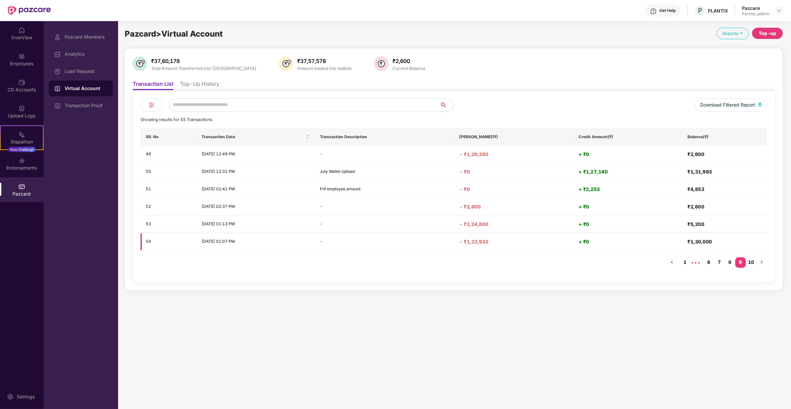
click at [510, 238] on h4 "- ₹1,23,933" at bounding box center [513, 241] width 109 height 7
drag, startPoint x: 509, startPoint y: 242, endPoint x: 472, endPoint y: 222, distance: 42.4
click at [472, 222] on tbody "49 07 Aug 2023 | 12:49 PM - - ₹1,29,393 + ₹0 ₹2,600 50 07 Aug 2023 | 12:31 PM J…" at bounding box center [453, 198] width 626 height 105
click at [472, 222] on td "- ₹1,24,800" at bounding box center [513, 224] width 119 height 17
click at [205, 90] on li "Top-Up History" at bounding box center [199, 85] width 39 height 10
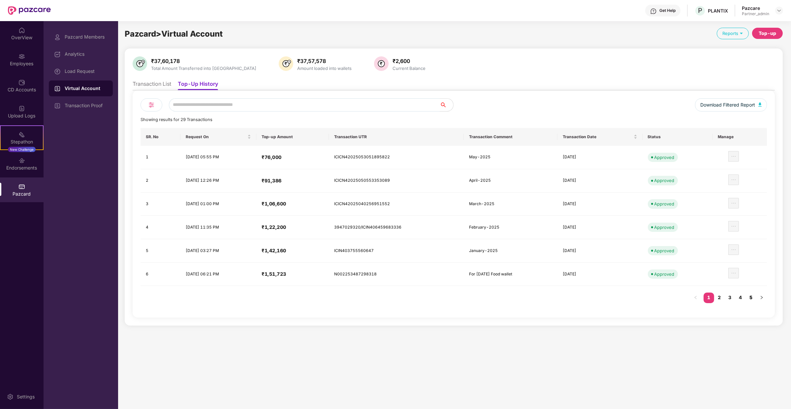
click at [750, 292] on link "5" at bounding box center [750, 297] width 11 height 10
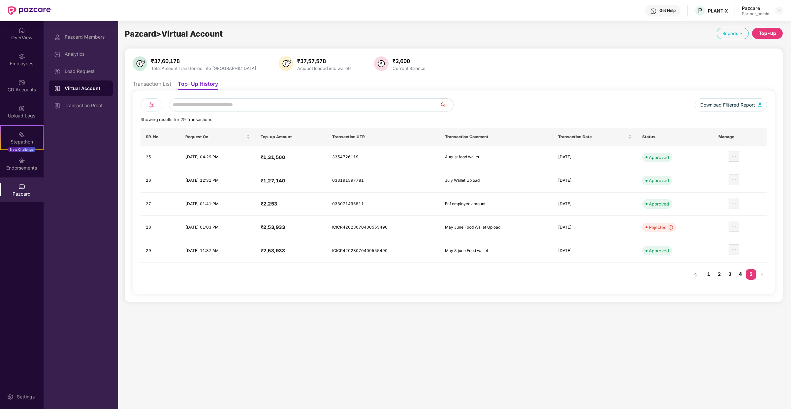
click at [739, 272] on link "4" at bounding box center [740, 274] width 11 height 10
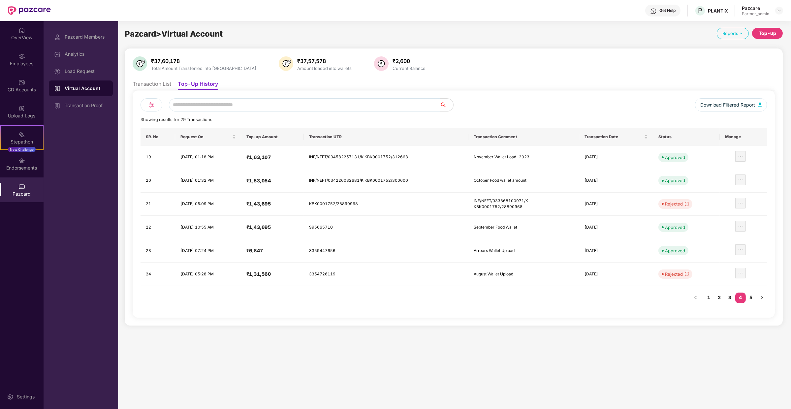
click at [162, 85] on li "Transaction List" at bounding box center [152, 85] width 39 height 10
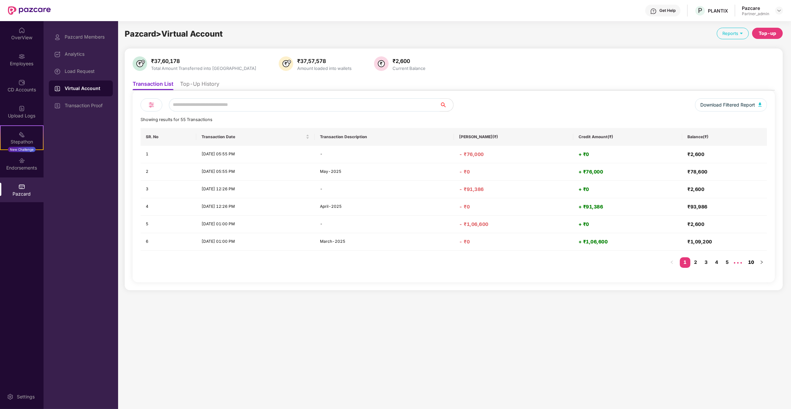
click at [751, 259] on link "10" at bounding box center [750, 262] width 11 height 10
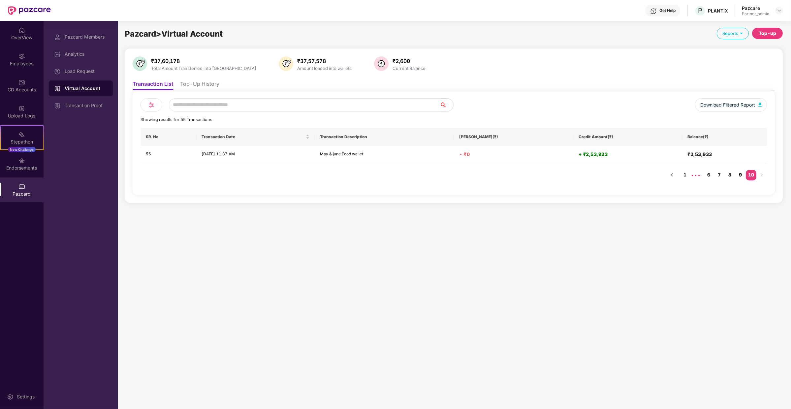
click at [741, 170] on link "9" at bounding box center [740, 175] width 11 height 10
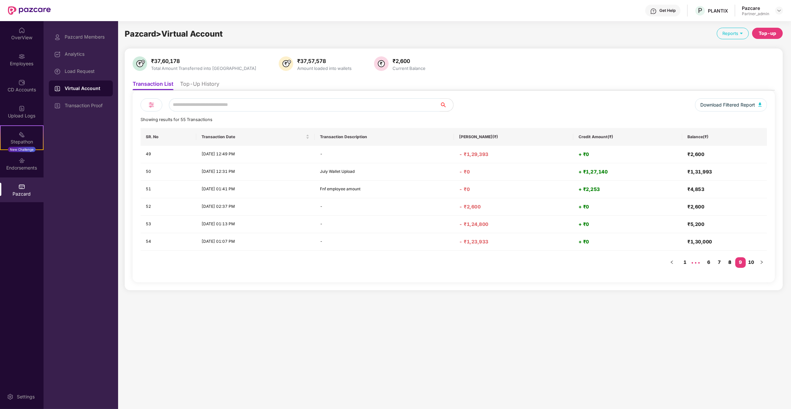
click at [730, 260] on link "8" at bounding box center [729, 262] width 11 height 10
click at [741, 261] on link "9" at bounding box center [740, 262] width 11 height 10
click at [198, 89] on li "Top-Up History" at bounding box center [199, 85] width 39 height 10
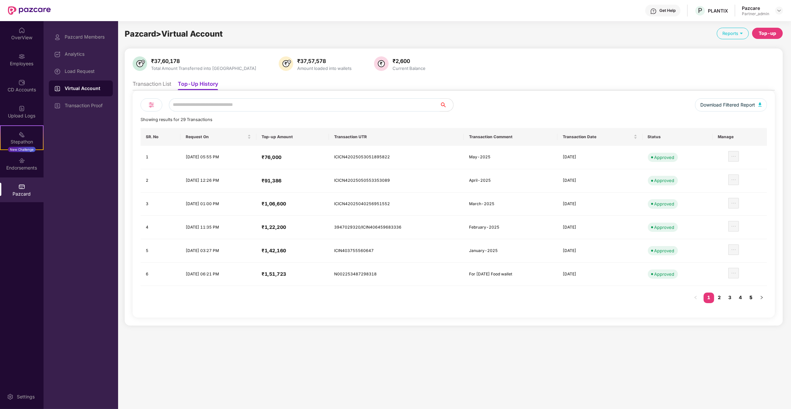
click at [751, 296] on link "5" at bounding box center [750, 297] width 11 height 10
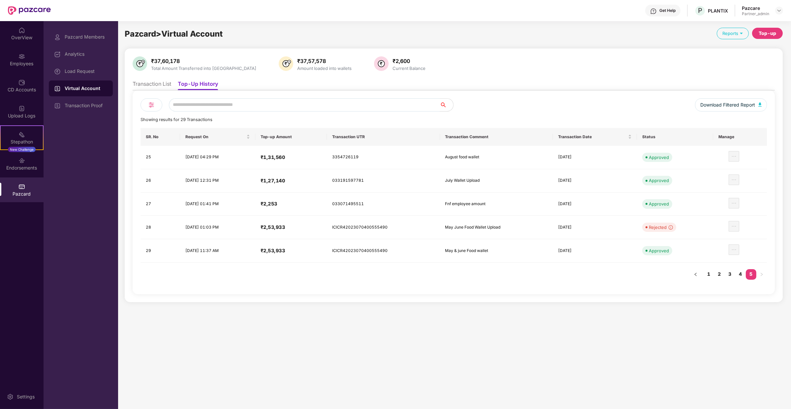
click at [172, 87] on ul "Transaction List Top-Up History" at bounding box center [454, 83] width 642 height 13
click at [168, 87] on li "Transaction List" at bounding box center [152, 85] width 39 height 10
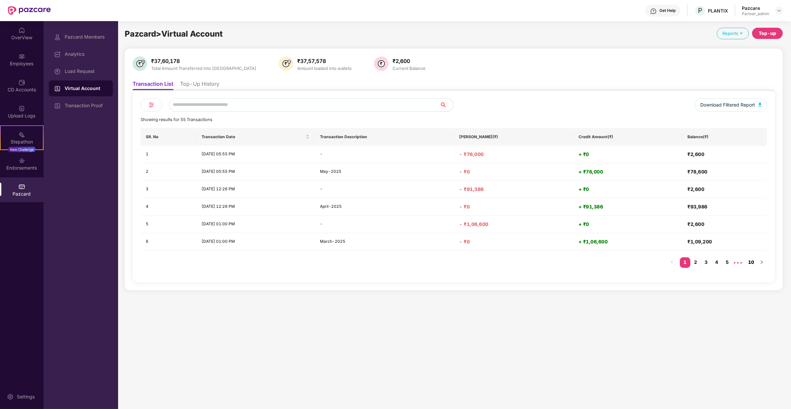
click at [750, 260] on link "10" at bounding box center [750, 262] width 11 height 10
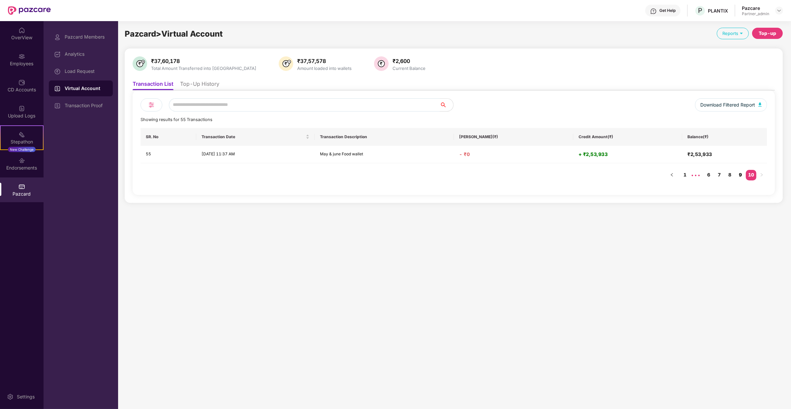
click at [741, 172] on link "9" at bounding box center [740, 175] width 11 height 10
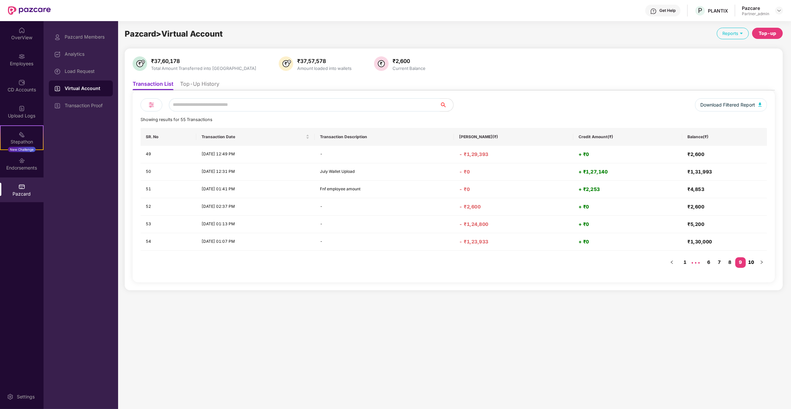
click at [752, 264] on link "10" at bounding box center [750, 262] width 11 height 10
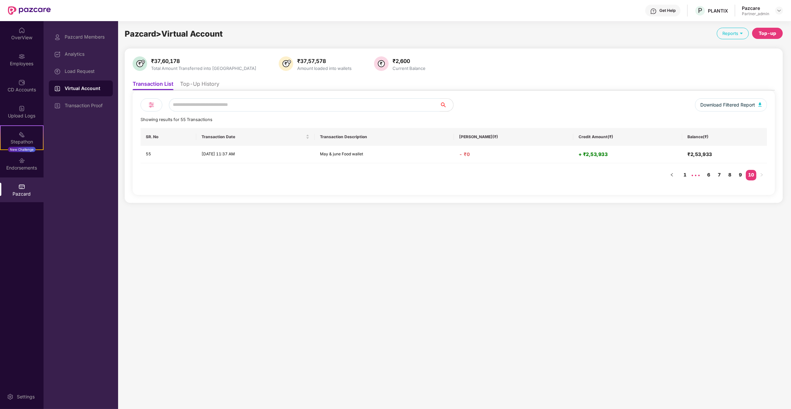
click at [213, 84] on li "Top-Up History" at bounding box center [199, 85] width 39 height 10
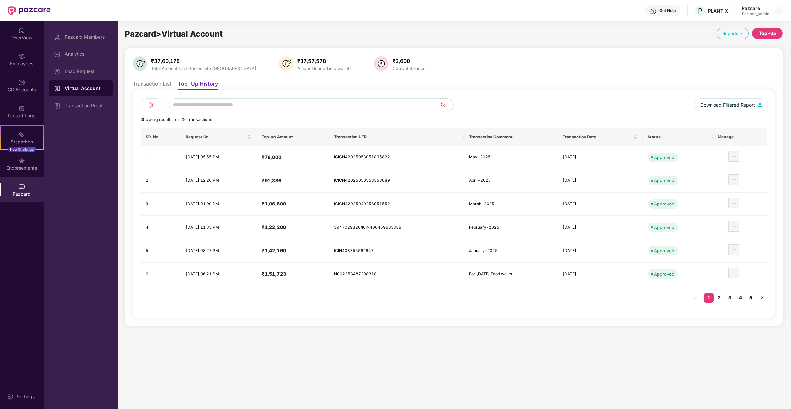
click at [750, 292] on link "5" at bounding box center [750, 297] width 11 height 10
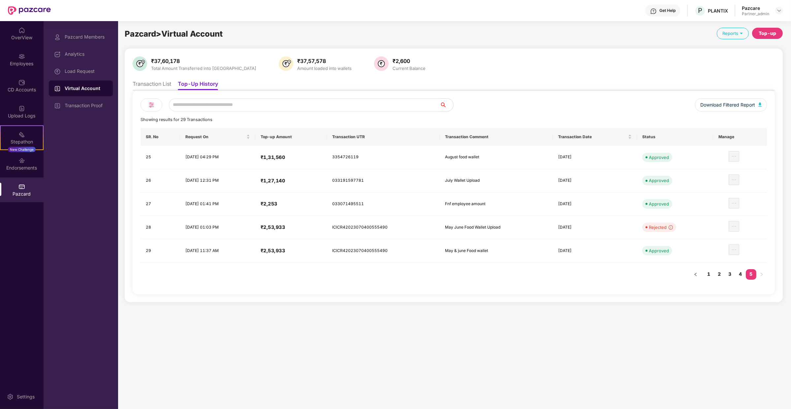
click at [157, 83] on li "Transaction List" at bounding box center [152, 85] width 39 height 10
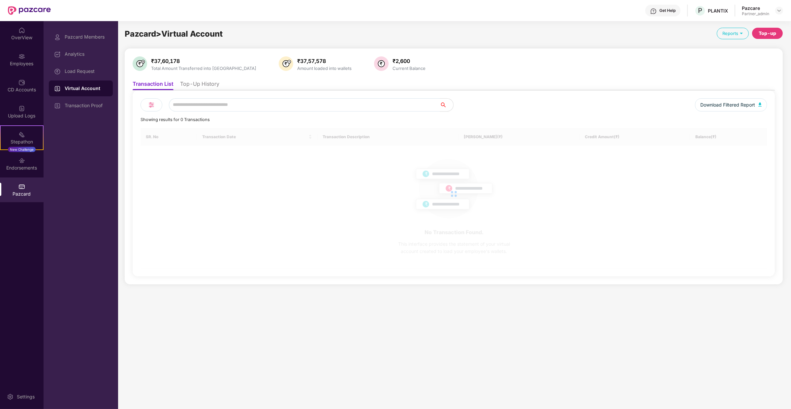
click at [192, 83] on li "Top-Up History" at bounding box center [199, 85] width 39 height 10
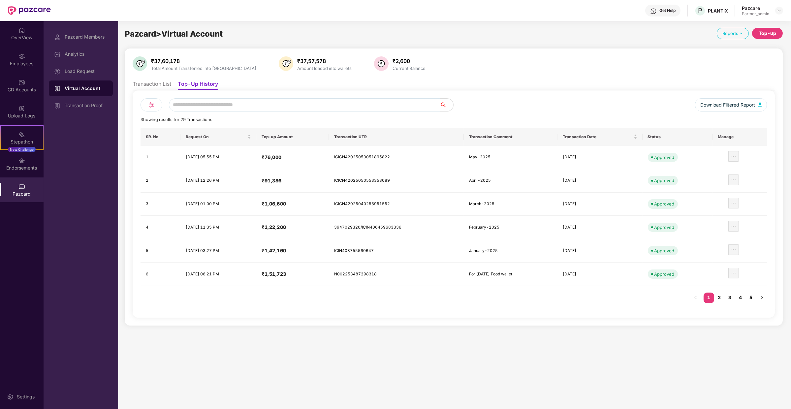
click at [752, 299] on link "5" at bounding box center [750, 297] width 11 height 10
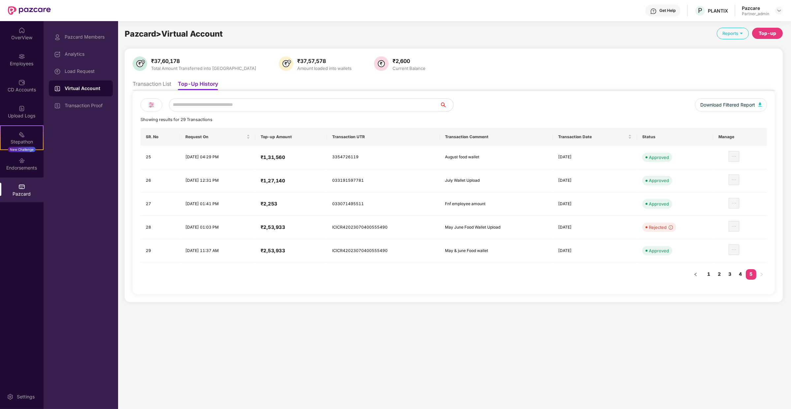
click at [162, 91] on div "Download Filtered Report Showing results for 29 Transactions SR. No Request On …" at bounding box center [454, 192] width 642 height 204
click at [164, 84] on li "Transaction List" at bounding box center [152, 85] width 39 height 10
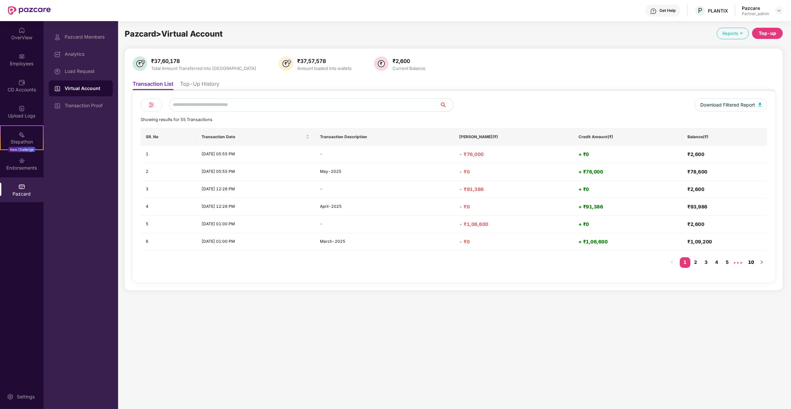
click at [753, 260] on link "10" at bounding box center [750, 262] width 11 height 10
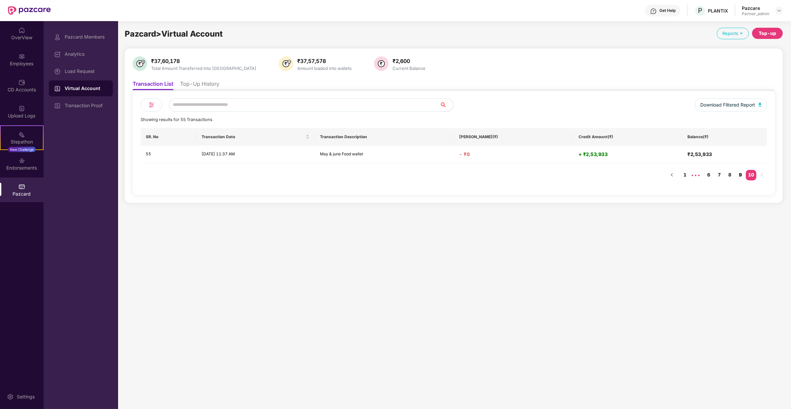
click at [743, 178] on link "9" at bounding box center [740, 175] width 11 height 10
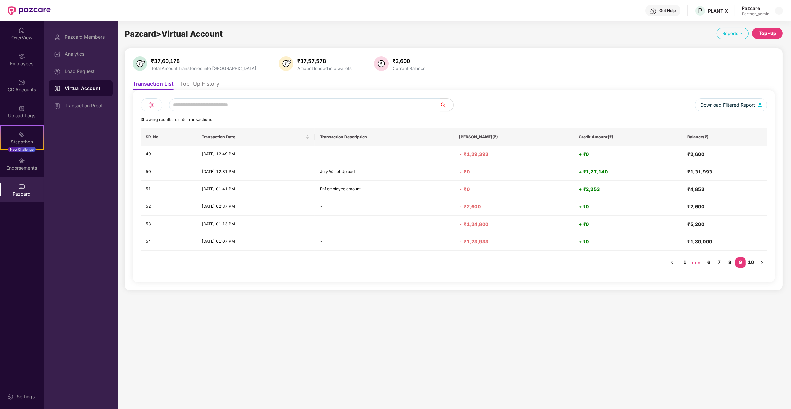
click at [205, 83] on li "Top-Up History" at bounding box center [199, 85] width 39 height 10
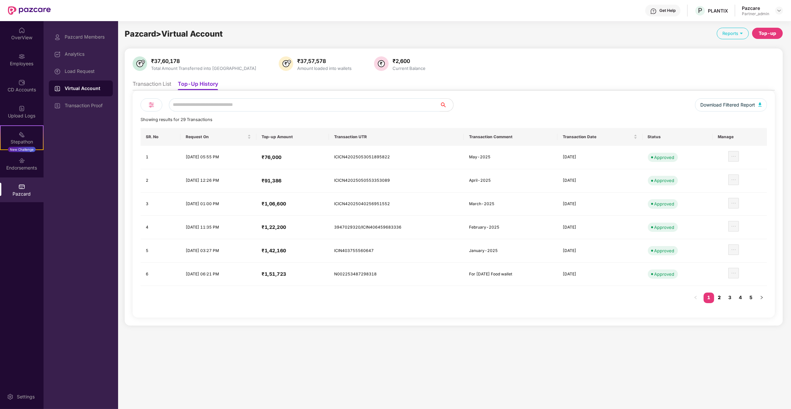
click at [719, 298] on link "2" at bounding box center [719, 297] width 11 height 10
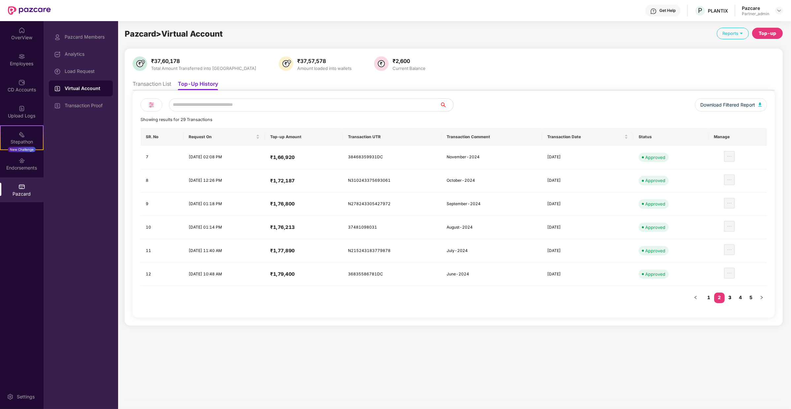
click at [729, 296] on link "3" at bounding box center [729, 297] width 11 height 10
click at [742, 296] on link "4" at bounding box center [740, 297] width 11 height 10
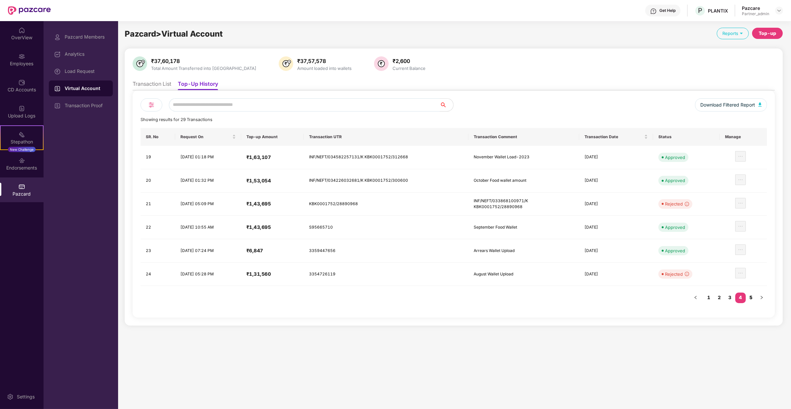
click at [753, 295] on link "5" at bounding box center [750, 297] width 11 height 10
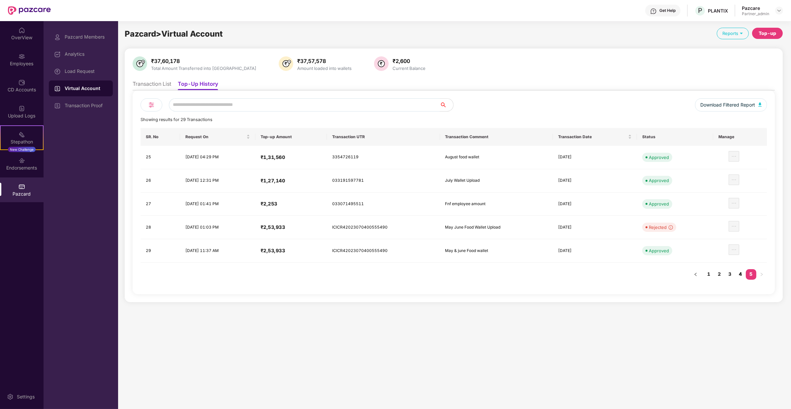
click at [741, 272] on link "4" at bounding box center [740, 274] width 11 height 10
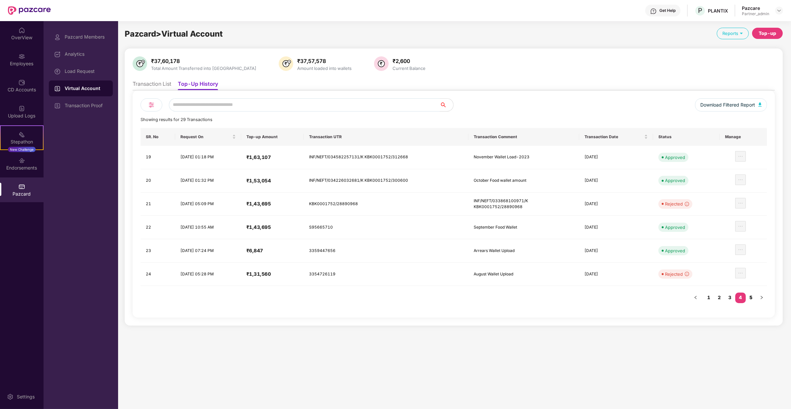
click at [750, 293] on link "5" at bounding box center [750, 297] width 11 height 10
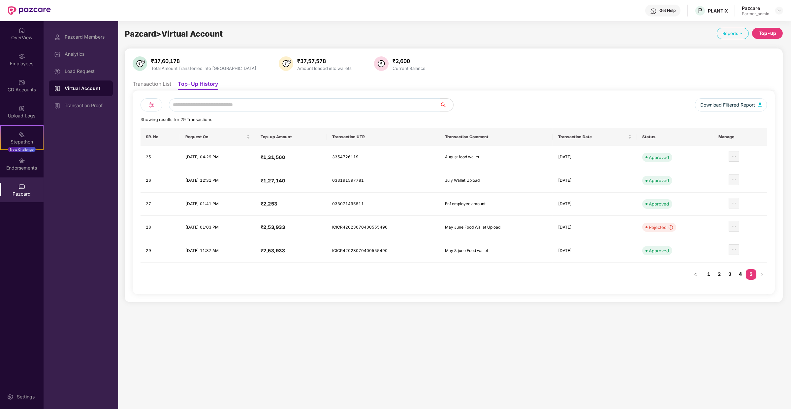
click at [743, 271] on link "4" at bounding box center [740, 274] width 11 height 10
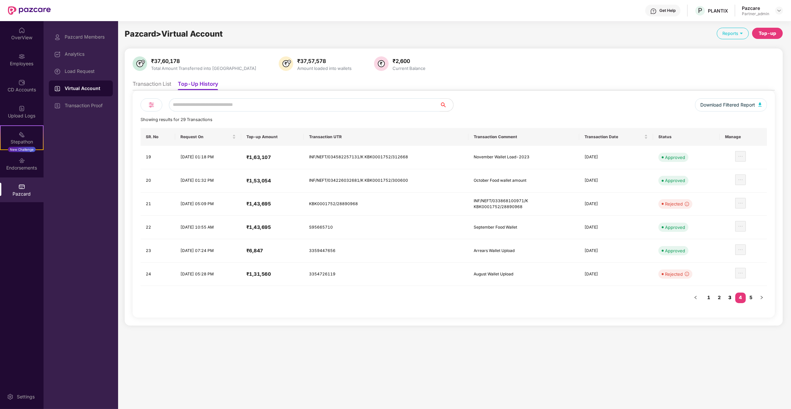
click at [729, 293] on link "3" at bounding box center [729, 297] width 11 height 10
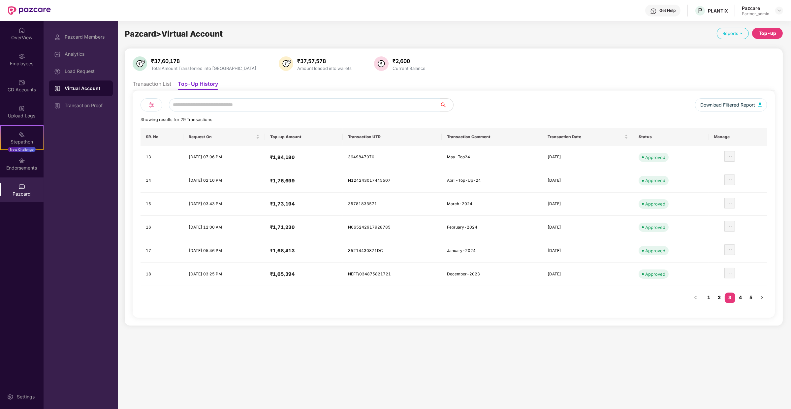
click at [721, 293] on link "2" at bounding box center [719, 297] width 11 height 10
click at [733, 297] on link "3" at bounding box center [729, 297] width 11 height 10
click at [740, 295] on link "4" at bounding box center [740, 297] width 11 height 10
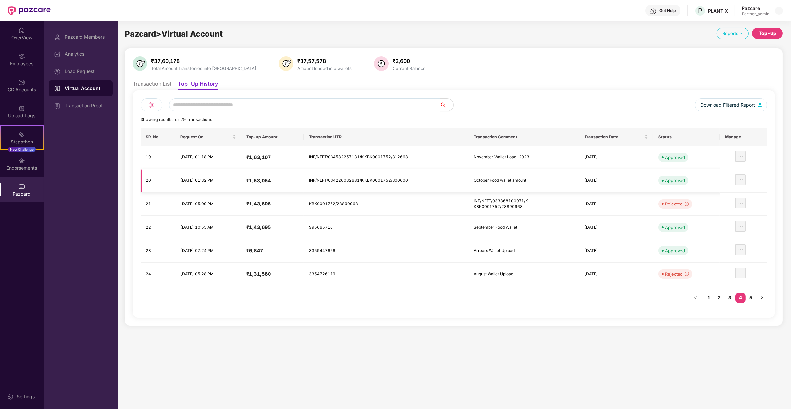
drag, startPoint x: 614, startPoint y: 180, endPoint x: 466, endPoint y: 180, distance: 147.7
click at [466, 180] on tr "20 03 Nov 2023, 01:32 PM ₹1,53,054 INF/NEFT/034226032681/K KBK0001752/300600 Oc…" at bounding box center [453, 180] width 626 height 23
click at [161, 88] on li "Transaction List" at bounding box center [152, 85] width 39 height 10
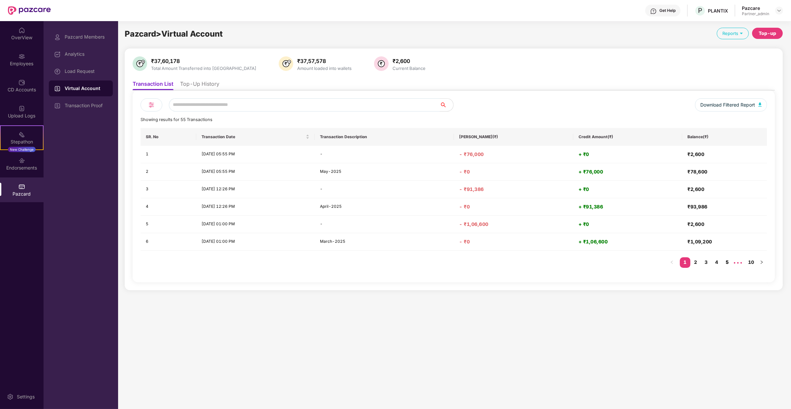
click at [726, 257] on link "5" at bounding box center [727, 262] width 11 height 10
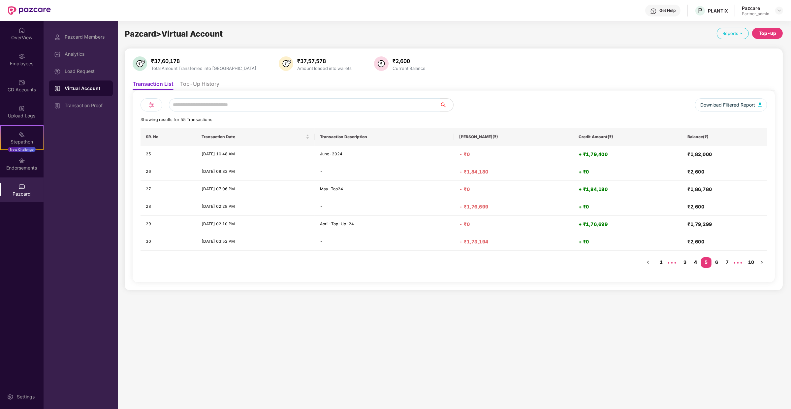
click at [698, 260] on link "4" at bounding box center [695, 262] width 11 height 10
click at [732, 262] on link "6" at bounding box center [727, 262] width 11 height 10
click at [724, 260] on link "8" at bounding box center [727, 262] width 11 height 10
click at [721, 262] on link "7" at bounding box center [719, 262] width 11 height 10
drag, startPoint x: 491, startPoint y: 206, endPoint x: 515, endPoint y: 206, distance: 24.4
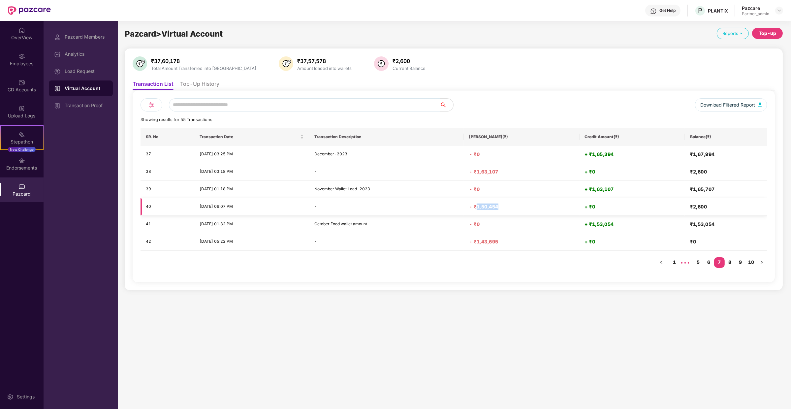
click at [515, 206] on h4 "- ₹1,50,454" at bounding box center [521, 206] width 105 height 7
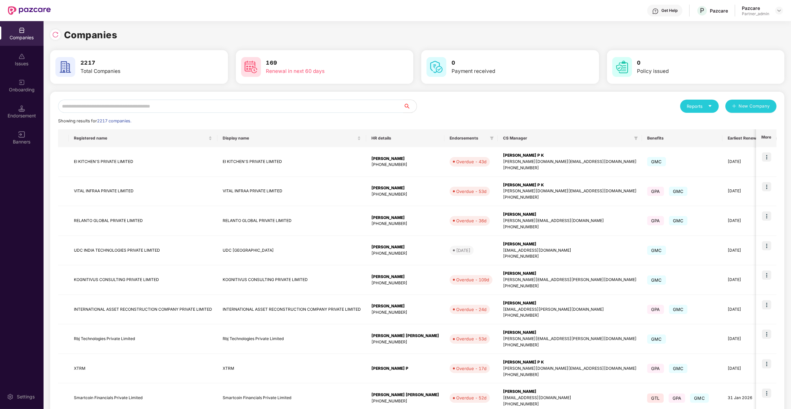
click at [169, 95] on div "Reports New Company Showing results for 2217 companies. Registered name Display…" at bounding box center [417, 283] width 734 height 382
click at [167, 108] on input "text" at bounding box center [230, 106] width 345 height 13
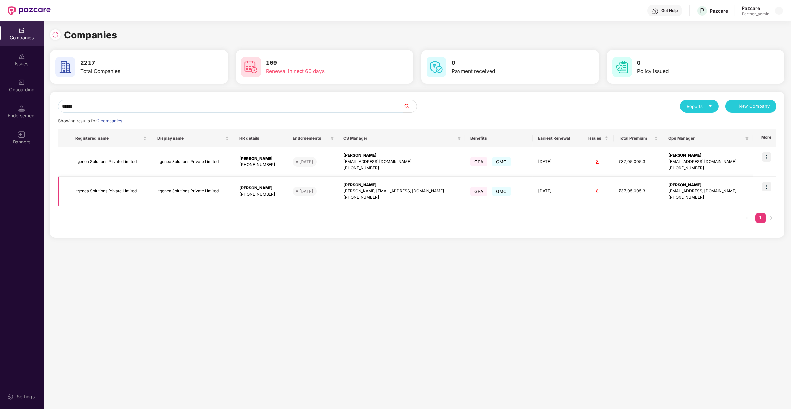
type input "******"
click at [764, 188] on img at bounding box center [766, 186] width 9 height 9
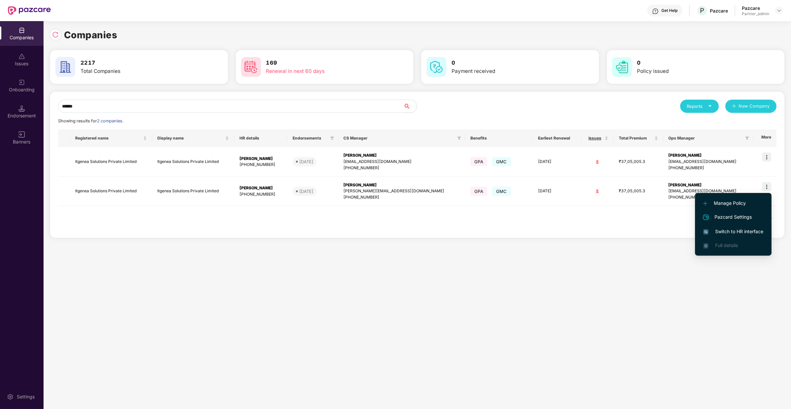
click at [746, 225] on li "Switch to HR interface" at bounding box center [733, 232] width 76 height 14
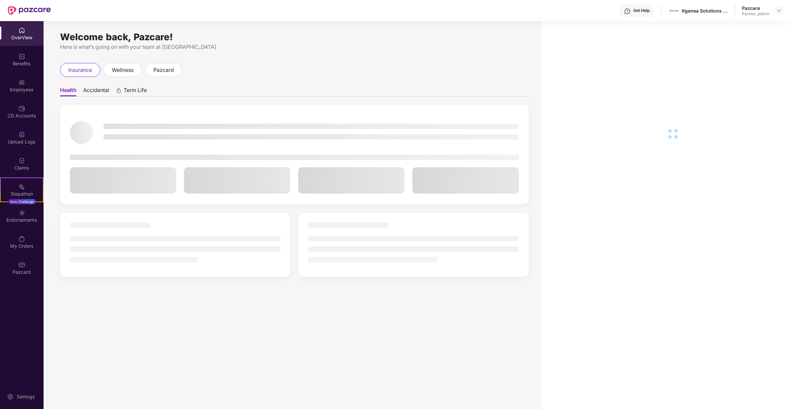
scroll to position [21, 0]
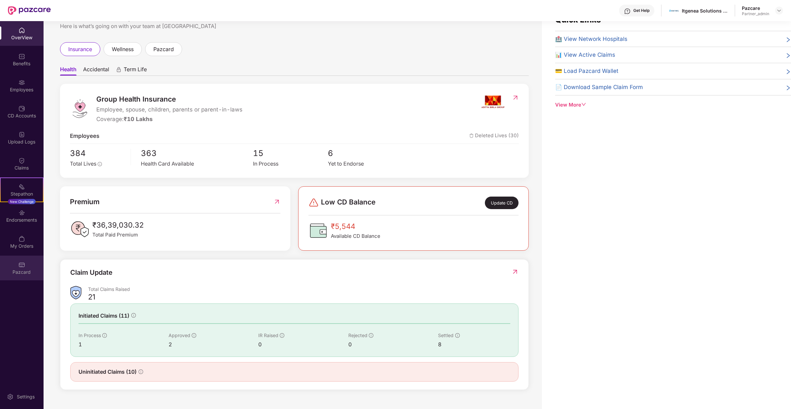
click at [29, 272] on div "Pazcard" at bounding box center [22, 272] width 44 height 7
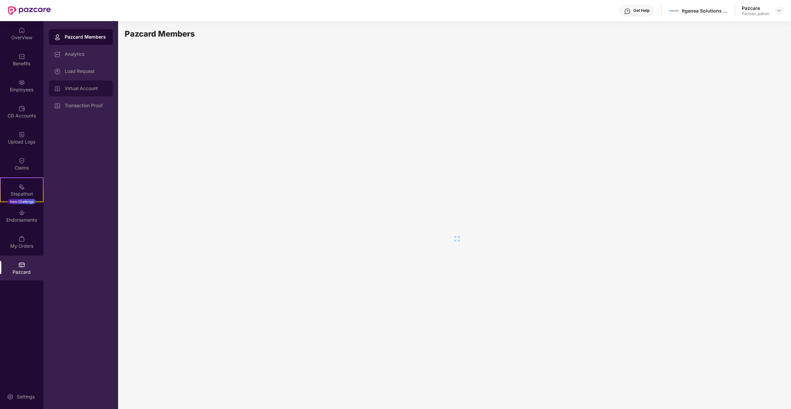
click at [104, 82] on div "Virtual Account" at bounding box center [81, 88] width 64 height 16
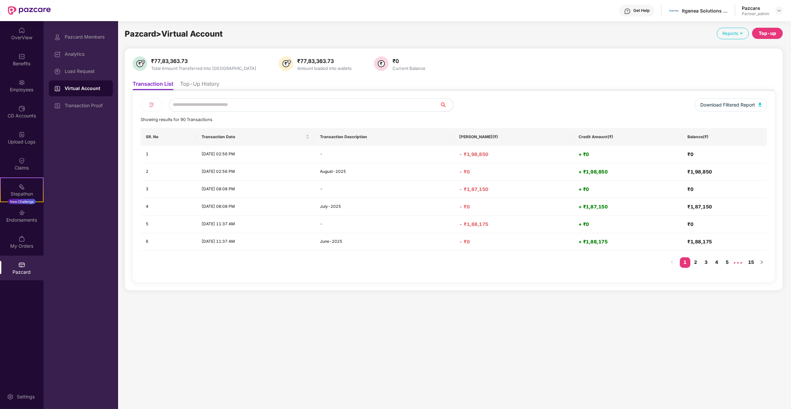
click at [194, 77] on ul "Transaction List Top-Up History" at bounding box center [454, 83] width 642 height 13
click at [194, 83] on li "Top-Up History" at bounding box center [199, 85] width 39 height 10
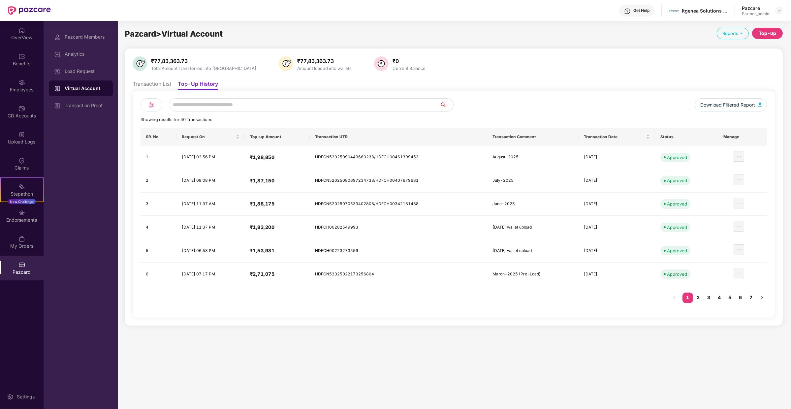
click at [752, 295] on link "7" at bounding box center [750, 297] width 11 height 10
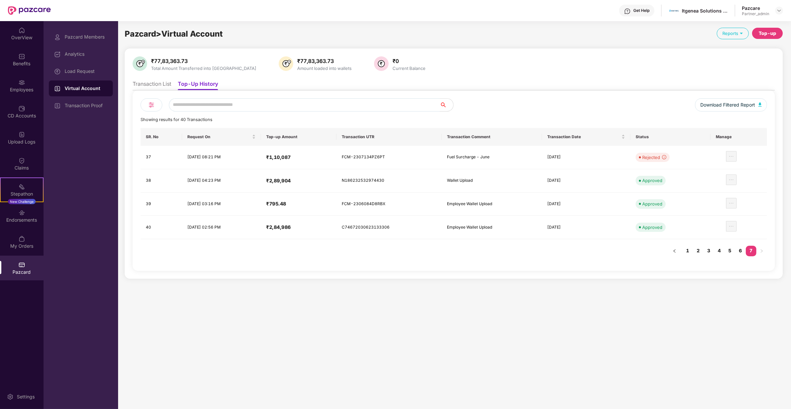
click at [755, 250] on link "7" at bounding box center [750, 251] width 11 height 10
click at [75, 103] on div "Transaction Proof" at bounding box center [86, 105] width 43 height 5
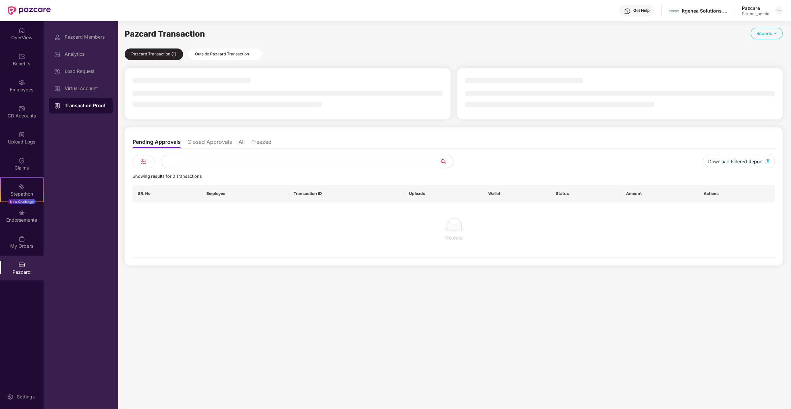
click at [89, 62] on div "Pazcard Members Analytics Load Request Virtual Account Transaction Proof" at bounding box center [81, 71] width 64 height 84
click at [89, 70] on div "Load Request" at bounding box center [86, 71] width 43 height 5
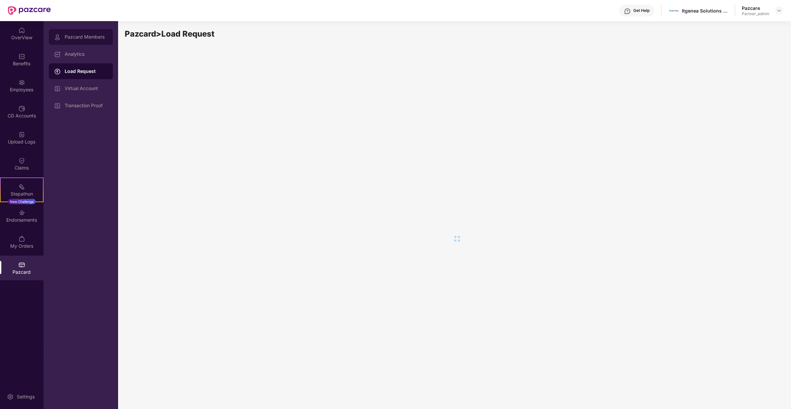
click at [80, 44] on div "Pazcard Members" at bounding box center [81, 37] width 64 height 16
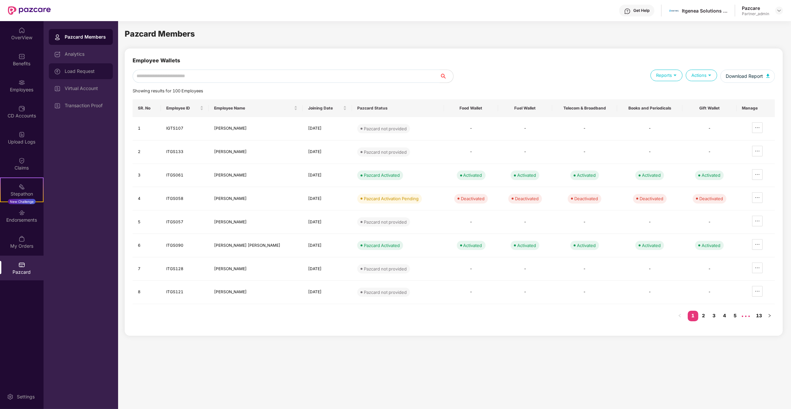
click at [80, 69] on div "Load Request" at bounding box center [86, 71] width 43 height 5
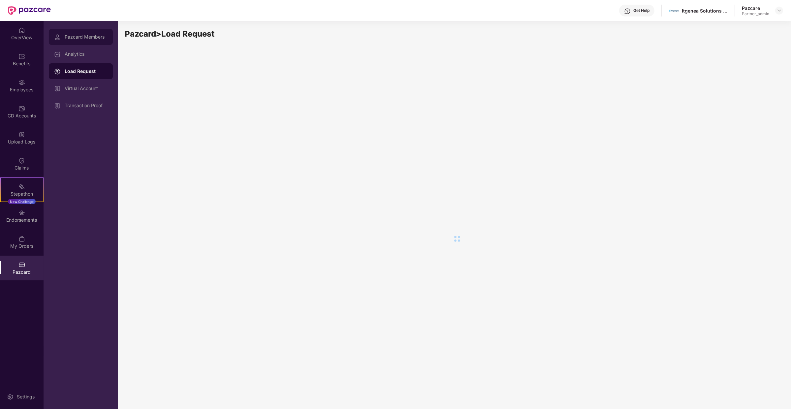
click at [73, 42] on div "Pazcard Members" at bounding box center [81, 37] width 64 height 16
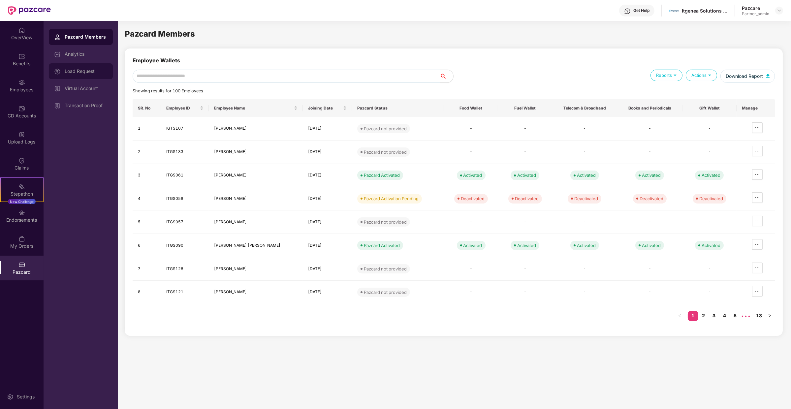
click at [78, 72] on div "Load Request" at bounding box center [86, 71] width 43 height 5
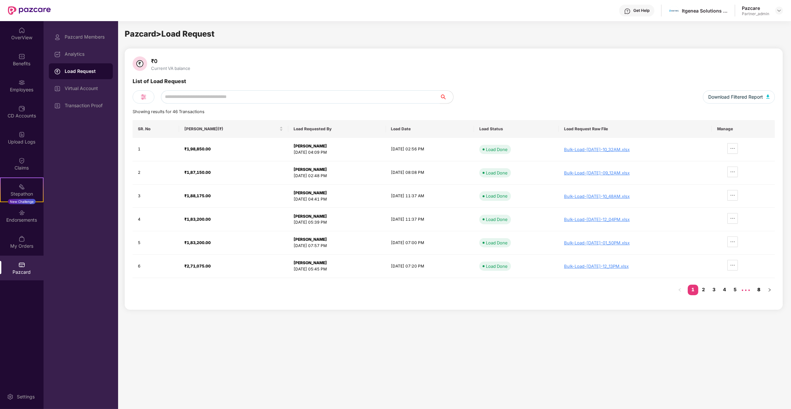
click at [757, 288] on link "8" at bounding box center [758, 290] width 11 height 10
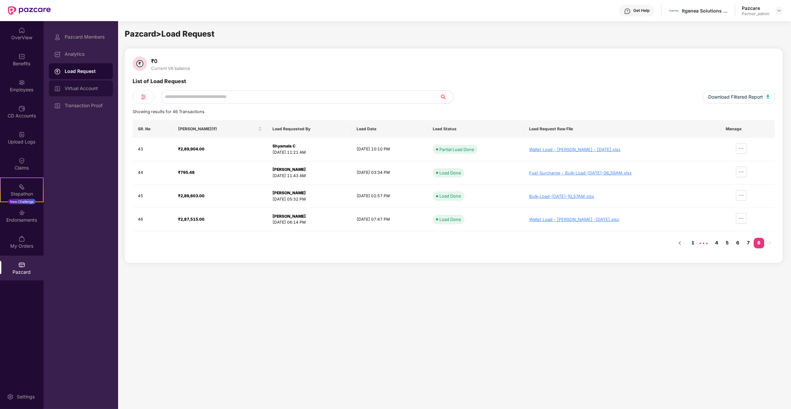
click at [108, 92] on div "Virtual Account" at bounding box center [81, 88] width 64 height 16
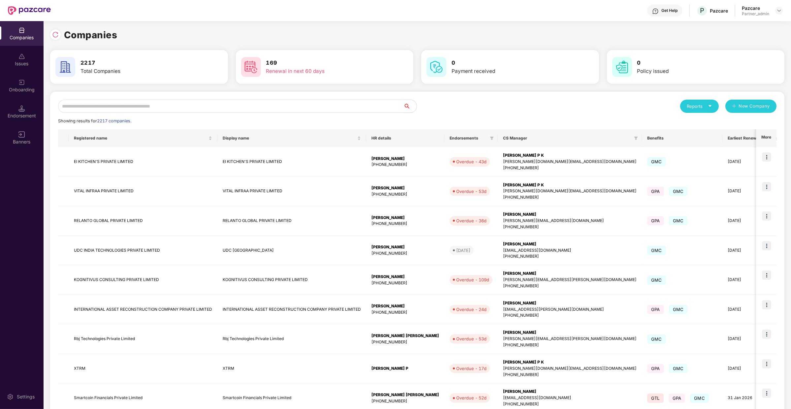
click at [131, 103] on input "text" at bounding box center [230, 106] width 345 height 13
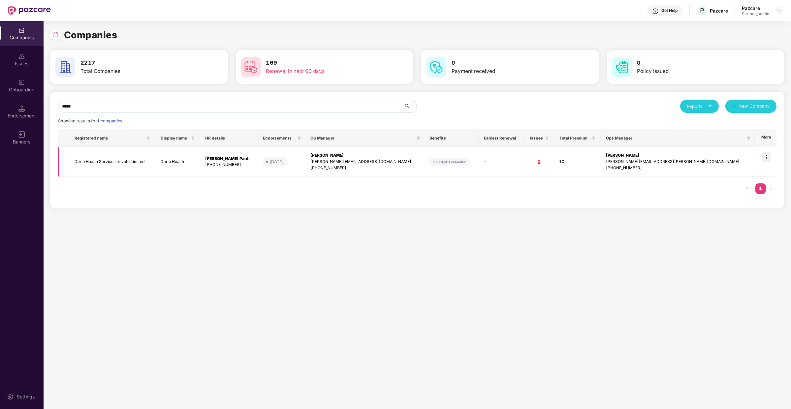
type input "*****"
click at [765, 158] on img at bounding box center [766, 156] width 9 height 9
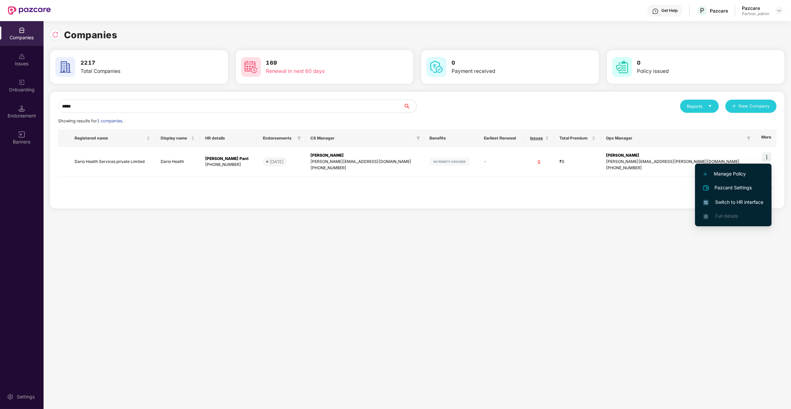
click at [757, 202] on span "Switch to HR interface" at bounding box center [733, 201] width 60 height 7
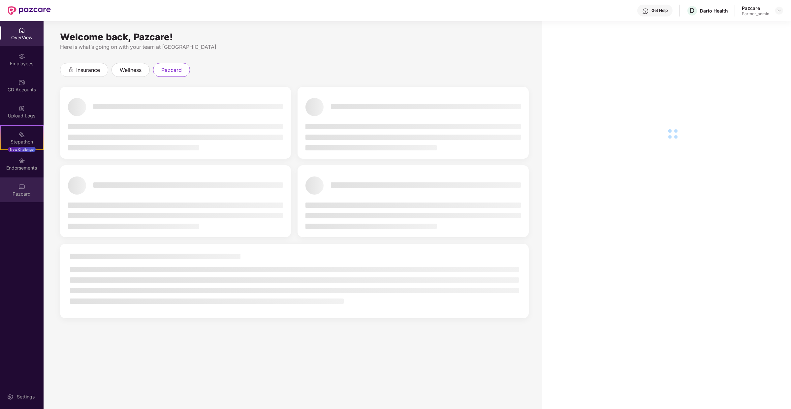
click at [25, 190] on div "Pazcard" at bounding box center [22, 189] width 44 height 25
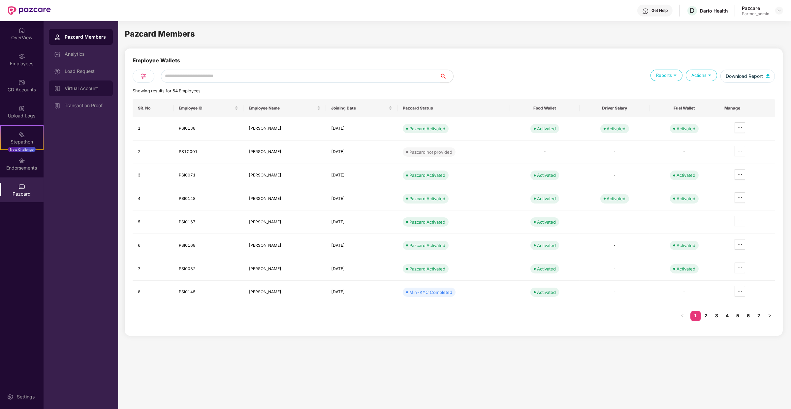
click at [81, 95] on div "Virtual Account" at bounding box center [81, 88] width 64 height 16
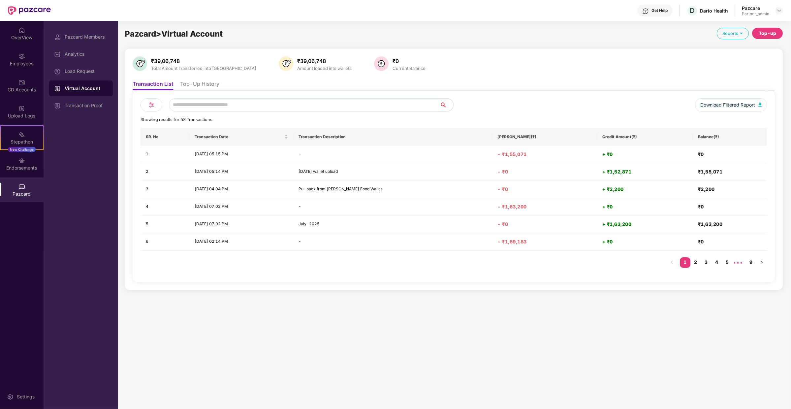
click at [192, 91] on div "Download Filtered Report Showing results for 53 Transactions SR. No Transaction…" at bounding box center [454, 186] width 642 height 192
click at [196, 88] on li "Top-Up History" at bounding box center [199, 85] width 39 height 10
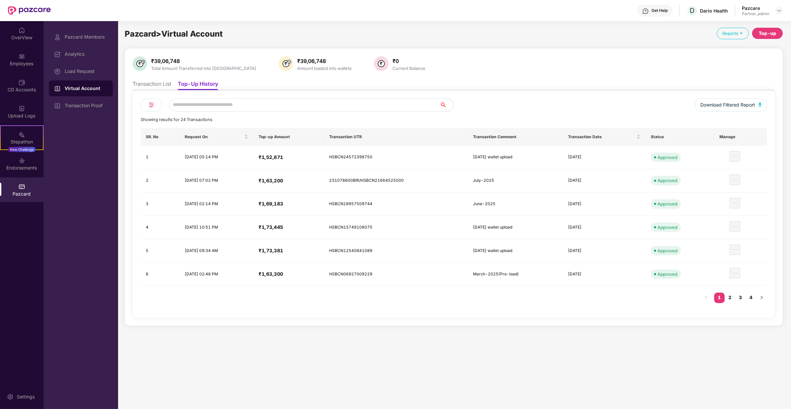
click at [732, 287] on div "SR. No Request On Top-up Amount Transaction UTR Transaction Comment Transaction…" at bounding box center [453, 219] width 626 height 182
click at [732, 292] on link "2" at bounding box center [729, 297] width 11 height 10
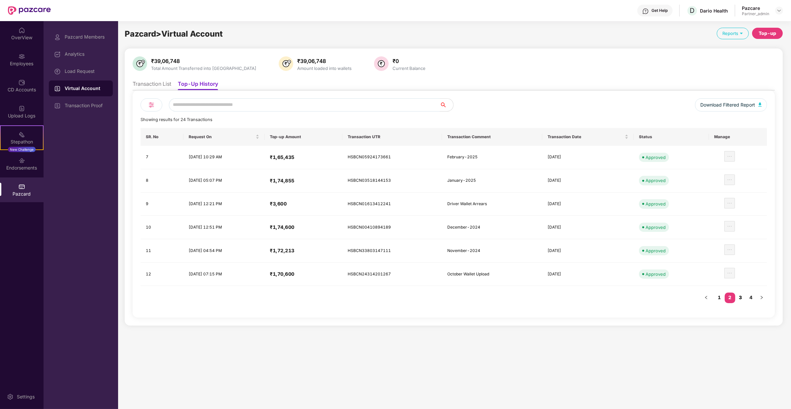
click at [742, 297] on link "3" at bounding box center [740, 297] width 11 height 10
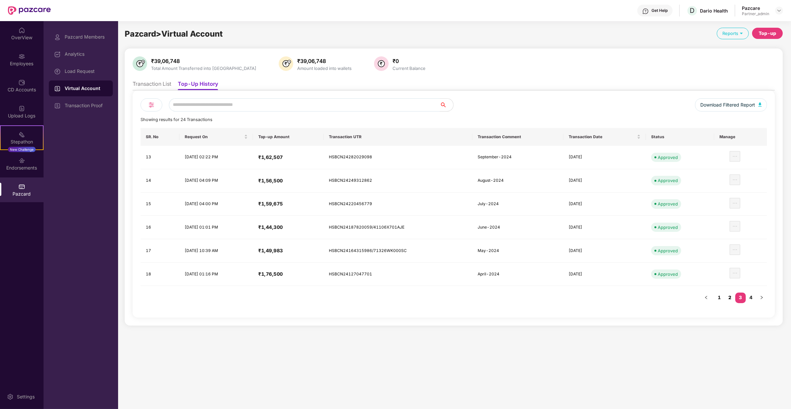
click at [730, 295] on link "2" at bounding box center [729, 297] width 11 height 10
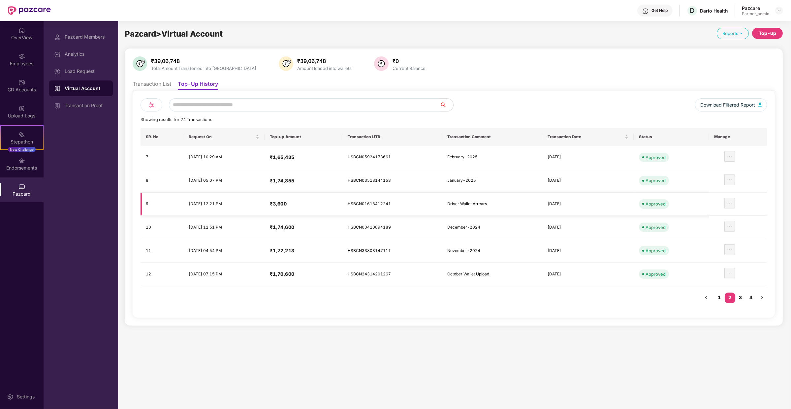
click at [419, 208] on td "HSBCN01613412241" at bounding box center [392, 204] width 100 height 23
click at [741, 296] on link "3" at bounding box center [740, 297] width 11 height 10
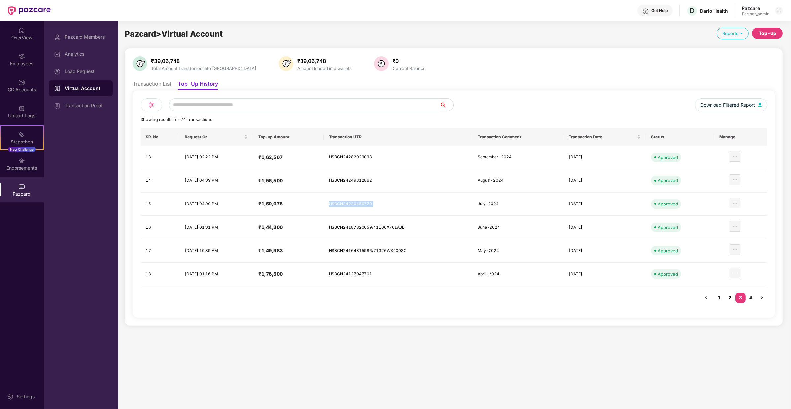
click at [730, 292] on link "2" at bounding box center [729, 297] width 11 height 10
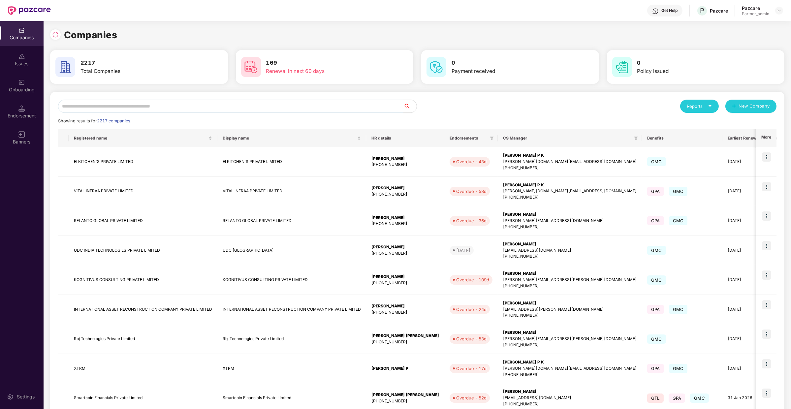
click at [109, 101] on input "text" at bounding box center [230, 106] width 345 height 13
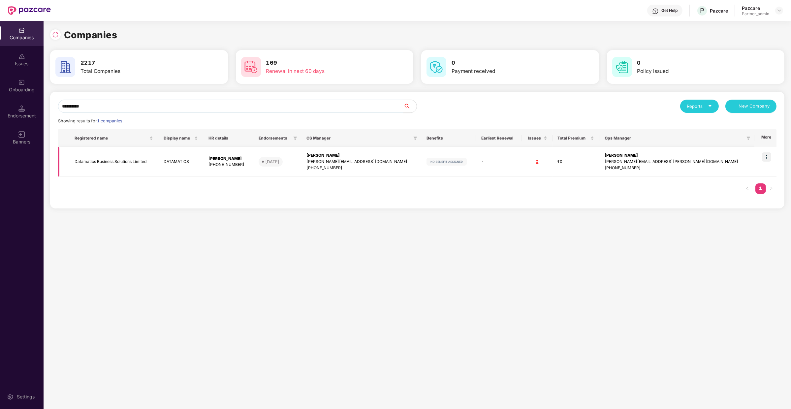
type input "**********"
click at [768, 159] on img at bounding box center [766, 156] width 9 height 9
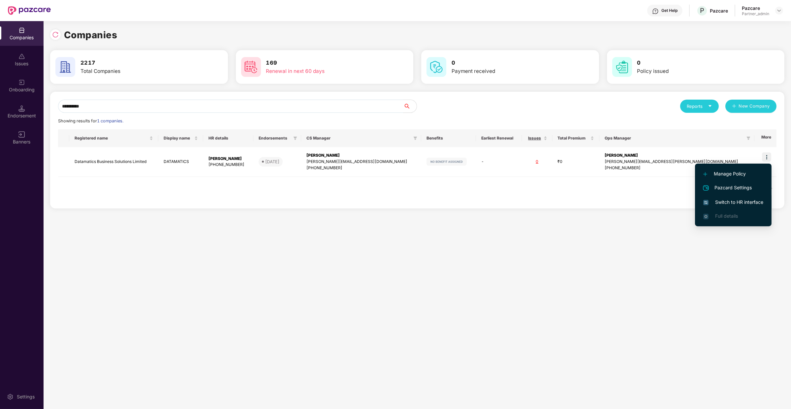
click at [749, 205] on span "Switch to HR interface" at bounding box center [733, 201] width 60 height 7
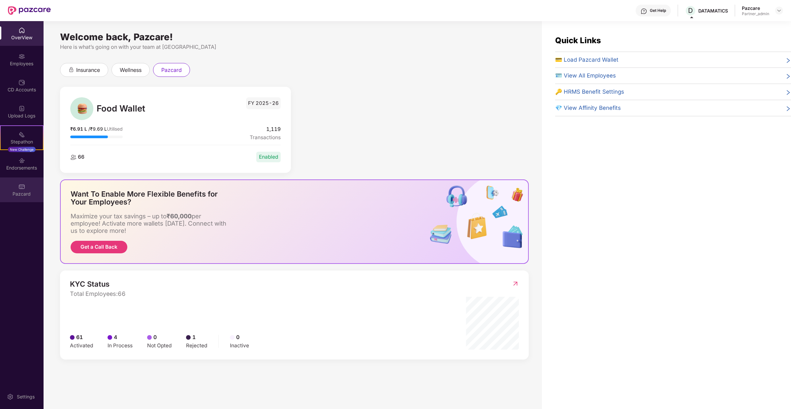
click at [25, 186] on div "Pazcard" at bounding box center [22, 189] width 44 height 25
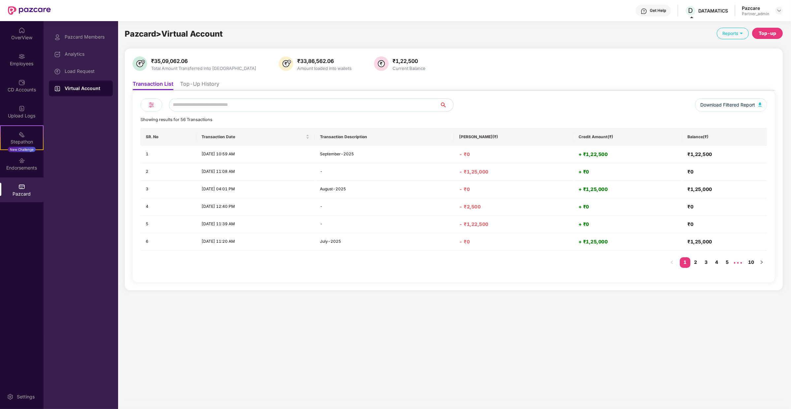
click at [196, 78] on ul "Transaction List Top-Up History" at bounding box center [454, 83] width 642 height 13
click at [198, 84] on li "Top-Up History" at bounding box center [199, 85] width 39 height 10
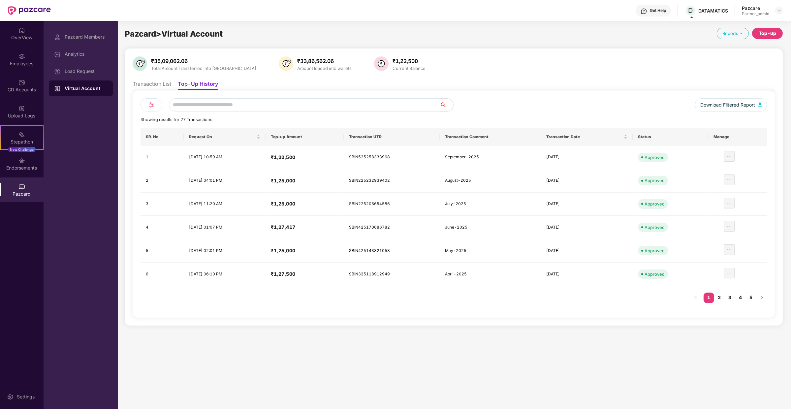
click at [756, 292] on button "button" at bounding box center [761, 297] width 11 height 11
click at [750, 295] on link "5" at bounding box center [750, 297] width 11 height 10
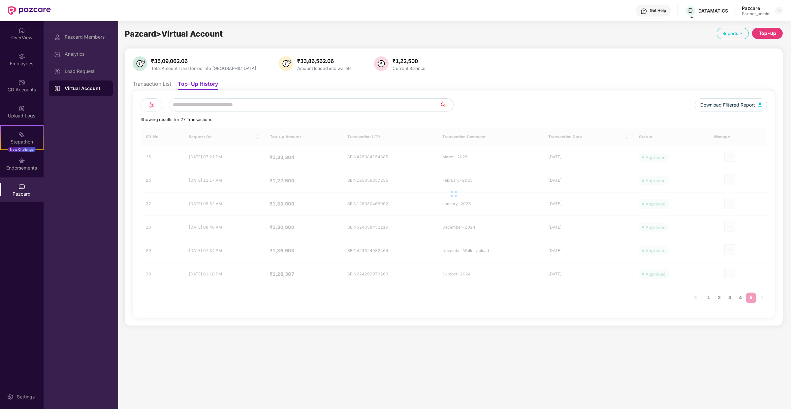
click at [750, 295] on div "Pazcard > Virtual Account Reports Top-up ₹35,09,062.06 Total Amount Transferred…" at bounding box center [454, 214] width 658 height 373
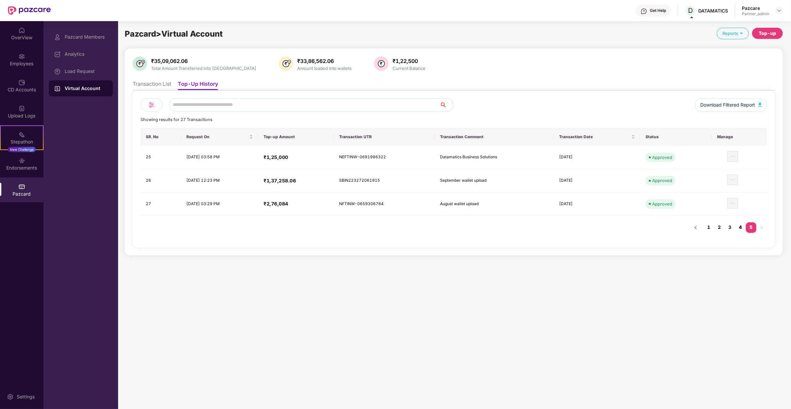
click at [741, 225] on link "4" at bounding box center [740, 227] width 11 height 10
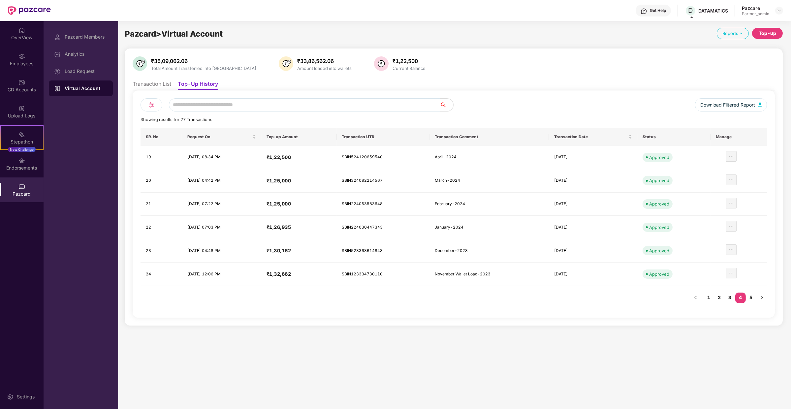
click at [146, 79] on ul "Transaction List Top-Up History" at bounding box center [454, 83] width 642 height 13
click at [150, 85] on li "Transaction List" at bounding box center [152, 85] width 39 height 10
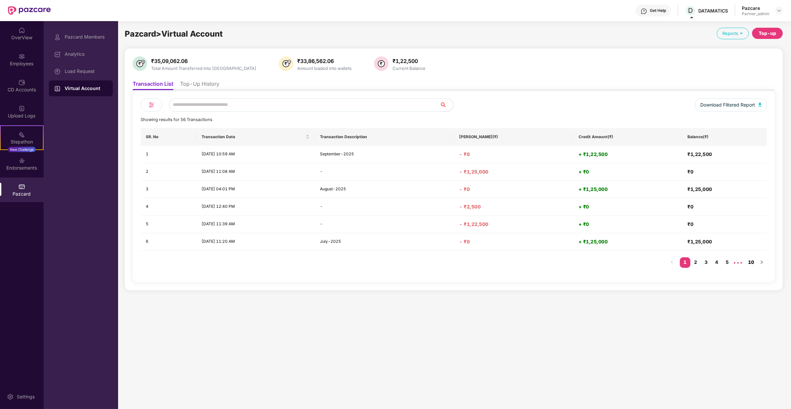
click at [751, 263] on link "10" at bounding box center [750, 262] width 11 height 10
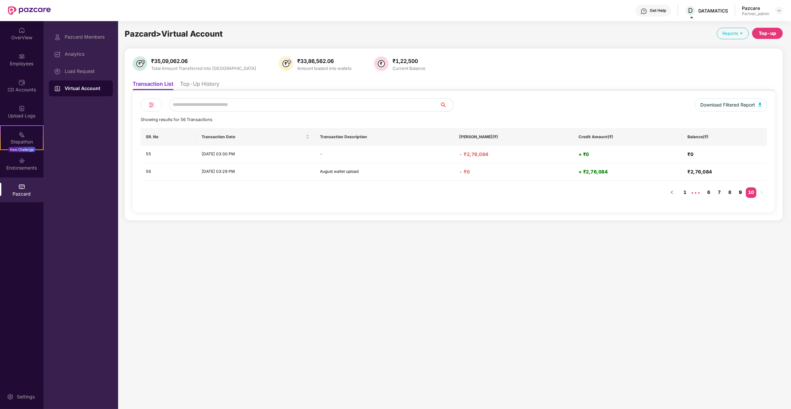
click at [742, 193] on link "9" at bounding box center [740, 192] width 11 height 10
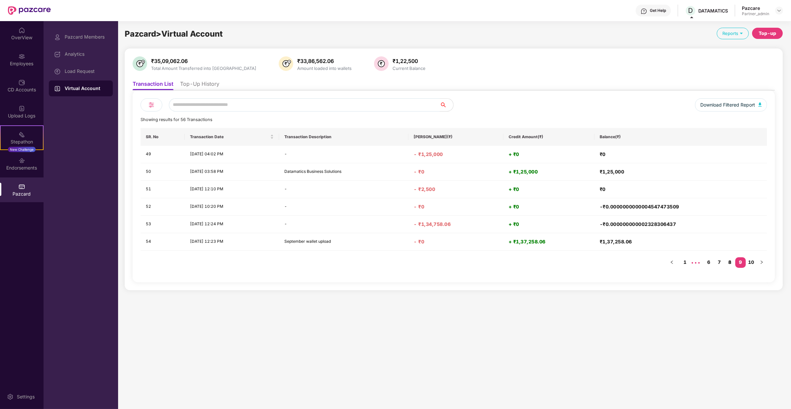
click at [730, 259] on link "8" at bounding box center [729, 262] width 11 height 10
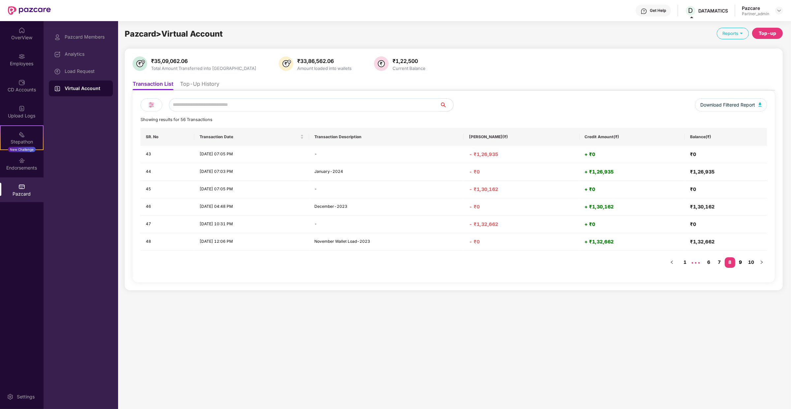
click at [740, 262] on link "9" at bounding box center [740, 262] width 11 height 10
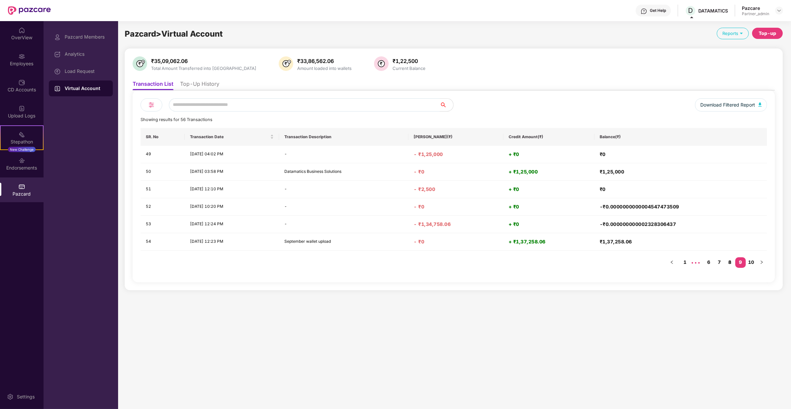
click at [730, 262] on link "8" at bounding box center [729, 262] width 11 height 10
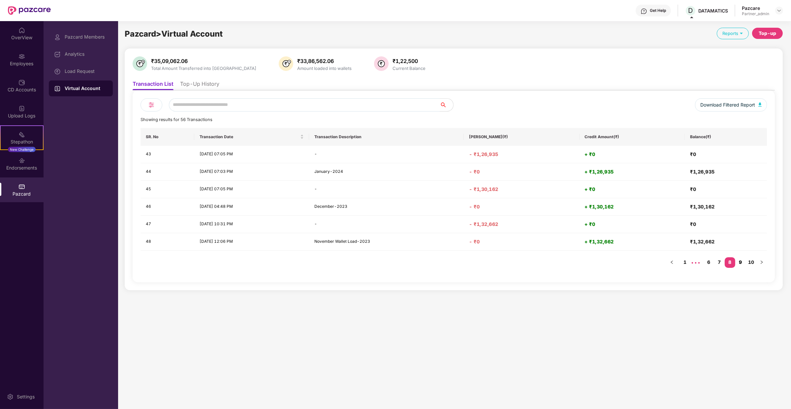
click at [742, 264] on link "9" at bounding box center [740, 262] width 11 height 10
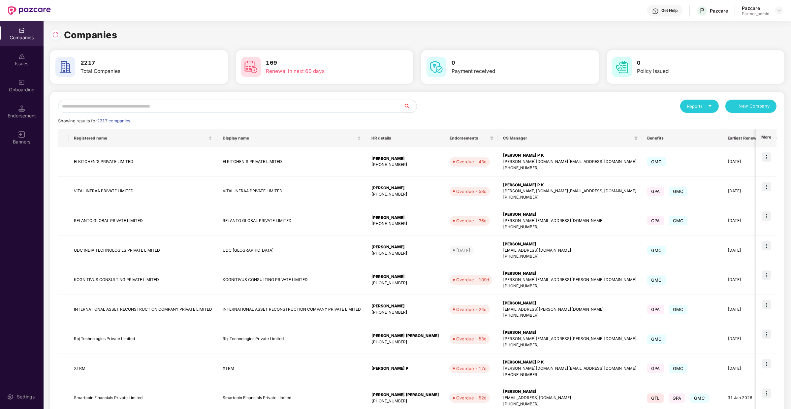
click at [140, 98] on div "Reports New Company Showing results for 2217 companies. Registered name Display…" at bounding box center [417, 283] width 734 height 382
click at [138, 104] on input "text" at bounding box center [230, 106] width 345 height 13
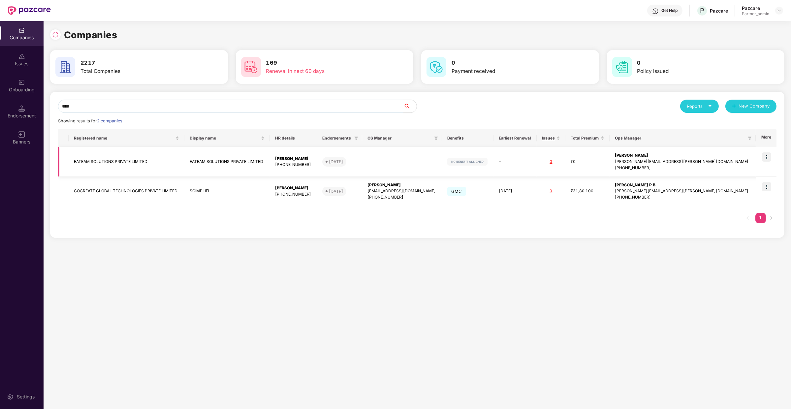
type input "****"
click at [767, 156] on img at bounding box center [766, 156] width 9 height 9
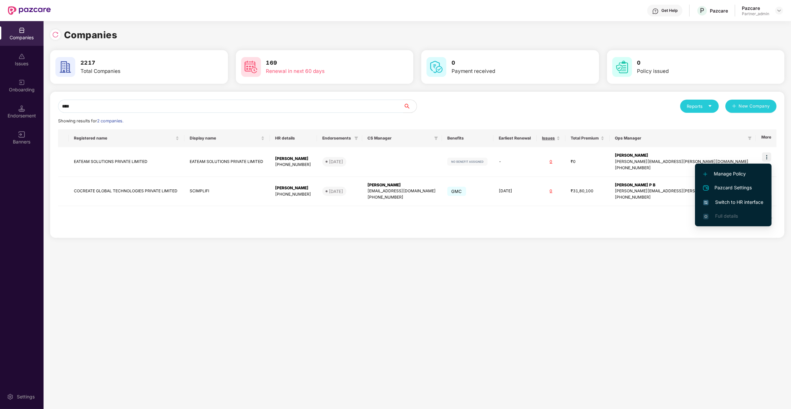
click at [753, 200] on span "Switch to HR interface" at bounding box center [733, 201] width 60 height 7
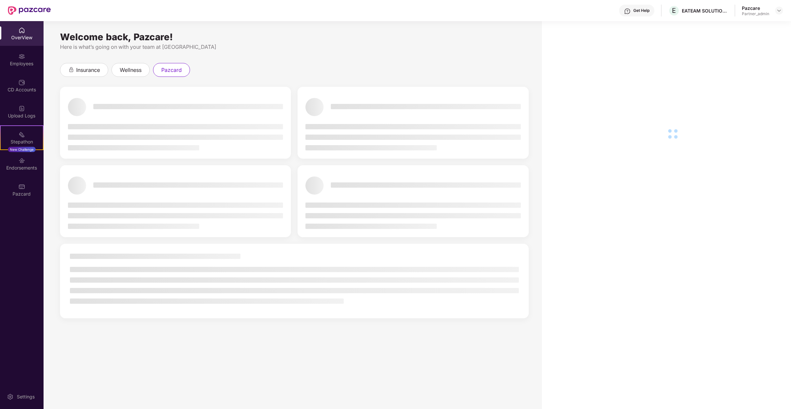
click at [22, 191] on div "Pazcard" at bounding box center [22, 194] width 44 height 7
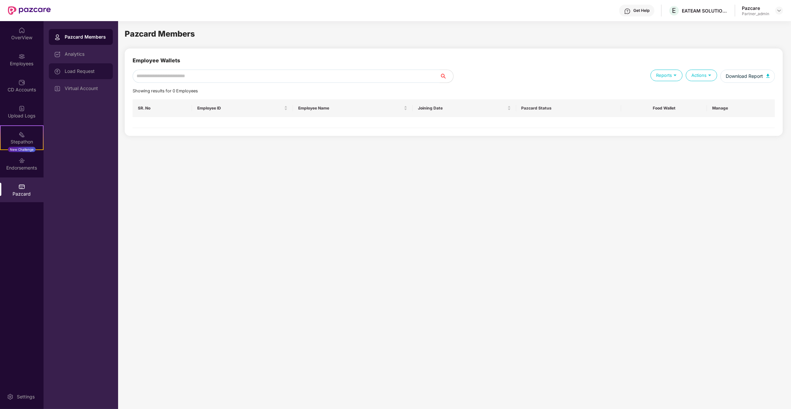
click at [77, 69] on div "Load Request" at bounding box center [86, 71] width 43 height 5
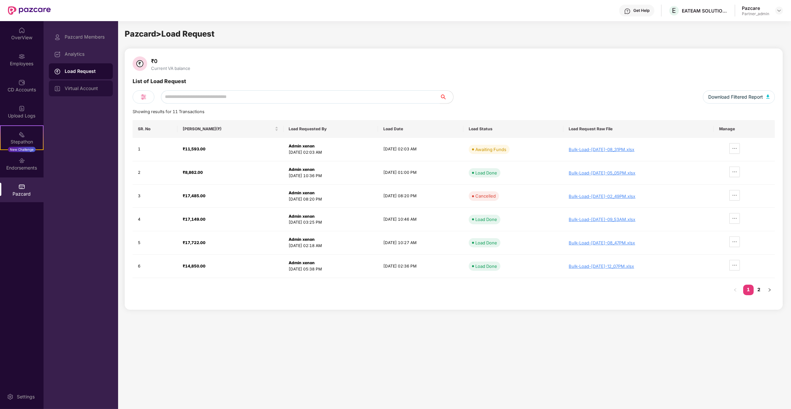
click at [95, 87] on div "Virtual Account" at bounding box center [86, 88] width 43 height 5
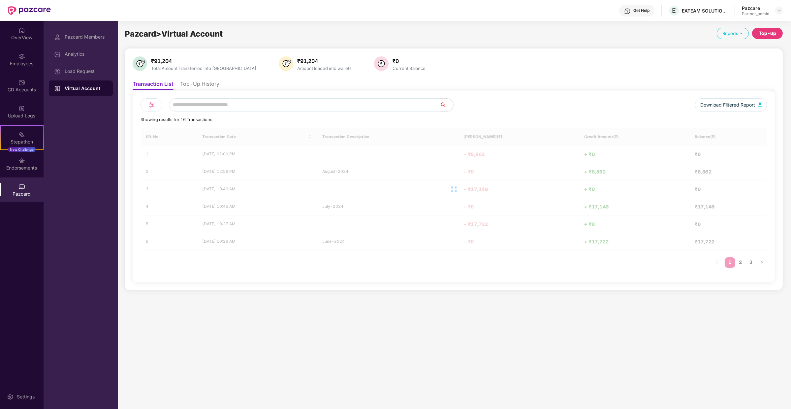
click at [190, 87] on li "Top-Up History" at bounding box center [199, 85] width 39 height 10
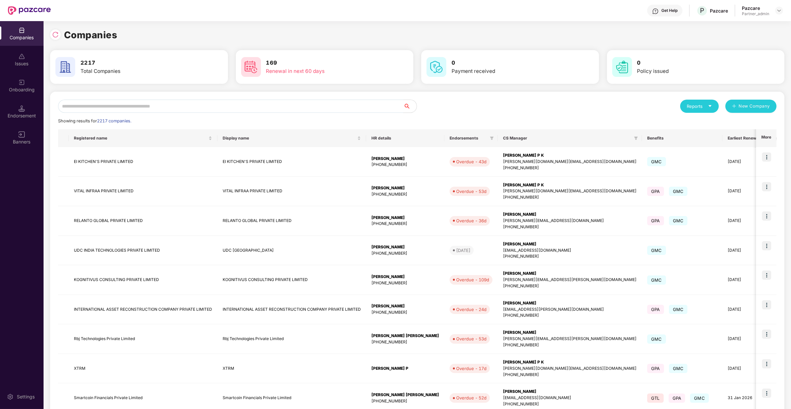
click at [141, 102] on input "text" at bounding box center [230, 106] width 345 height 13
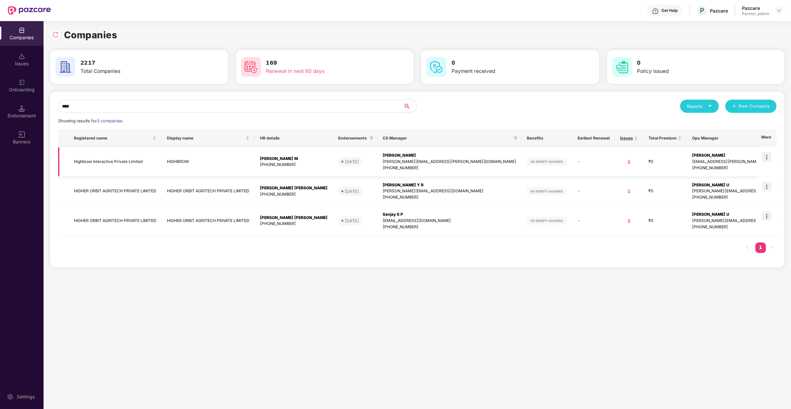
type input "****"
click at [769, 156] on img at bounding box center [766, 156] width 9 height 9
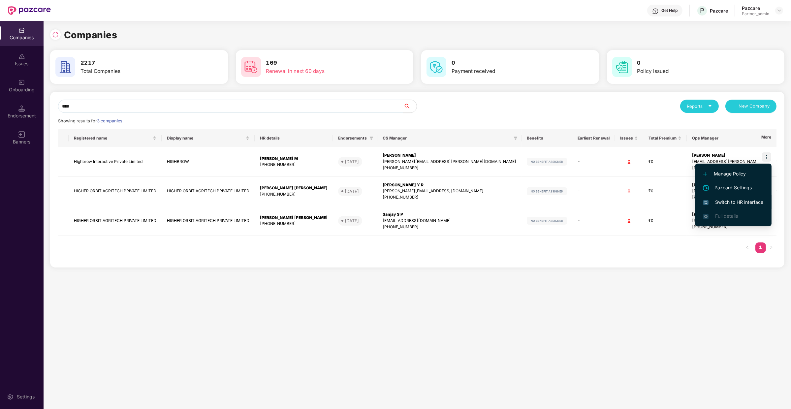
click at [743, 205] on span "Switch to HR interface" at bounding box center [733, 201] width 60 height 7
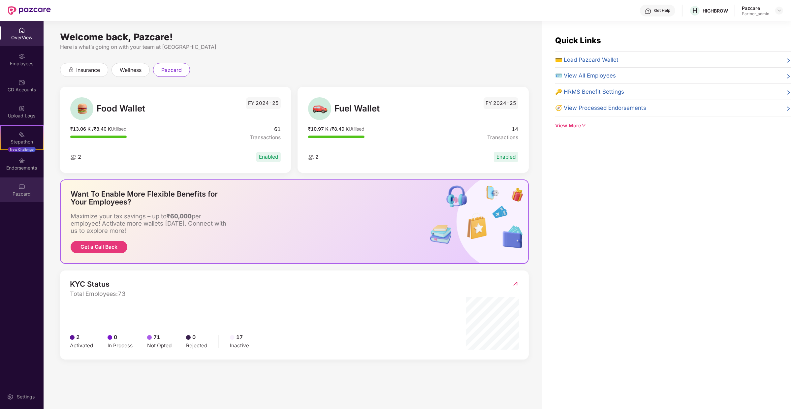
click at [16, 186] on div "Pazcard" at bounding box center [22, 189] width 44 height 25
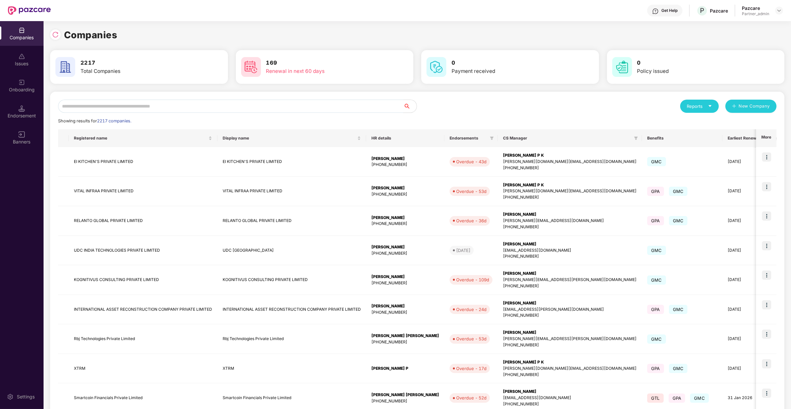
click at [147, 105] on input "text" at bounding box center [230, 106] width 345 height 13
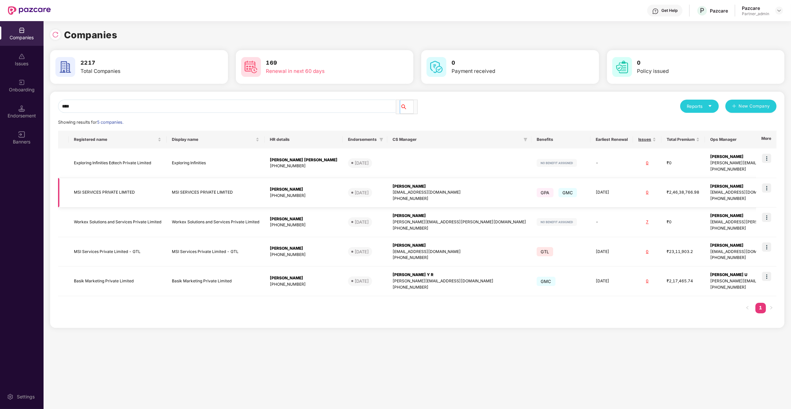
type input "***"
click at [768, 189] on img at bounding box center [766, 187] width 9 height 9
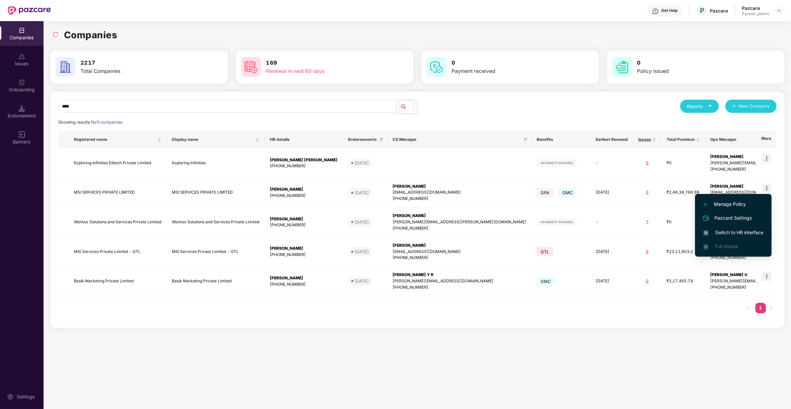
click at [742, 235] on span "Switch to HR interface" at bounding box center [733, 232] width 60 height 7
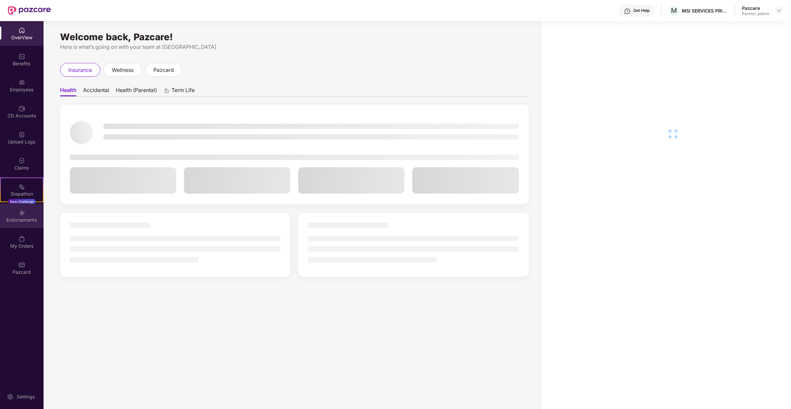
scroll to position [21, 0]
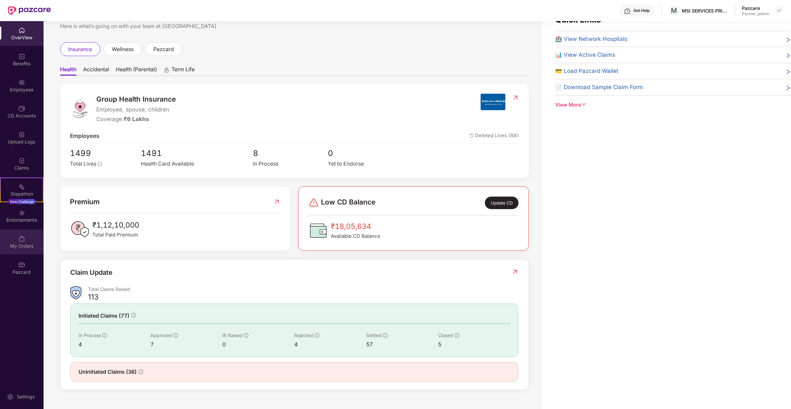
click at [25, 232] on div "My Orders" at bounding box center [22, 241] width 44 height 25
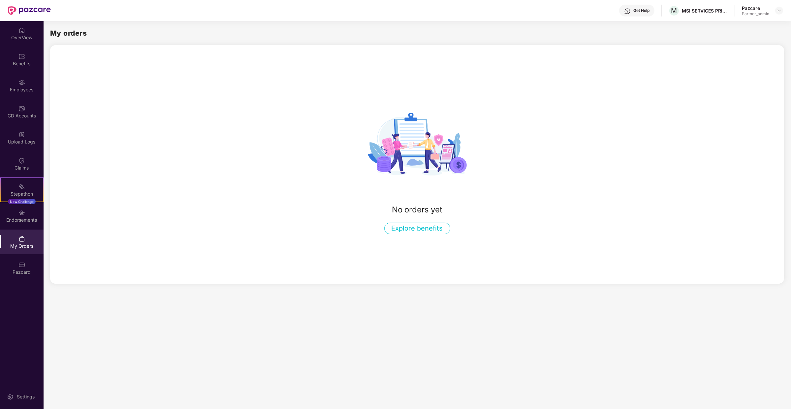
scroll to position [0, 0]
click at [33, 270] on div "Pazcard" at bounding box center [22, 272] width 44 height 7
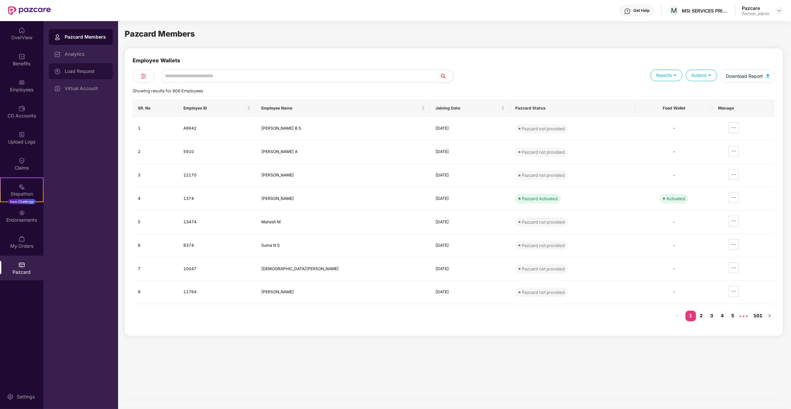
click at [101, 78] on div "Load Request" at bounding box center [81, 71] width 64 height 16
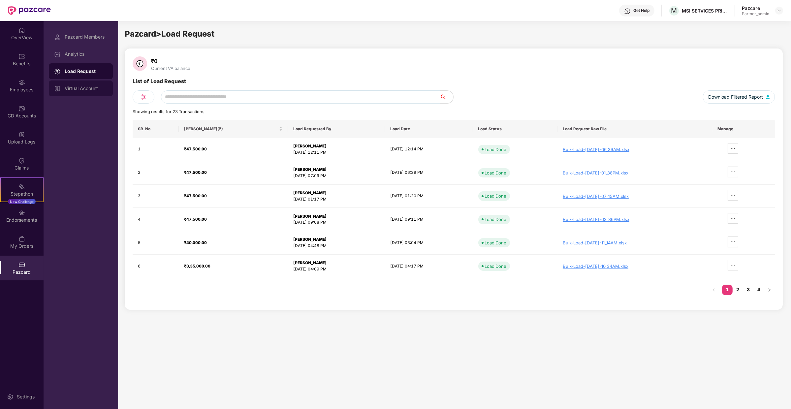
click at [102, 92] on div "Virtual Account" at bounding box center [81, 88] width 64 height 16
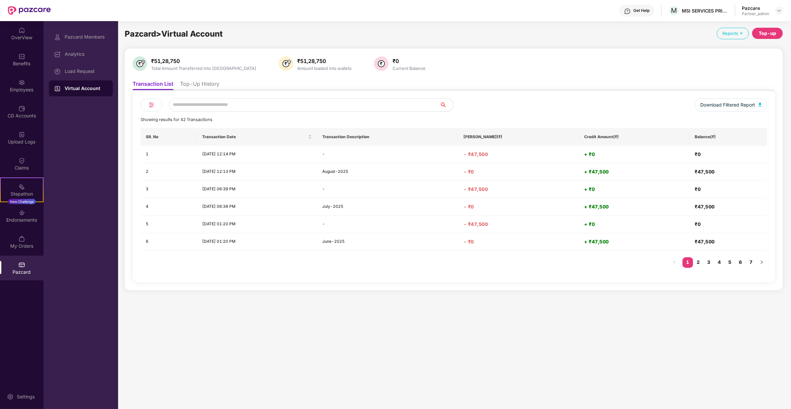
click at [210, 84] on li "Top-Up History" at bounding box center [199, 85] width 39 height 10
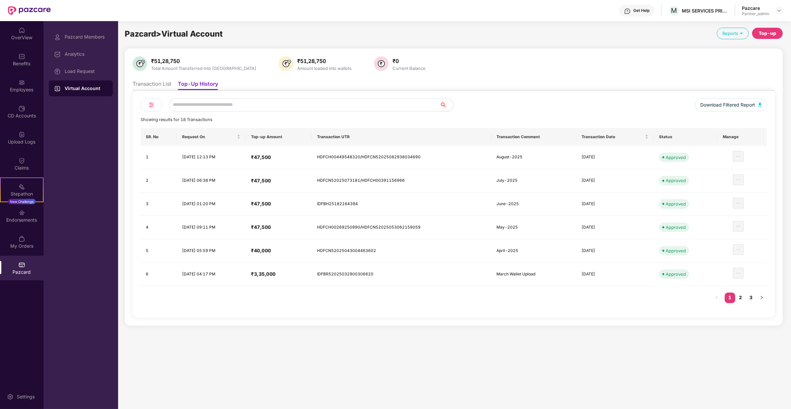
click at [168, 87] on li "Transaction List" at bounding box center [152, 85] width 39 height 10
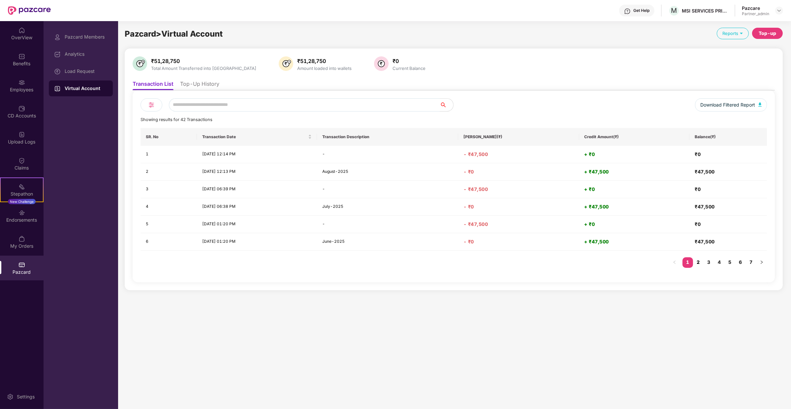
click at [701, 260] on link "2" at bounding box center [698, 262] width 11 height 10
click at [197, 87] on li "Top-Up History" at bounding box center [199, 85] width 39 height 10
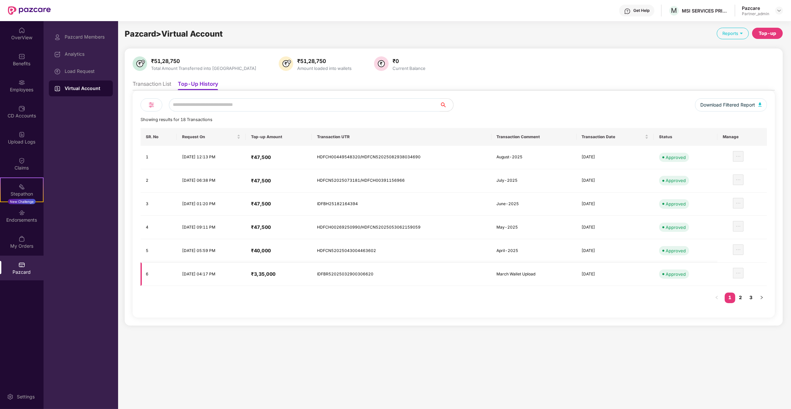
click at [593, 272] on td "[DATE]" at bounding box center [614, 273] width 77 height 23
click at [161, 86] on li "Transaction List" at bounding box center [152, 85] width 39 height 10
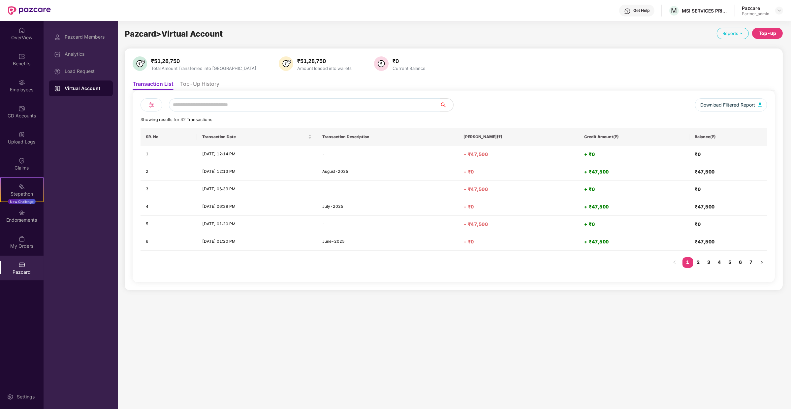
click at [200, 80] on ul "Transaction List Top-Up History" at bounding box center [454, 83] width 642 height 13
click at [202, 86] on li "Top-Up History" at bounding box center [199, 85] width 39 height 10
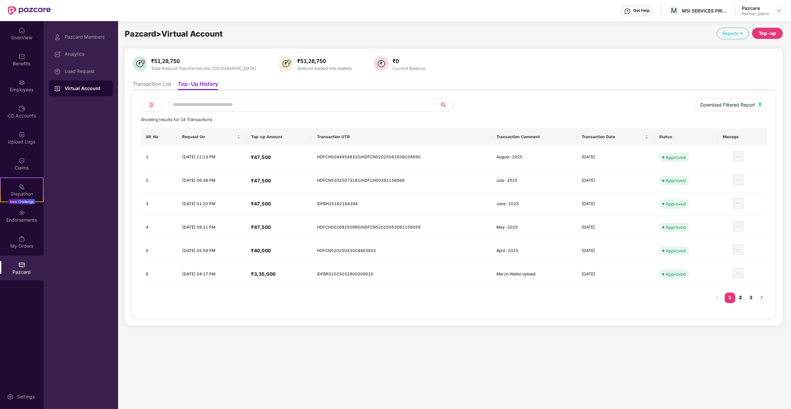
click at [737, 294] on link "2" at bounding box center [740, 297] width 11 height 10
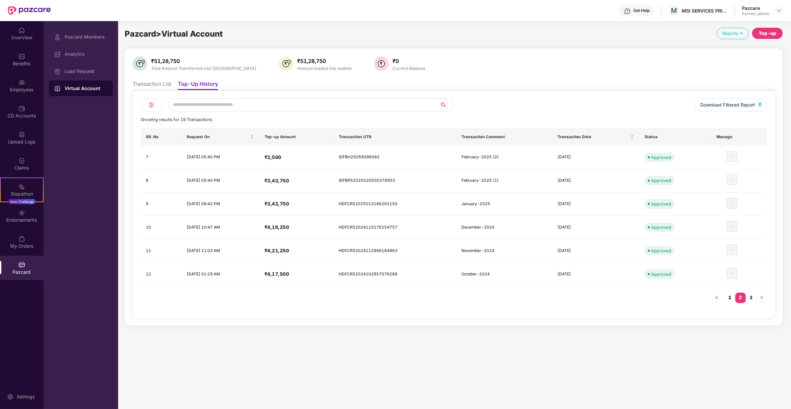
click at [733, 294] on link "1" at bounding box center [729, 297] width 11 height 10
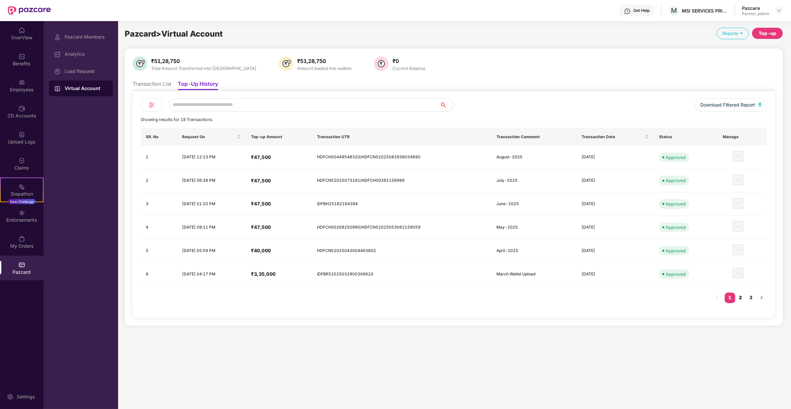
click at [742, 297] on link "2" at bounding box center [740, 297] width 11 height 10
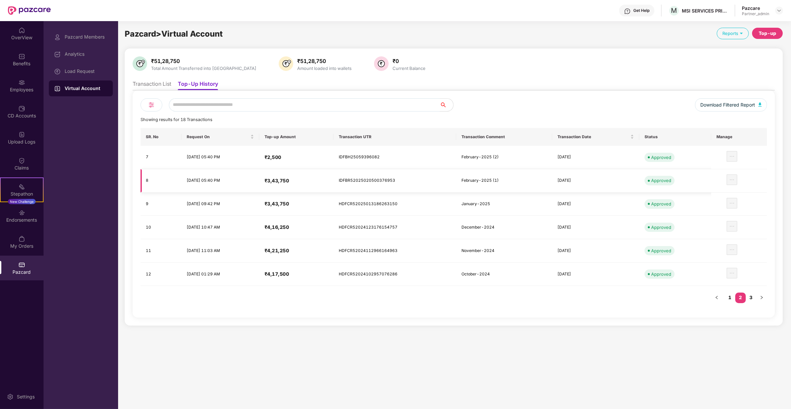
click at [435, 182] on td "IDFBR52025020500376953" at bounding box center [394, 180] width 123 height 23
drag, startPoint x: 435, startPoint y: 182, endPoint x: 339, endPoint y: 150, distance: 101.1
click at [339, 150] on tbody "7 [DATE] 05:40 PM ₹2,500 IDFBH25059396082 February-2025 (2) [DATE] Approved 8 […" at bounding box center [453, 216] width 626 height 140
click at [327, 160] on h4 "₹2,500" at bounding box center [296, 157] width 64 height 7
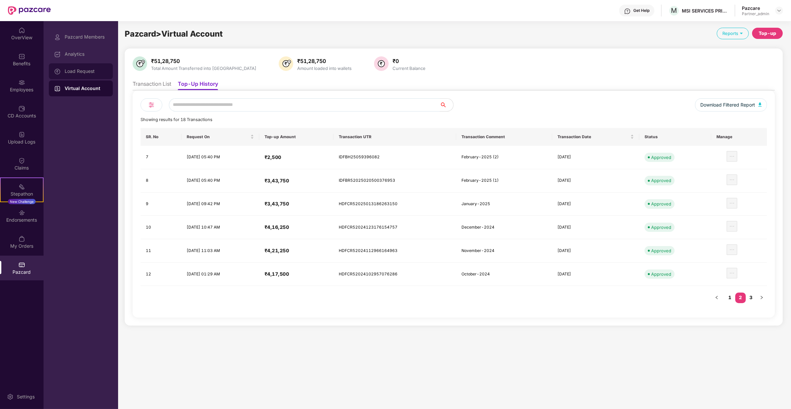
click at [96, 76] on div "Load Request" at bounding box center [81, 71] width 64 height 16
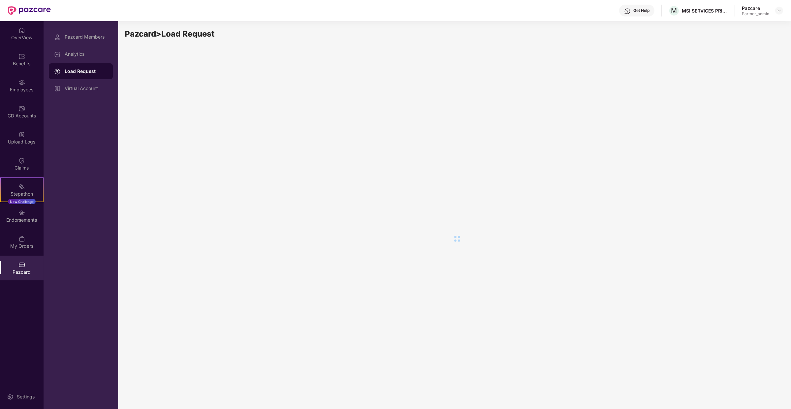
click at [98, 99] on div "Pazcard Members Analytics Load Request Virtual Account" at bounding box center [81, 215] width 75 height 388
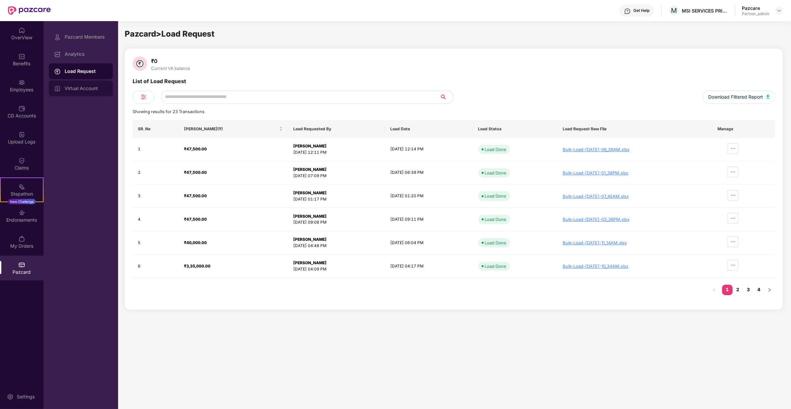
click at [97, 93] on div "Virtual Account" at bounding box center [81, 88] width 64 height 16
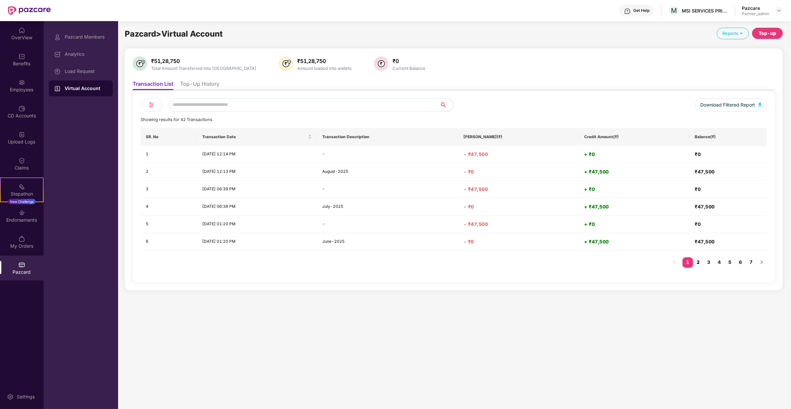
click at [698, 262] on link "2" at bounding box center [698, 262] width 11 height 10
click at [210, 87] on li "Top-Up History" at bounding box center [199, 85] width 39 height 10
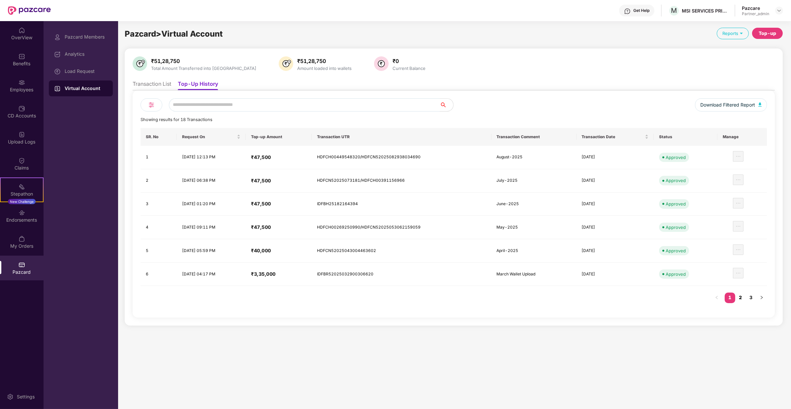
click at [742, 296] on link "2" at bounding box center [740, 297] width 11 height 10
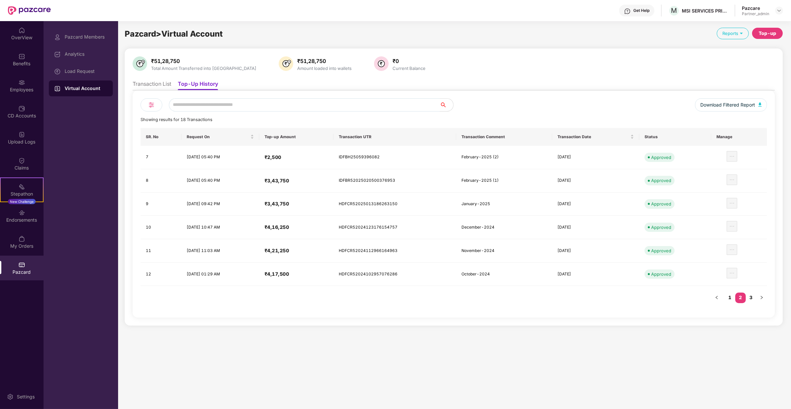
click at [159, 84] on li "Transaction List" at bounding box center [152, 85] width 39 height 10
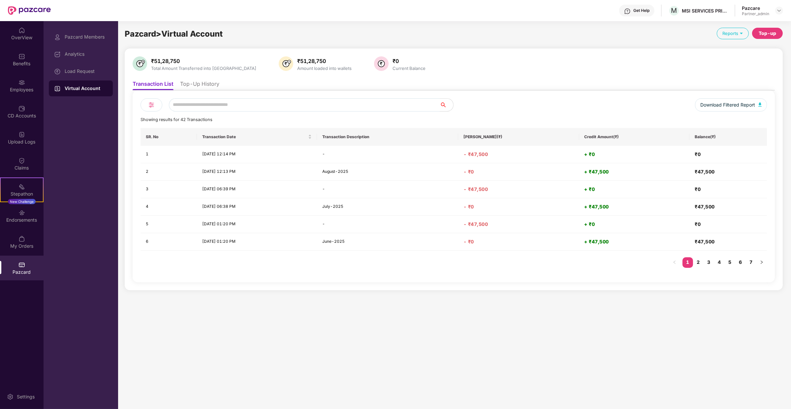
click at [199, 88] on li "Top-Up History" at bounding box center [199, 85] width 39 height 10
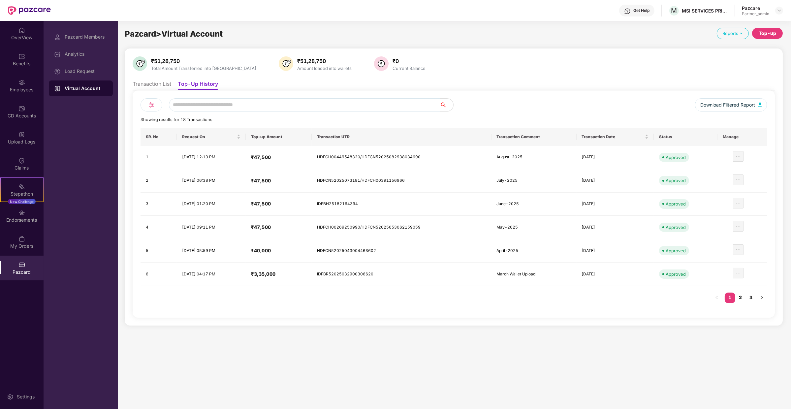
click at [743, 298] on link "2" at bounding box center [740, 297] width 11 height 10
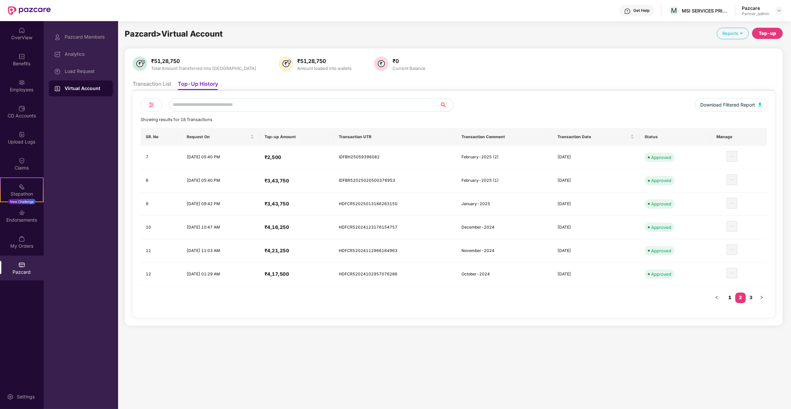
click at [726, 293] on link "1" at bounding box center [729, 297] width 11 height 10
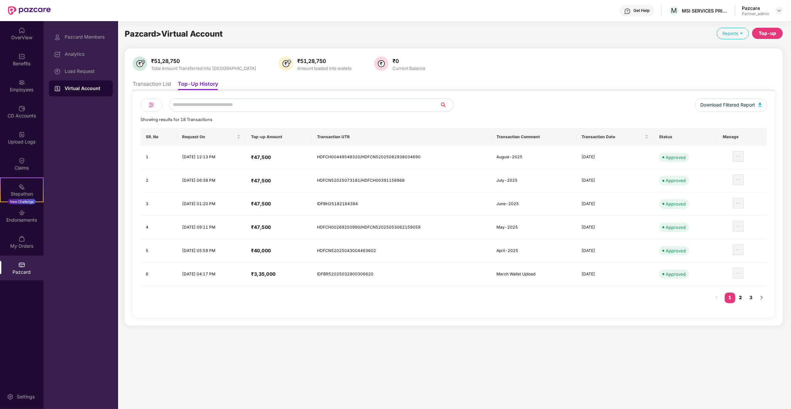
click at [745, 295] on link "2" at bounding box center [740, 297] width 11 height 10
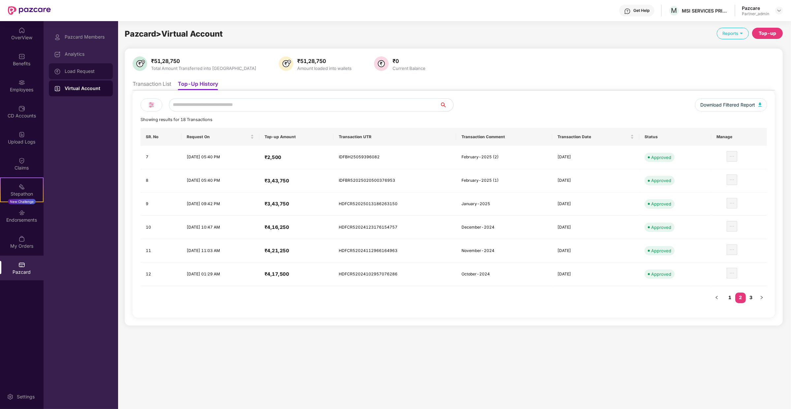
click at [102, 73] on div "Load Request" at bounding box center [86, 71] width 43 height 5
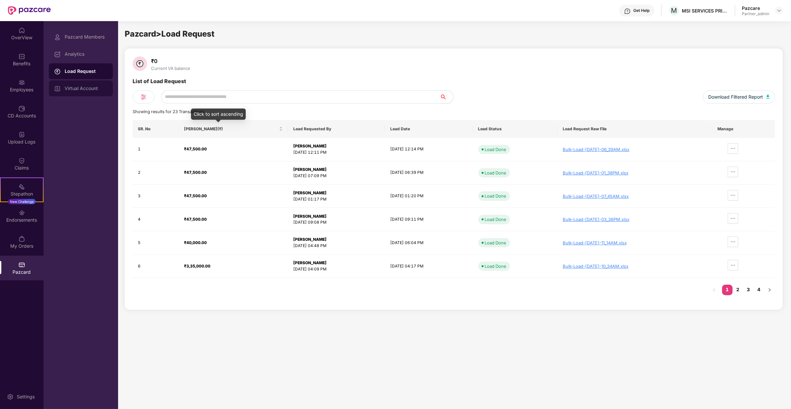
click at [85, 90] on div "Virtual Account" at bounding box center [86, 88] width 43 height 5
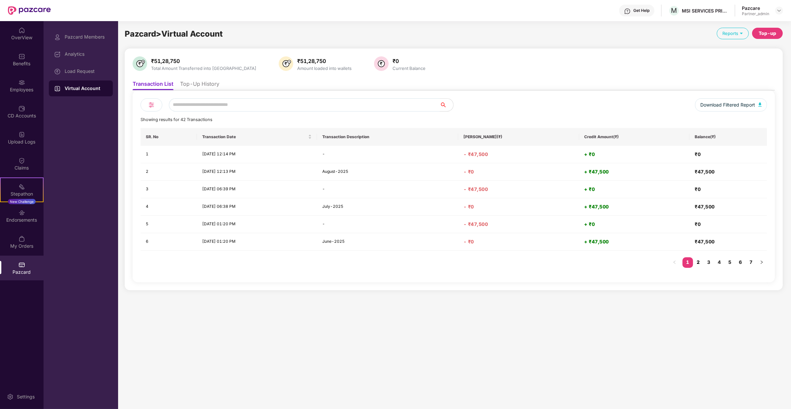
click at [701, 261] on link "2" at bounding box center [698, 262] width 11 height 10
click at [711, 264] on link "3" at bounding box center [708, 262] width 11 height 10
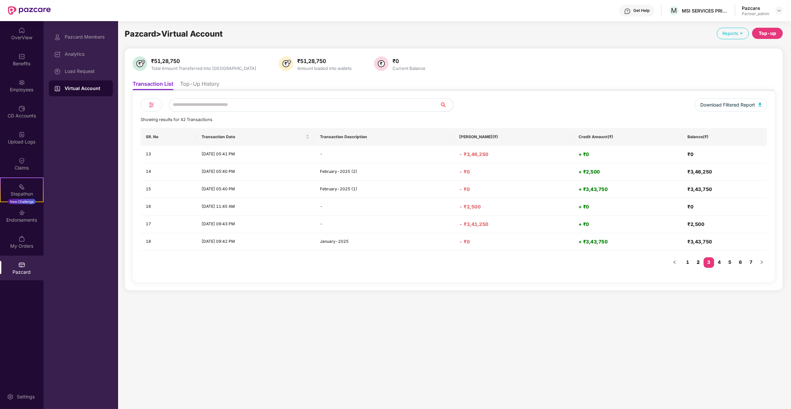
click at [697, 261] on link "2" at bounding box center [698, 262] width 11 height 10
click at [697, 261] on div "SR. No Transaction Date Transaction Description Debit Amount(₹) Credit Amount(₹…" at bounding box center [453, 201] width 626 height 146
click at [706, 261] on link "3" at bounding box center [708, 262] width 11 height 10
click at [699, 261] on link "2" at bounding box center [698, 262] width 11 height 10
click at [209, 82] on li "Top-Up History" at bounding box center [199, 85] width 39 height 10
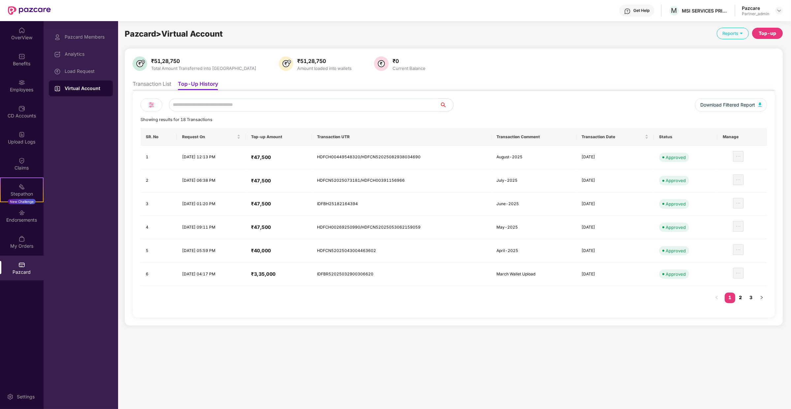
click at [740, 294] on link "2" at bounding box center [740, 297] width 11 height 10
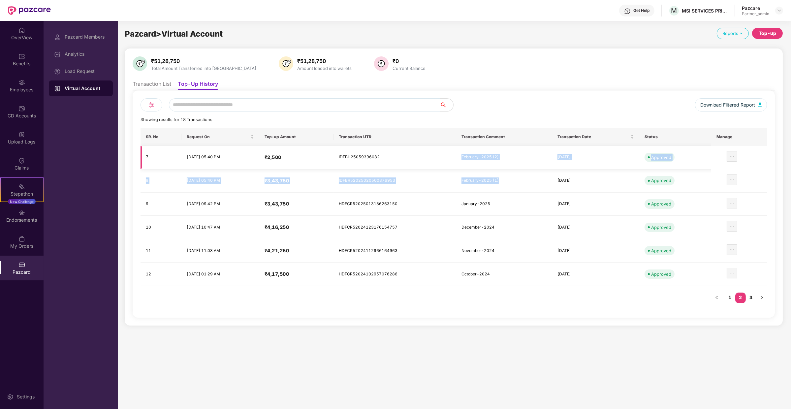
drag, startPoint x: 517, startPoint y: 183, endPoint x: 470, endPoint y: 154, distance: 55.6
click at [470, 154] on tbody "7 [DATE] 05:40 PM ₹2,500 IDFBH25059396082 February-2025 (2) [DATE] Approved 8 […" at bounding box center [453, 216] width 626 height 140
click at [470, 154] on td "February-2025 (2)" at bounding box center [504, 157] width 96 height 23
click at [730, 297] on link "1" at bounding box center [729, 297] width 11 height 10
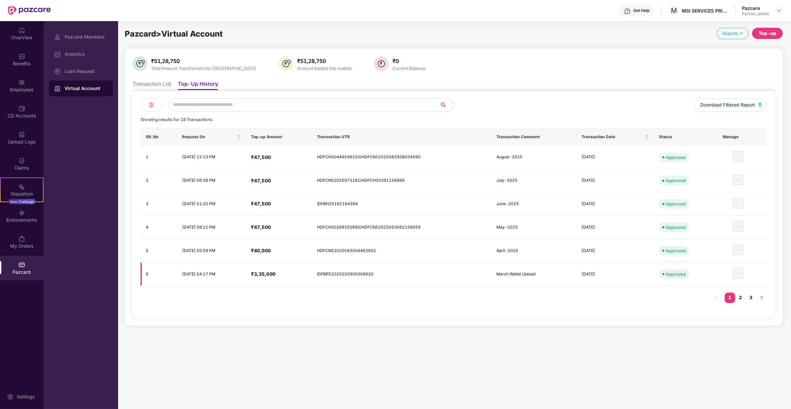
click at [416, 276] on td "IDFBR52025032900306620" at bounding box center [401, 273] width 179 height 23
click at [333, 277] on td "IDFBR52025032900306620" at bounding box center [401, 273] width 179 height 23
click at [305, 276] on td "₹3,35,000" at bounding box center [279, 273] width 66 height 23
click at [284, 273] on h4 "₹3,35,000" at bounding box center [278, 274] width 55 height 7
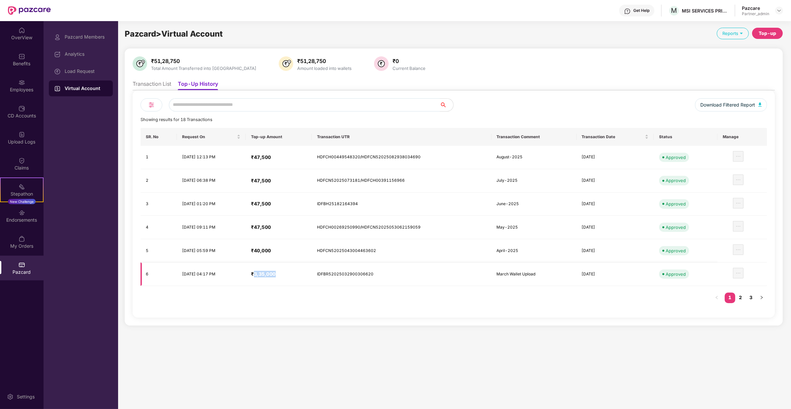
click at [284, 273] on h4 "₹3,35,000" at bounding box center [278, 274] width 55 height 7
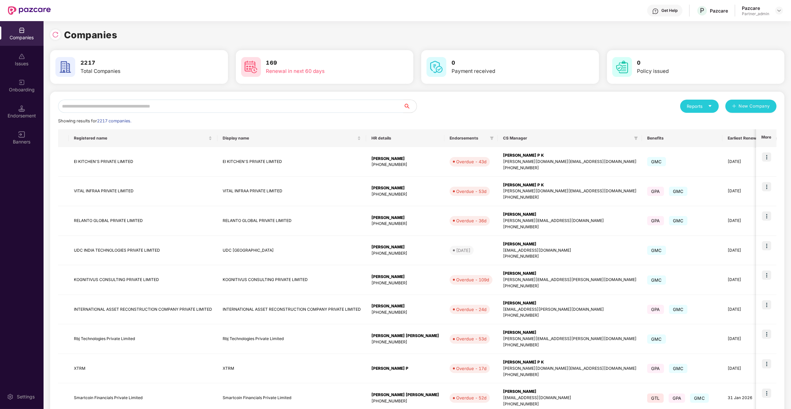
click at [198, 106] on input "text" at bounding box center [230, 106] width 345 height 13
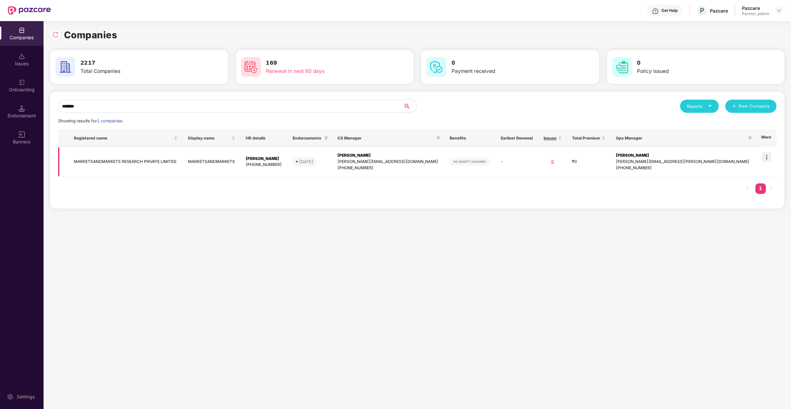
type input "*******"
click at [768, 156] on img at bounding box center [766, 156] width 9 height 9
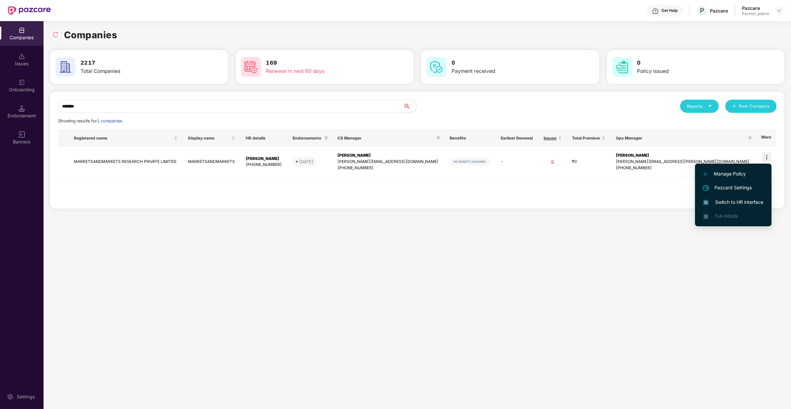
click at [735, 205] on span "Switch to HR interface" at bounding box center [733, 201] width 60 height 7
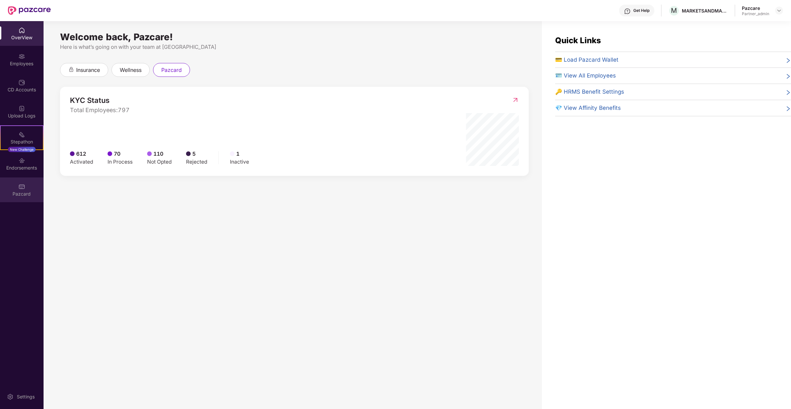
click at [27, 186] on div "Pazcard" at bounding box center [22, 189] width 44 height 25
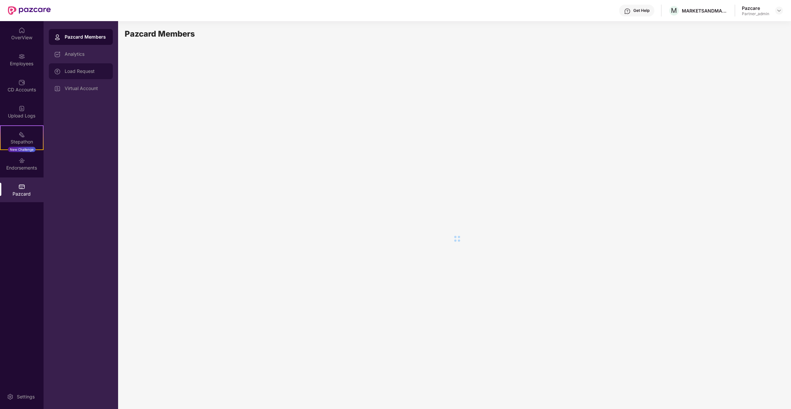
click at [81, 67] on div "Load Request" at bounding box center [81, 71] width 64 height 16
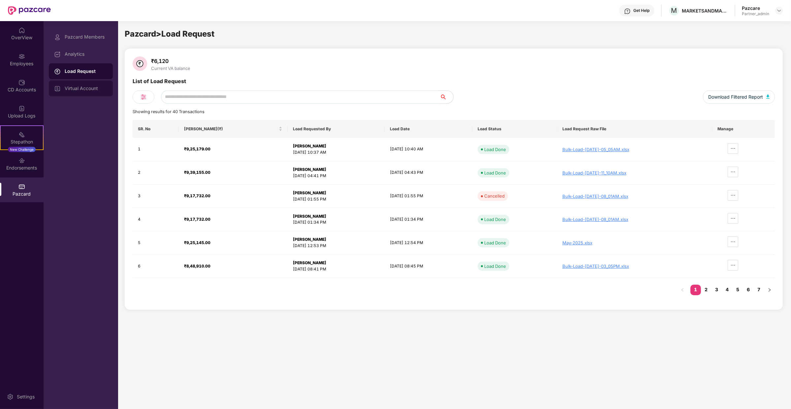
click at [85, 92] on div "Virtual Account" at bounding box center [81, 88] width 64 height 16
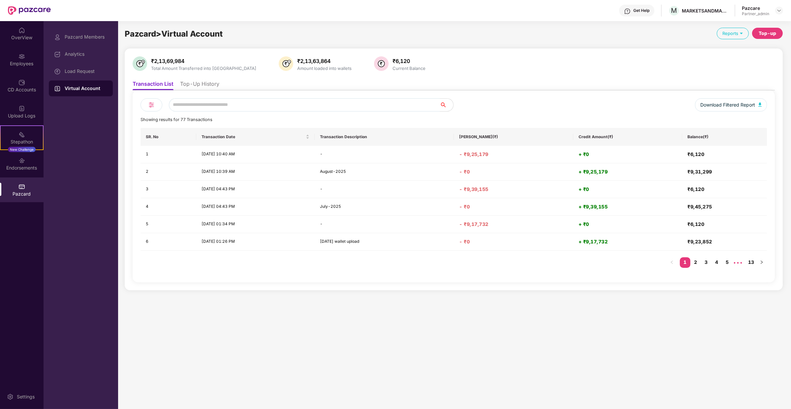
click at [191, 83] on li "Top-Up History" at bounding box center [199, 85] width 39 height 10
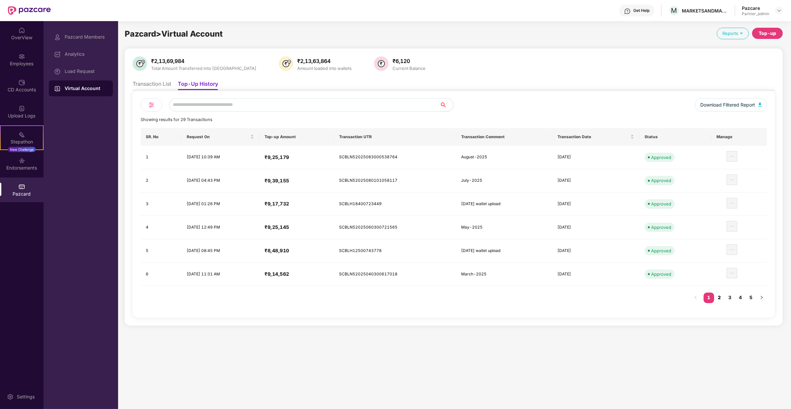
click at [719, 299] on link "2" at bounding box center [719, 297] width 11 height 10
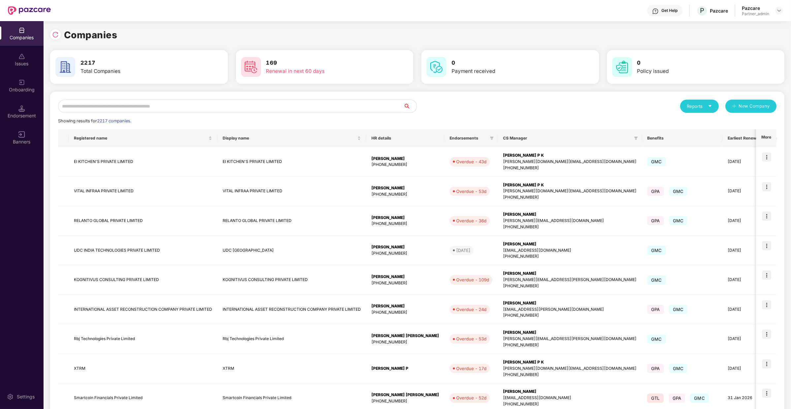
click at [126, 102] on input "text" at bounding box center [230, 106] width 345 height 13
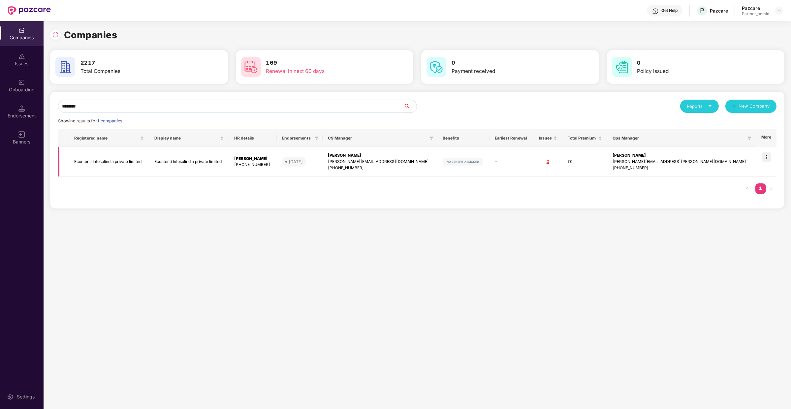
type input "********"
click at [769, 152] on td at bounding box center [765, 162] width 21 height 30
click at [768, 154] on img at bounding box center [766, 156] width 9 height 9
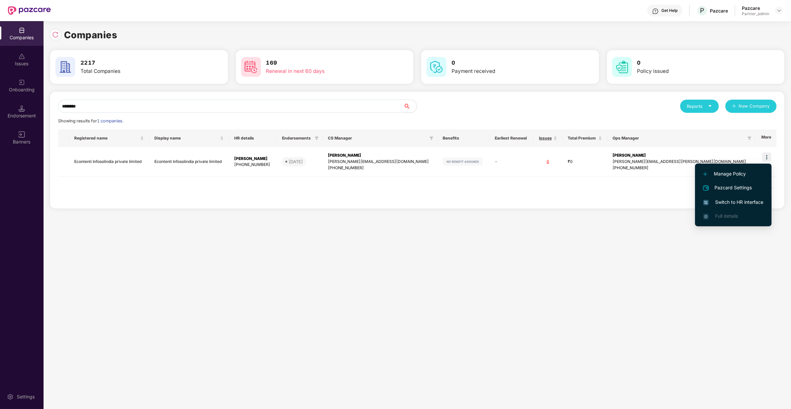
click at [748, 203] on span "Switch to HR interface" at bounding box center [733, 201] width 60 height 7
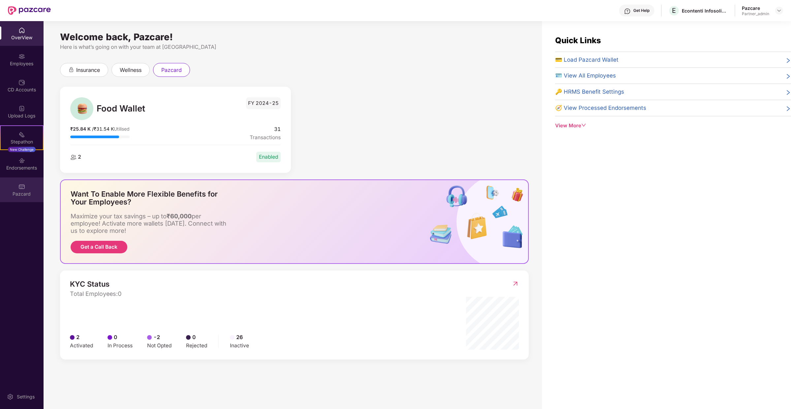
click at [29, 186] on div "Pazcard" at bounding box center [22, 189] width 44 height 25
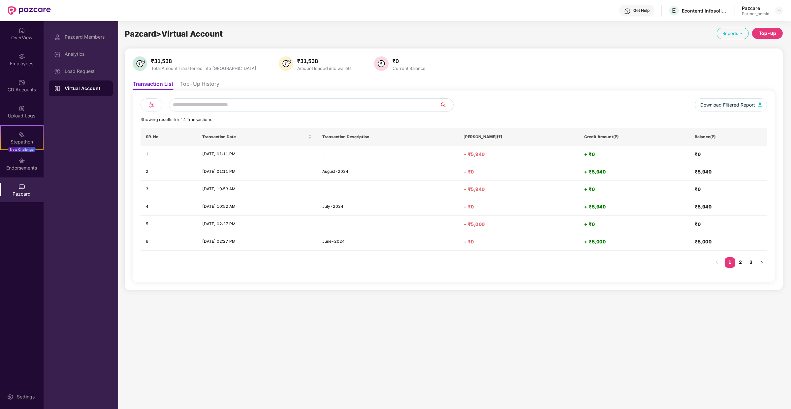
click at [200, 90] on div "Download Filtered Report Showing results for 14 Transactions SR. No Transaction…" at bounding box center [454, 186] width 642 height 192
click at [205, 83] on li "Top-Up History" at bounding box center [199, 85] width 39 height 10
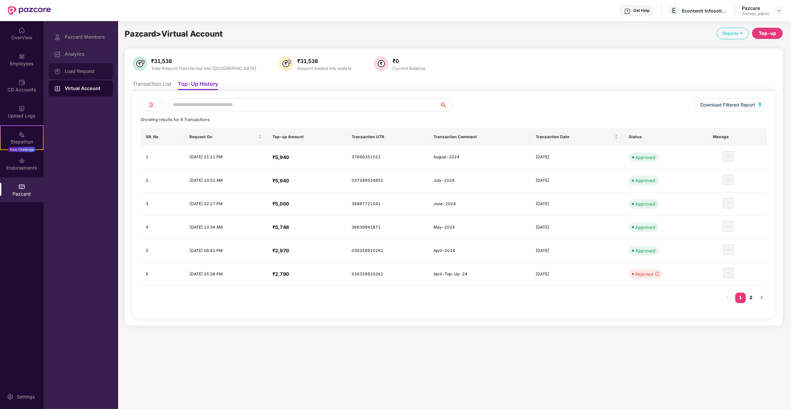
click at [77, 75] on div "Load Request" at bounding box center [81, 71] width 64 height 16
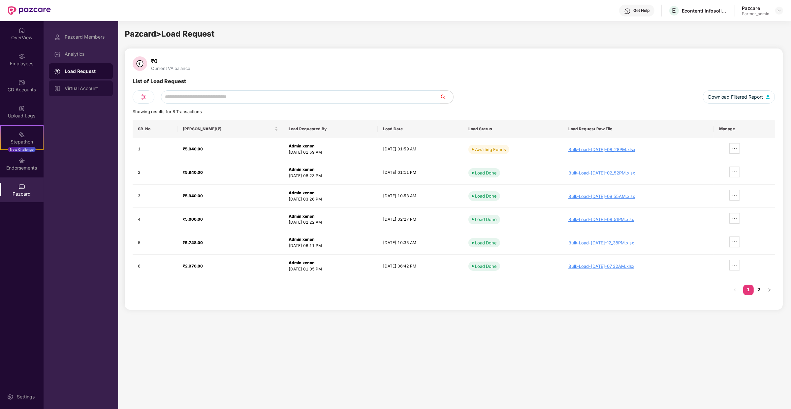
click at [100, 94] on div "Virtual Account" at bounding box center [81, 88] width 64 height 16
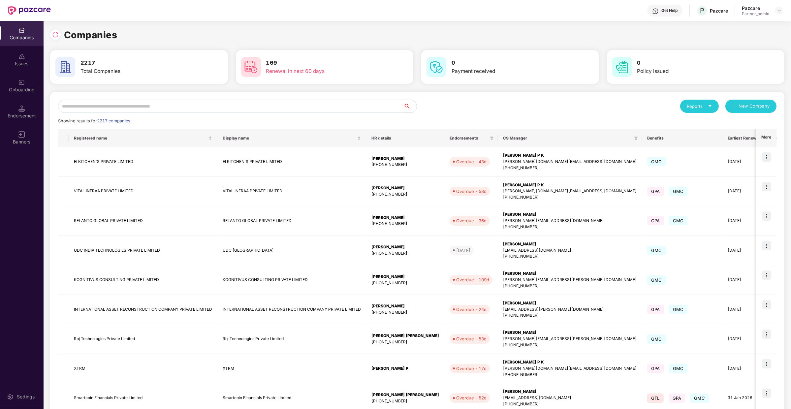
click at [107, 102] on input "text" at bounding box center [230, 106] width 345 height 13
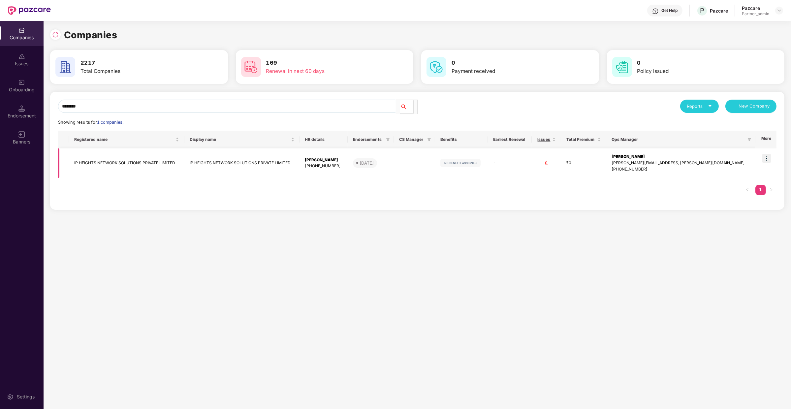
type input "********"
click at [764, 159] on img at bounding box center [766, 158] width 9 height 9
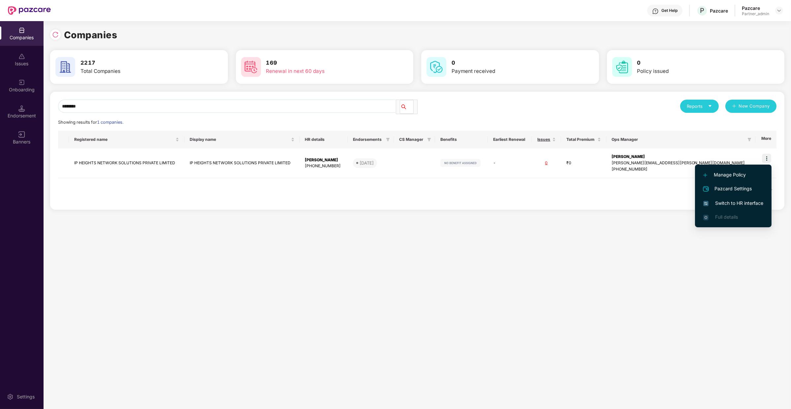
click at [735, 203] on span "Switch to HR interface" at bounding box center [733, 202] width 60 height 7
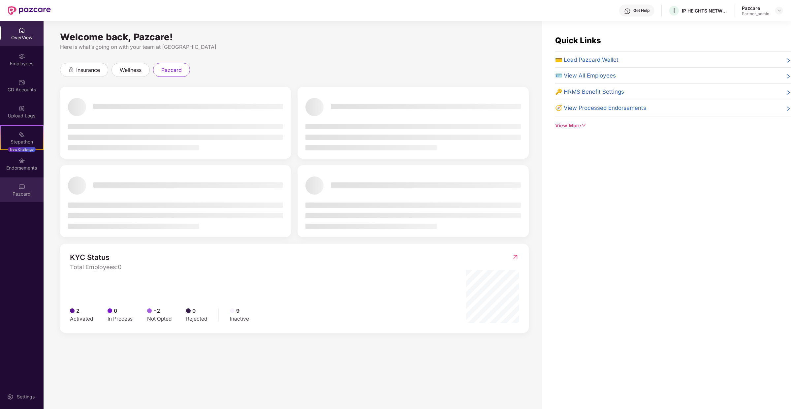
click at [27, 192] on div "Pazcard" at bounding box center [22, 194] width 44 height 7
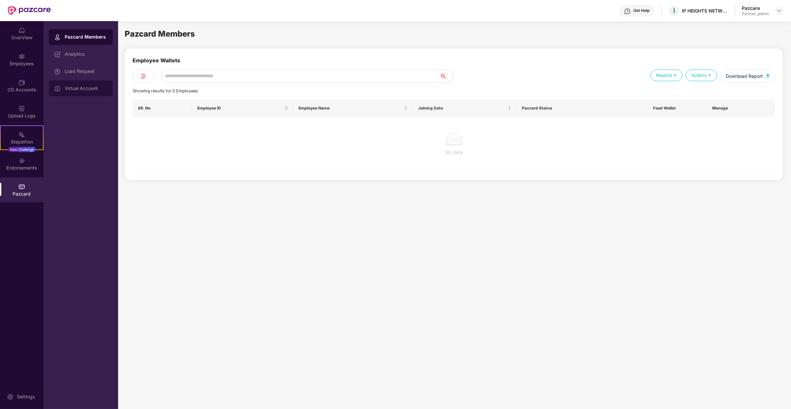
click at [89, 87] on div "Virtual Account" at bounding box center [86, 88] width 43 height 5
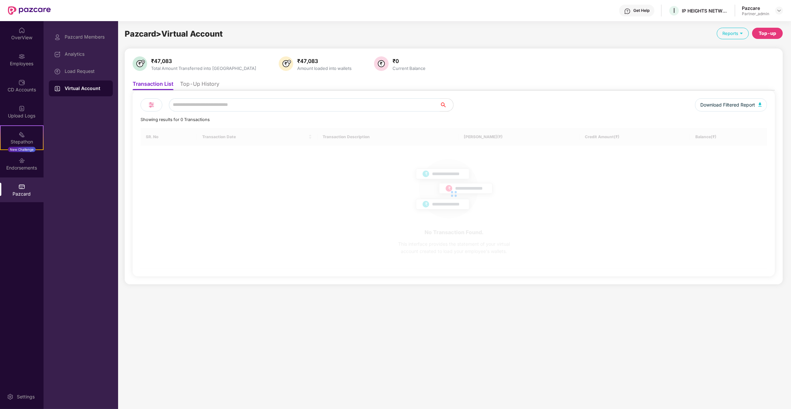
click at [207, 89] on li "Top-Up History" at bounding box center [199, 85] width 39 height 10
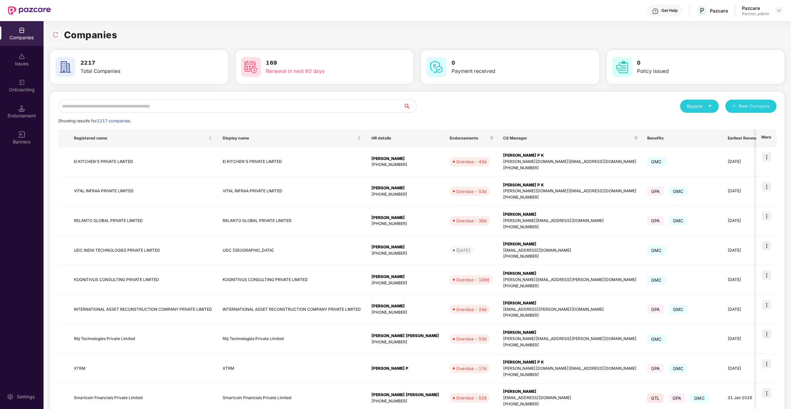
click at [135, 104] on input "text" at bounding box center [230, 106] width 345 height 13
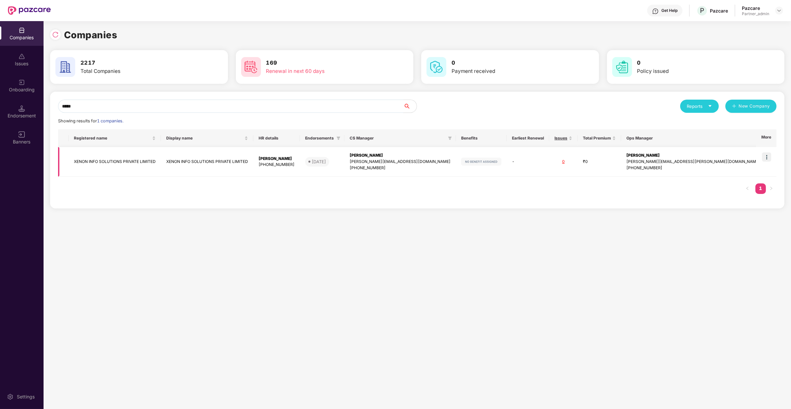
type input "*****"
click at [766, 159] on img at bounding box center [766, 156] width 9 height 9
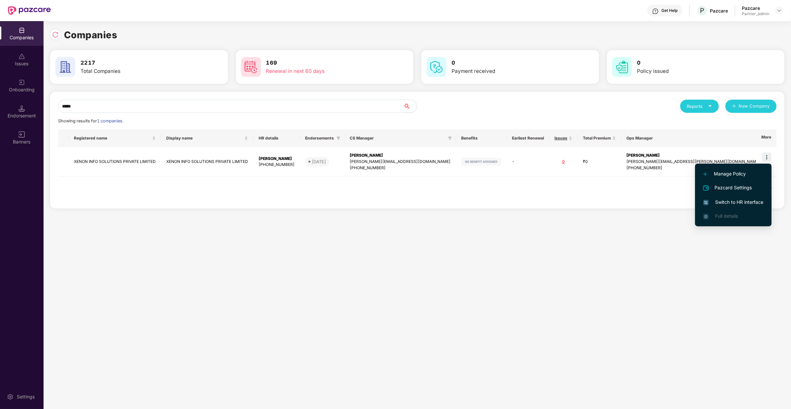
click at [732, 200] on span "Switch to HR interface" at bounding box center [733, 201] width 60 height 7
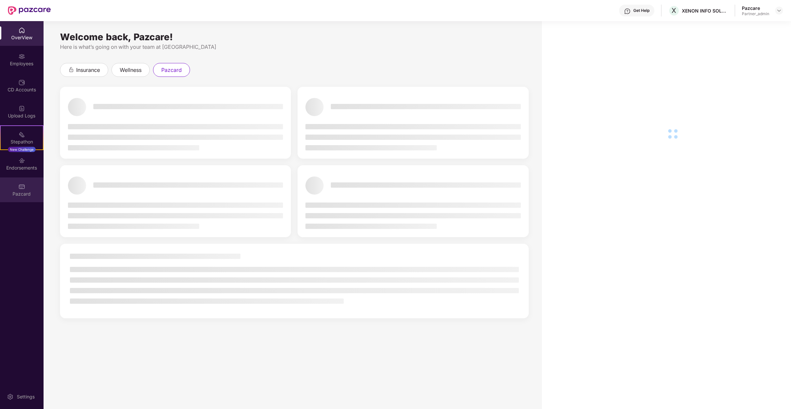
click at [15, 193] on div "Pazcard" at bounding box center [22, 194] width 44 height 7
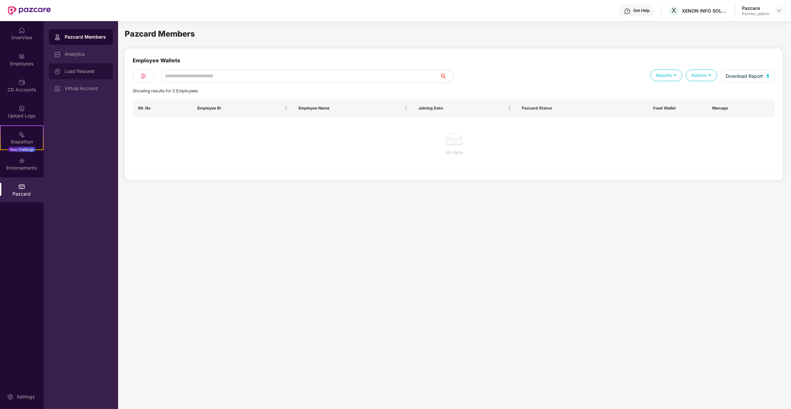
click at [98, 68] on div "Load Request" at bounding box center [81, 71] width 64 height 16
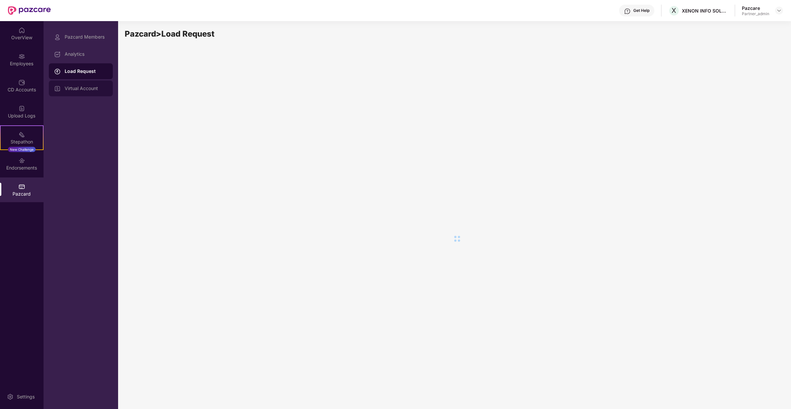
click at [94, 91] on div "Virtual Account" at bounding box center [86, 88] width 43 height 5
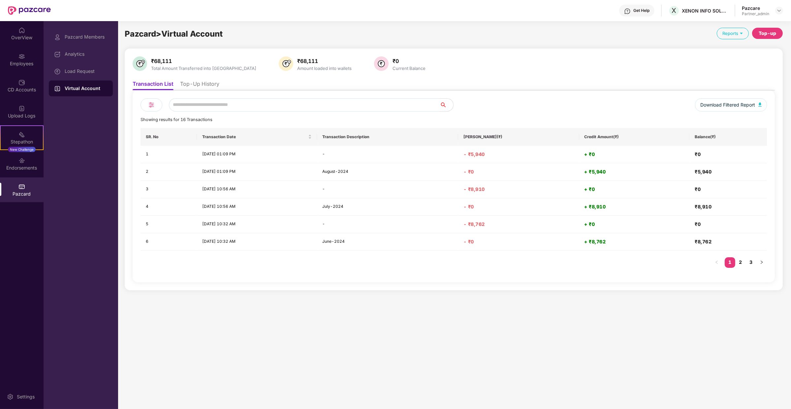
click at [208, 83] on li "Top-Up History" at bounding box center [199, 85] width 39 height 10
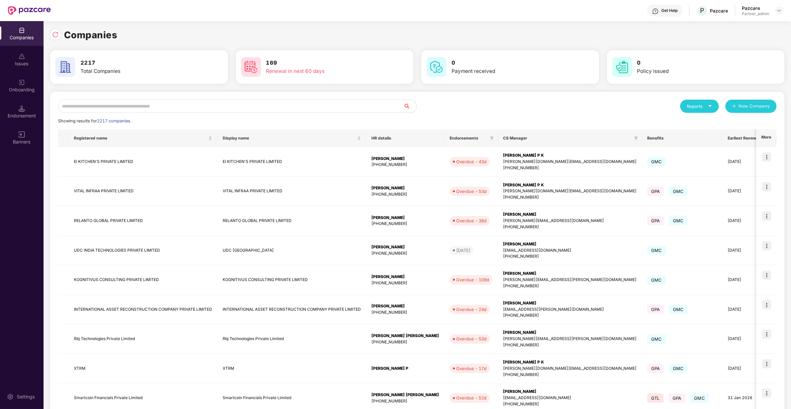
click at [153, 102] on input "text" at bounding box center [230, 106] width 345 height 13
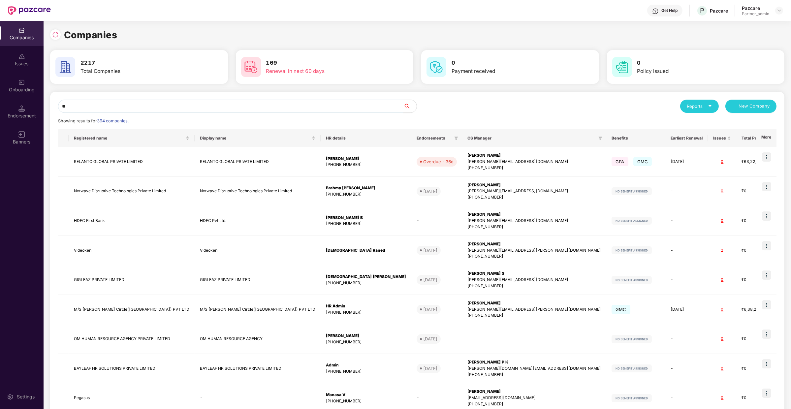
type input "*"
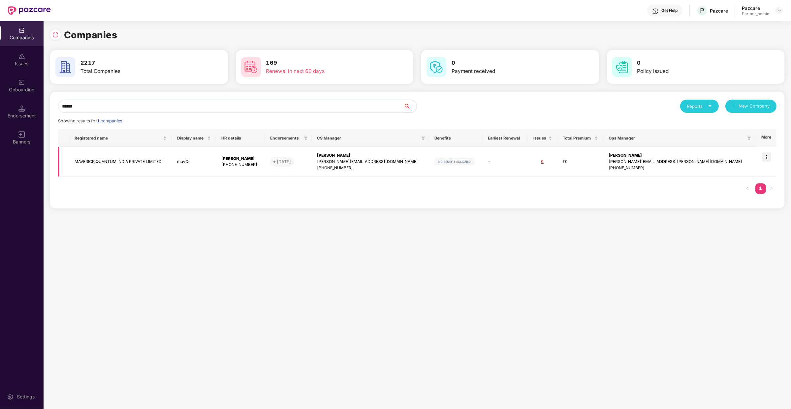
type input "******"
click at [763, 159] on img at bounding box center [766, 156] width 9 height 9
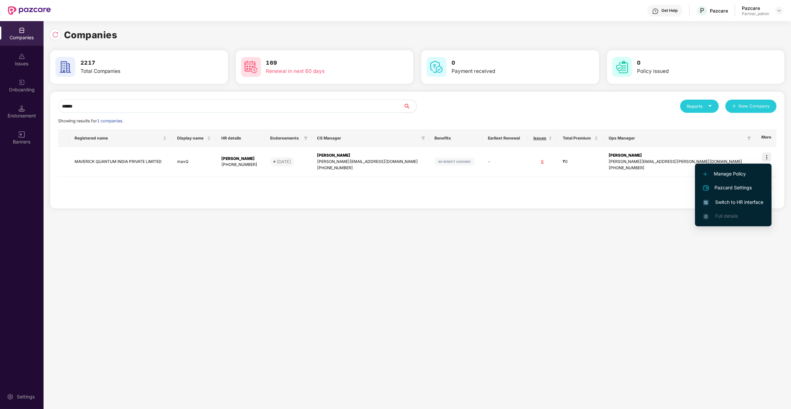
click at [737, 196] on li "Switch to HR interface" at bounding box center [733, 202] width 76 height 14
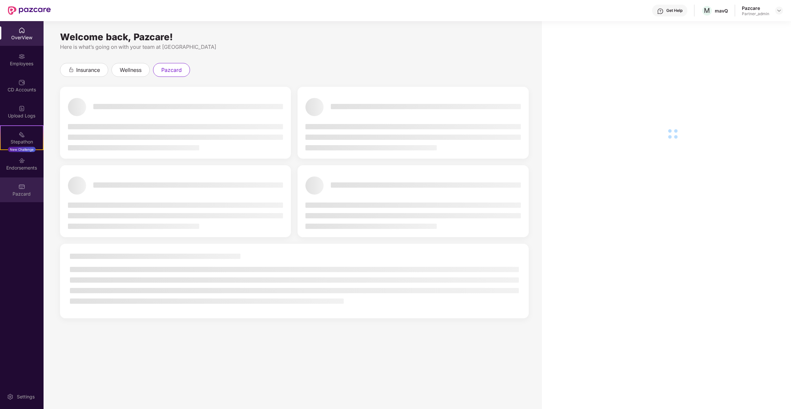
click at [18, 184] on div "Pazcard" at bounding box center [22, 189] width 44 height 25
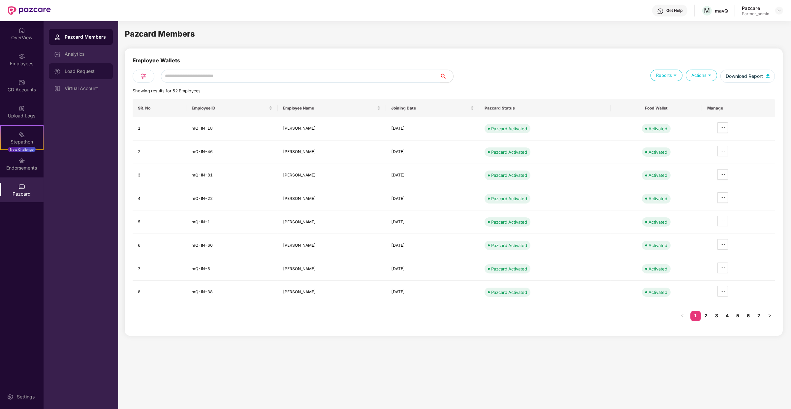
click at [83, 78] on div "Load Request" at bounding box center [81, 71] width 64 height 16
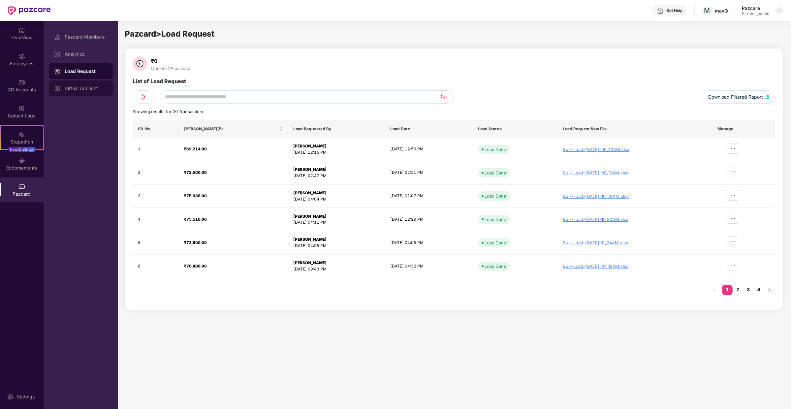
click at [86, 90] on div "Virtual Account" at bounding box center [86, 88] width 43 height 5
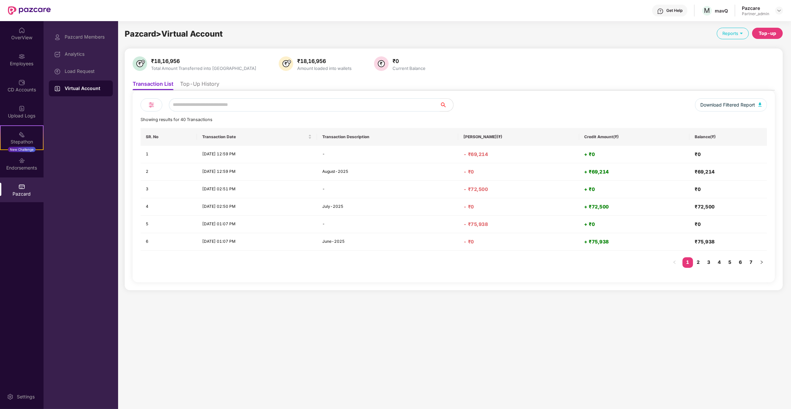
click at [204, 82] on li "Top-Up History" at bounding box center [199, 85] width 39 height 10
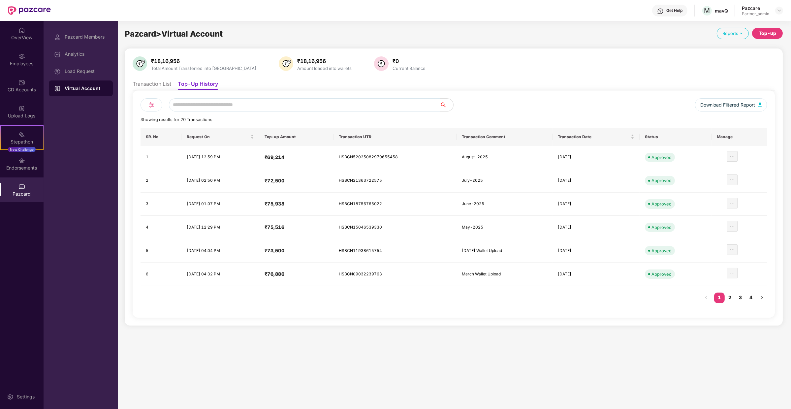
click at [167, 84] on li "Transaction List" at bounding box center [152, 85] width 39 height 10
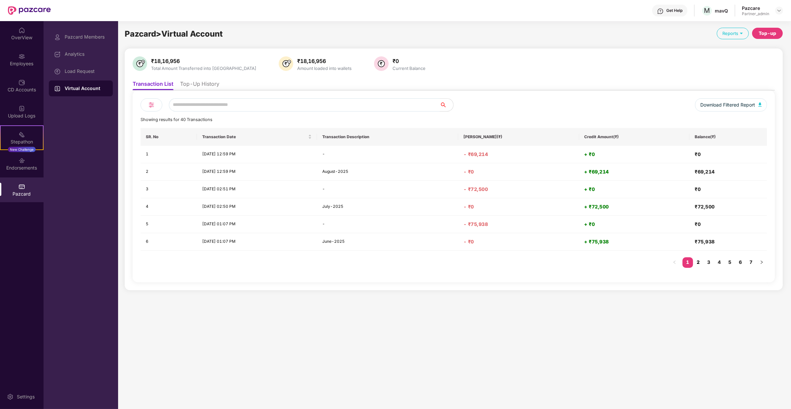
click at [700, 261] on link "2" at bounding box center [698, 262] width 11 height 10
click at [707, 260] on link "3" at bounding box center [708, 262] width 11 height 10
click at [719, 261] on link "4" at bounding box center [719, 262] width 11 height 10
click at [732, 262] on link "5" at bounding box center [729, 262] width 11 height 10
click at [217, 80] on li "Top-Up History" at bounding box center [199, 85] width 39 height 10
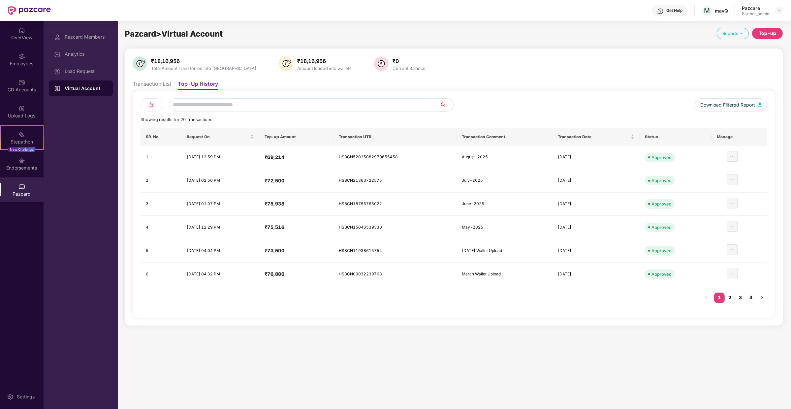
click at [729, 296] on link "2" at bounding box center [729, 297] width 11 height 10
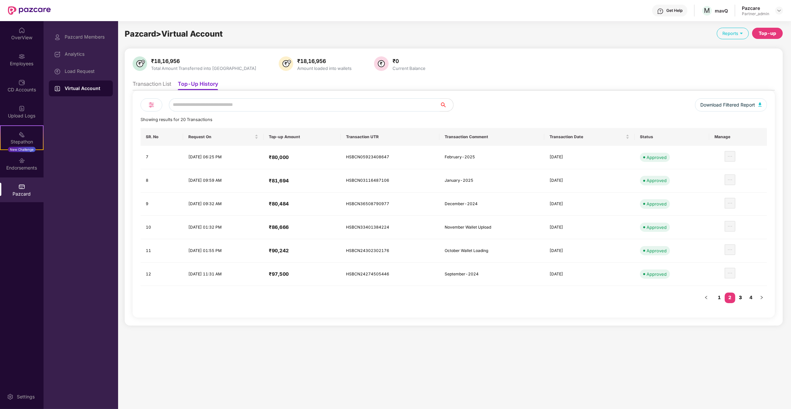
click at [740, 296] on link "3" at bounding box center [740, 297] width 11 height 10
click at [752, 295] on link "4" at bounding box center [750, 297] width 11 height 10
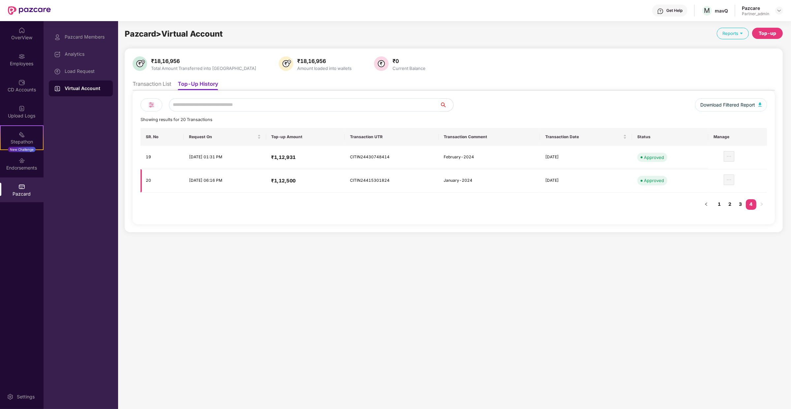
click at [287, 178] on td "₹1,12,500" at bounding box center [305, 180] width 78 height 23
drag, startPoint x: 287, startPoint y: 178, endPoint x: 322, endPoint y: 183, distance: 36.2
click at [322, 183] on td "₹1,12,500" at bounding box center [305, 180] width 78 height 23
click at [741, 202] on link "3" at bounding box center [740, 204] width 11 height 10
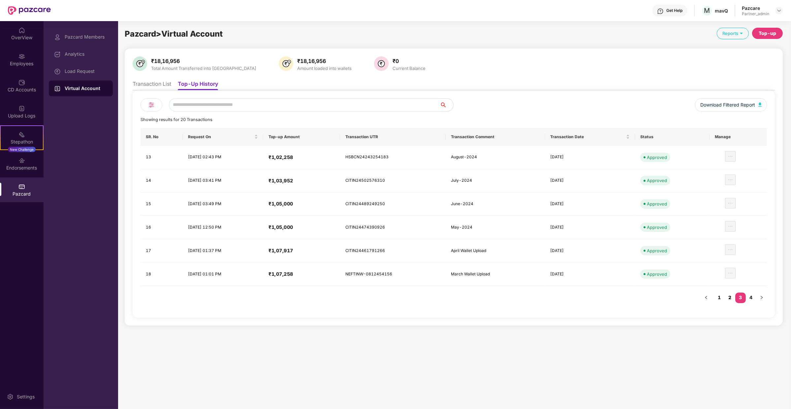
click at [727, 293] on link "2" at bounding box center [729, 297] width 11 height 10
click at [745, 295] on link "3" at bounding box center [740, 297] width 11 height 10
click at [161, 79] on ul "Transaction List Top-Up History" at bounding box center [454, 83] width 642 height 13
click at [162, 81] on li "Transaction List" at bounding box center [152, 85] width 39 height 10
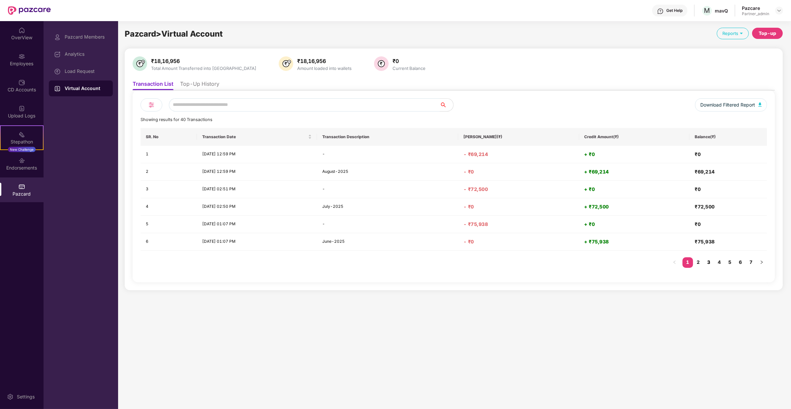
click at [709, 264] on link "3" at bounding box center [708, 262] width 11 height 10
click at [721, 262] on link "4" at bounding box center [719, 262] width 11 height 10
click at [726, 260] on link "5" at bounding box center [729, 262] width 11 height 10
click at [206, 85] on li "Top-Up History" at bounding box center [199, 85] width 39 height 10
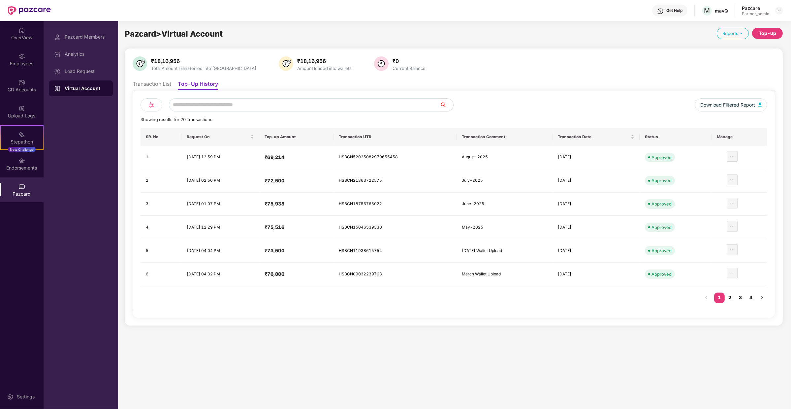
click at [729, 292] on link "2" at bounding box center [729, 297] width 11 height 10
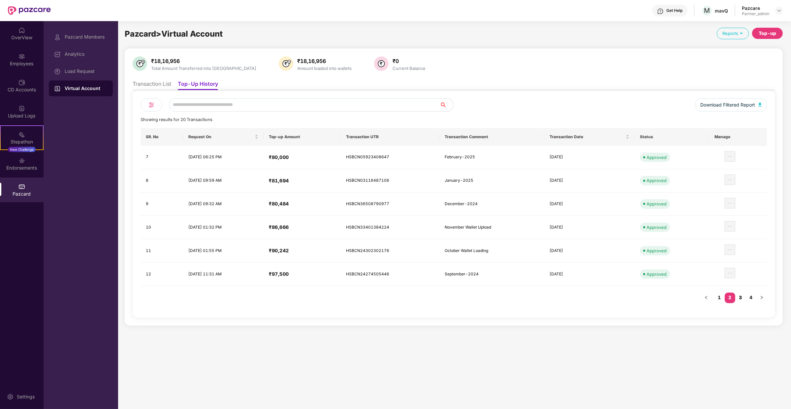
click at [744, 295] on link "3" at bounding box center [740, 297] width 11 height 10
click at [751, 294] on link "4" at bounding box center [750, 297] width 11 height 10
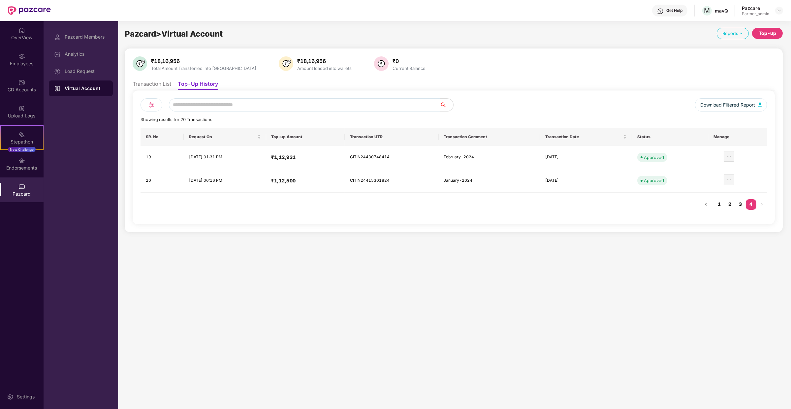
click at [744, 200] on link "3" at bounding box center [740, 204] width 11 height 10
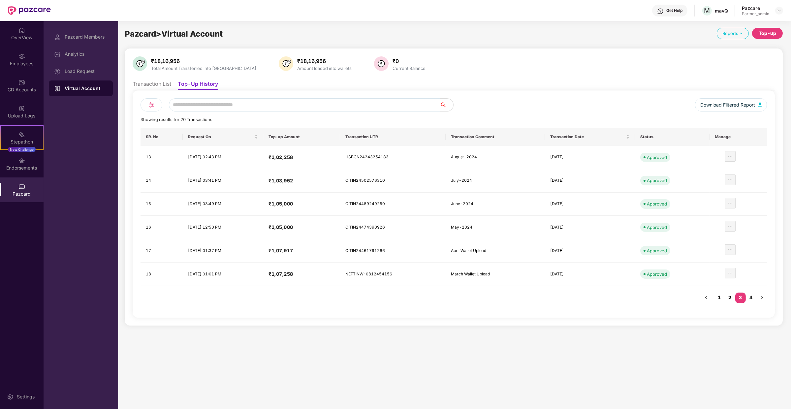
click at [728, 295] on link "2" at bounding box center [729, 297] width 11 height 10
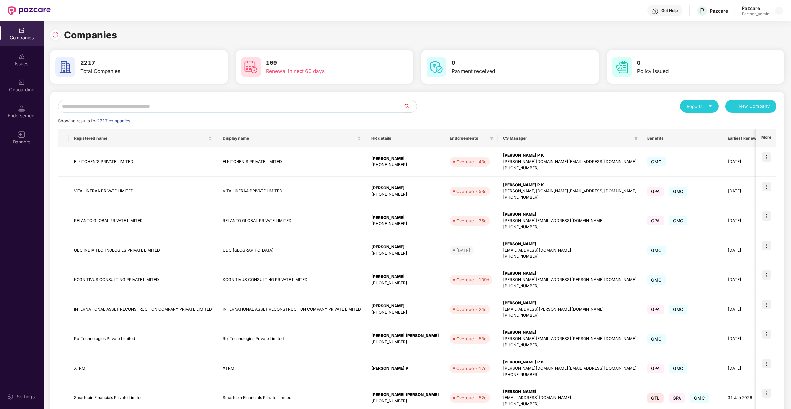
click at [150, 101] on input "text" at bounding box center [230, 106] width 345 height 13
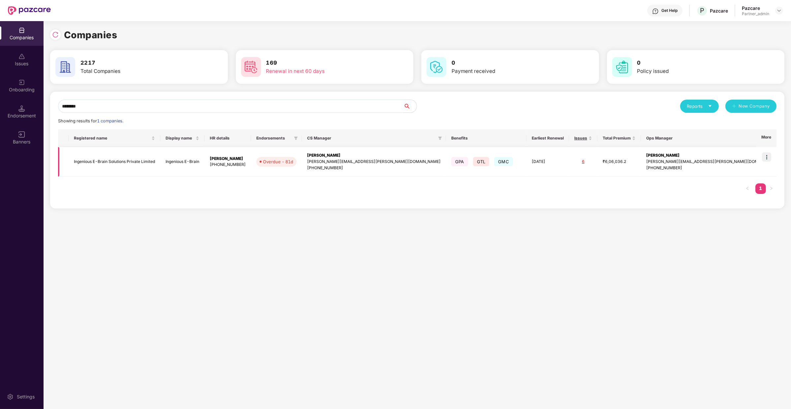
type input "********"
click at [763, 156] on img at bounding box center [766, 156] width 9 height 9
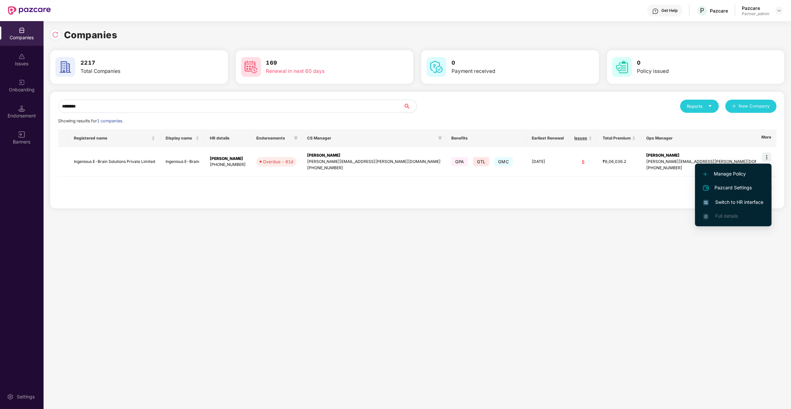
click at [746, 199] on span "Switch to HR interface" at bounding box center [733, 201] width 60 height 7
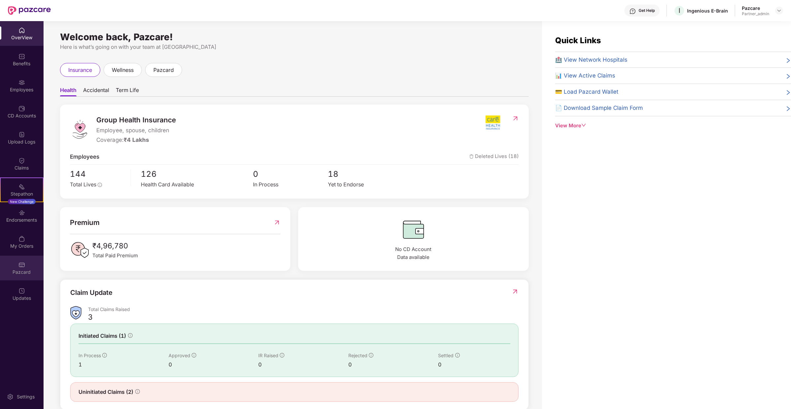
click at [31, 262] on div "Pazcard" at bounding box center [22, 268] width 44 height 25
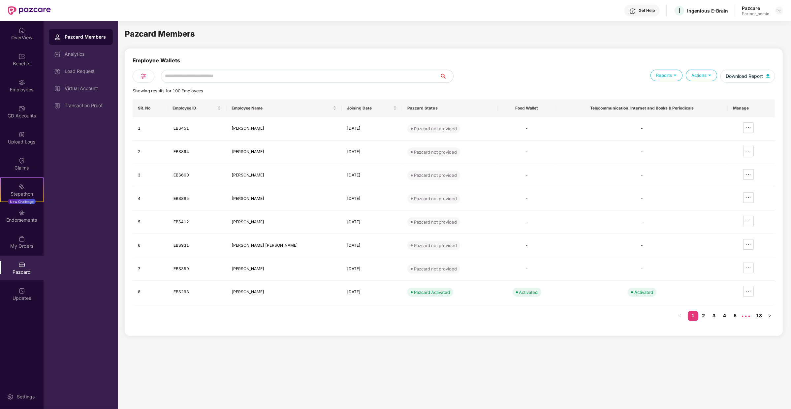
click at [104, 96] on div "Pazcard Members Analytics Load Request Virtual Account Transaction Proof" at bounding box center [81, 71] width 64 height 84
click at [102, 90] on div "Virtual Account" at bounding box center [86, 88] width 43 height 5
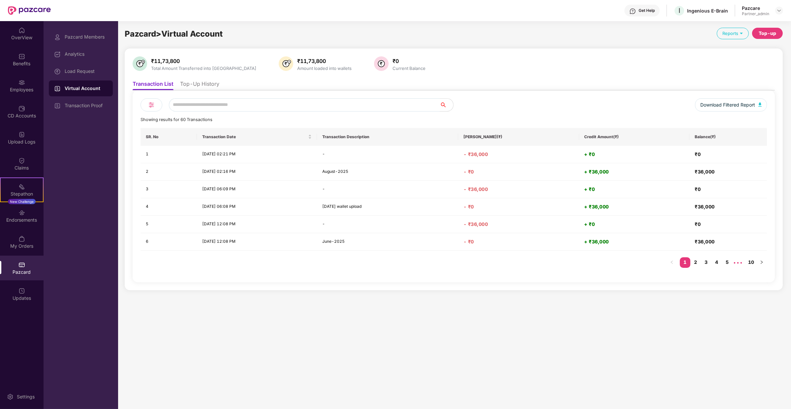
click at [205, 81] on li "Top-Up History" at bounding box center [199, 85] width 39 height 10
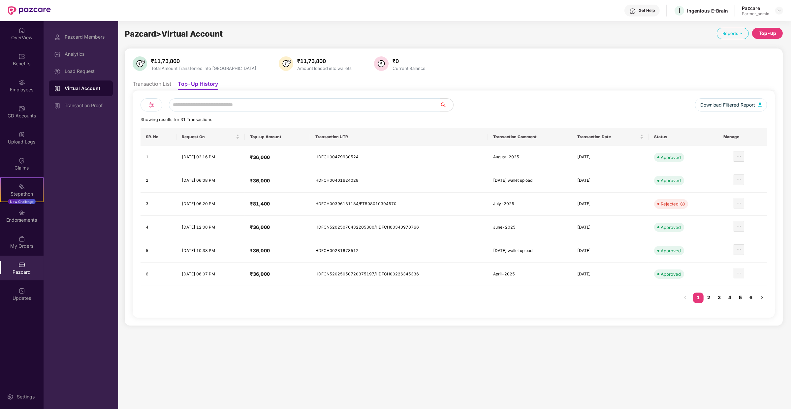
click at [742, 296] on link "5" at bounding box center [740, 297] width 11 height 10
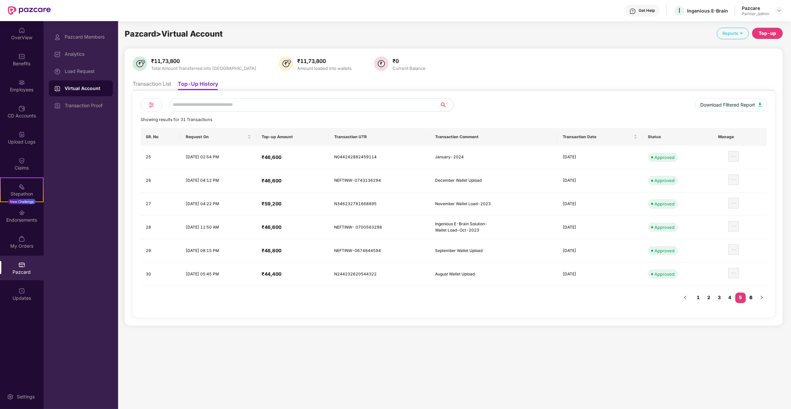
click at [750, 297] on link "6" at bounding box center [750, 297] width 11 height 10
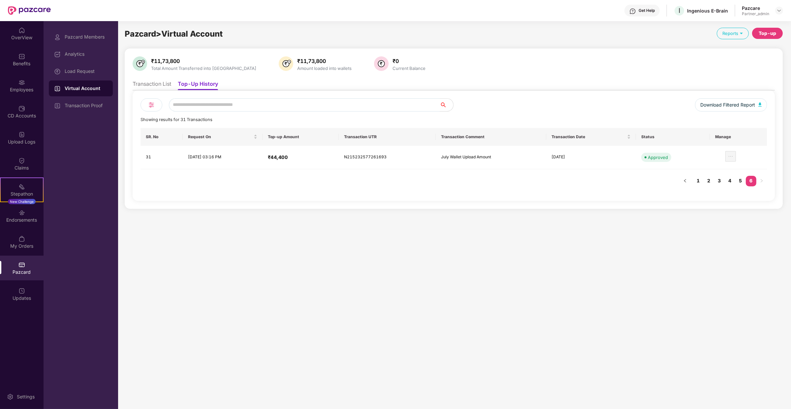
click at [146, 87] on li "Transaction List" at bounding box center [152, 85] width 39 height 10
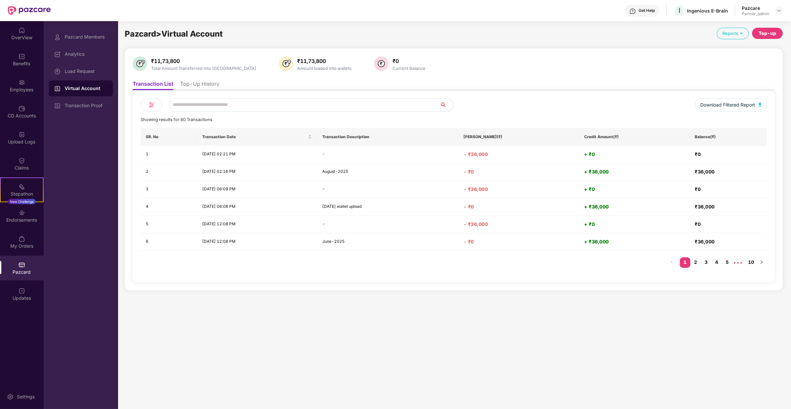
click at [205, 83] on li "Top-Up History" at bounding box center [199, 85] width 39 height 10
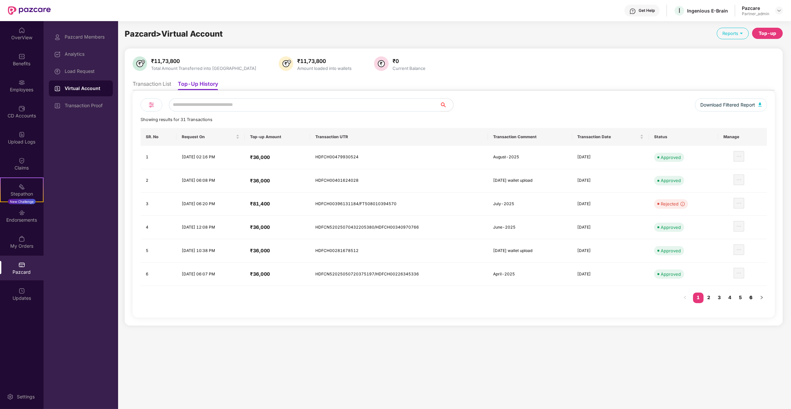
click at [752, 293] on link "6" at bounding box center [750, 297] width 11 height 10
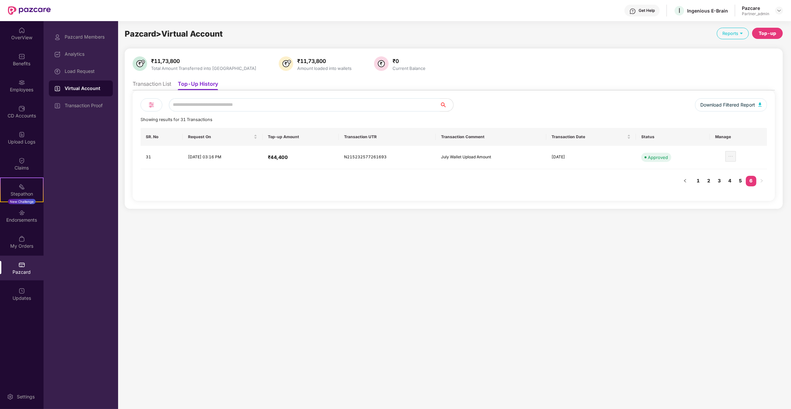
click at [155, 86] on li "Transaction List" at bounding box center [152, 85] width 39 height 10
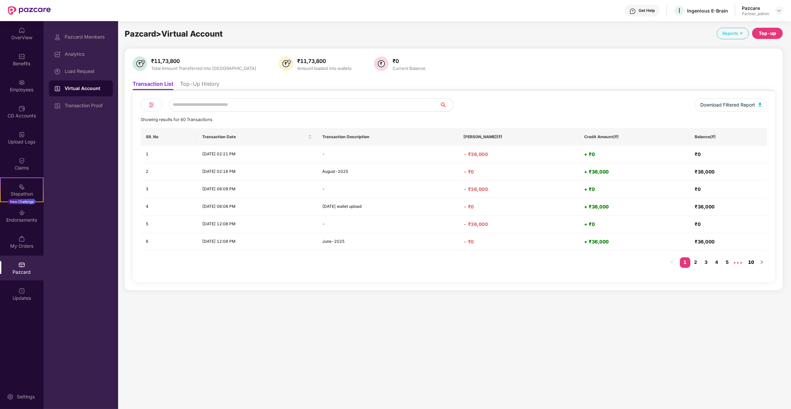
click at [750, 264] on link "10" at bounding box center [750, 262] width 11 height 10
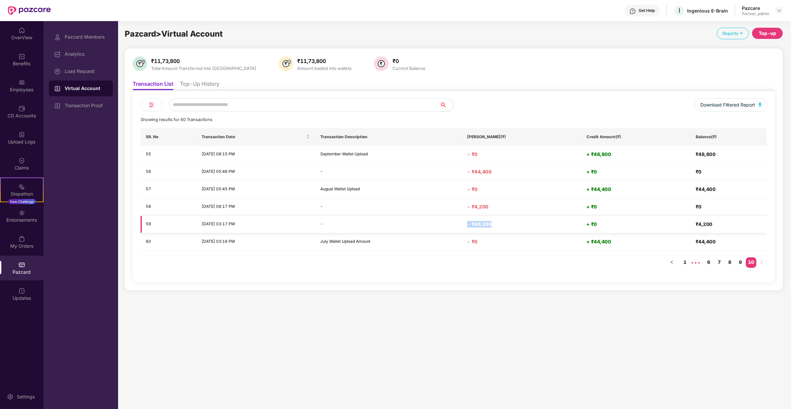
drag, startPoint x: 511, startPoint y: 225, endPoint x: 483, endPoint y: 225, distance: 27.7
click at [483, 225] on td "- ₹40,200" at bounding box center [521, 224] width 119 height 17
click at [93, 71] on div "Load Request" at bounding box center [86, 71] width 43 height 5
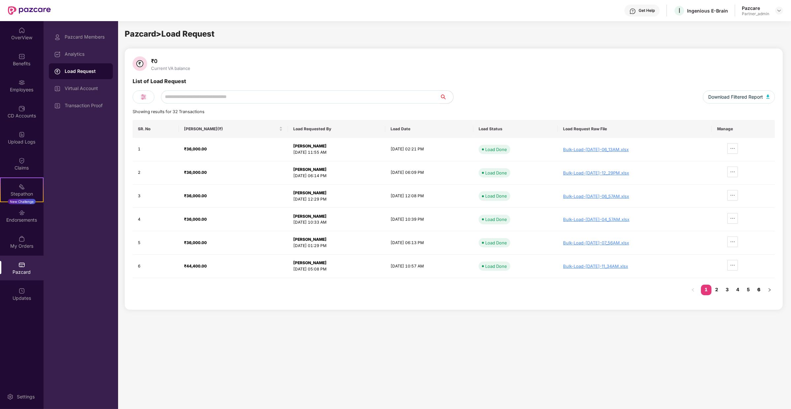
click at [757, 290] on link "6" at bounding box center [758, 290] width 11 height 10
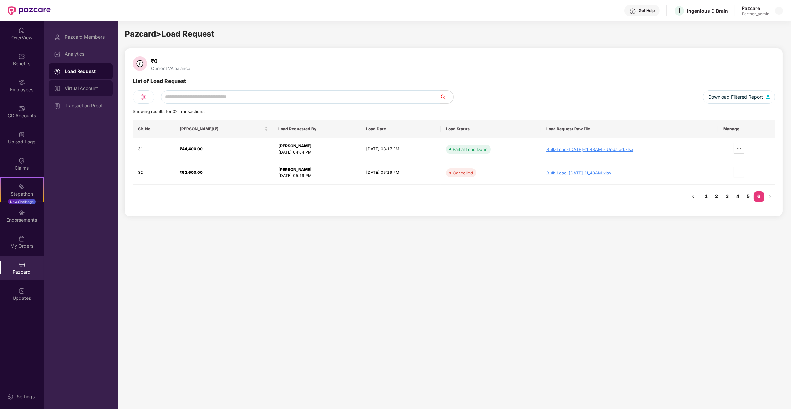
click at [87, 88] on div "Virtual Account" at bounding box center [86, 88] width 43 height 5
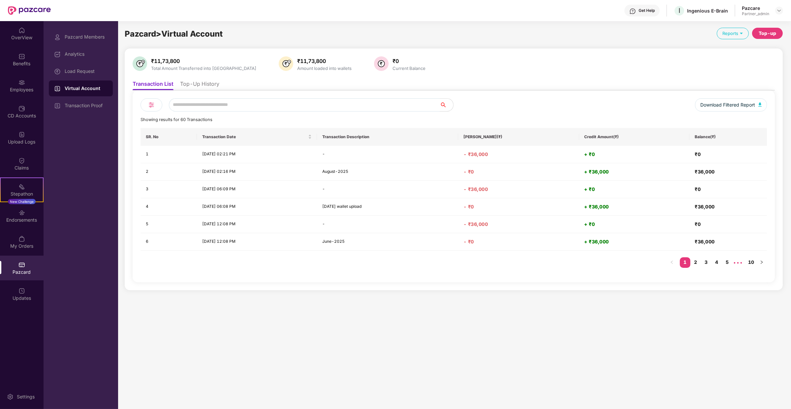
click at [211, 86] on li "Top-Up History" at bounding box center [199, 85] width 39 height 10
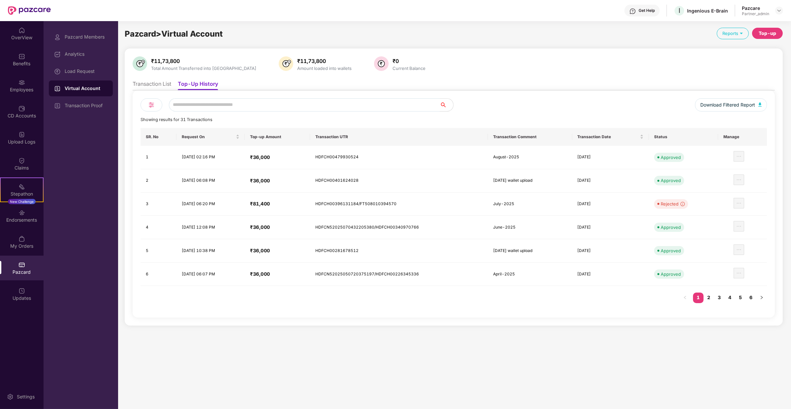
click at [148, 82] on li "Transaction List" at bounding box center [152, 85] width 39 height 10
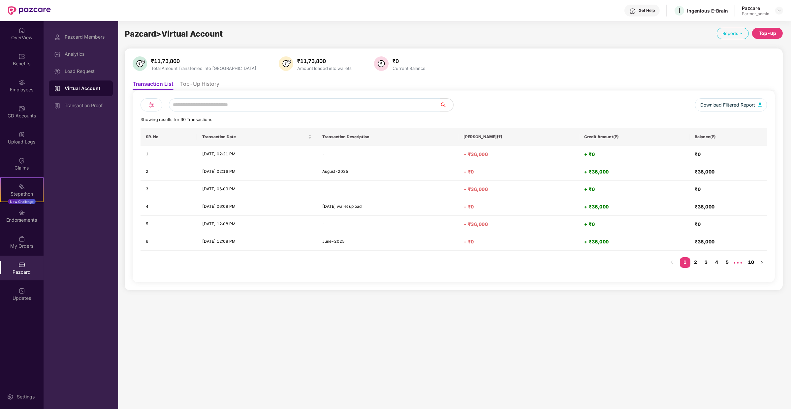
click at [755, 260] on link "10" at bounding box center [750, 262] width 11 height 10
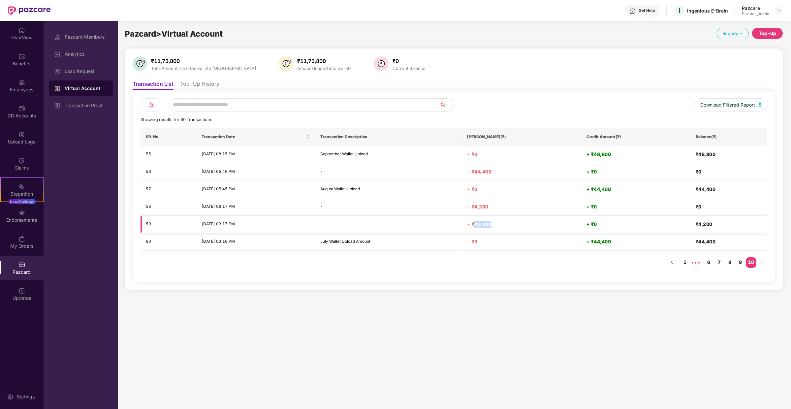
drag, startPoint x: 493, startPoint y: 222, endPoint x: 511, endPoint y: 223, distance: 17.8
click at [511, 223] on h4 "- ₹40,200" at bounding box center [521, 224] width 109 height 7
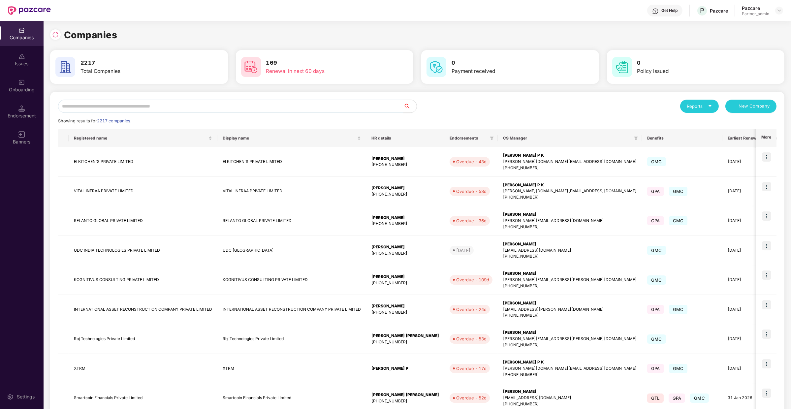
click at [146, 109] on input "text" at bounding box center [230, 106] width 345 height 13
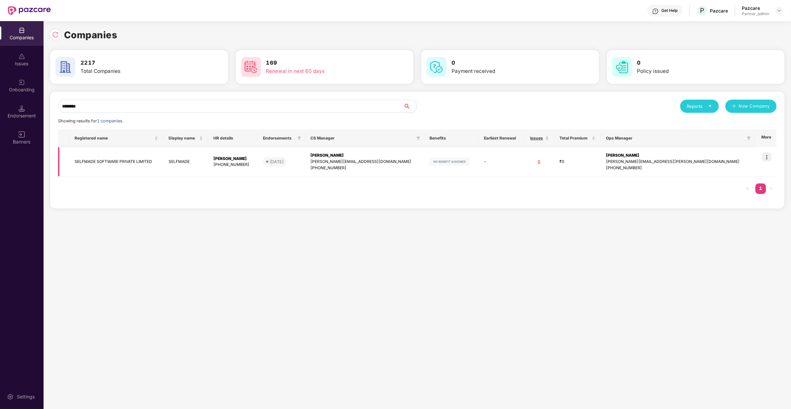
type input "********"
click at [769, 155] on img at bounding box center [766, 156] width 9 height 9
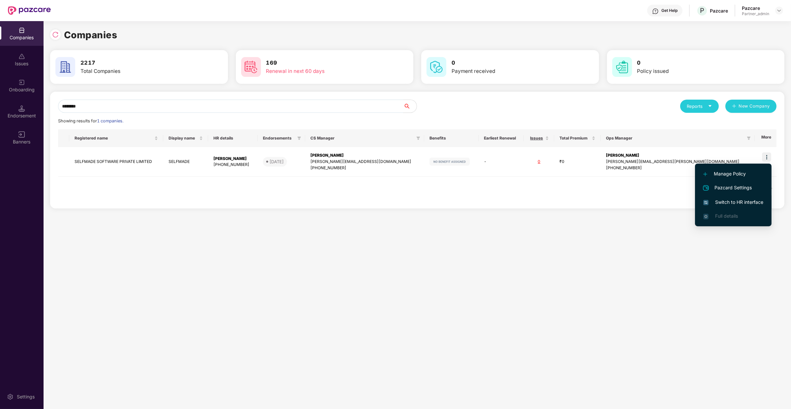
click at [730, 197] on li "Switch to HR interface" at bounding box center [733, 202] width 76 height 14
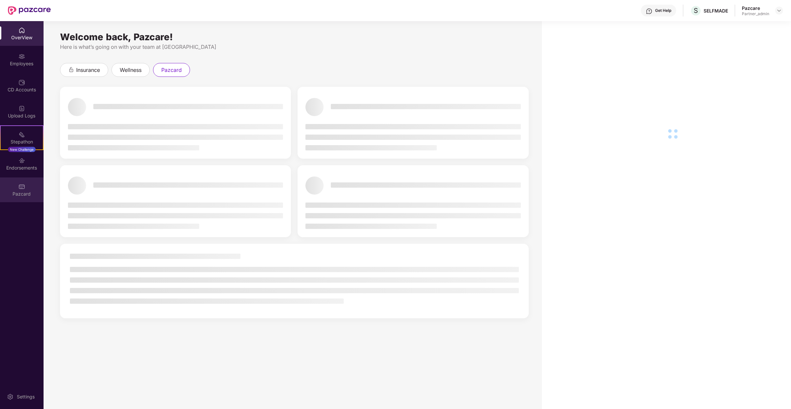
click at [33, 185] on div "Pazcard" at bounding box center [22, 189] width 44 height 25
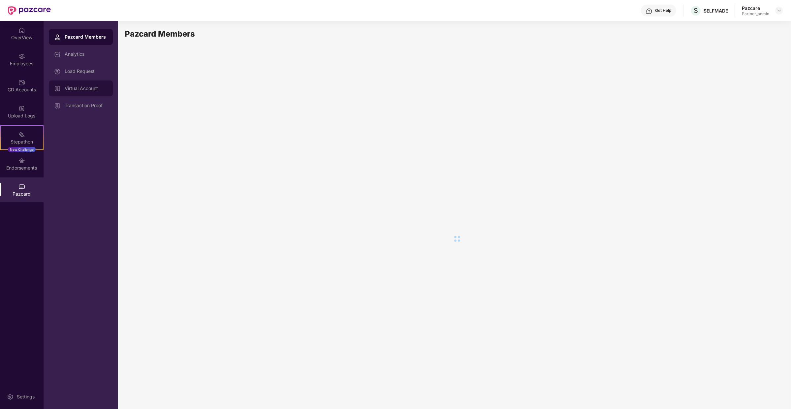
click at [92, 87] on div "Virtual Account" at bounding box center [86, 88] width 43 height 5
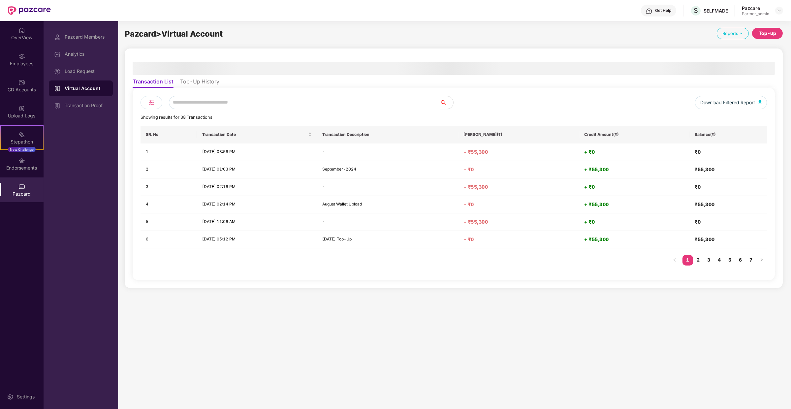
click at [188, 85] on li "Top-Up History" at bounding box center [199, 83] width 39 height 10
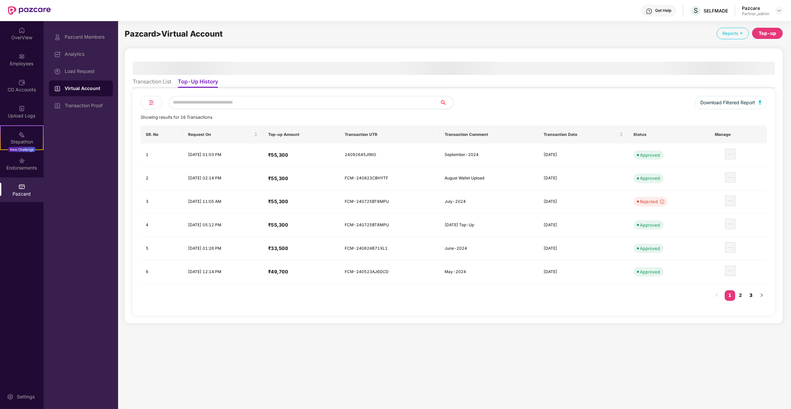
click at [748, 291] on link "3" at bounding box center [750, 295] width 11 height 10
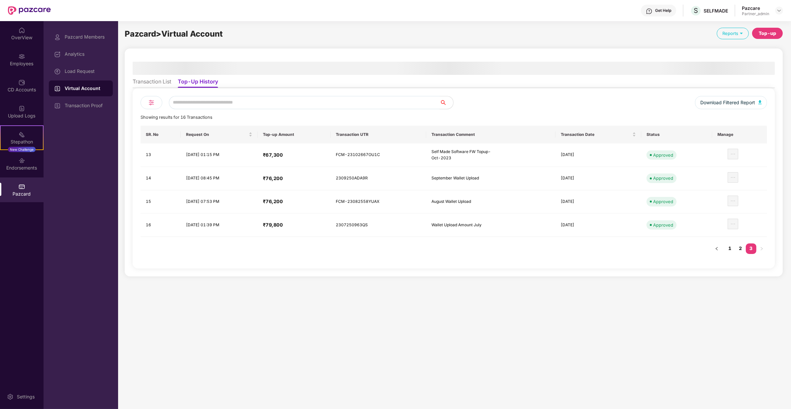
click at [157, 83] on li "Transaction List" at bounding box center [152, 83] width 39 height 10
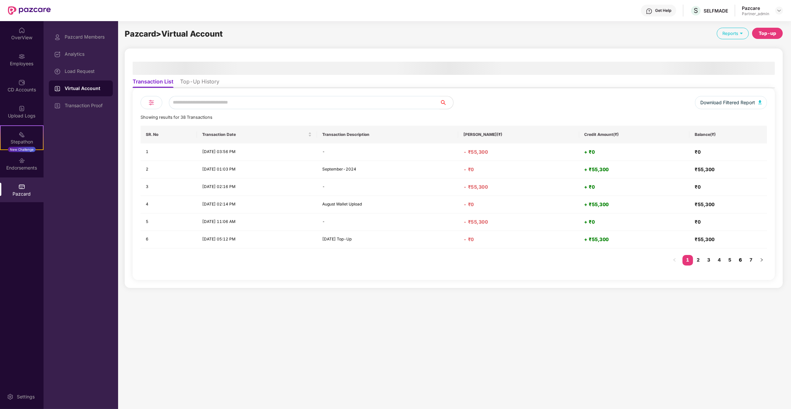
click at [741, 259] on link "6" at bounding box center [740, 260] width 11 height 10
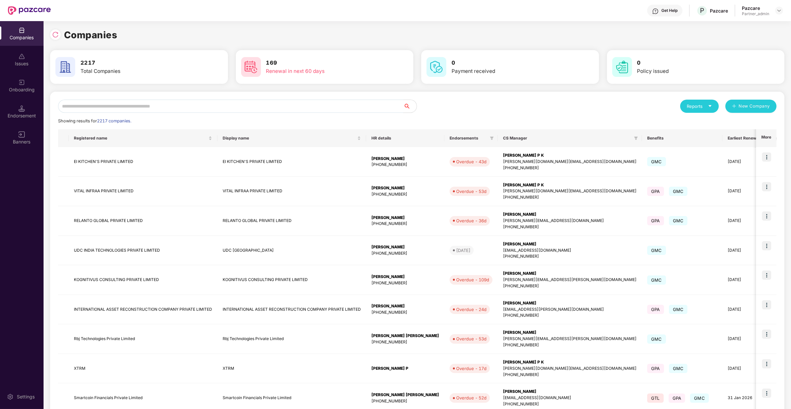
click at [124, 106] on input "text" at bounding box center [230, 106] width 345 height 13
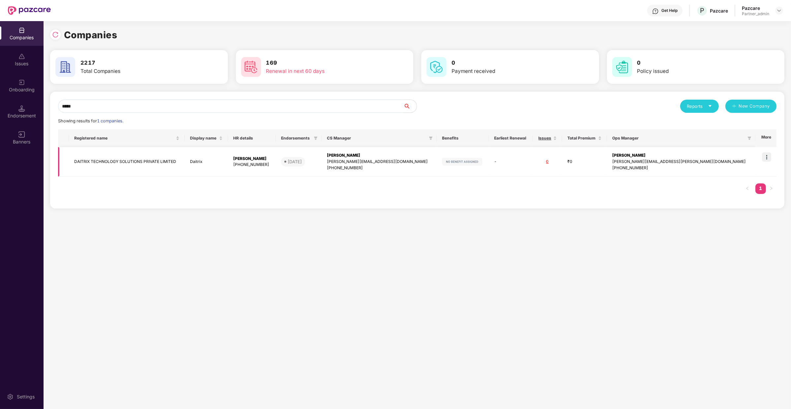
type input "*****"
click at [769, 156] on img at bounding box center [766, 156] width 9 height 9
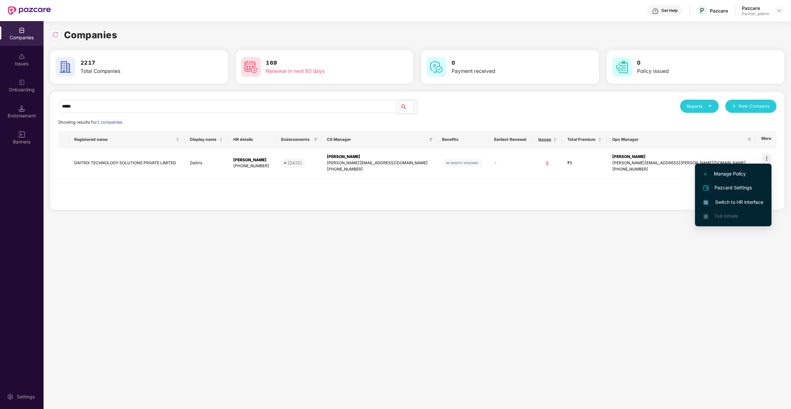
click at [742, 201] on span "Switch to HR interface" at bounding box center [733, 201] width 60 height 7
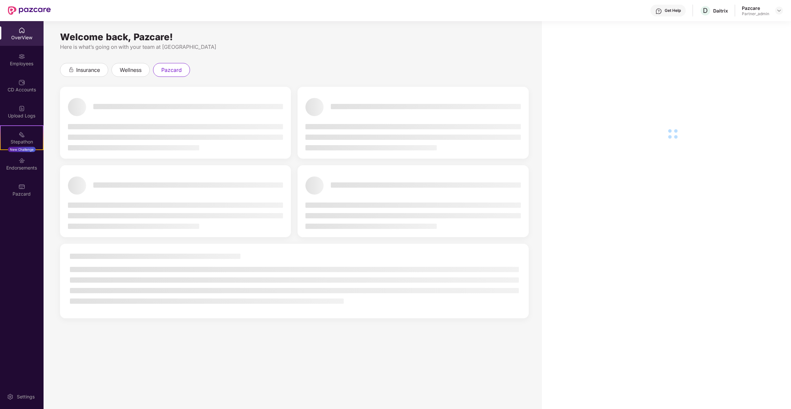
click at [25, 201] on div "Pazcard" at bounding box center [22, 189] width 44 height 25
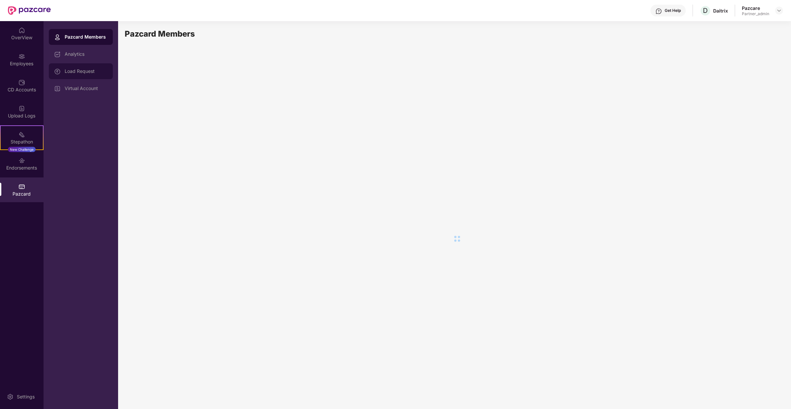
click at [80, 70] on div "Load Request" at bounding box center [86, 71] width 43 height 5
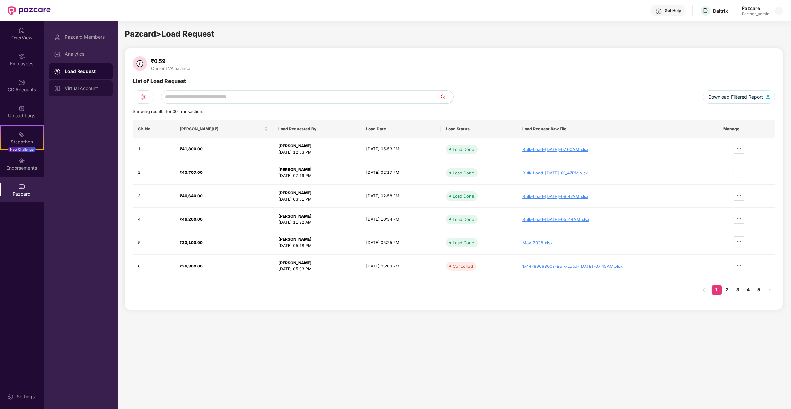
click at [89, 90] on div "Virtual Account" at bounding box center [86, 88] width 43 height 5
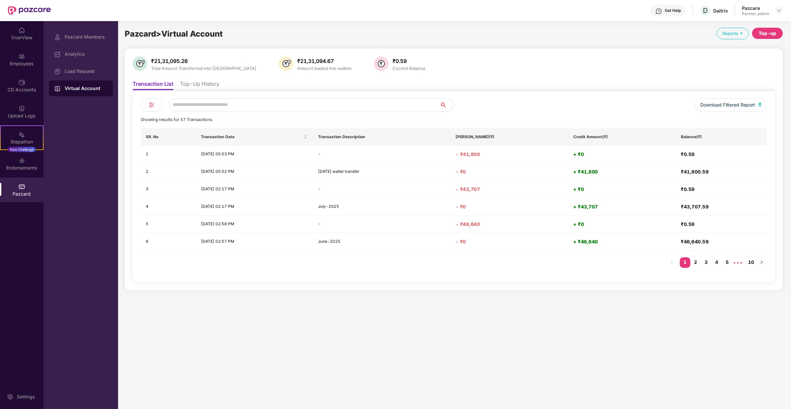
click at [206, 80] on li "Top-Up History" at bounding box center [199, 85] width 39 height 10
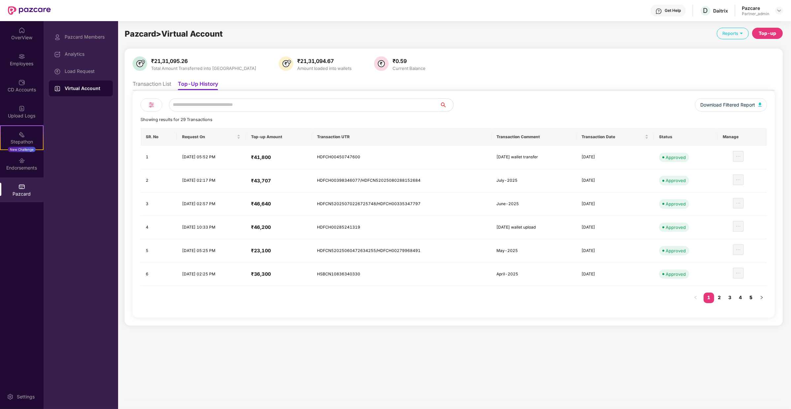
click at [751, 297] on link "5" at bounding box center [750, 297] width 11 height 10
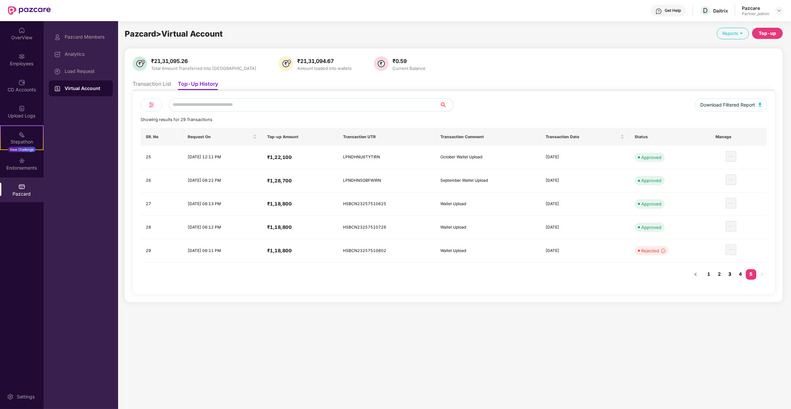
click at [731, 272] on link "3" at bounding box center [729, 274] width 11 height 10
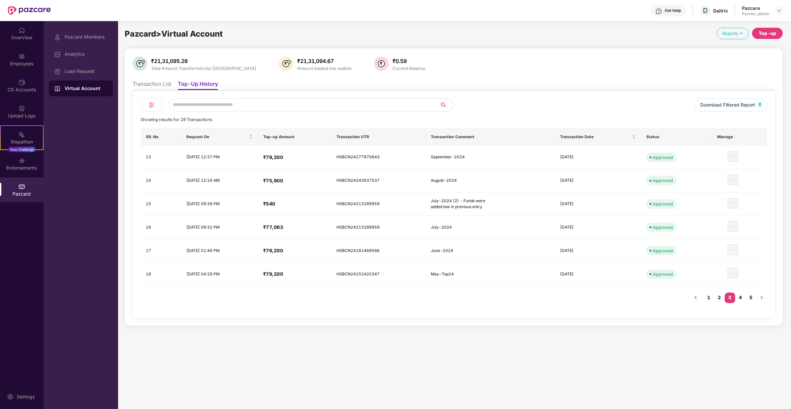
click at [162, 82] on li "Transaction List" at bounding box center [152, 85] width 39 height 10
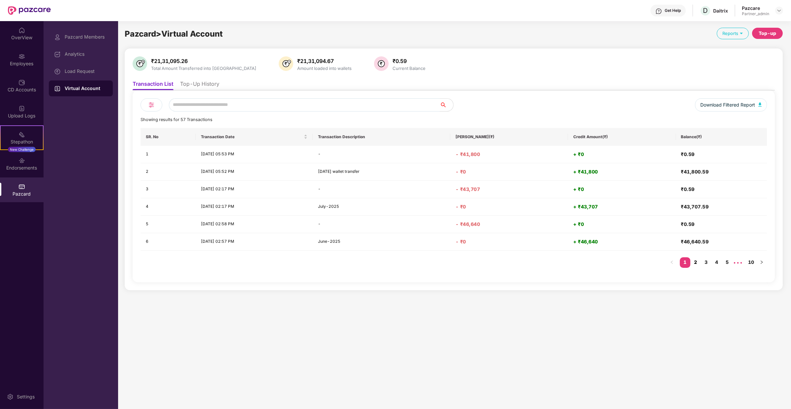
click at [695, 265] on link "2" at bounding box center [695, 262] width 11 height 10
click at [707, 263] on link "3" at bounding box center [706, 262] width 11 height 10
click at [718, 261] on link "4" at bounding box center [716, 262] width 11 height 10
click at [716, 261] on link "5" at bounding box center [716, 262] width 11 height 10
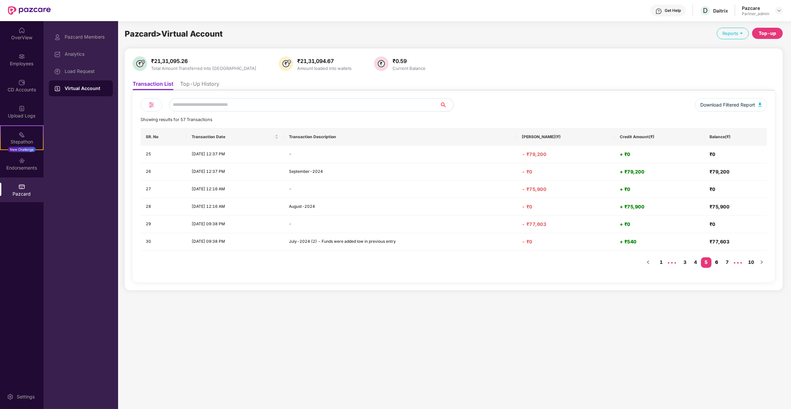
click at [720, 262] on link "6" at bounding box center [716, 262] width 11 height 10
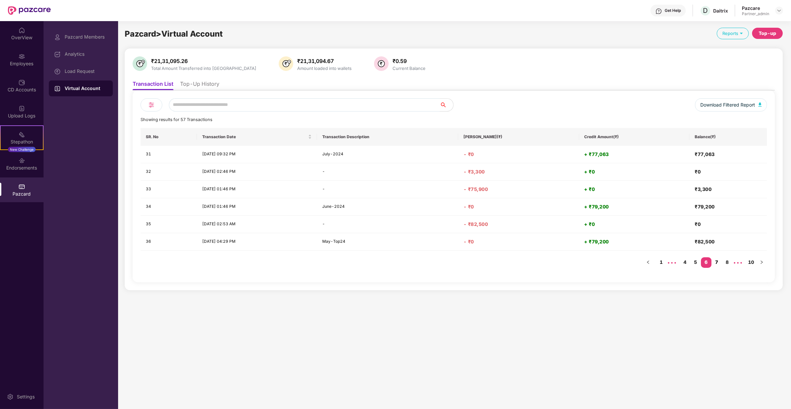
click at [715, 261] on link "7" at bounding box center [716, 262] width 11 height 10
click at [711, 262] on link "6" at bounding box center [708, 262] width 11 height 10
click at [718, 264] on link "7" at bounding box center [716, 262] width 11 height 10
click at [732, 261] on link "8" at bounding box center [729, 262] width 11 height 10
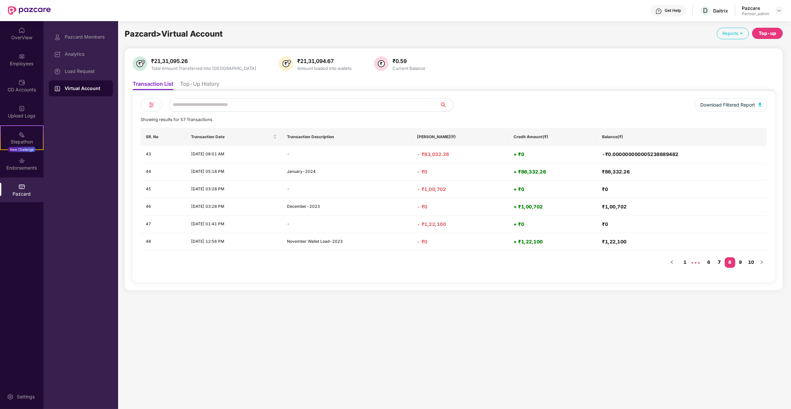
click at [719, 263] on link "7" at bounding box center [719, 262] width 11 height 10
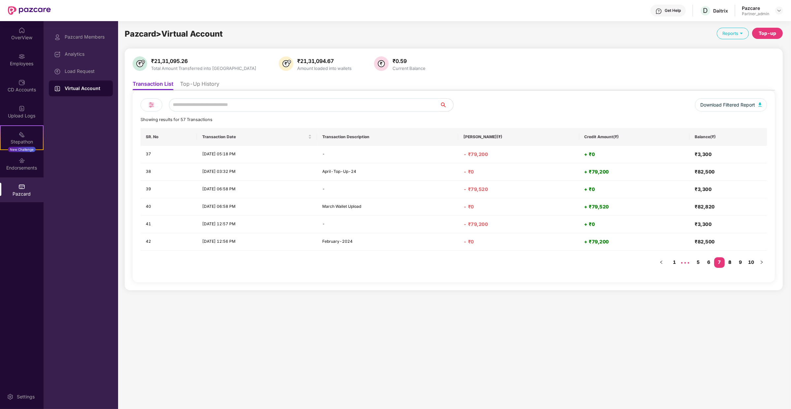
click at [728, 262] on link "8" at bounding box center [729, 262] width 11 height 10
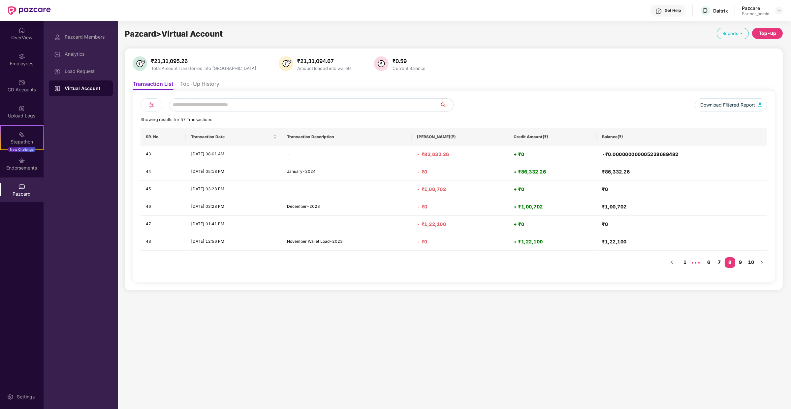
click at [718, 260] on link "7" at bounding box center [719, 262] width 11 height 10
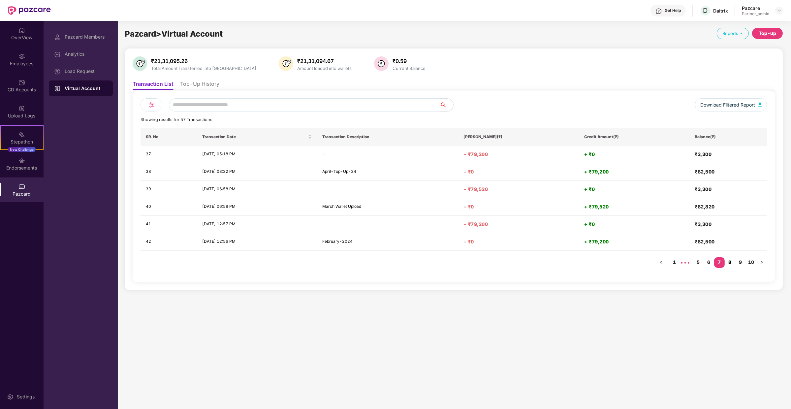
click at [731, 260] on link "8" at bounding box center [729, 262] width 11 height 10
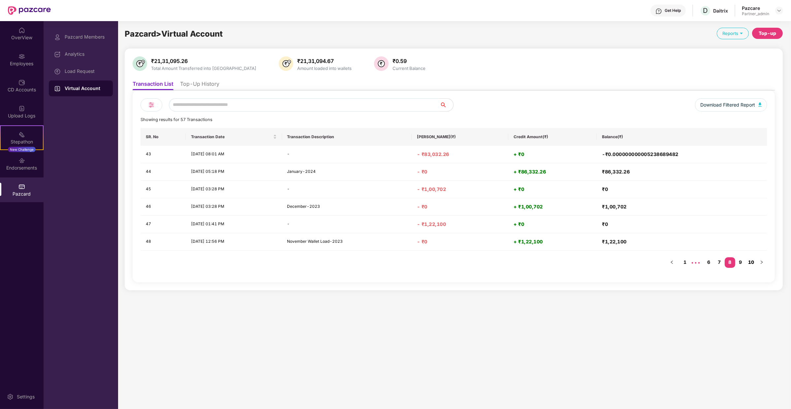
click at [748, 260] on link "10" at bounding box center [750, 262] width 11 height 10
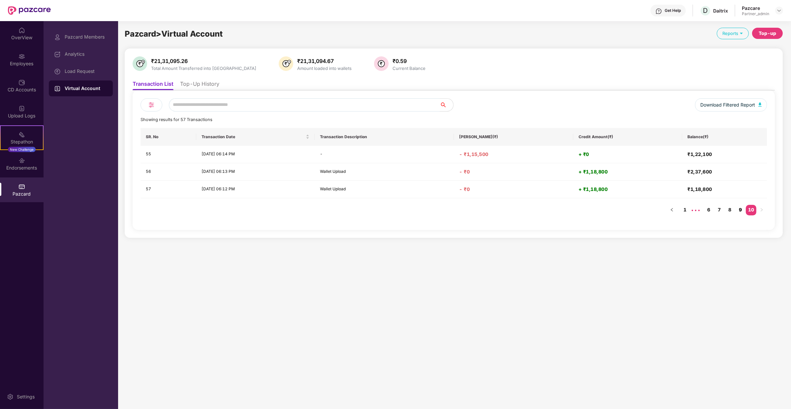
click at [743, 207] on link "9" at bounding box center [740, 210] width 11 height 10
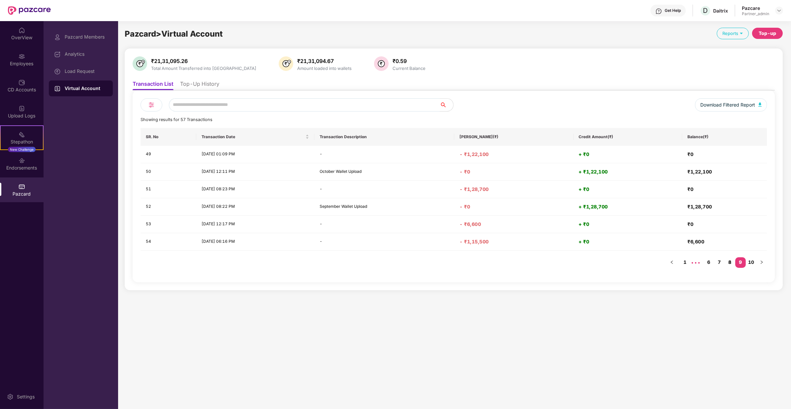
click at [729, 261] on link "8" at bounding box center [729, 262] width 11 height 10
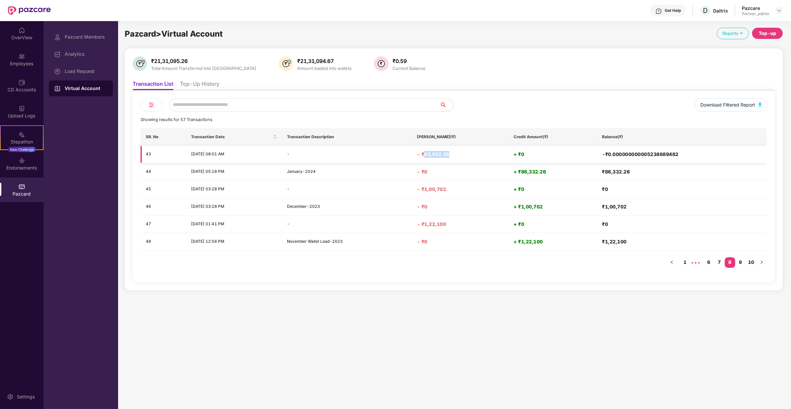
click at [432, 155] on h4 "- ₹83,032.26" at bounding box center [460, 154] width 86 height 7
copy h4 "83,032.26"
click at [718, 260] on link "7" at bounding box center [719, 262] width 11 height 10
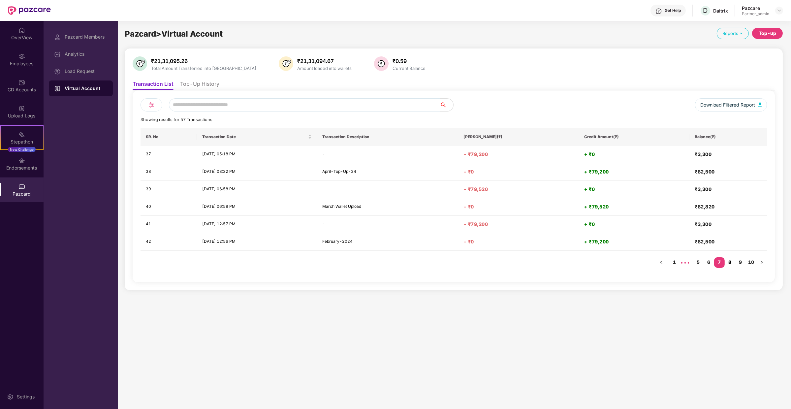
click at [727, 260] on link "8" at bounding box center [729, 262] width 11 height 10
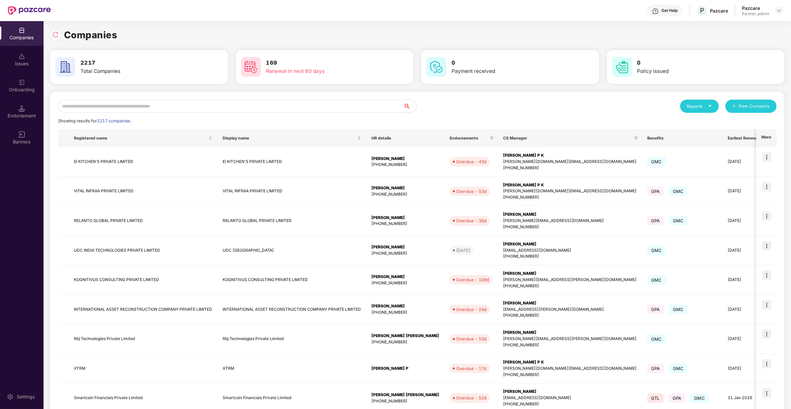
click at [151, 101] on input "text" at bounding box center [230, 106] width 345 height 13
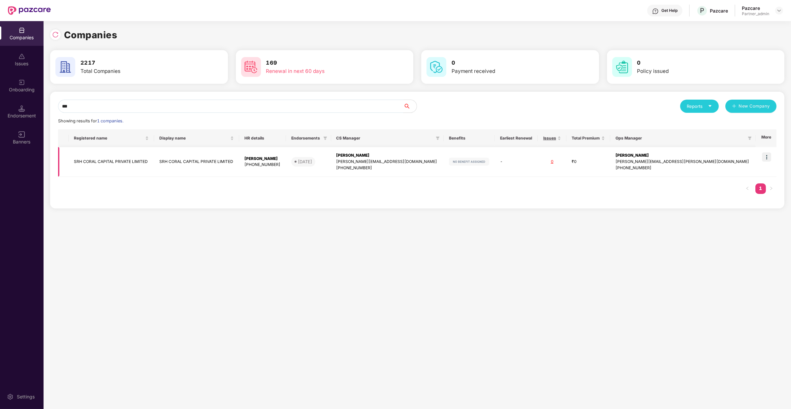
type input "***"
click at [767, 156] on img at bounding box center [766, 156] width 9 height 9
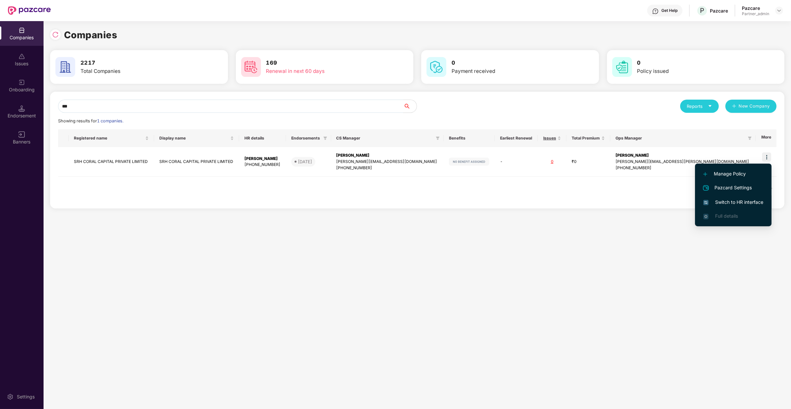
click at [736, 205] on span "Switch to HR interface" at bounding box center [733, 201] width 60 height 7
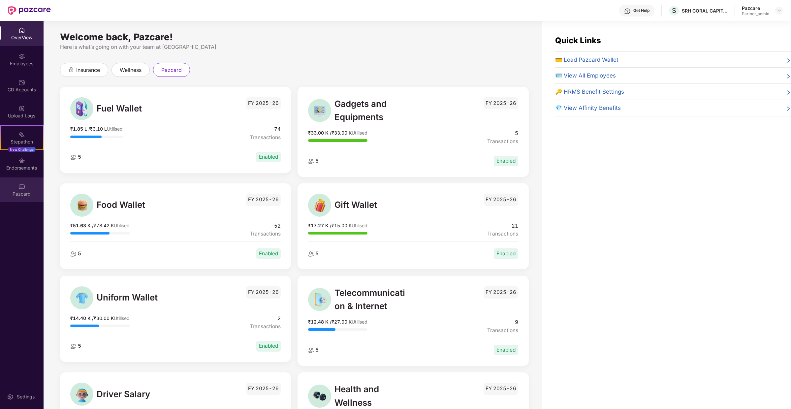
click at [39, 191] on div "Pazcard" at bounding box center [22, 194] width 44 height 7
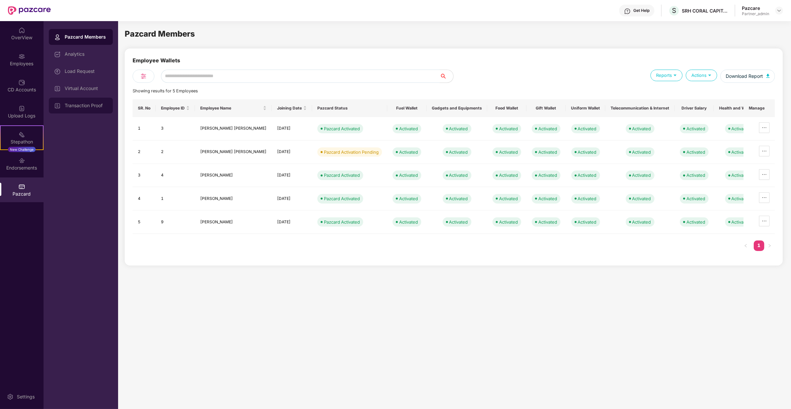
click at [97, 105] on div "Transaction Proof" at bounding box center [86, 105] width 43 height 5
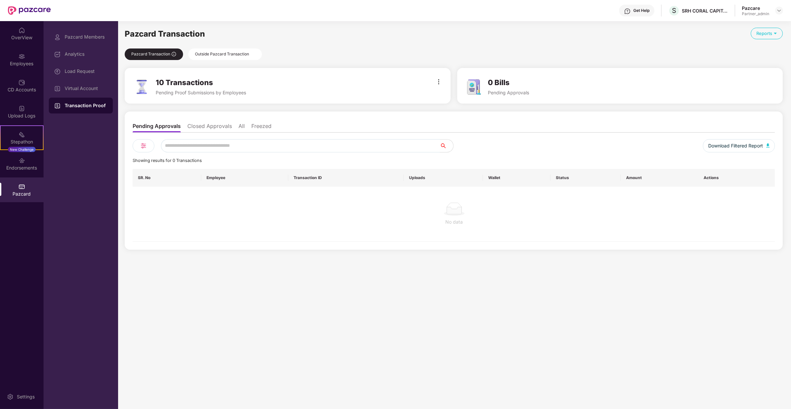
click at [219, 140] on input "text" at bounding box center [300, 145] width 279 height 13
click at [218, 128] on li "Closed Approvals" at bounding box center [209, 128] width 45 height 10
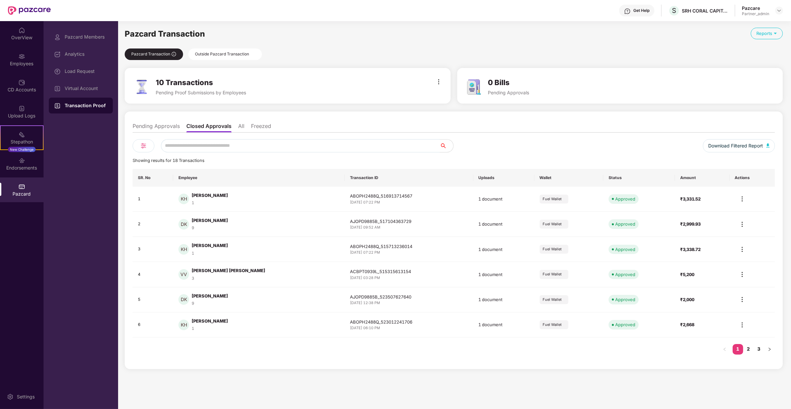
click at [106, 97] on div "Pazcard Members Analytics Load Request Virtual Account Transaction Proof" at bounding box center [81, 71] width 64 height 84
click at [97, 88] on div "Virtual Account" at bounding box center [86, 88] width 43 height 5
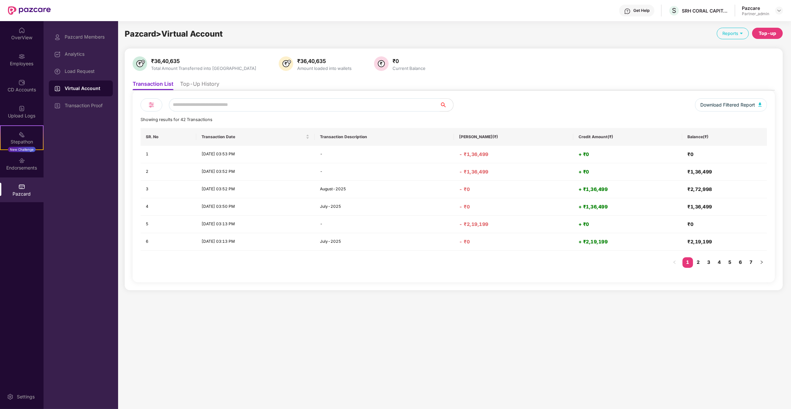
click at [192, 84] on li "Top-Up History" at bounding box center [199, 85] width 39 height 10
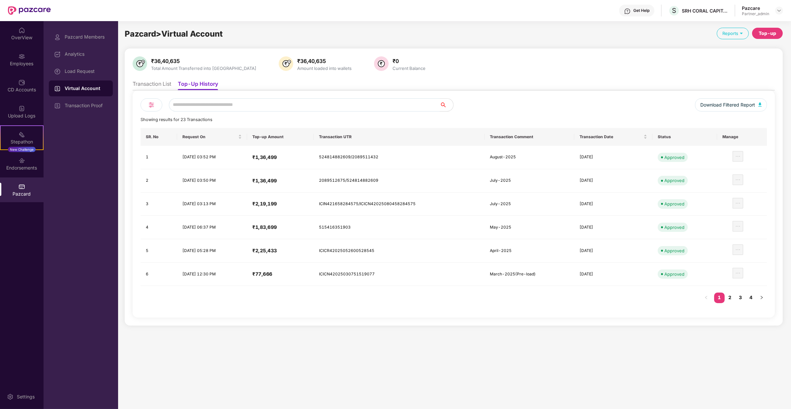
click at [163, 82] on li "Transaction List" at bounding box center [152, 85] width 39 height 10
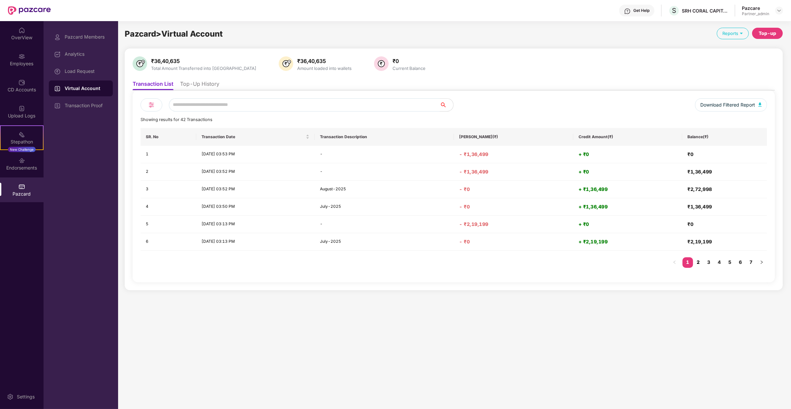
click at [697, 265] on link "2" at bounding box center [698, 262] width 11 height 10
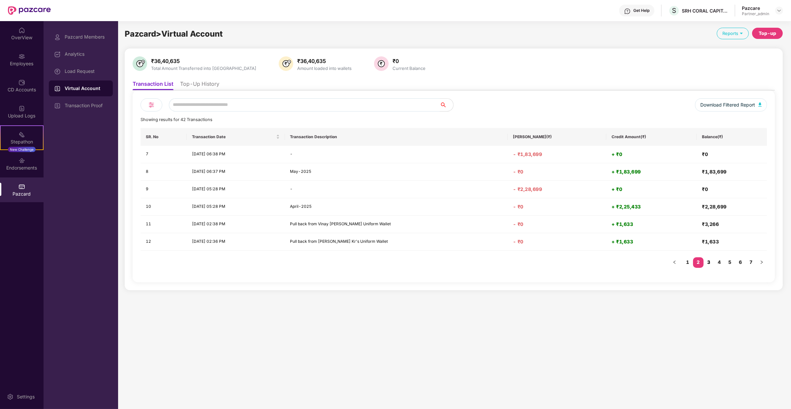
click at [706, 257] on link "3" at bounding box center [708, 262] width 11 height 10
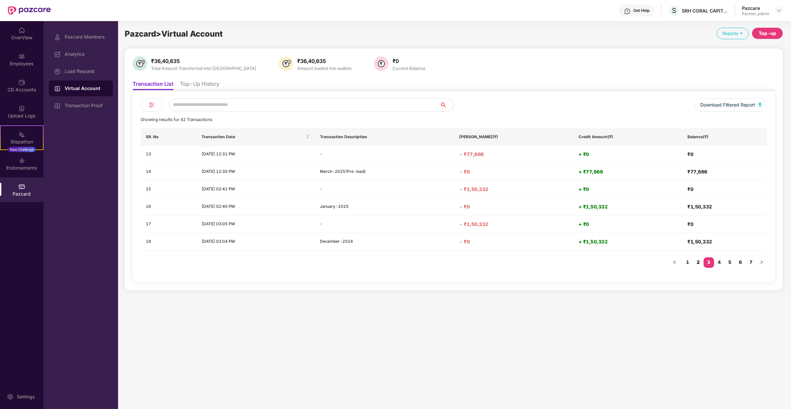
click at [697, 261] on link "2" at bounding box center [698, 262] width 11 height 10
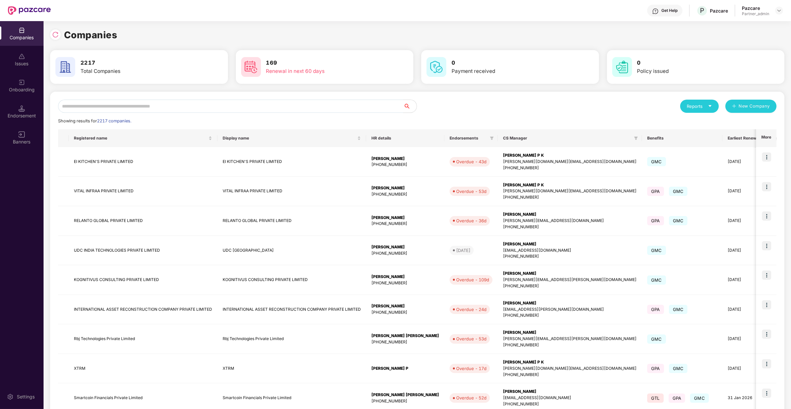
click at [164, 93] on div "Reports New Company Showing results for 2217 companies. Registered name Display…" at bounding box center [417, 283] width 734 height 382
click at [162, 100] on input "text" at bounding box center [230, 106] width 345 height 13
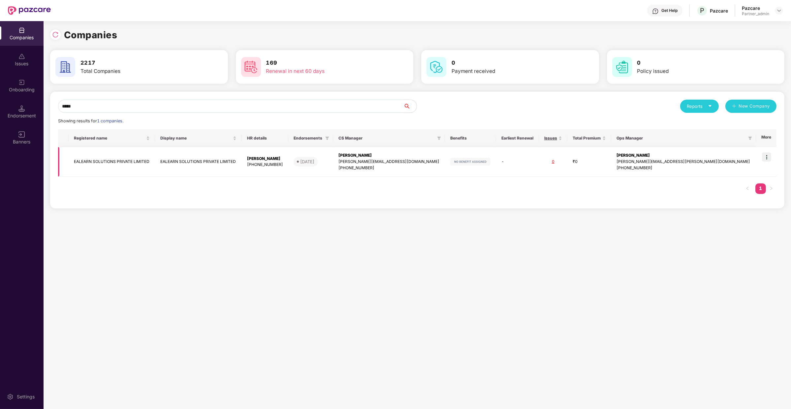
type input "*****"
click at [763, 156] on img at bounding box center [766, 158] width 9 height 9
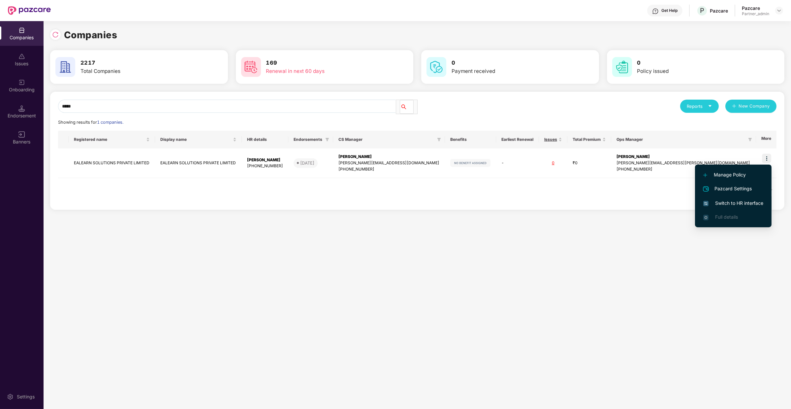
click at [738, 203] on span "Switch to HR interface" at bounding box center [733, 202] width 60 height 7
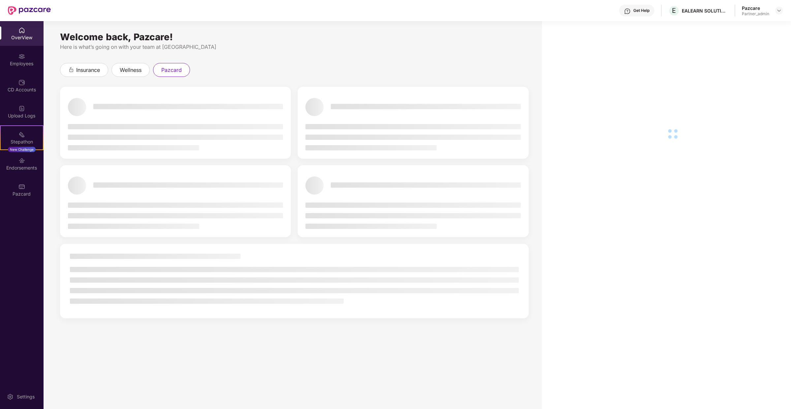
click at [51, 182] on div "Welcome back, Pazcare! Here is what’s going on with your team at Pazcare insura…" at bounding box center [293, 219] width 498 height 396
click at [32, 192] on div "Pazcard" at bounding box center [22, 194] width 44 height 7
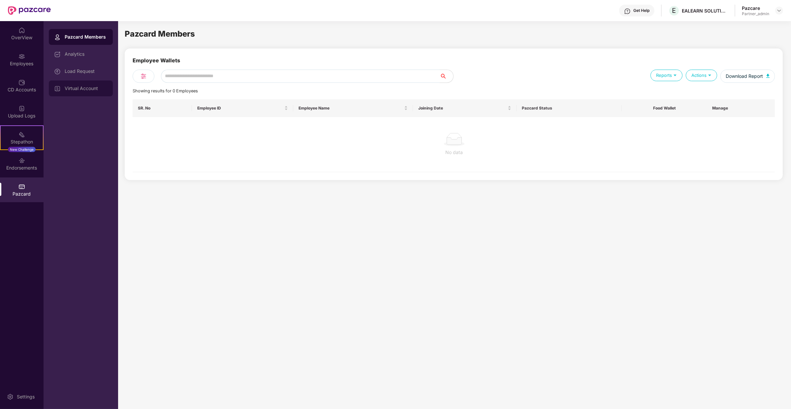
click at [96, 89] on div "Virtual Account" at bounding box center [86, 88] width 43 height 5
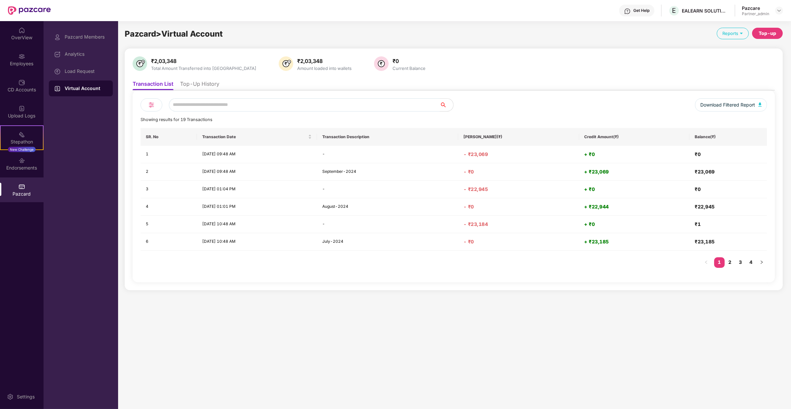
click at [210, 85] on li "Top-Up History" at bounding box center [199, 85] width 39 height 10
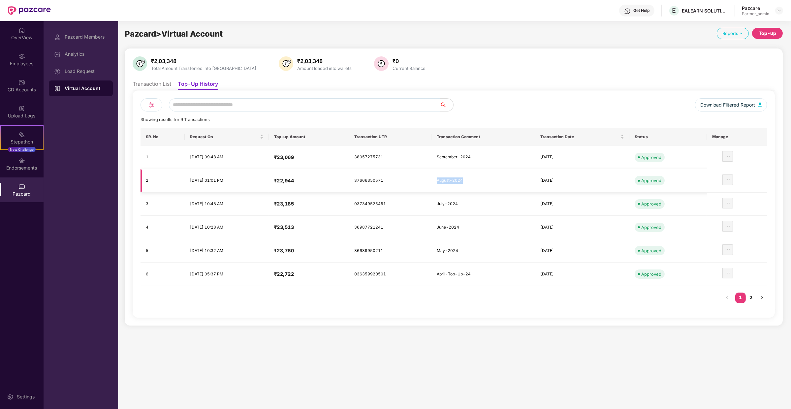
drag, startPoint x: 476, startPoint y: 185, endPoint x: 441, endPoint y: 178, distance: 35.6
click at [441, 178] on tr "2 [DATE] 01:01 PM ₹22,944 37666350571 August-2024 [DATE] Approved" at bounding box center [453, 180] width 626 height 23
click at [392, 187] on td "37666350571" at bounding box center [390, 180] width 83 height 23
click at [392, 180] on td "37666350571" at bounding box center [390, 180] width 83 height 23
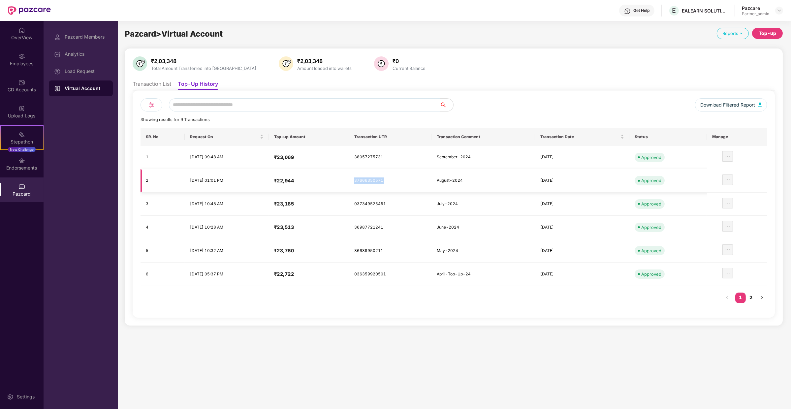
click at [392, 180] on td "37666350571" at bounding box center [390, 180] width 83 height 23
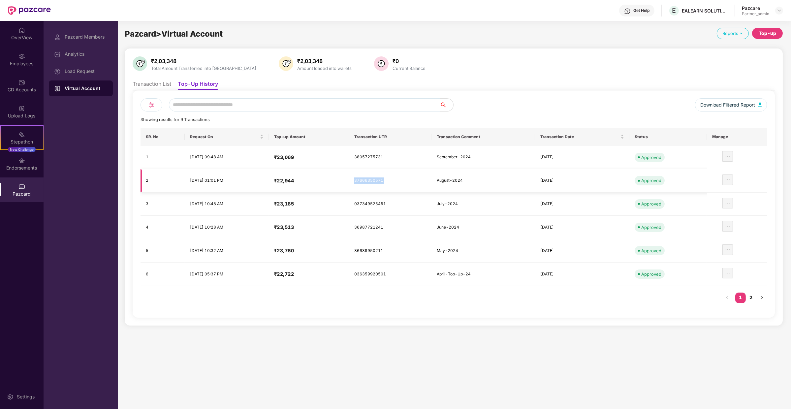
click at [392, 180] on td "37666350571" at bounding box center [390, 180] width 83 height 23
click at [426, 157] on td "38057275731" at bounding box center [390, 157] width 83 height 23
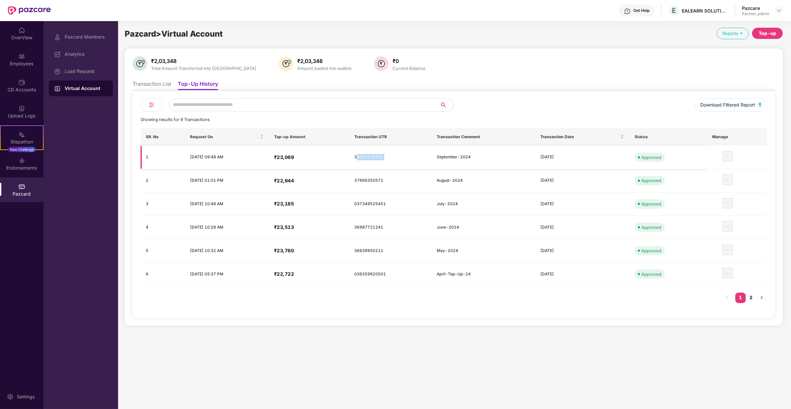
click at [426, 157] on td "38057275731" at bounding box center [390, 157] width 83 height 23
click at [383, 158] on td "38057275731" at bounding box center [390, 157] width 83 height 23
click at [756, 290] on div "SR. No Request On Top-up Amount Transaction UTR Transaction Comment Transaction…" at bounding box center [453, 219] width 626 height 182
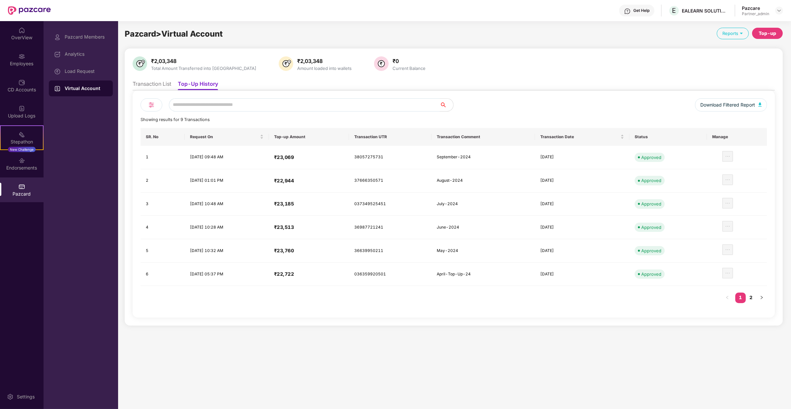
click at [150, 87] on li "Transaction List" at bounding box center [152, 85] width 39 height 10
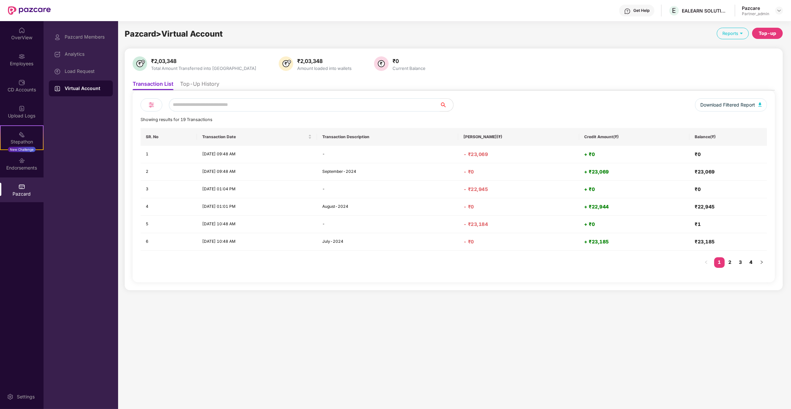
click at [751, 259] on link "4" at bounding box center [750, 262] width 11 height 10
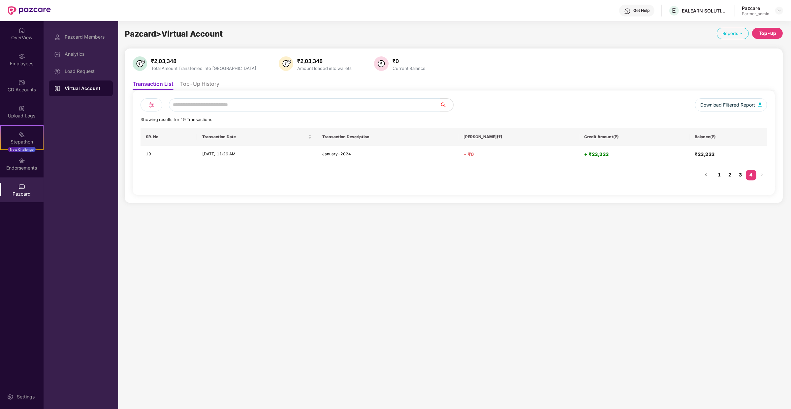
click at [740, 173] on link "3" at bounding box center [740, 175] width 11 height 10
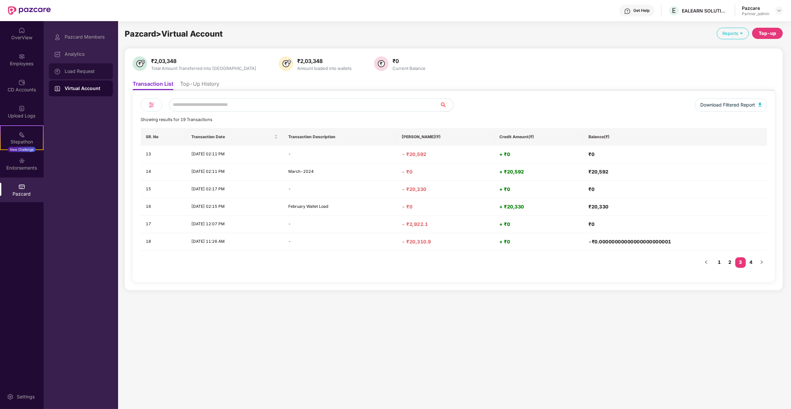
click at [73, 73] on div "Load Request" at bounding box center [86, 71] width 43 height 5
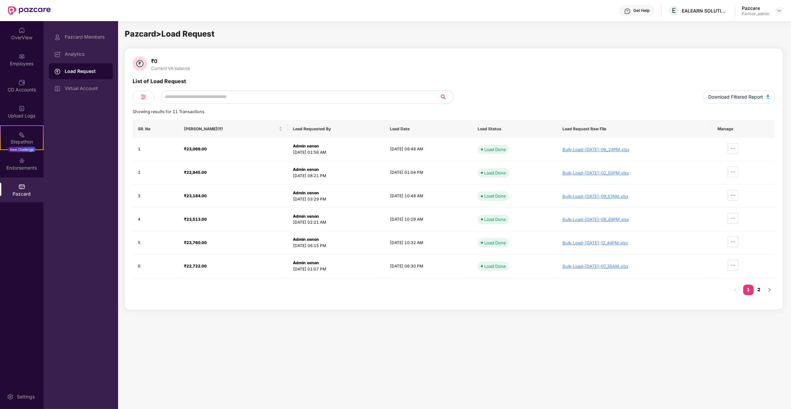
click at [762, 288] on link "2" at bounding box center [758, 290] width 11 height 10
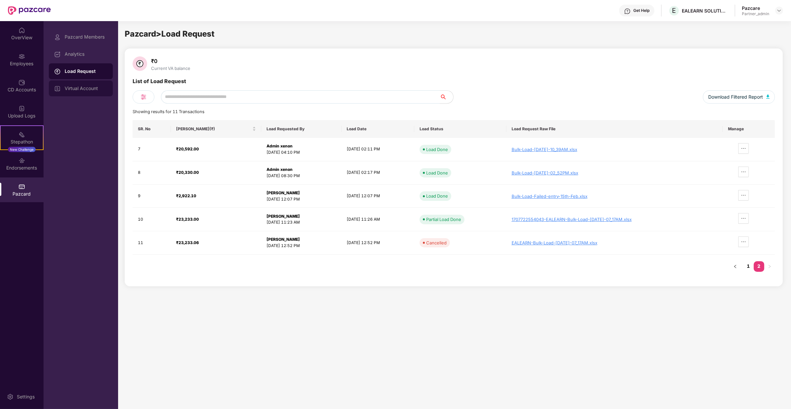
click at [105, 89] on div "Virtual Account" at bounding box center [86, 88] width 43 height 5
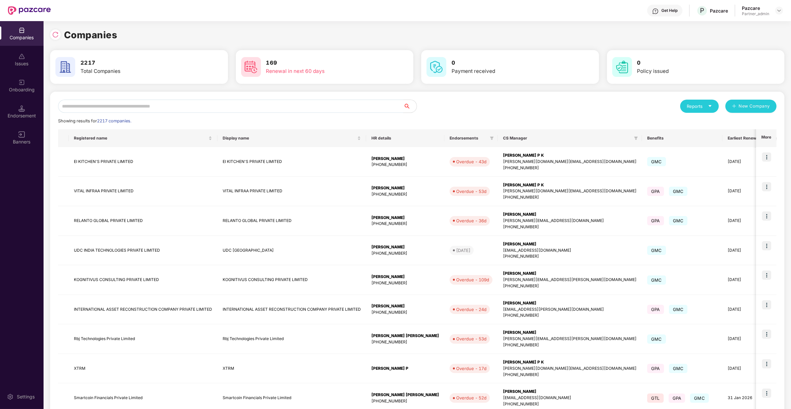
click at [134, 103] on input "text" at bounding box center [230, 106] width 345 height 13
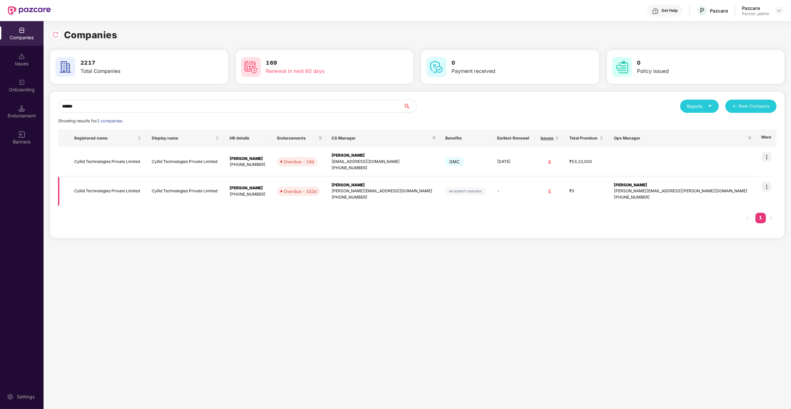
type input "******"
click at [771, 186] on img at bounding box center [766, 186] width 9 height 9
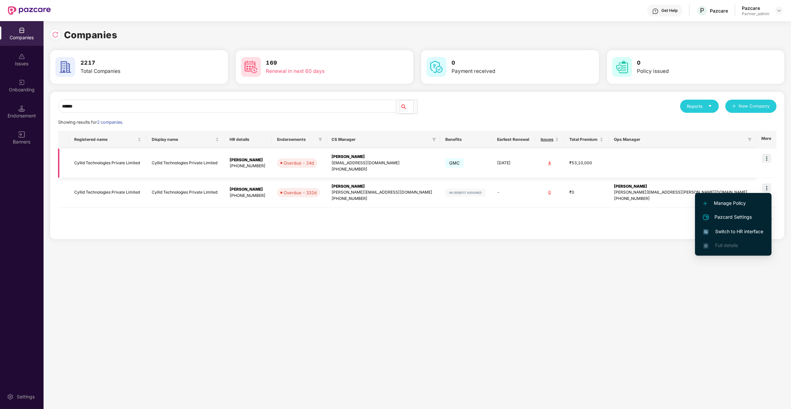
click at [773, 156] on td at bounding box center [765, 163] width 21 height 30
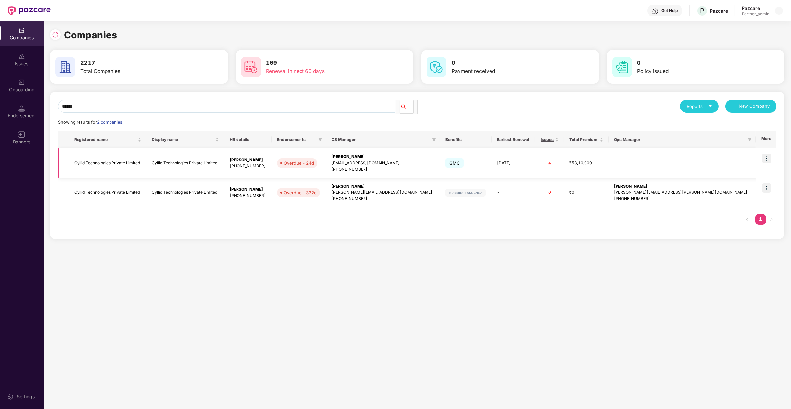
click at [771, 156] on img at bounding box center [766, 158] width 9 height 9
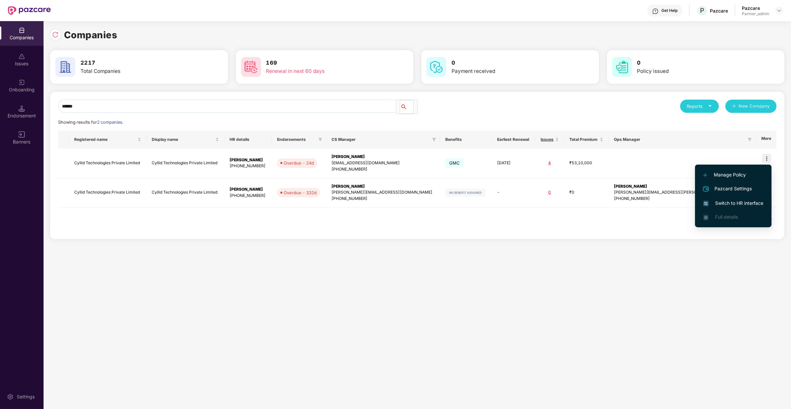
click at [745, 203] on span "Switch to HR interface" at bounding box center [733, 202] width 60 height 7
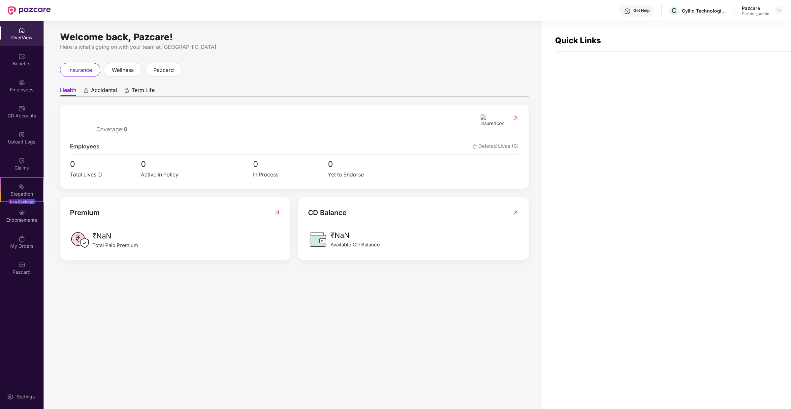
click at [29, 285] on div "OverView Benefits Employees CD Accounts Upload Logs Claims Stepathon New Challe…" at bounding box center [22, 215] width 44 height 388
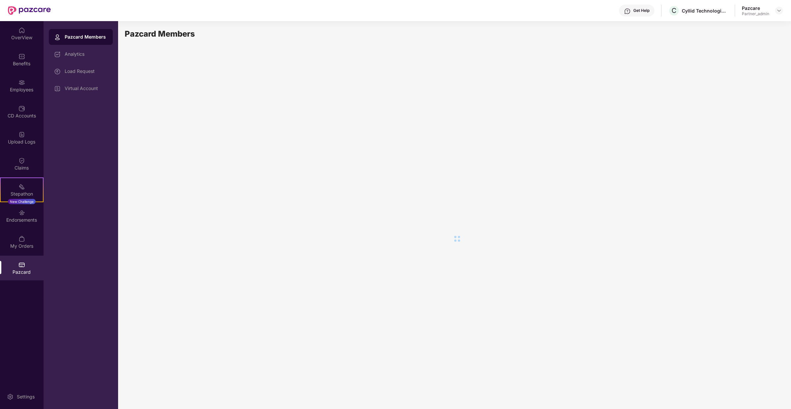
click at [88, 72] on div "Load Request" at bounding box center [86, 71] width 43 height 5
click at [98, 84] on div "Virtual Account" at bounding box center [81, 88] width 64 height 16
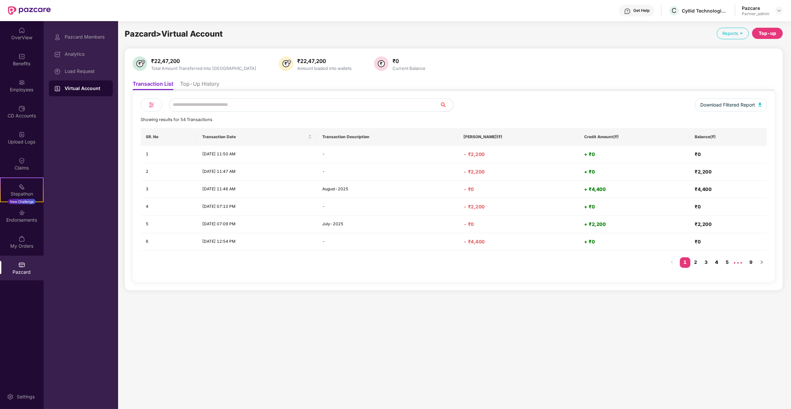
click at [720, 263] on link "4" at bounding box center [716, 262] width 11 height 10
click at [714, 258] on link "5" at bounding box center [716, 262] width 11 height 10
click at [716, 262] on link "6" at bounding box center [716, 262] width 11 height 10
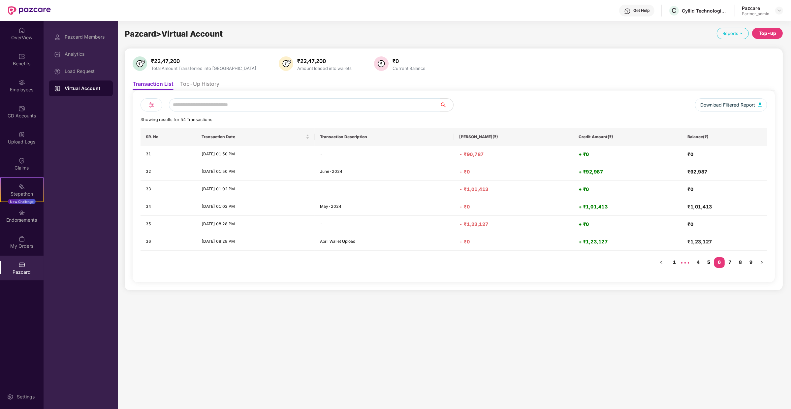
click at [709, 260] on link "5" at bounding box center [708, 262] width 11 height 10
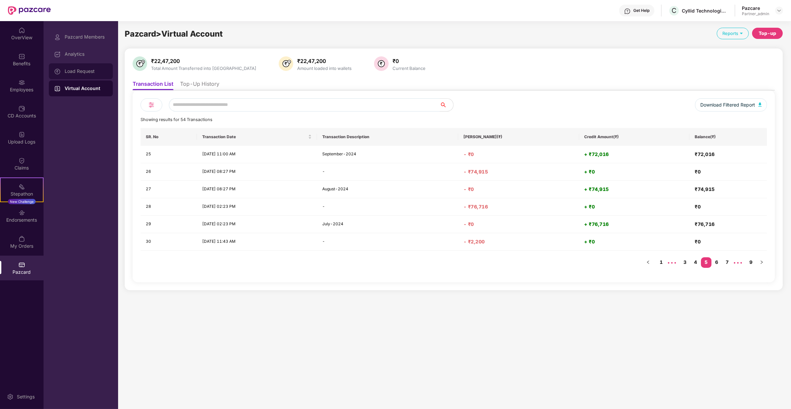
click at [97, 74] on div "Load Request" at bounding box center [81, 71] width 64 height 16
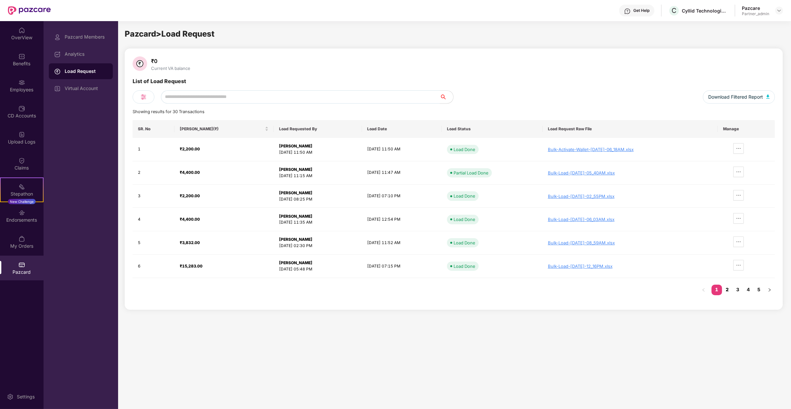
click at [728, 288] on link "2" at bounding box center [727, 290] width 11 height 10
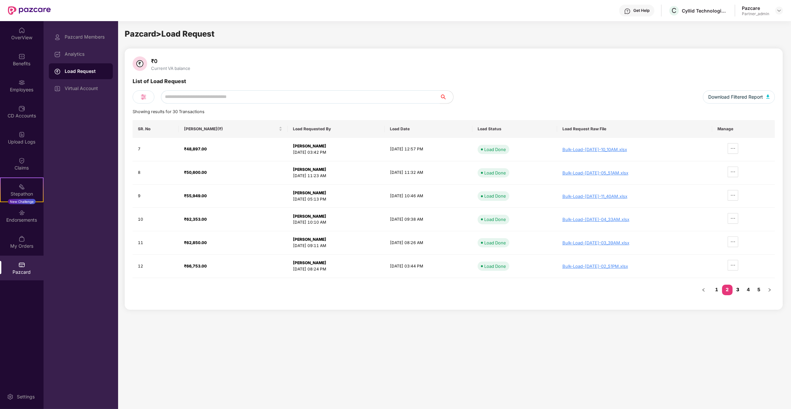
click at [736, 289] on link "3" at bounding box center [737, 290] width 11 height 10
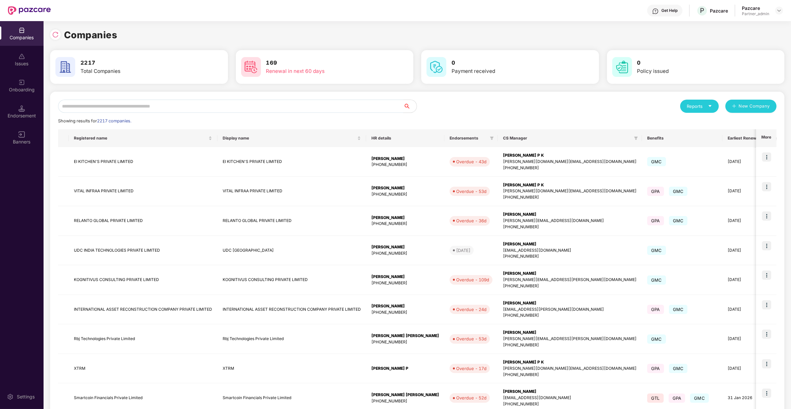
click at [179, 104] on input "text" at bounding box center [230, 106] width 345 height 13
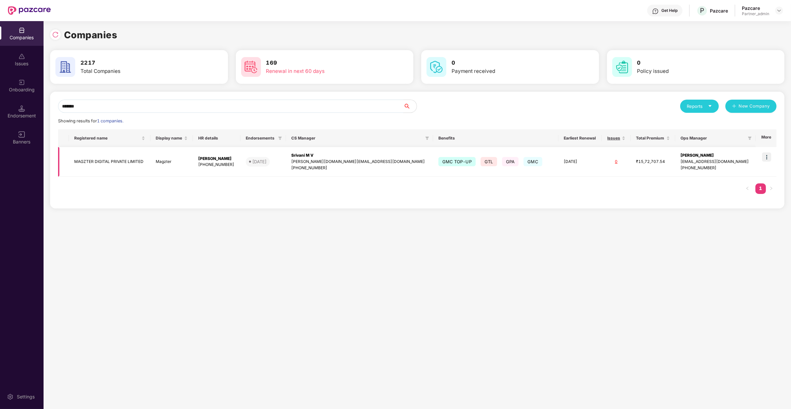
type input "*******"
click at [768, 155] on img at bounding box center [766, 156] width 9 height 9
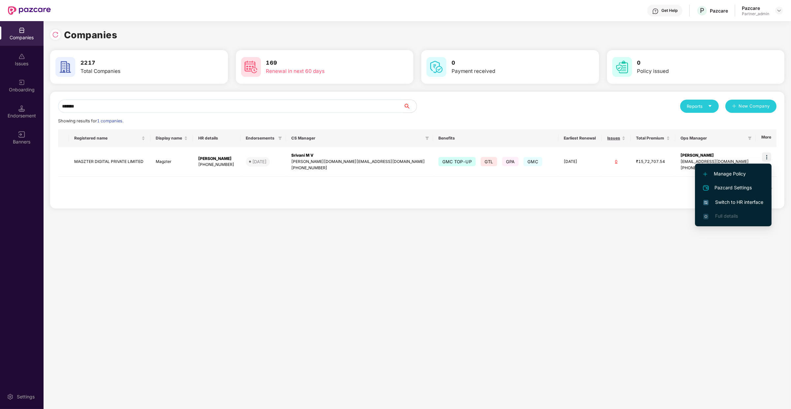
click at [750, 203] on span "Switch to HR interface" at bounding box center [733, 201] width 60 height 7
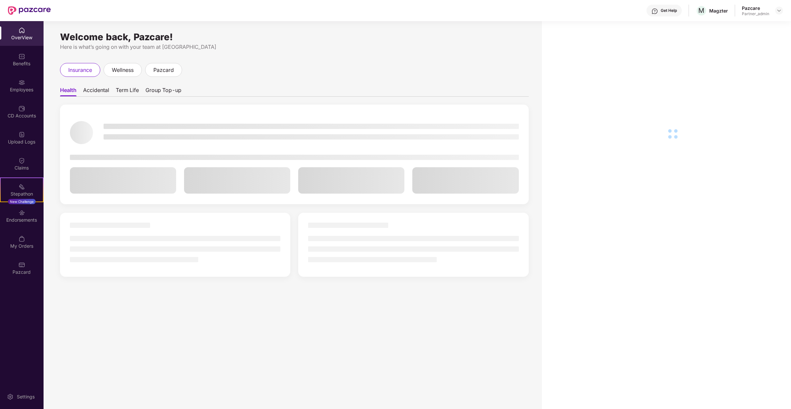
click at [23, 255] on div "OverView Benefits Employees CD Accounts Upload Logs Claims Stepathon New Challe…" at bounding box center [22, 151] width 44 height 260
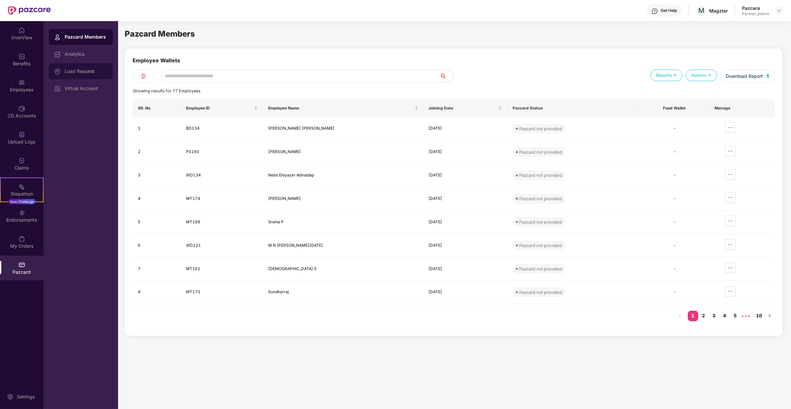
click at [97, 73] on div "Load Request" at bounding box center [86, 71] width 43 height 5
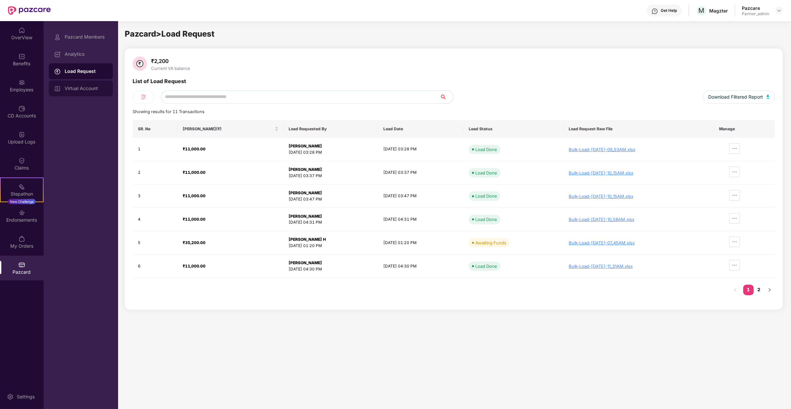
click at [91, 88] on div "Virtual Account" at bounding box center [86, 88] width 43 height 5
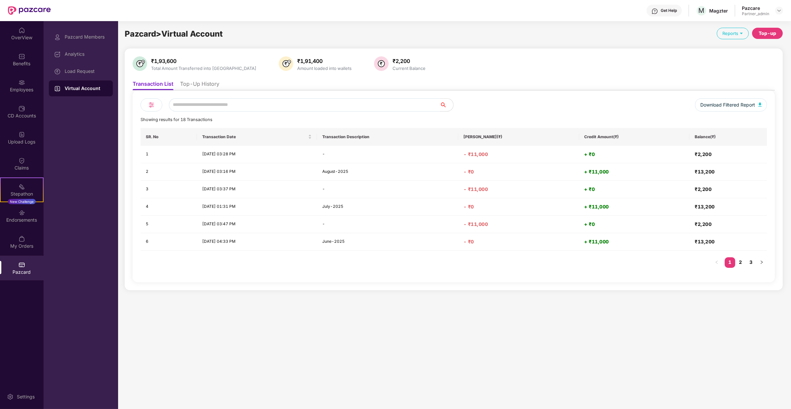
click at [211, 89] on li "Top-Up History" at bounding box center [199, 85] width 39 height 10
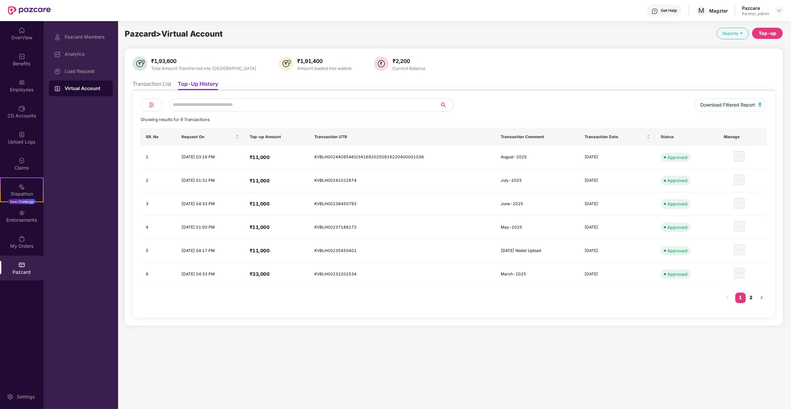
click at [750, 294] on link "2" at bounding box center [750, 297] width 11 height 10
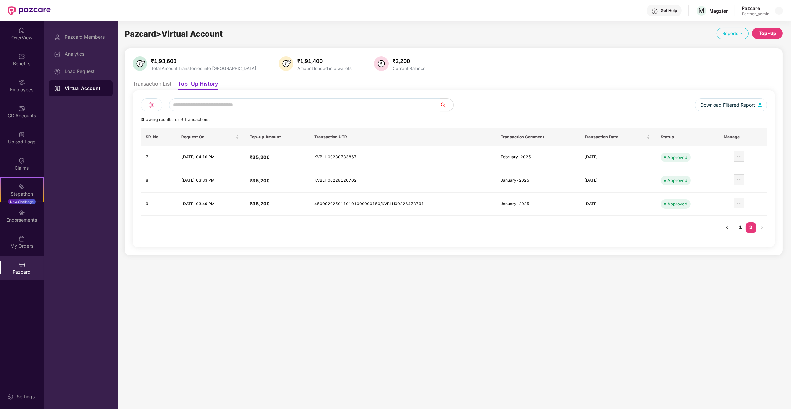
click at [166, 85] on li "Transaction List" at bounding box center [152, 85] width 39 height 10
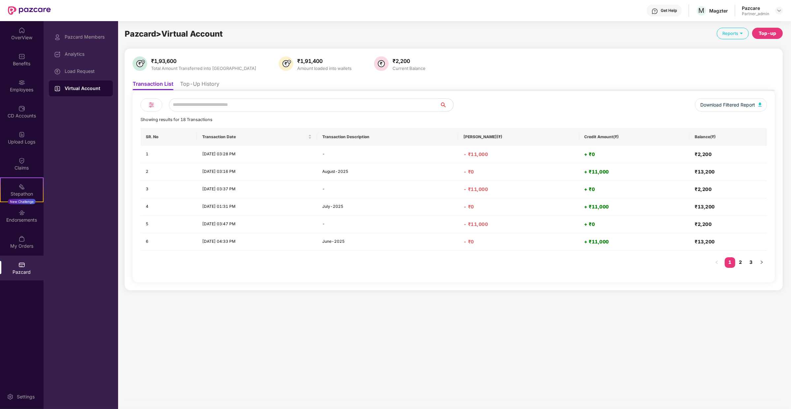
click at [203, 83] on li "Top-Up History" at bounding box center [199, 85] width 39 height 10
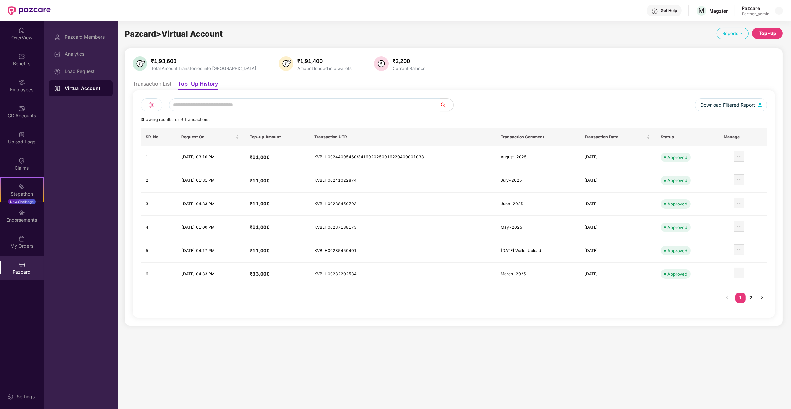
click at [143, 82] on li "Transaction List" at bounding box center [152, 85] width 39 height 10
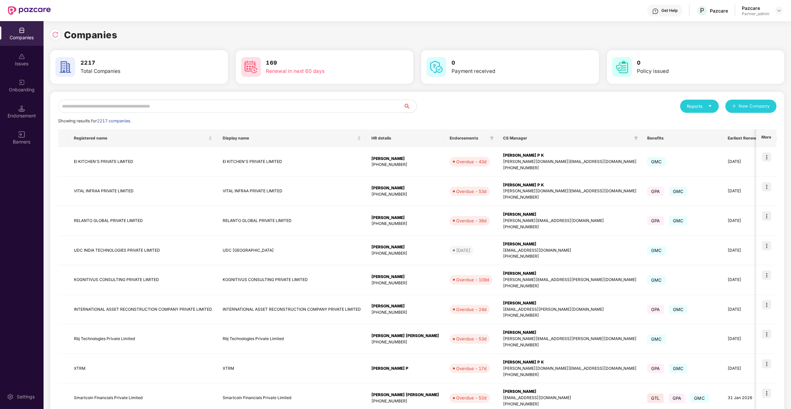
click at [150, 107] on input "text" at bounding box center [230, 106] width 345 height 13
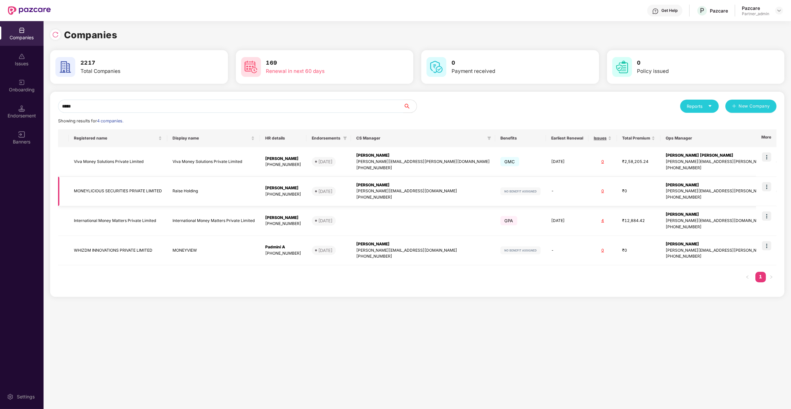
type input "*****"
click at [770, 189] on img at bounding box center [766, 186] width 9 height 9
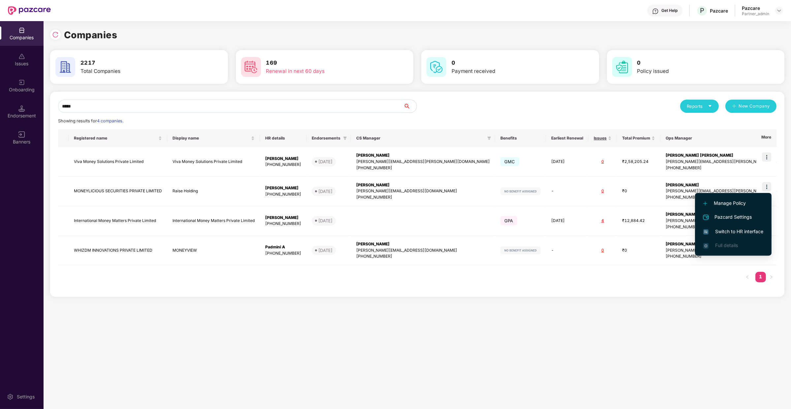
click at [759, 232] on span "Switch to HR interface" at bounding box center [733, 231] width 60 height 7
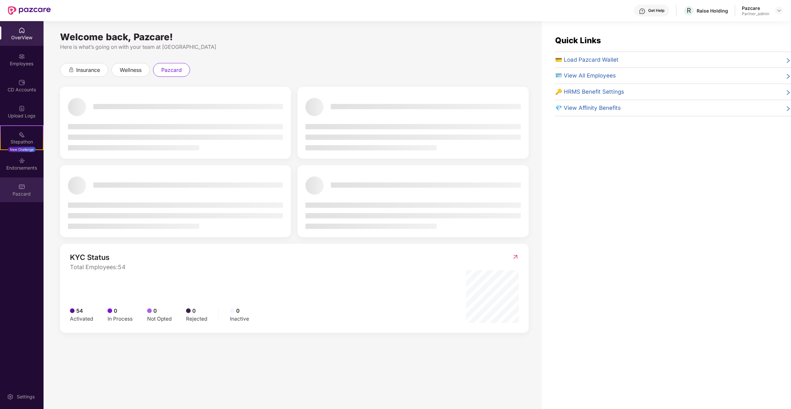
click at [23, 189] on img at bounding box center [21, 186] width 7 height 7
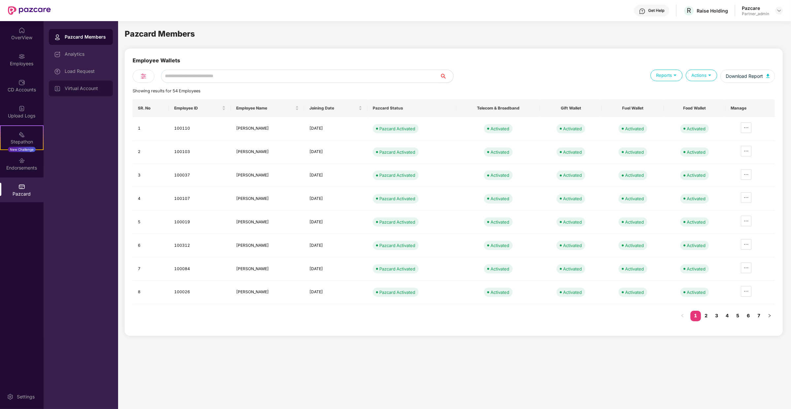
click at [81, 86] on div "Virtual Account" at bounding box center [86, 88] width 43 height 5
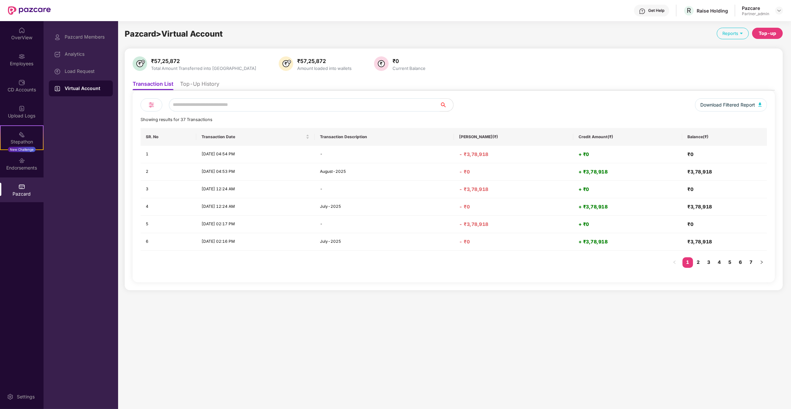
click at [192, 82] on li "Top-Up History" at bounding box center [199, 85] width 39 height 10
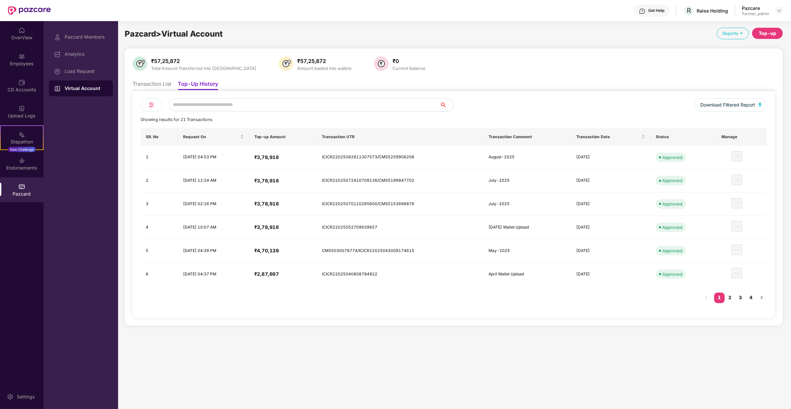
click at [165, 79] on ul "Transaction List Top-Up History" at bounding box center [454, 83] width 642 height 13
click at [164, 80] on li "Transaction List" at bounding box center [152, 85] width 39 height 10
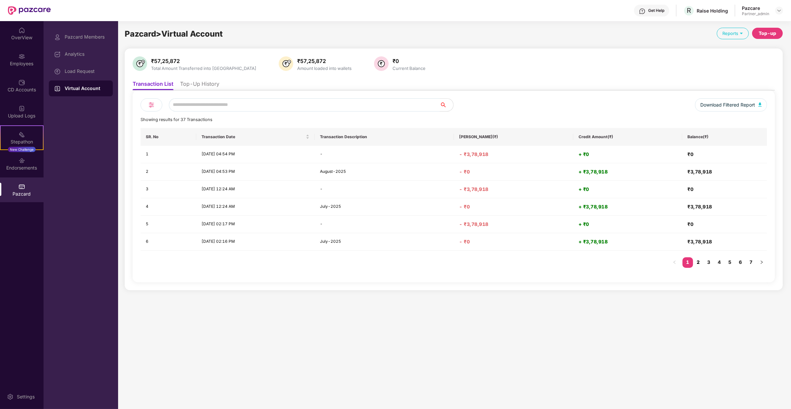
click at [703, 257] on link "2" at bounding box center [698, 262] width 11 height 10
click at [709, 259] on link "3" at bounding box center [708, 262] width 11 height 10
click at [721, 262] on link "4" at bounding box center [719, 262] width 11 height 10
click at [729, 261] on link "5" at bounding box center [729, 262] width 11 height 10
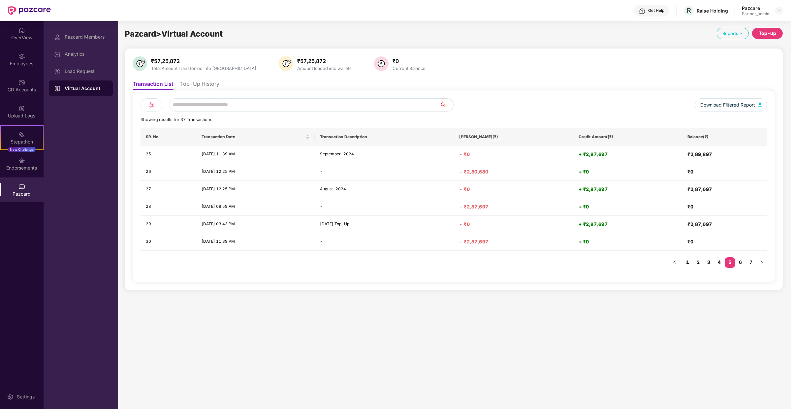
click at [718, 261] on link "4" at bounding box center [719, 262] width 11 height 10
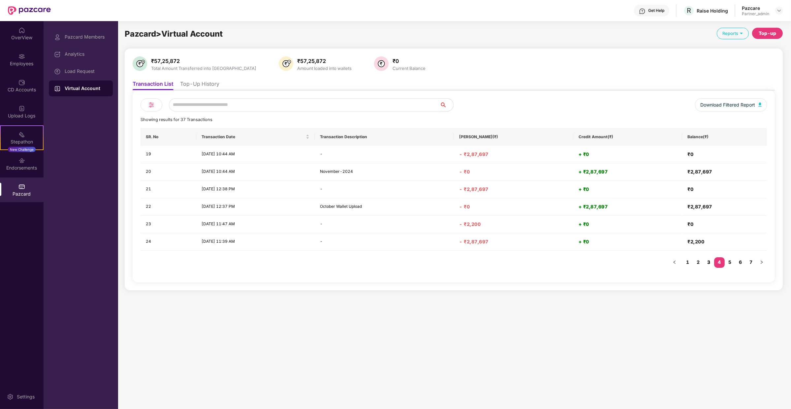
click at [711, 262] on link "3" at bounding box center [708, 262] width 11 height 10
click at [721, 261] on link "4" at bounding box center [719, 262] width 11 height 10
click at [728, 261] on div "SR. No Transaction Date Transaction Description Debit Amount(₹) Credit Amount(₹…" at bounding box center [453, 201] width 626 height 146
click at [728, 261] on link "5" at bounding box center [729, 262] width 11 height 10
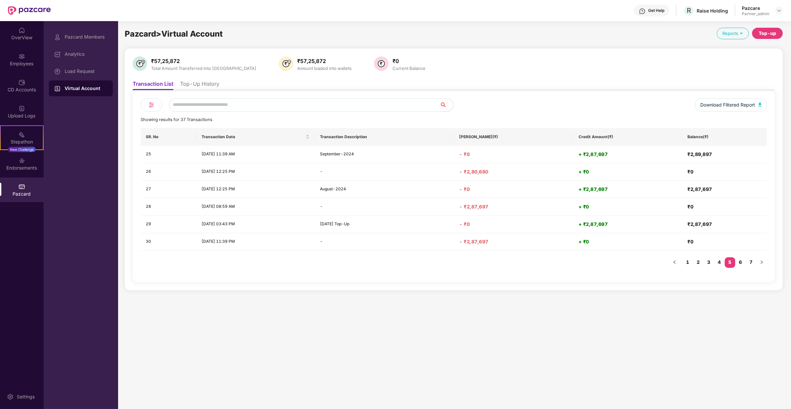
click at [198, 83] on li "Top-Up History" at bounding box center [199, 85] width 39 height 10
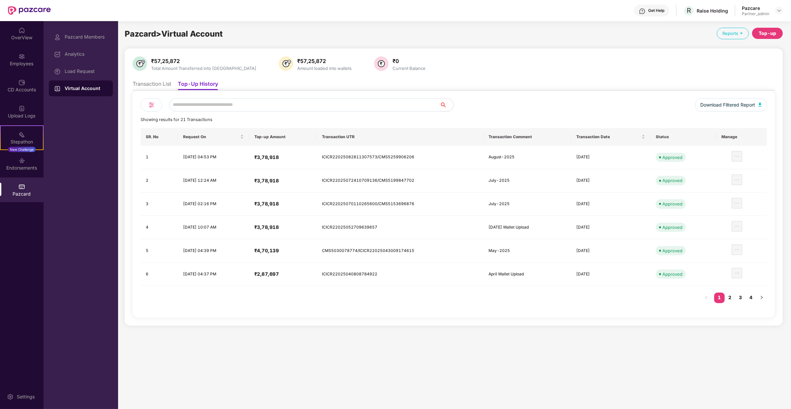
click at [153, 79] on ul "Transaction List Top-Up History" at bounding box center [454, 83] width 642 height 13
click at [153, 82] on li "Transaction List" at bounding box center [152, 85] width 39 height 10
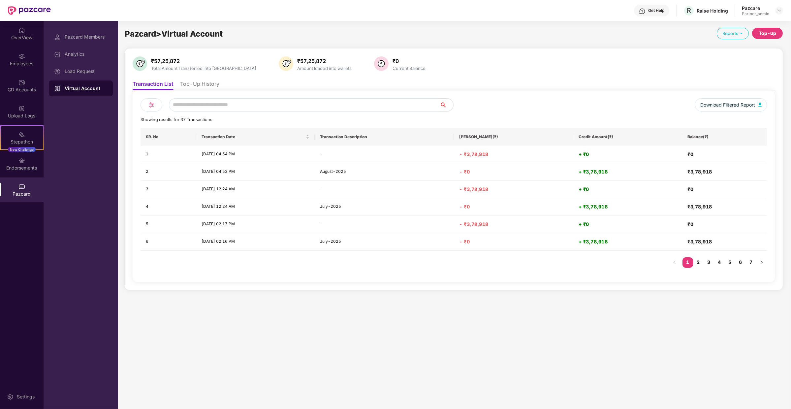
click at [198, 85] on li "Top-Up History" at bounding box center [199, 85] width 39 height 10
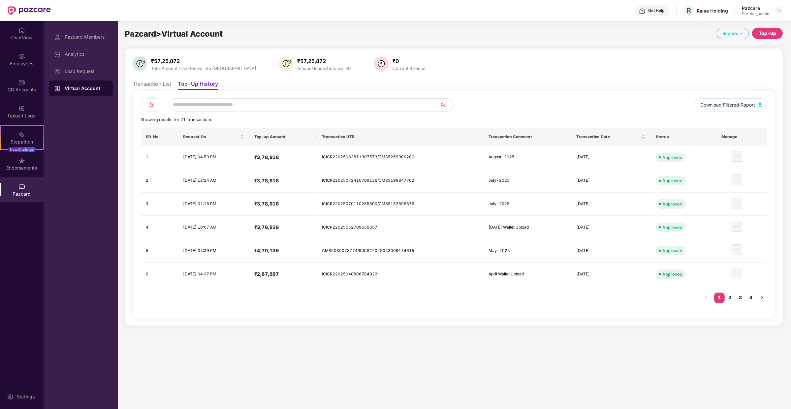
click at [165, 82] on li "Transaction List" at bounding box center [152, 85] width 39 height 10
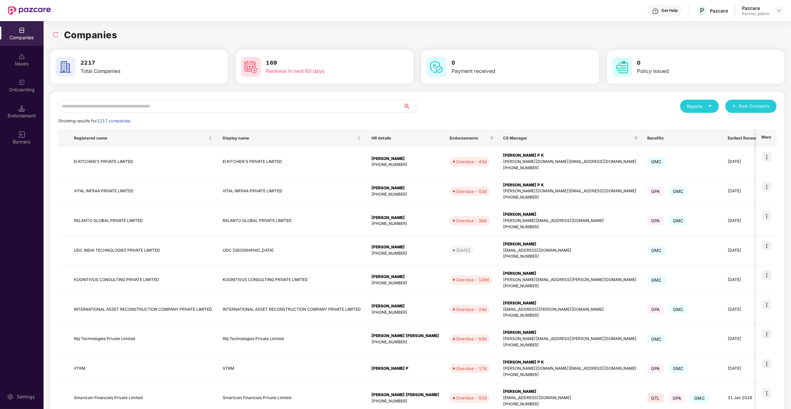
click at [135, 114] on div "Reports New Company Showing results for 2217 companies. Registered name Display…" at bounding box center [417, 283] width 718 height 366
click at [138, 105] on input "text" at bounding box center [230, 106] width 345 height 13
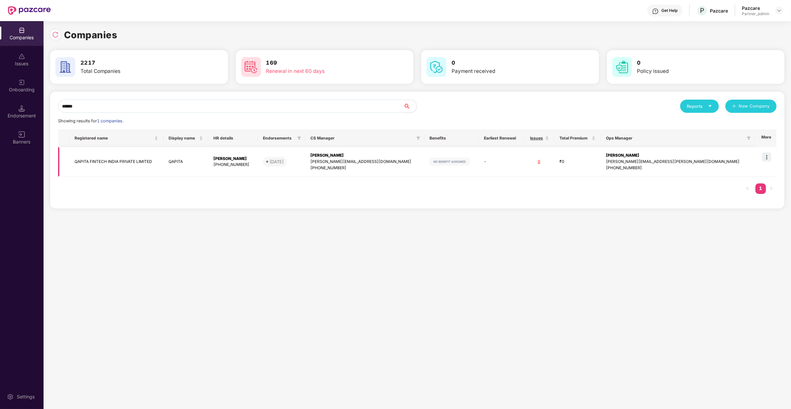
type input "******"
click at [766, 159] on img at bounding box center [766, 156] width 9 height 9
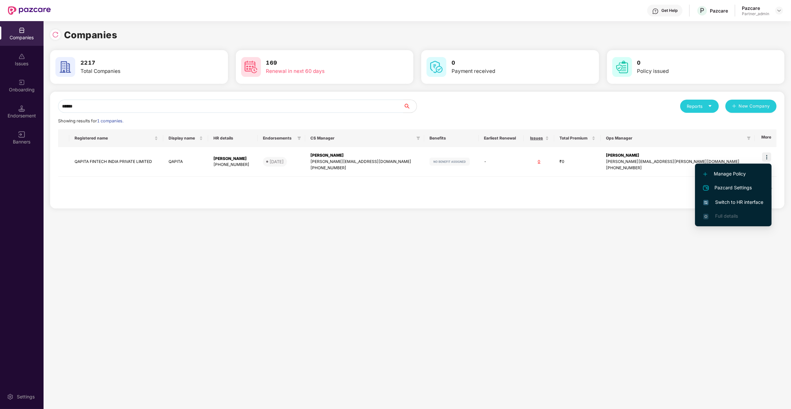
click at [740, 201] on span "Switch to HR interface" at bounding box center [733, 201] width 60 height 7
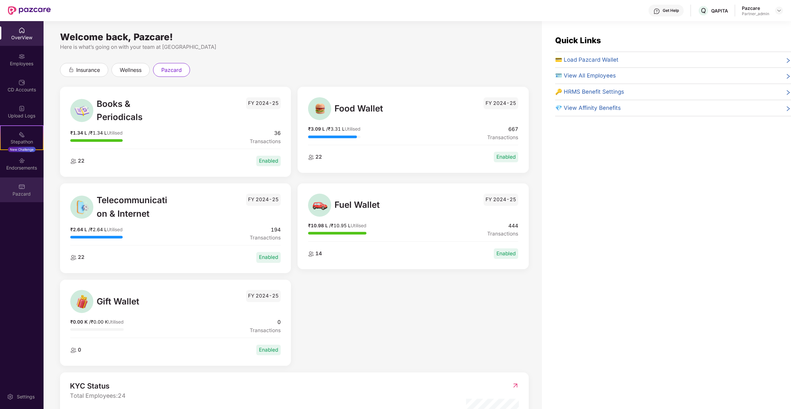
click at [16, 183] on div "Pazcard" at bounding box center [22, 189] width 44 height 25
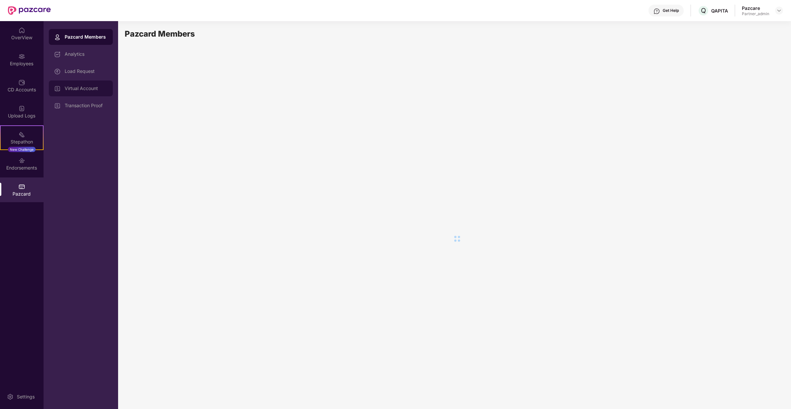
click at [106, 96] on div "Virtual Account" at bounding box center [81, 88] width 64 height 16
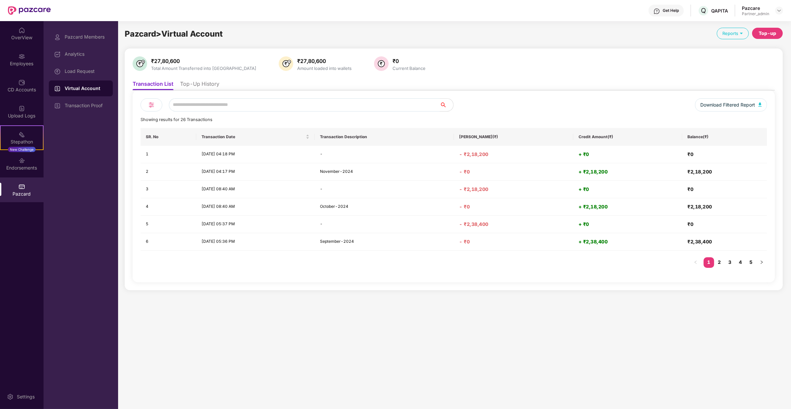
click at [196, 86] on li "Top-Up History" at bounding box center [199, 85] width 39 height 10
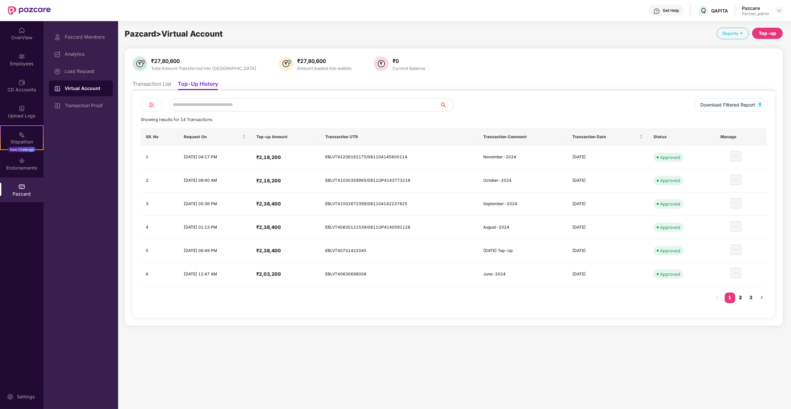
click at [739, 295] on link "2" at bounding box center [740, 297] width 11 height 10
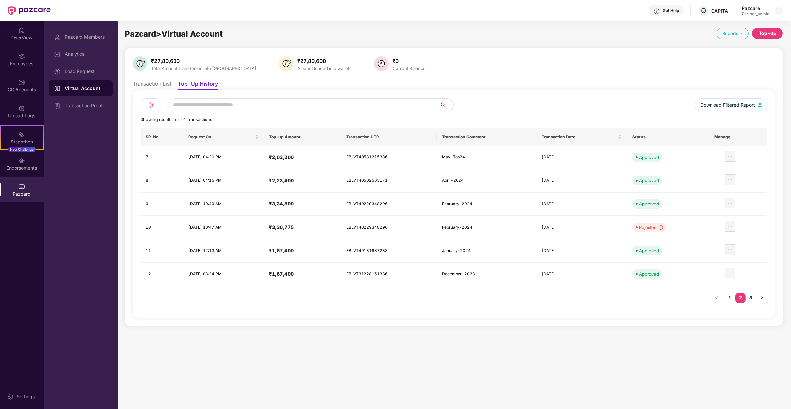
click at [158, 81] on li "Transaction List" at bounding box center [152, 85] width 39 height 10
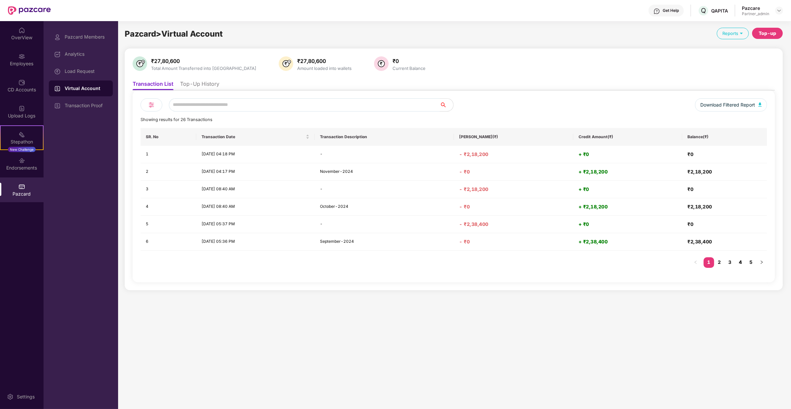
click at [736, 264] on link "4" at bounding box center [740, 262] width 11 height 10
click at [189, 83] on li "Top-Up History" at bounding box center [199, 85] width 39 height 10
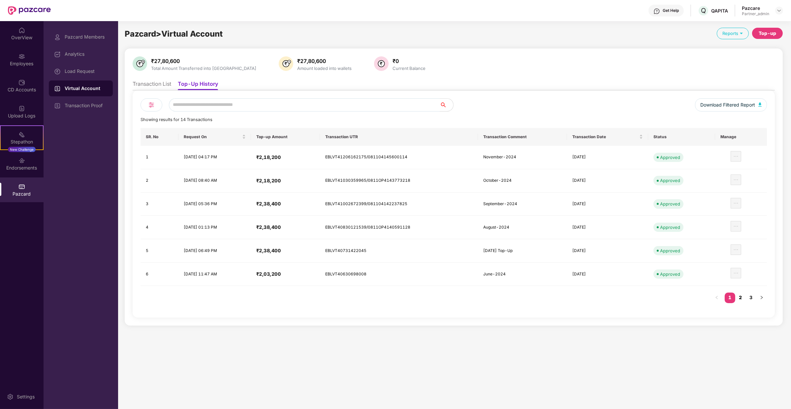
click at [740, 294] on link "2" at bounding box center [740, 297] width 11 height 10
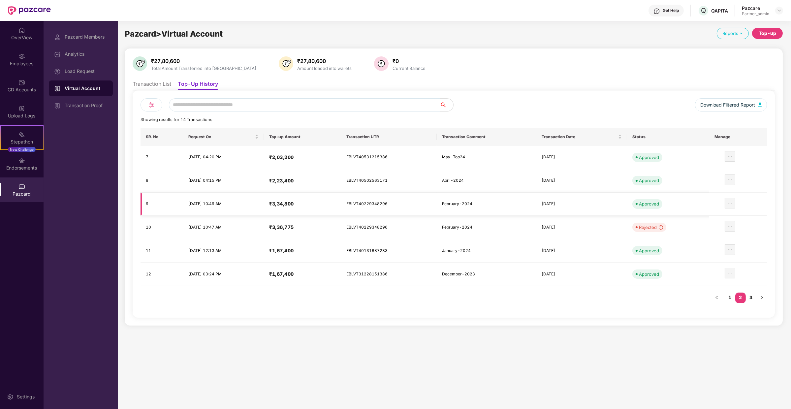
click at [372, 200] on td "EBLVT40229348296" at bounding box center [388, 204] width 95 height 23
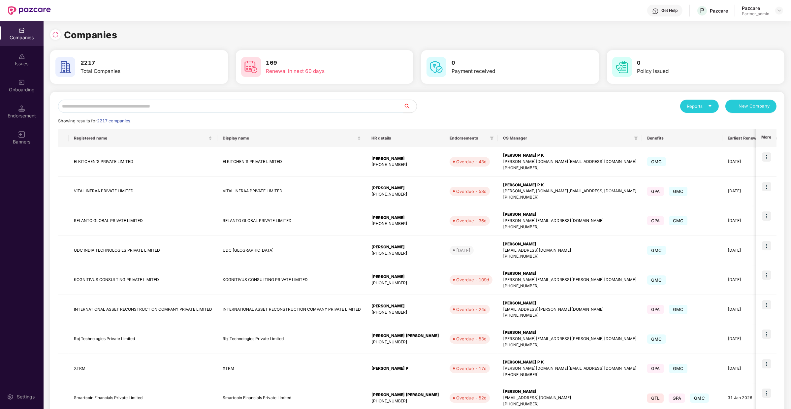
click at [175, 103] on input "text" at bounding box center [230, 106] width 345 height 13
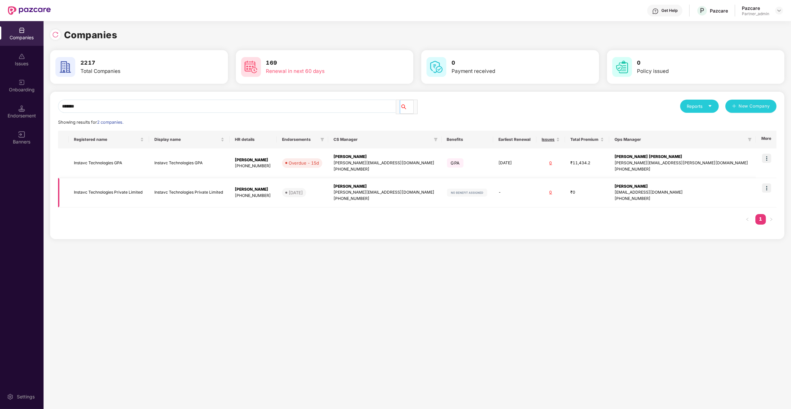
type input "*******"
click at [767, 187] on img at bounding box center [766, 187] width 9 height 9
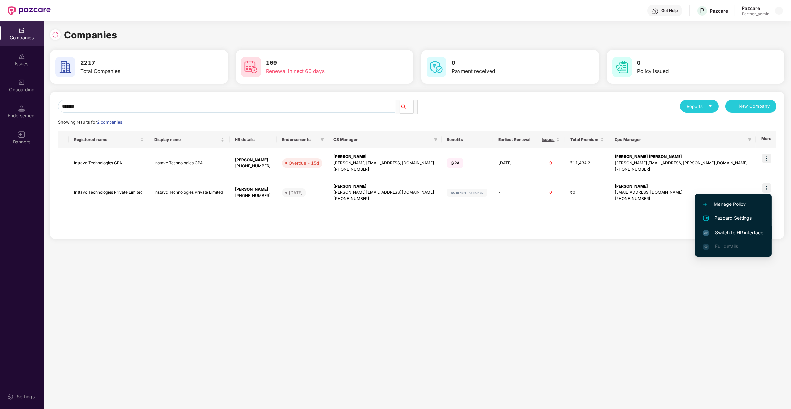
click at [725, 232] on span "Switch to HR interface" at bounding box center [733, 232] width 60 height 7
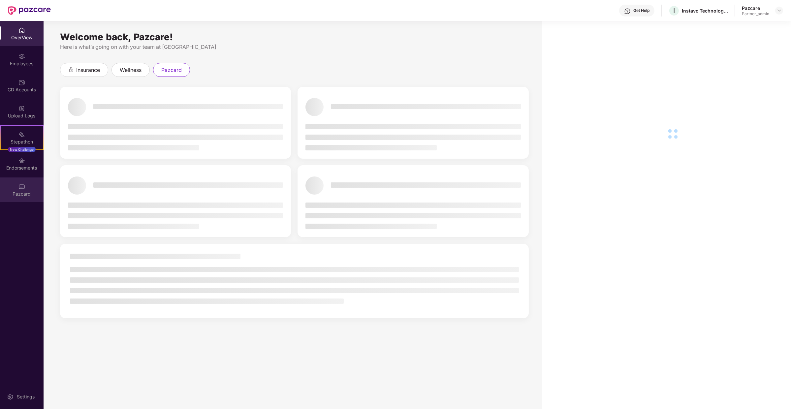
click at [33, 194] on div "Pazcard" at bounding box center [22, 194] width 44 height 7
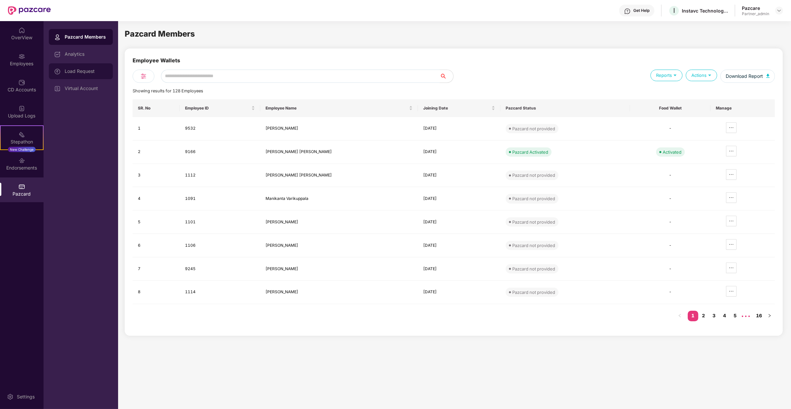
click at [103, 75] on div "Load Request" at bounding box center [81, 71] width 64 height 16
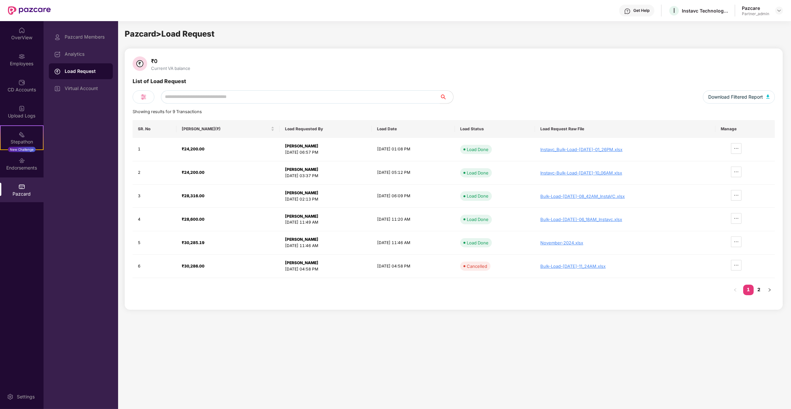
click at [98, 100] on div "Pazcard Members Analytics Load Request Virtual Account" at bounding box center [81, 215] width 75 height 388
click at [95, 92] on div "Virtual Account" at bounding box center [81, 88] width 64 height 16
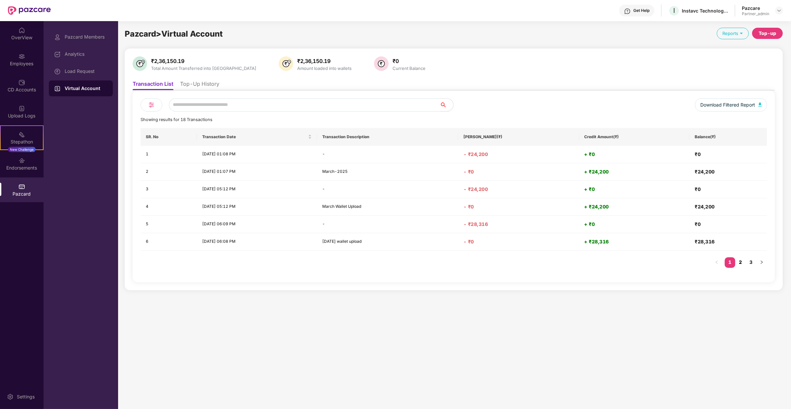
click at [743, 261] on link "2" at bounding box center [740, 262] width 11 height 10
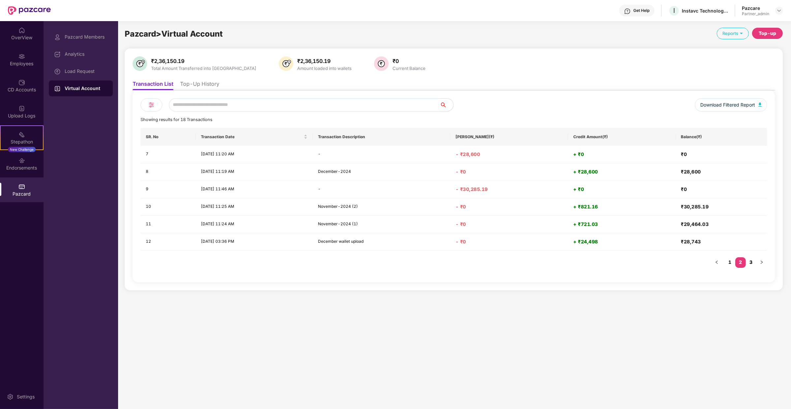
click at [746, 265] on link "3" at bounding box center [750, 262] width 11 height 10
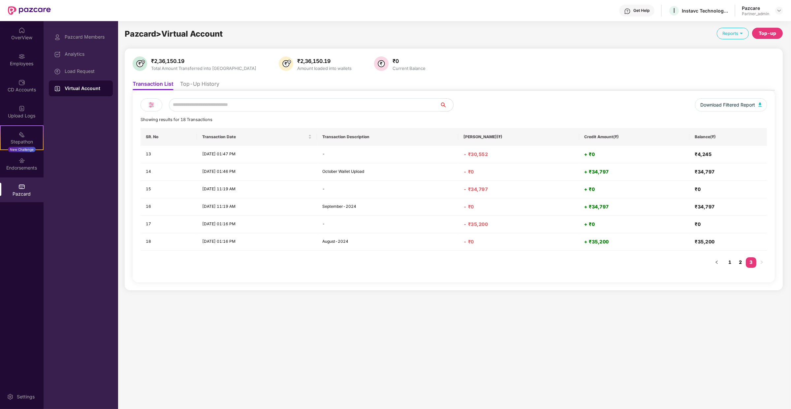
click at [744, 262] on link "2" at bounding box center [740, 262] width 11 height 10
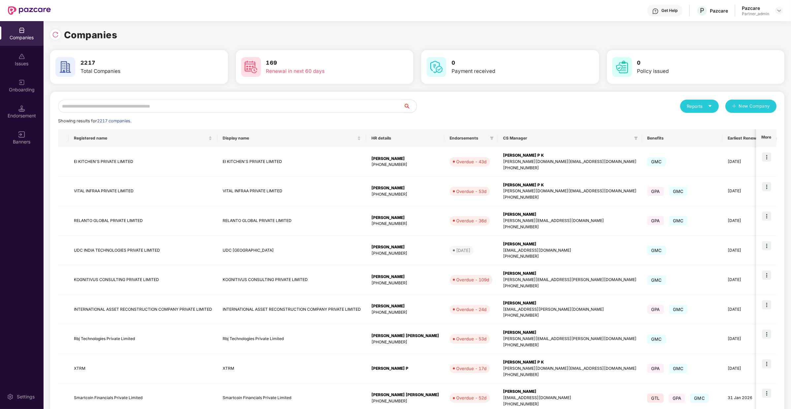
click at [103, 101] on input "text" at bounding box center [230, 106] width 345 height 13
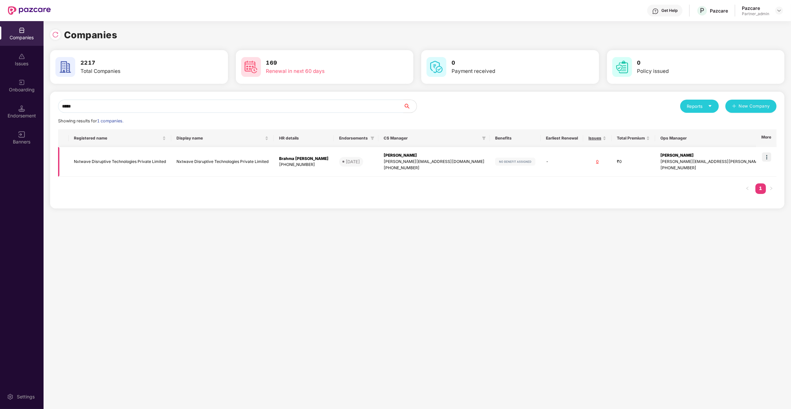
type input "*****"
click at [764, 159] on img at bounding box center [766, 156] width 9 height 9
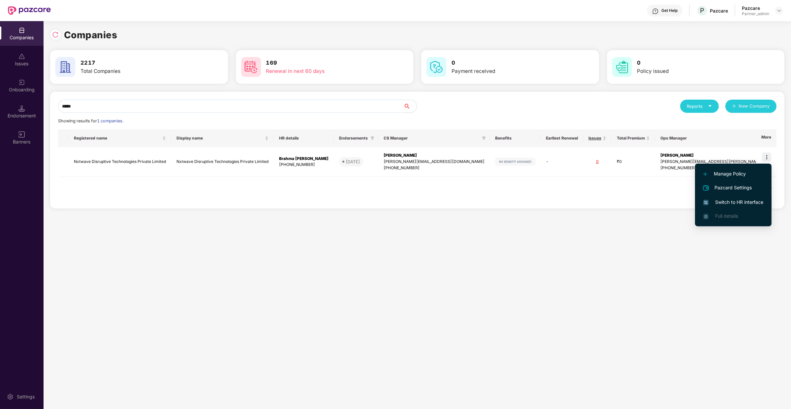
click at [741, 200] on span "Switch to HR interface" at bounding box center [733, 201] width 60 height 7
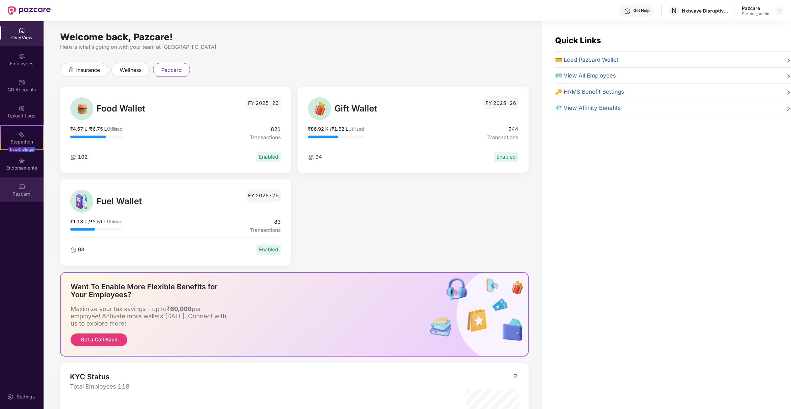
click at [14, 187] on div "Pazcard" at bounding box center [22, 189] width 44 height 25
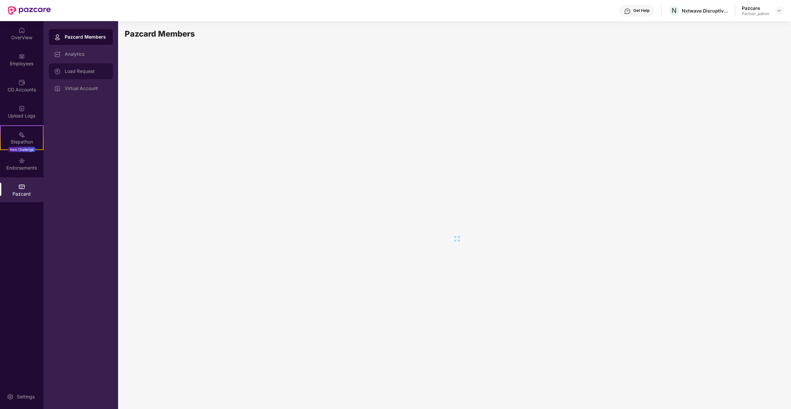
click at [106, 76] on div "Load Request" at bounding box center [81, 71] width 64 height 16
click at [105, 84] on div "Virtual Account" at bounding box center [81, 88] width 64 height 16
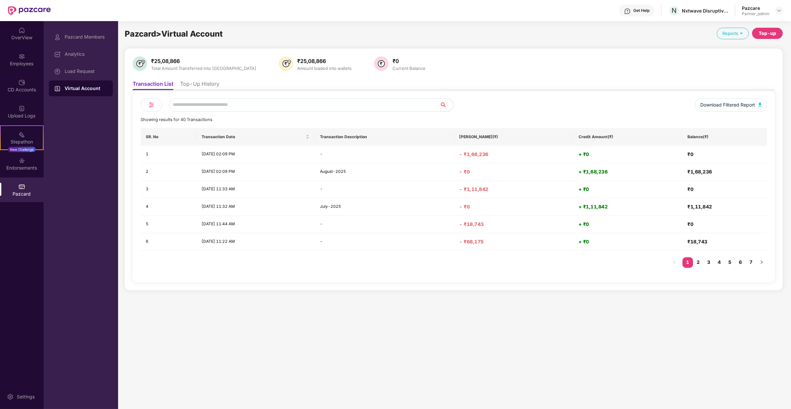
click at [195, 83] on li "Top-Up History" at bounding box center [199, 85] width 39 height 10
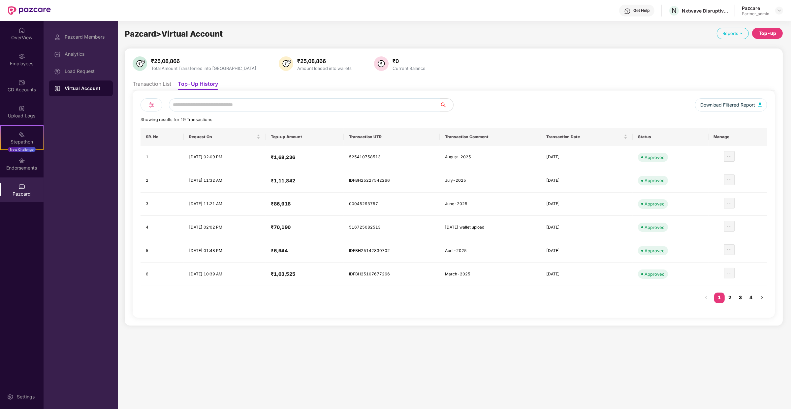
click at [738, 297] on link "3" at bounding box center [740, 297] width 11 height 10
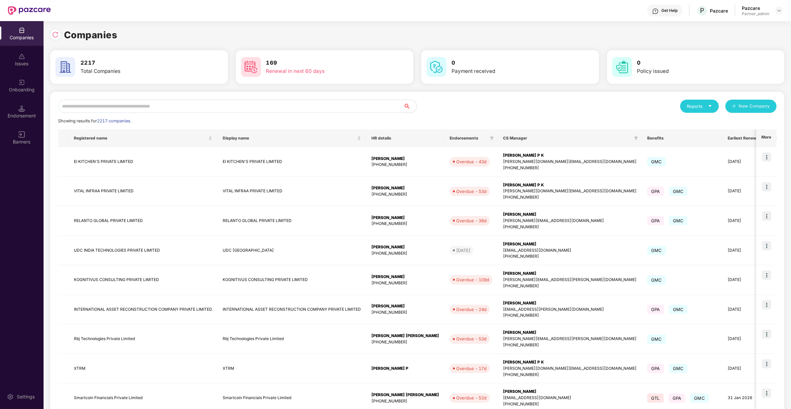
click at [109, 101] on input "text" at bounding box center [230, 106] width 345 height 13
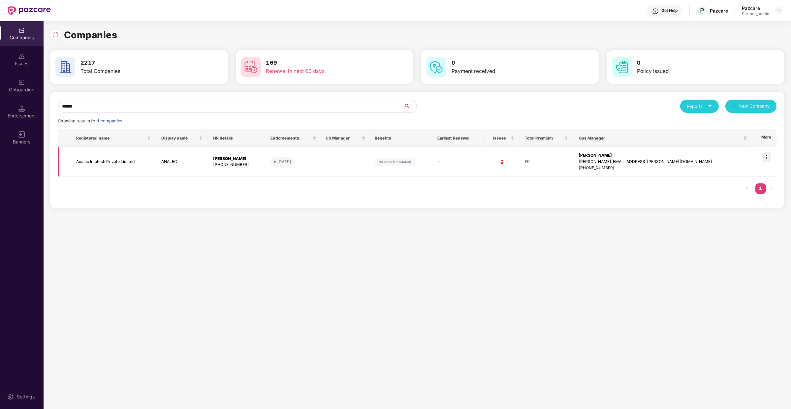
type input "******"
click at [767, 159] on img at bounding box center [766, 156] width 9 height 9
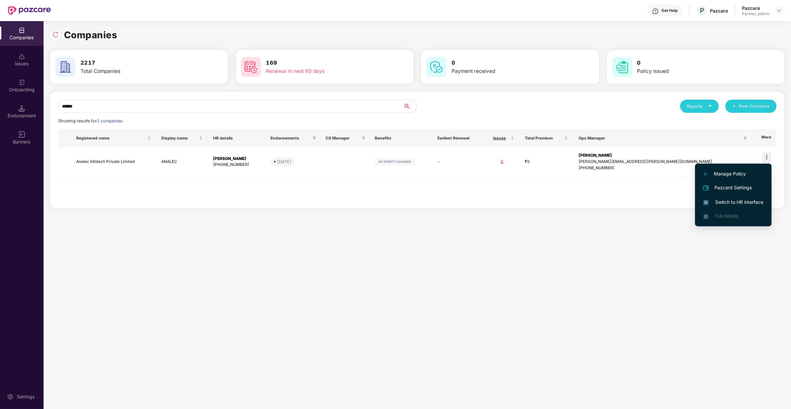
click at [739, 208] on li "Switch to HR interface" at bounding box center [733, 202] width 76 height 14
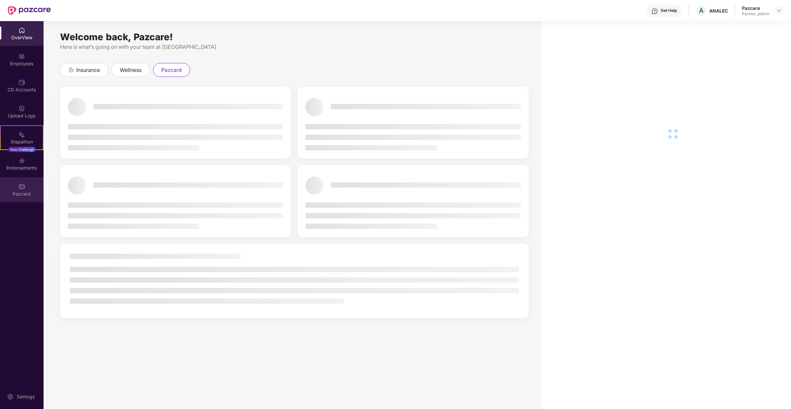
click at [37, 194] on div "Pazcard" at bounding box center [22, 194] width 44 height 7
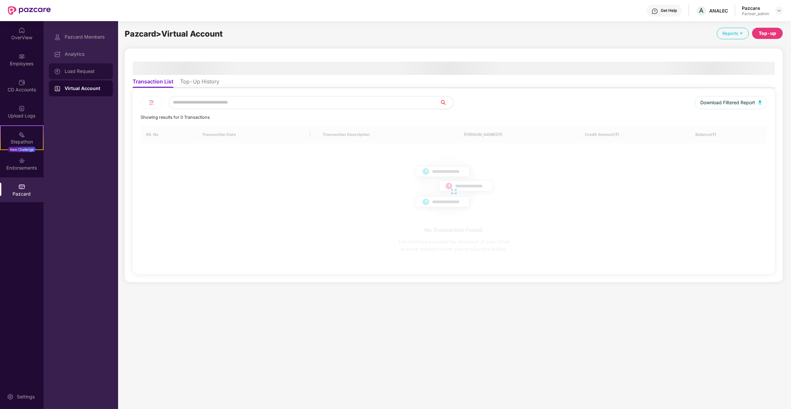
click at [94, 74] on div "Load Request" at bounding box center [81, 71] width 64 height 16
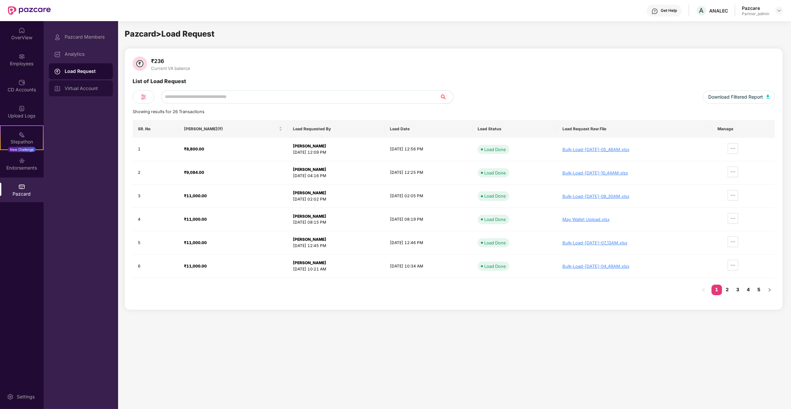
click at [100, 87] on div "Virtual Account" at bounding box center [86, 88] width 43 height 5
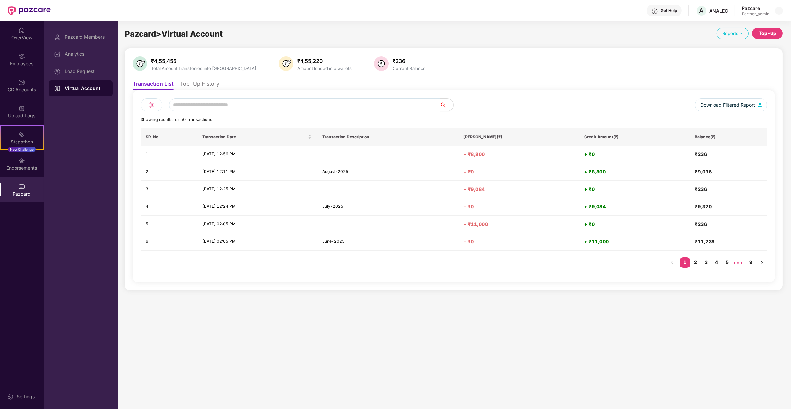
click at [207, 86] on li "Top-Up History" at bounding box center [199, 85] width 39 height 10
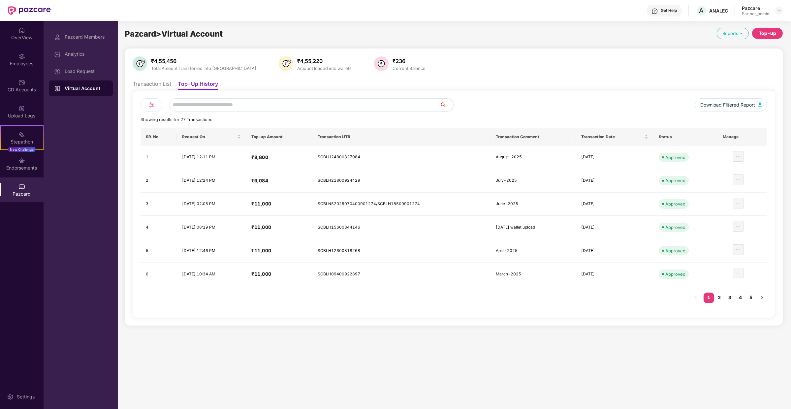
click at [169, 87] on li "Transaction List" at bounding box center [152, 85] width 39 height 10
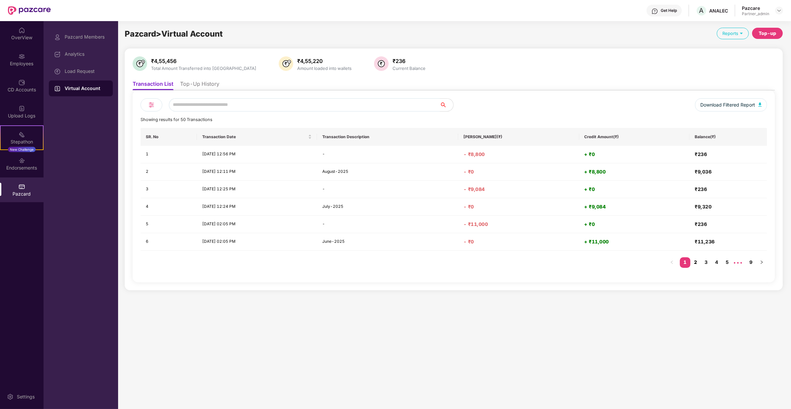
click at [695, 258] on link "2" at bounding box center [695, 262] width 11 height 10
click at [707, 264] on link "3" at bounding box center [706, 262] width 11 height 10
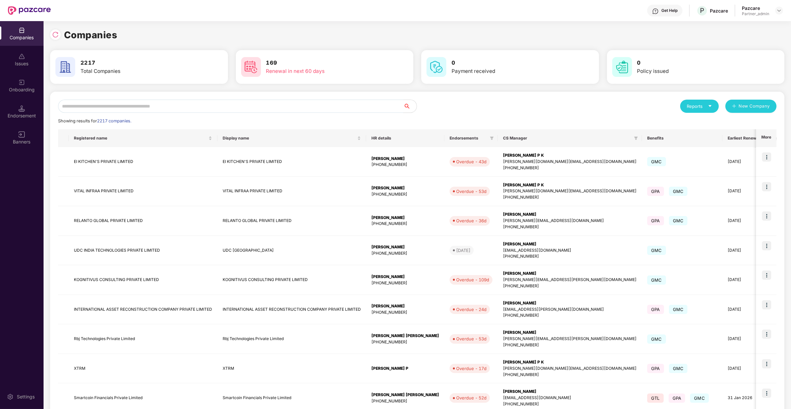
click at [105, 101] on input "text" at bounding box center [230, 106] width 345 height 13
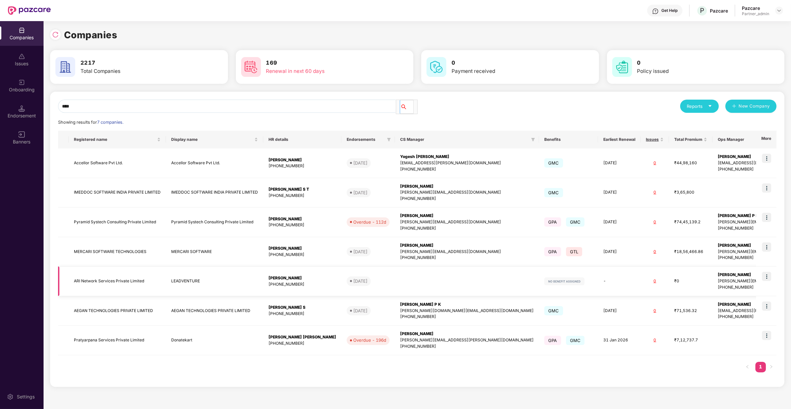
type input "***"
click at [761, 276] on td at bounding box center [766, 281] width 20 height 30
click at [767, 276] on img at bounding box center [766, 276] width 9 height 9
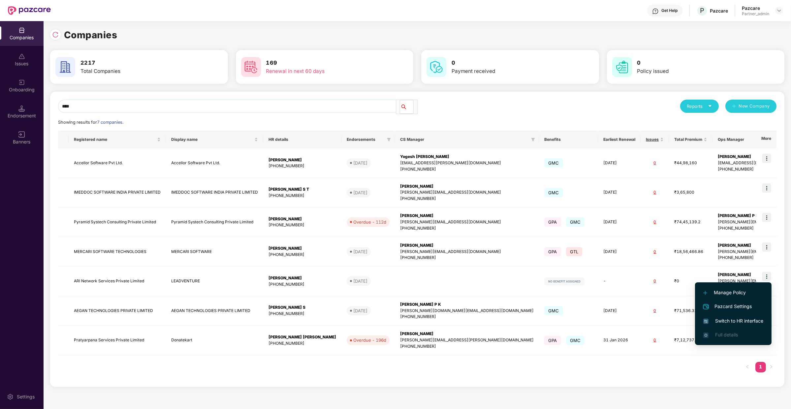
click at [738, 320] on span "Switch to HR interface" at bounding box center [733, 320] width 60 height 7
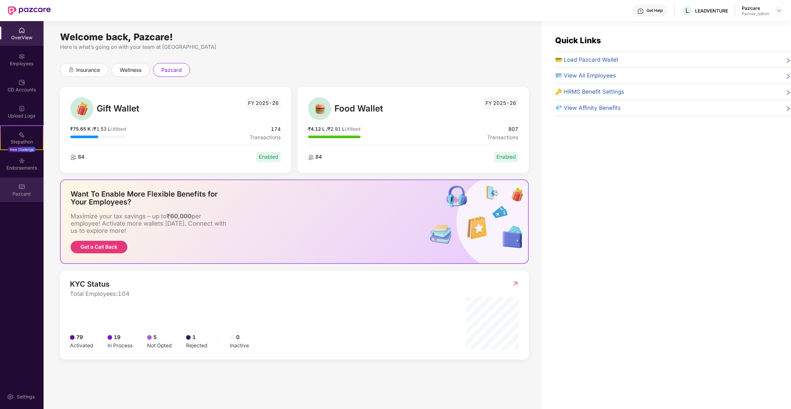
click at [30, 185] on div "Pazcard" at bounding box center [22, 189] width 44 height 25
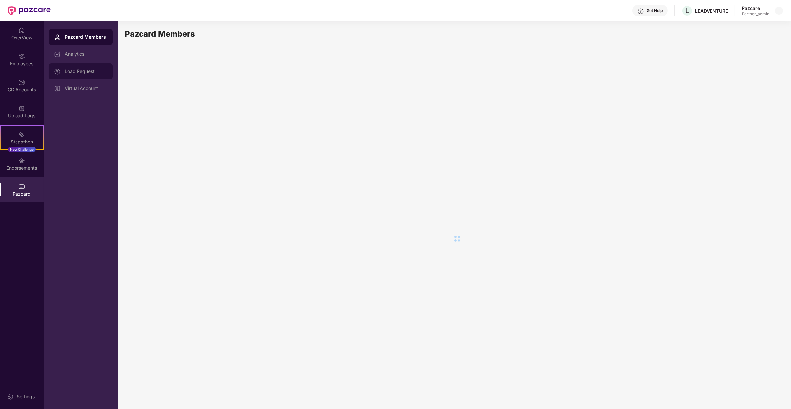
click at [94, 65] on div "Load Request" at bounding box center [81, 71] width 64 height 16
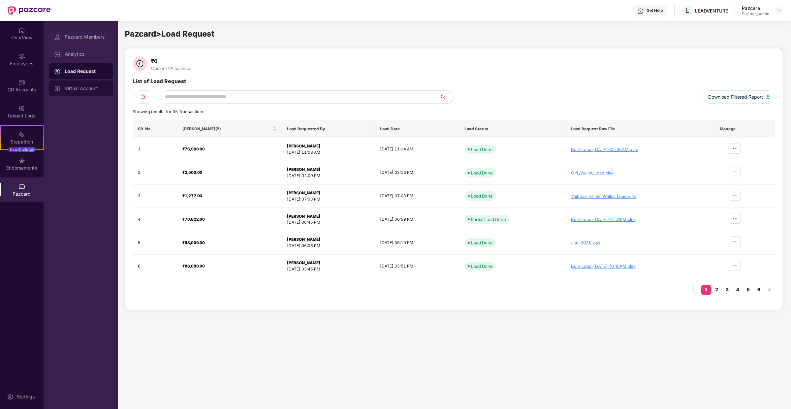
click at [100, 82] on div "Virtual Account" at bounding box center [81, 88] width 64 height 16
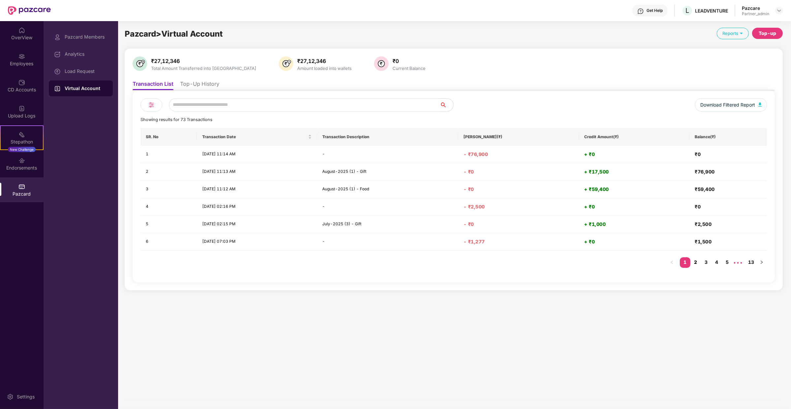
click at [696, 261] on link "2" at bounding box center [695, 262] width 11 height 10
click at [707, 262] on link "3" at bounding box center [706, 262] width 11 height 10
click at [715, 260] on link "4" at bounding box center [716, 262] width 11 height 10
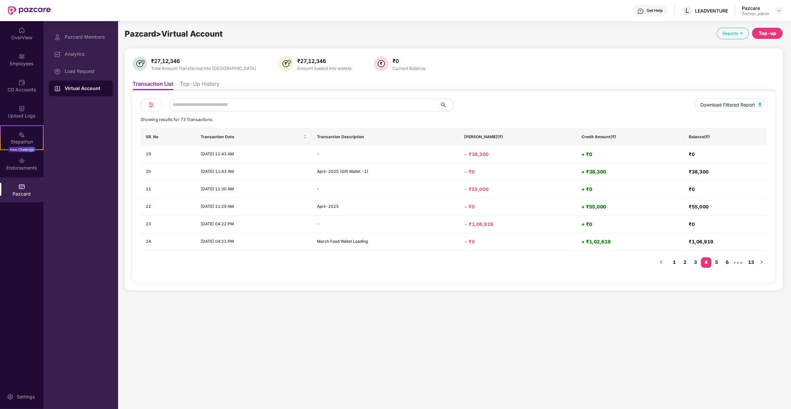
click at [200, 88] on li "Top-Up History" at bounding box center [199, 85] width 39 height 10
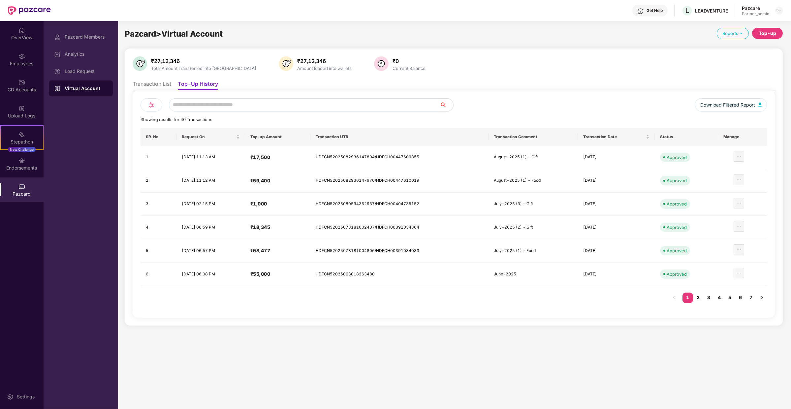
click at [702, 292] on link "2" at bounding box center [698, 297] width 11 height 10
click at [711, 293] on link "3" at bounding box center [708, 297] width 11 height 10
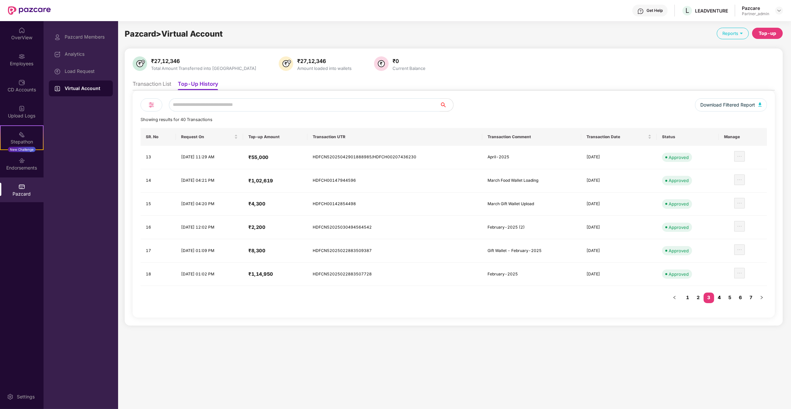
click at [716, 297] on link "4" at bounding box center [719, 297] width 11 height 10
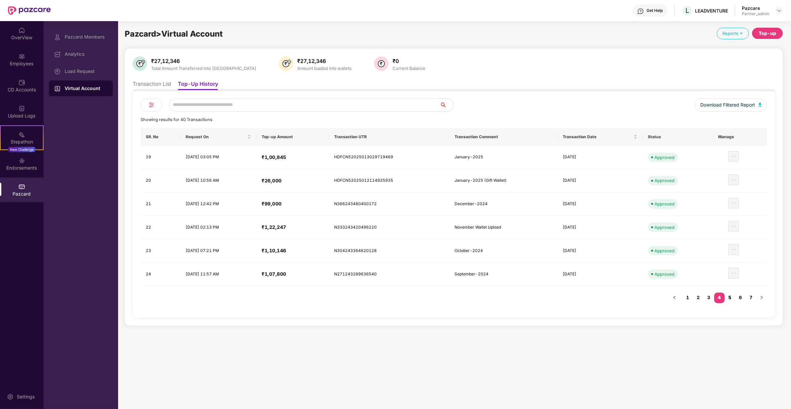
click at [729, 293] on link "5" at bounding box center [729, 297] width 11 height 10
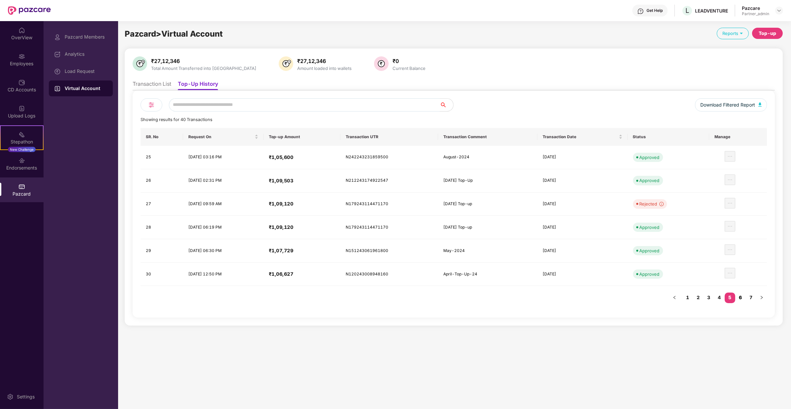
click at [744, 296] on link "6" at bounding box center [740, 297] width 11 height 10
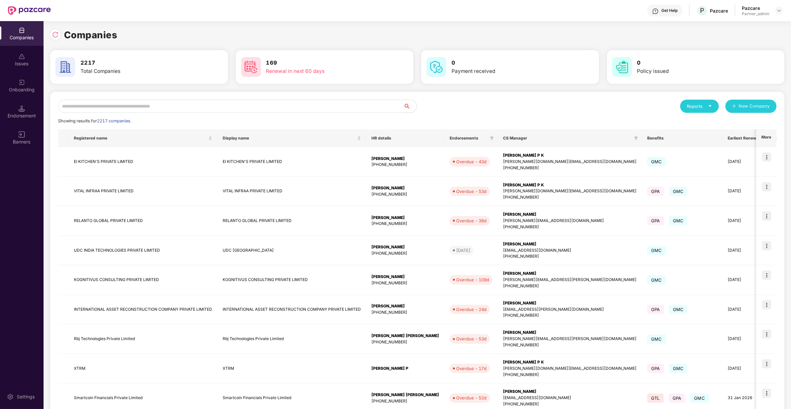
click at [164, 109] on input "text" at bounding box center [230, 106] width 345 height 13
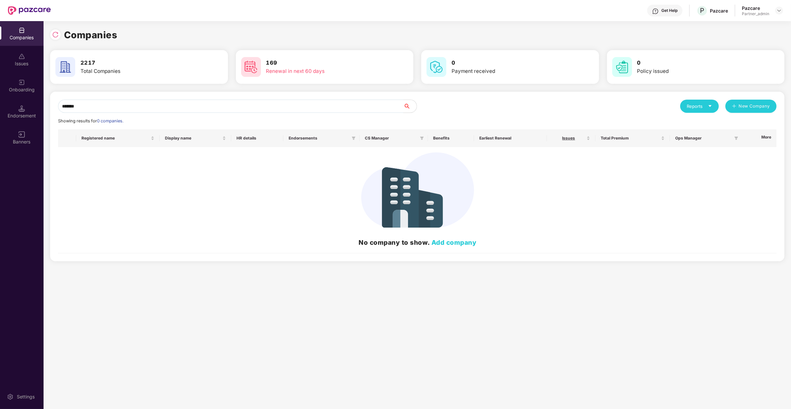
type input "********"
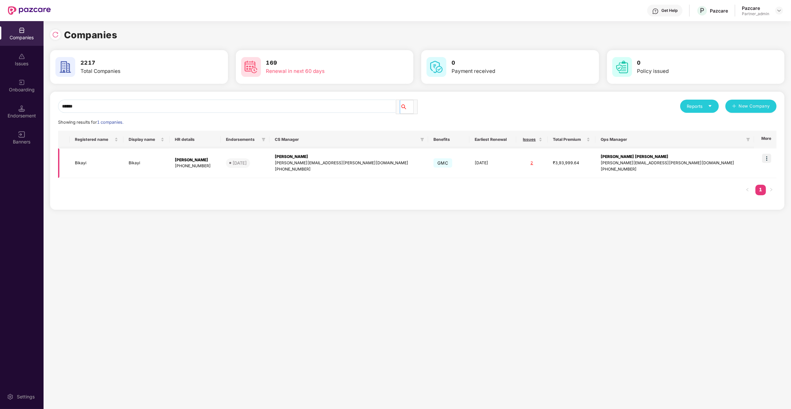
type input "******"
click at [765, 157] on img at bounding box center [766, 158] width 9 height 9
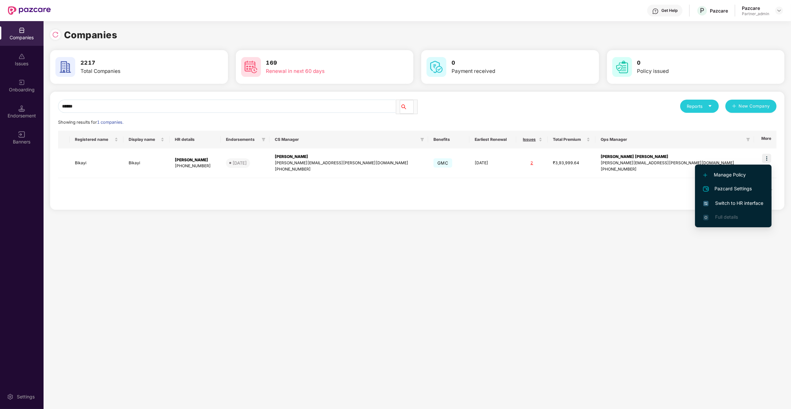
click at [735, 203] on span "Switch to HR interface" at bounding box center [733, 202] width 60 height 7
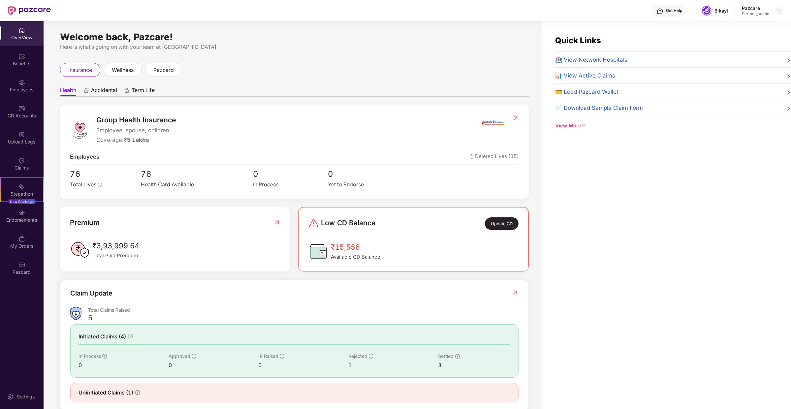
click at [20, 296] on div "OverView Benefits Employees CD Accounts Upload Logs Claims Stepathon New Challe…" at bounding box center [22, 215] width 44 height 388
click at [24, 268] on div "Pazcard" at bounding box center [22, 268] width 44 height 25
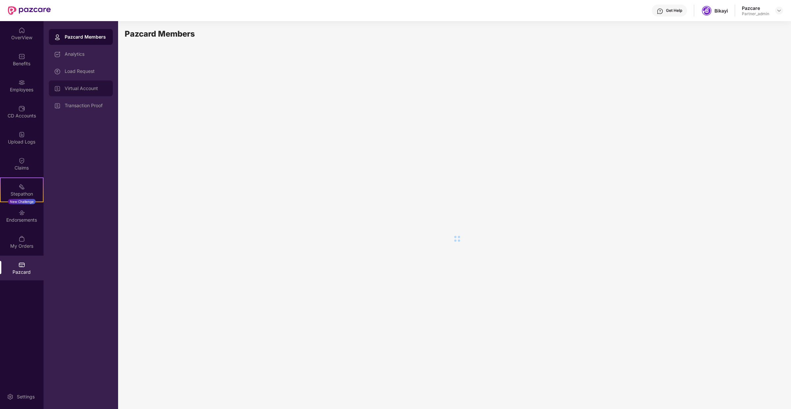
click at [99, 81] on div "Virtual Account" at bounding box center [81, 88] width 64 height 16
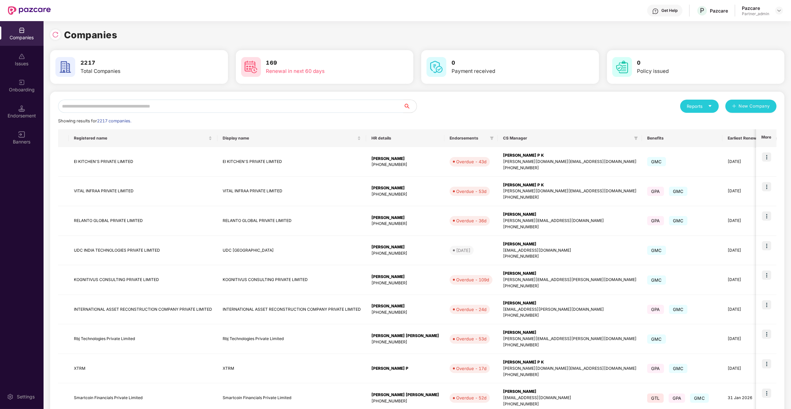
click at [177, 110] on input "text" at bounding box center [230, 106] width 345 height 13
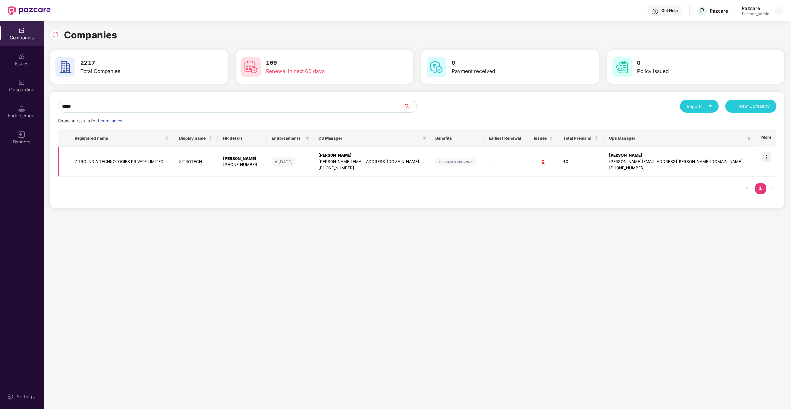
type input "*****"
click at [765, 154] on img at bounding box center [766, 156] width 9 height 9
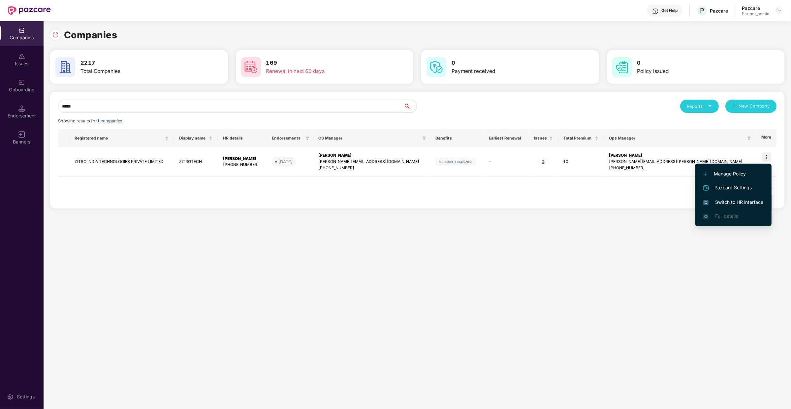
click at [749, 201] on span "Switch to HR interface" at bounding box center [733, 201] width 60 height 7
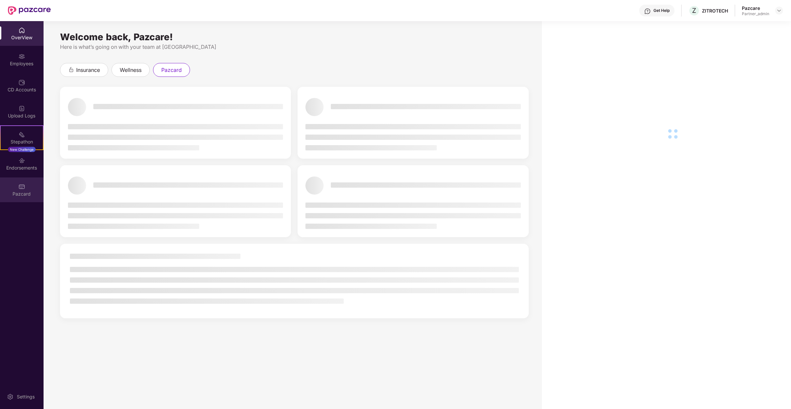
click at [37, 193] on div "Pazcard" at bounding box center [22, 194] width 44 height 7
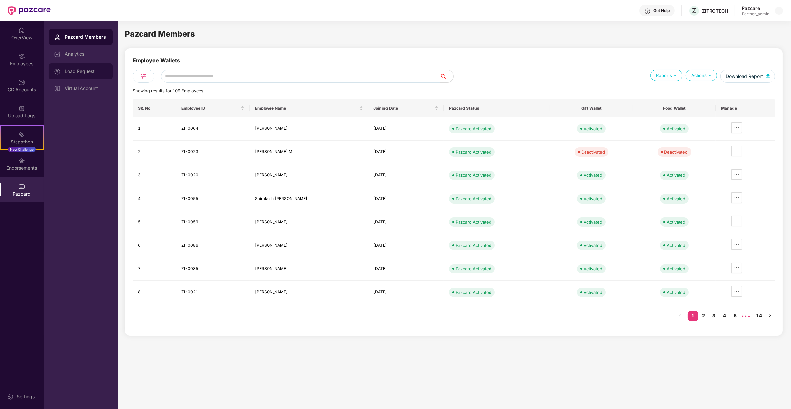
click at [106, 75] on div "Load Request" at bounding box center [81, 71] width 64 height 16
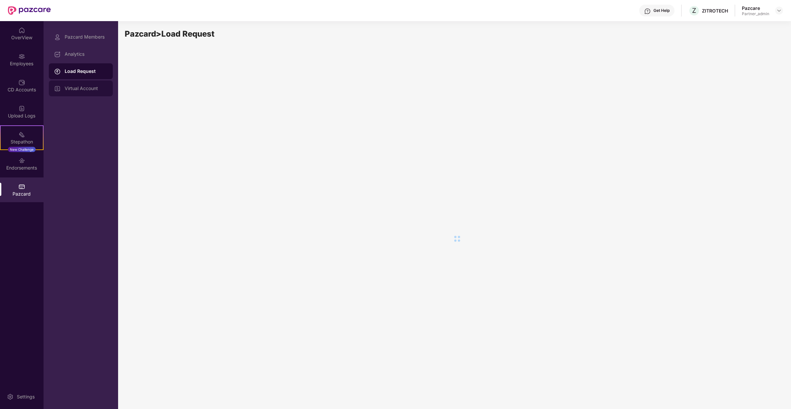
click at [103, 84] on div "Virtual Account" at bounding box center [81, 88] width 64 height 16
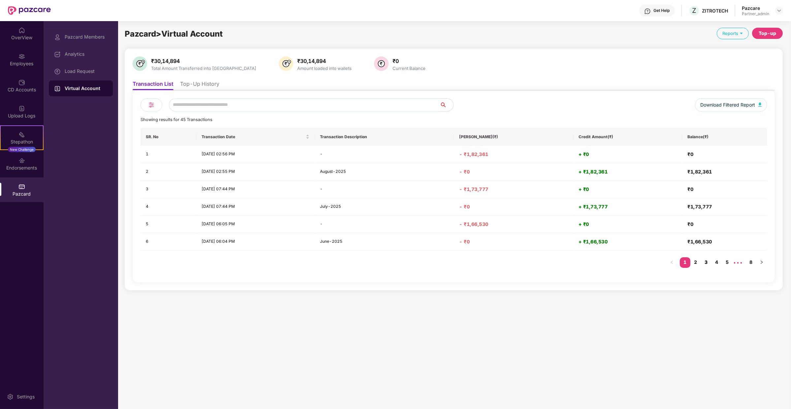
click at [708, 260] on link "3" at bounding box center [706, 262] width 11 height 10
click at [714, 262] on link "4" at bounding box center [716, 262] width 11 height 10
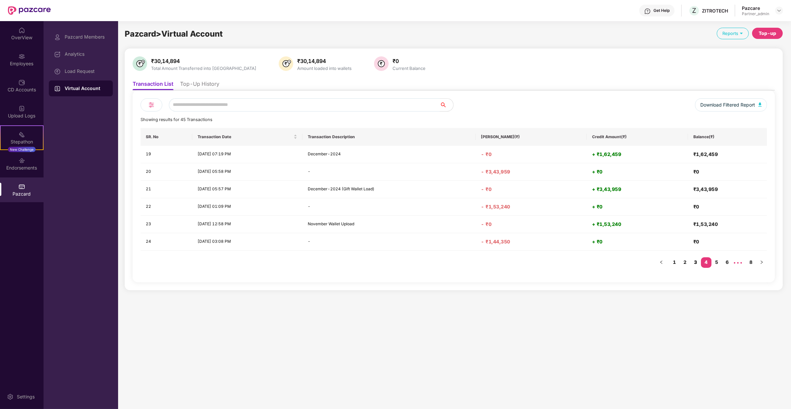
click at [694, 261] on link "3" at bounding box center [695, 262] width 11 height 10
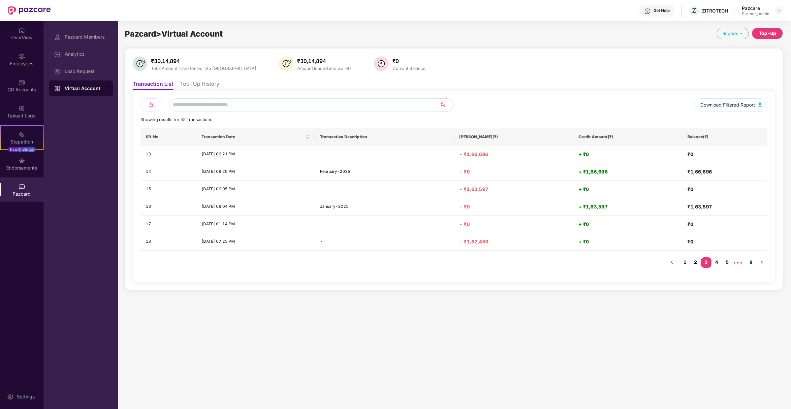
click at [695, 260] on link "2" at bounding box center [695, 262] width 11 height 10
click at [210, 86] on li "Top-Up History" at bounding box center [199, 85] width 39 height 10
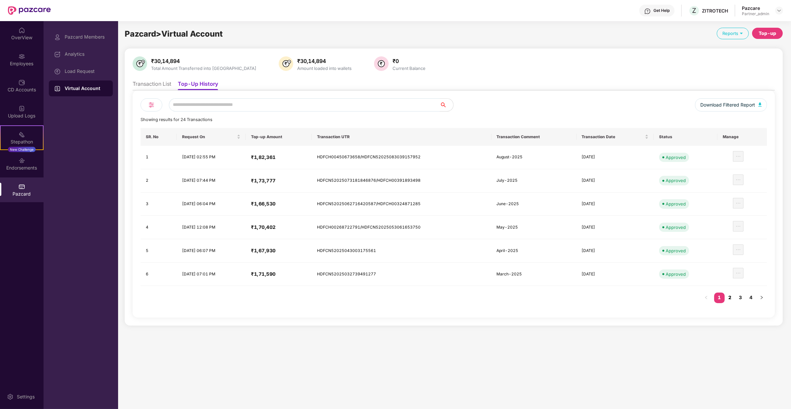
click at [732, 293] on link "2" at bounding box center [729, 297] width 11 height 10
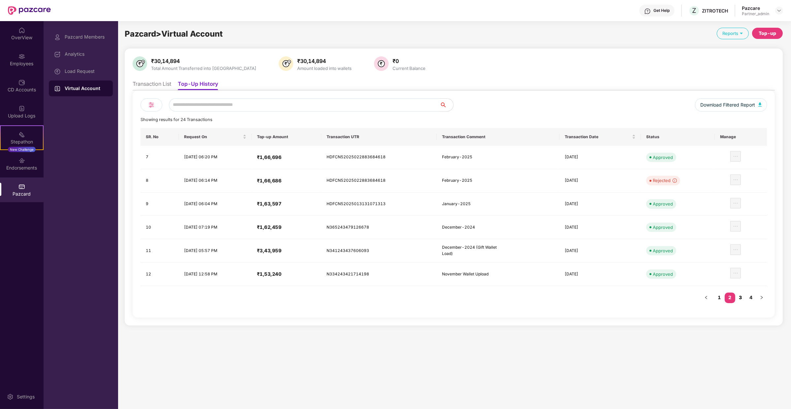
click at [740, 294] on link "3" at bounding box center [740, 297] width 11 height 10
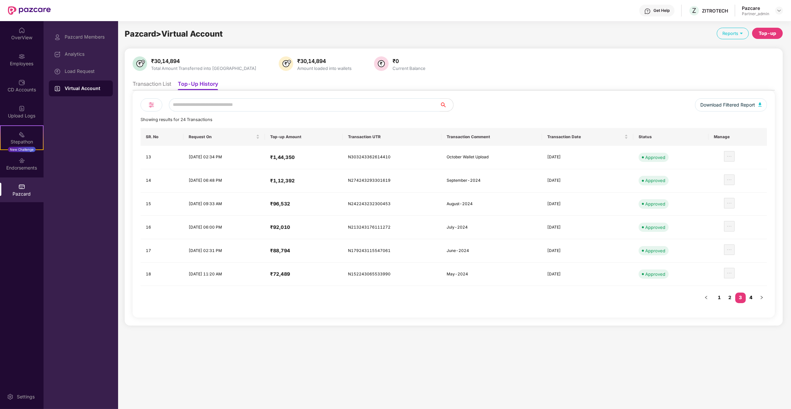
click at [750, 294] on link "4" at bounding box center [750, 297] width 11 height 10
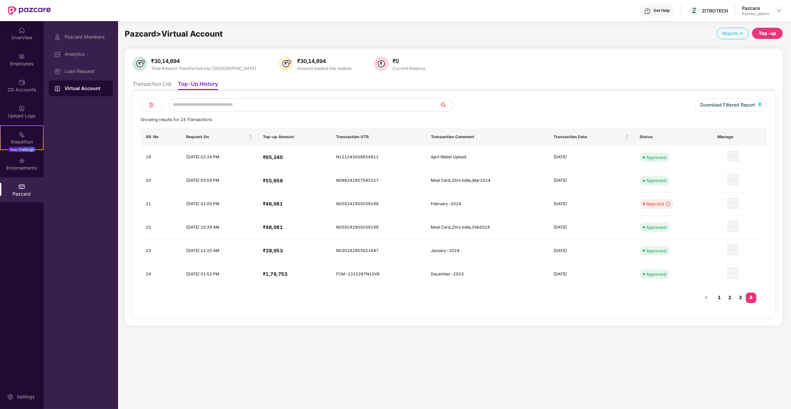
click at [153, 85] on li "Transaction List" at bounding box center [152, 85] width 39 height 10
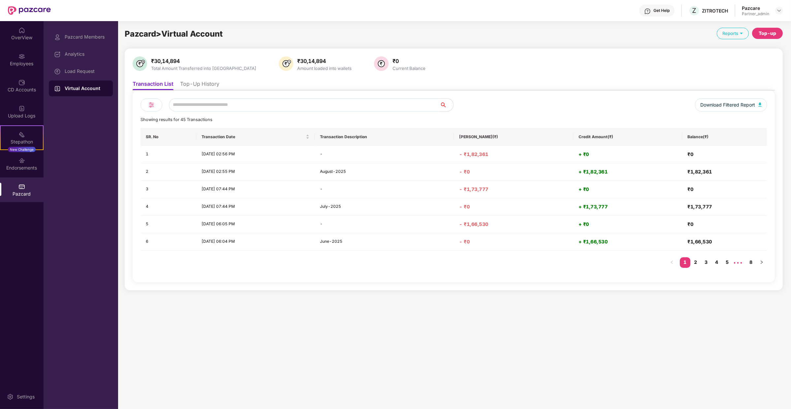
click at [186, 87] on li "Top-Up History" at bounding box center [199, 85] width 39 height 10
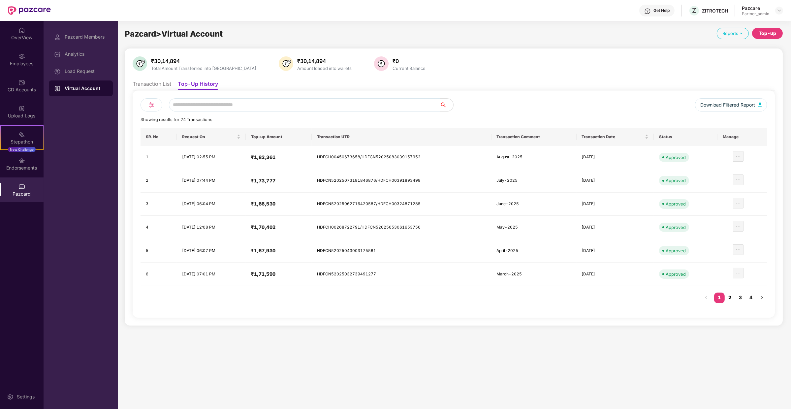
click at [728, 294] on link "2" at bounding box center [729, 297] width 11 height 10
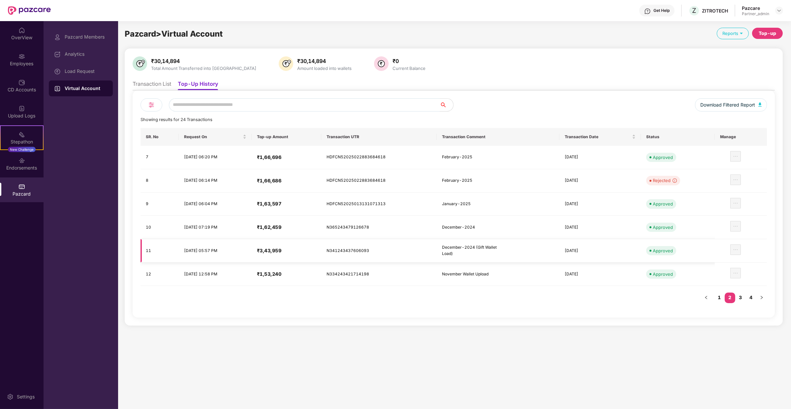
click at [288, 252] on td "₹3,43,959" at bounding box center [287, 250] width 70 height 23
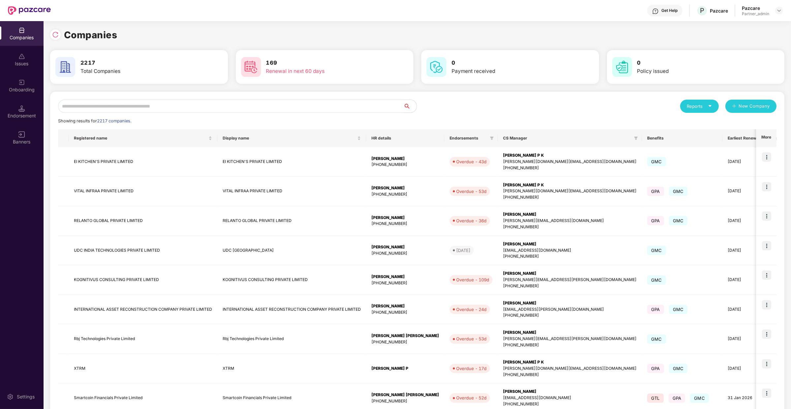
click at [149, 108] on input "text" at bounding box center [230, 106] width 345 height 13
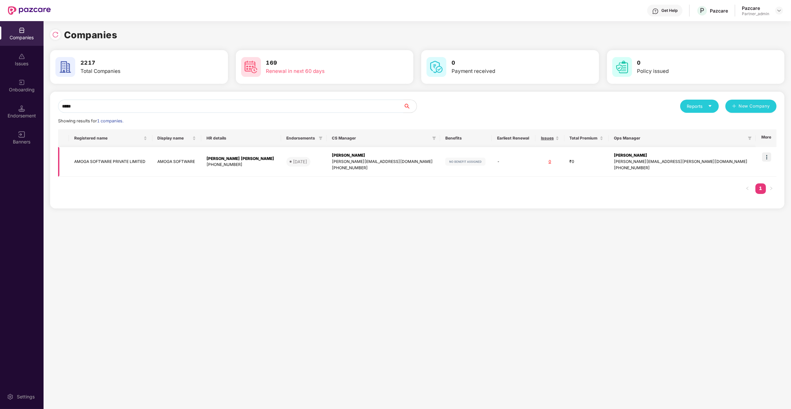
type input "*****"
click at [767, 158] on img at bounding box center [766, 156] width 9 height 9
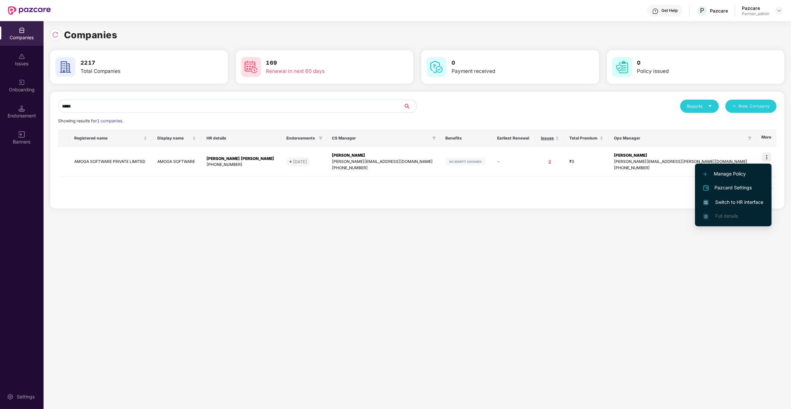
click at [739, 202] on span "Switch to HR interface" at bounding box center [733, 201] width 60 height 7
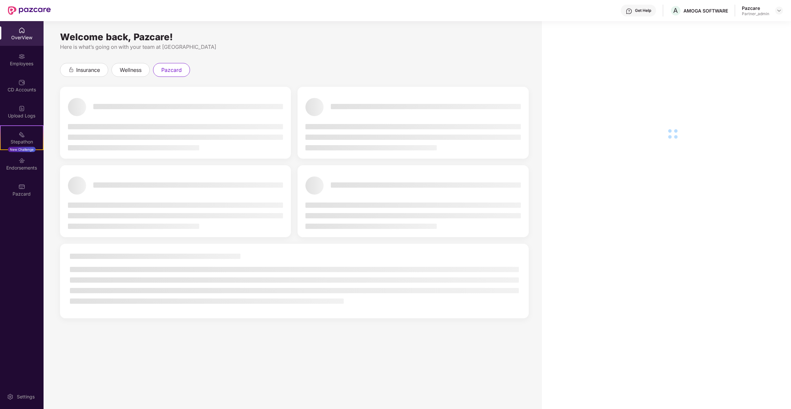
click at [38, 196] on div "Pazcard" at bounding box center [22, 194] width 44 height 7
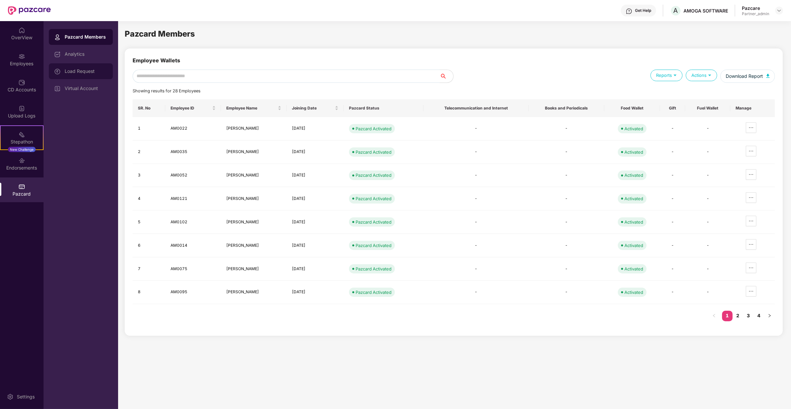
click at [94, 68] on div "Load Request" at bounding box center [81, 71] width 64 height 16
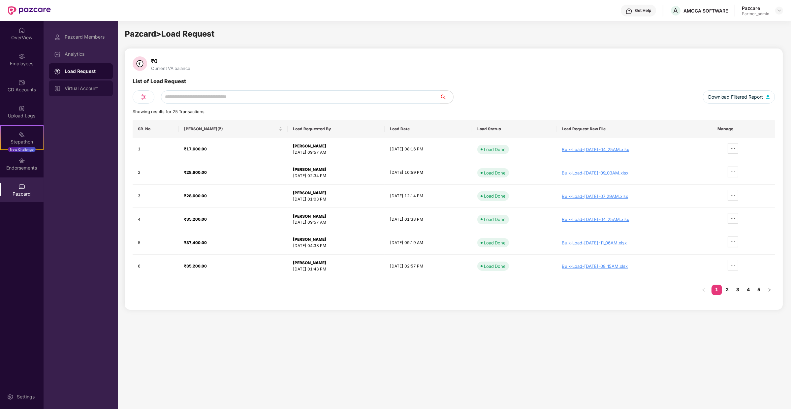
click at [105, 86] on div "Virtual Account" at bounding box center [86, 88] width 43 height 5
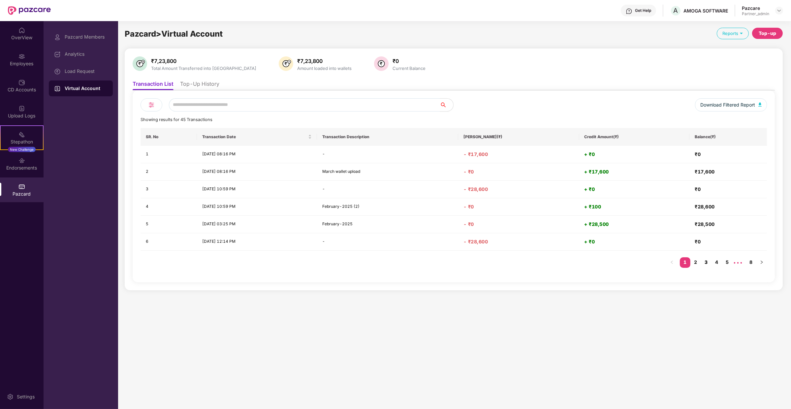
click at [709, 259] on link "3" at bounding box center [706, 262] width 11 height 10
click at [688, 262] on link "1" at bounding box center [685, 262] width 11 height 10
click at [494, 207] on h4 "- ₹0" at bounding box center [518, 206] width 110 height 7
click at [586, 205] on h4 "+ ₹100" at bounding box center [634, 206] width 100 height 7
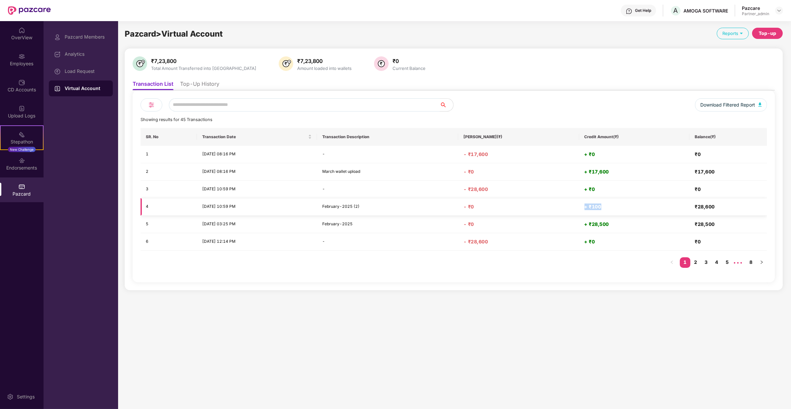
click at [586, 205] on h4 "+ ₹100" at bounding box center [634, 206] width 100 height 7
click at [217, 82] on li "Top-Up History" at bounding box center [199, 85] width 39 height 10
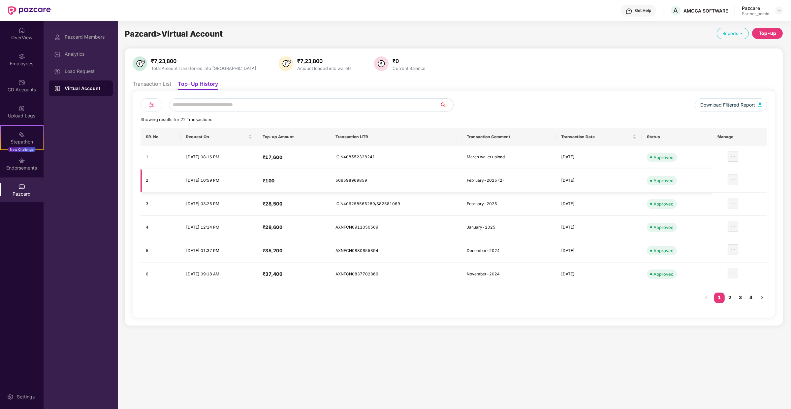
click at [369, 180] on td "506598969859" at bounding box center [395, 180] width 131 height 23
copy td "506598969859"
